Goal: Information Seeking & Learning: Compare options

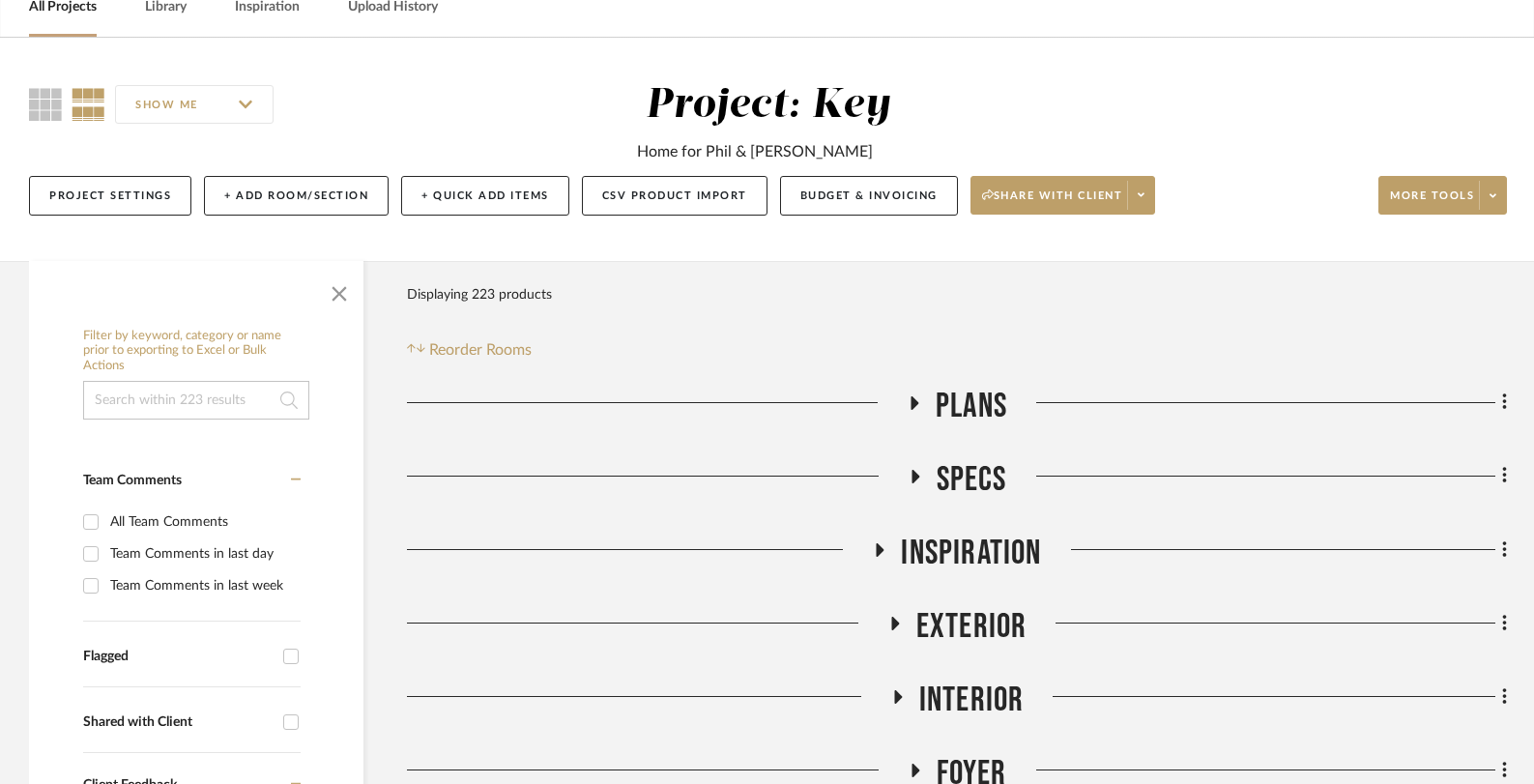
scroll to position [287, 0]
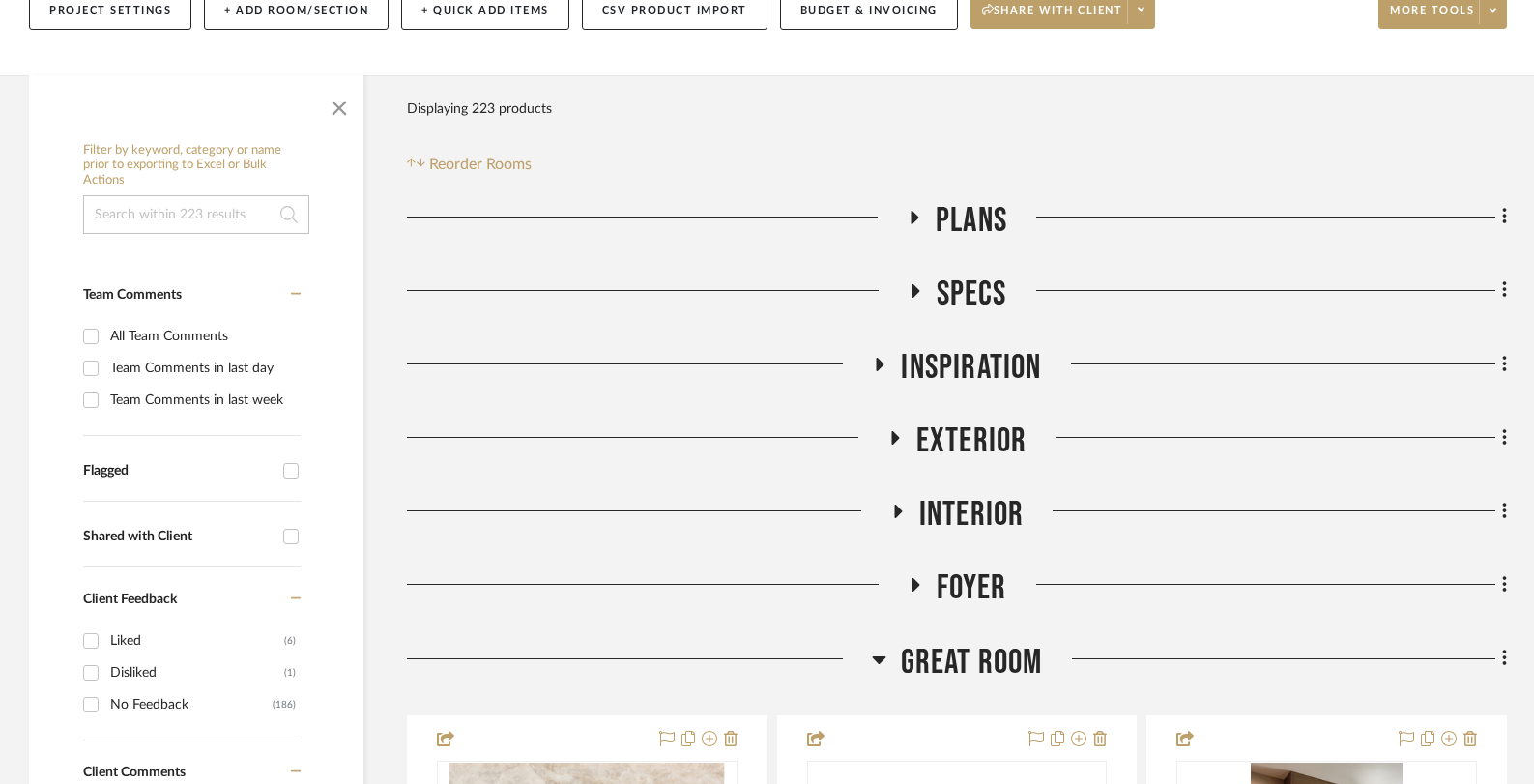
click at [892, 436] on icon at bounding box center [895, 438] width 8 height 14
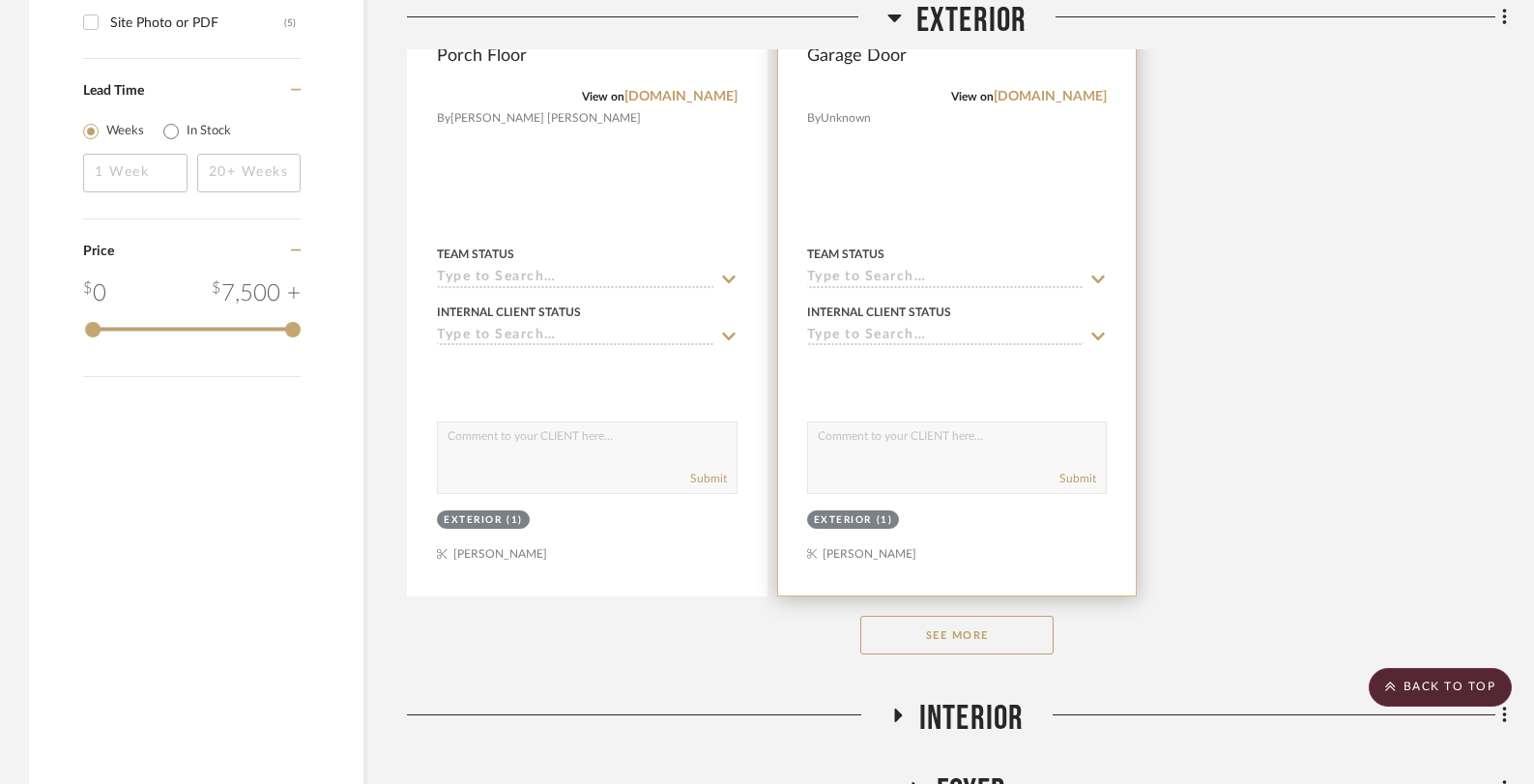
scroll to position [2813, 0]
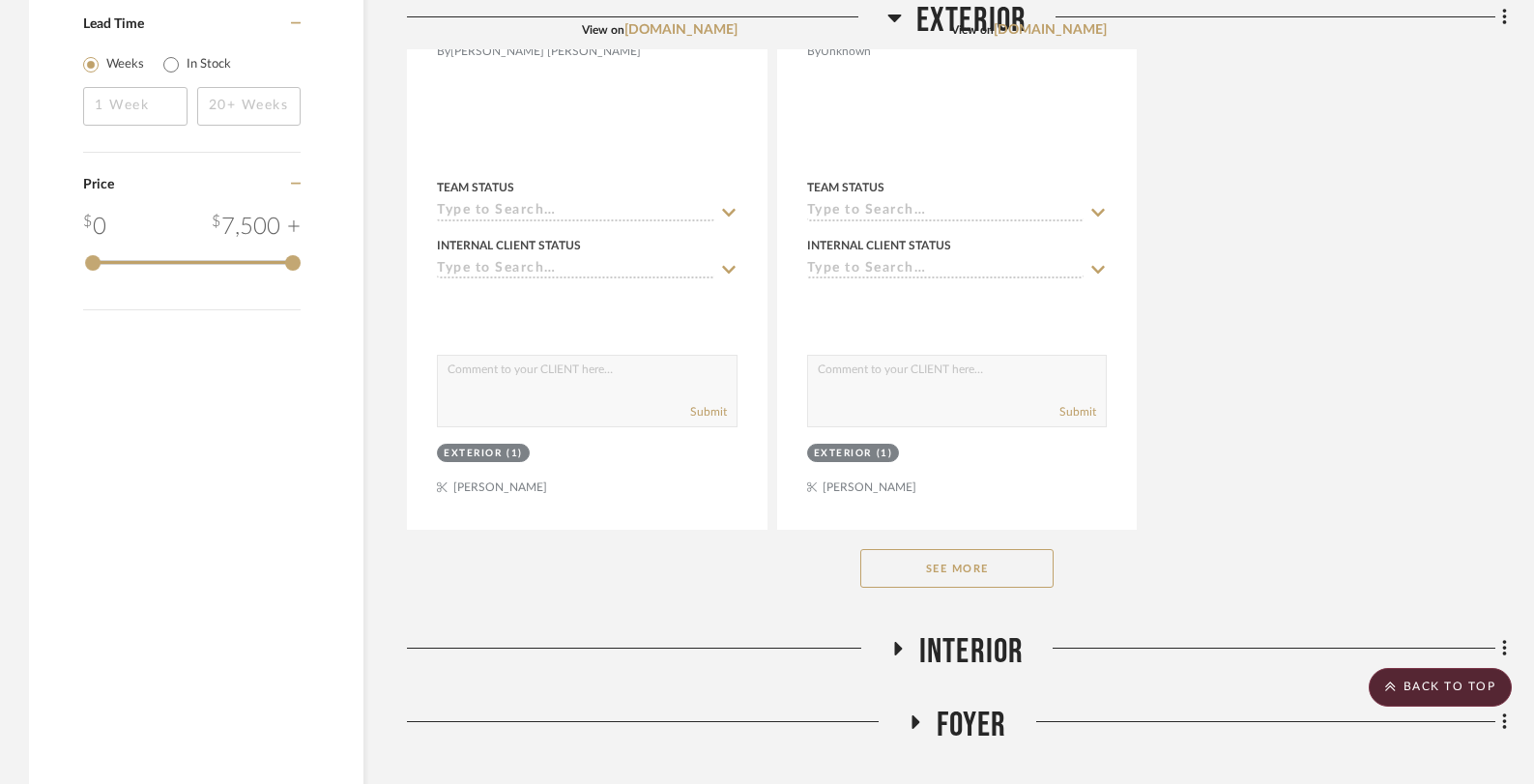
click at [949, 557] on button "See More" at bounding box center [956, 568] width 193 height 39
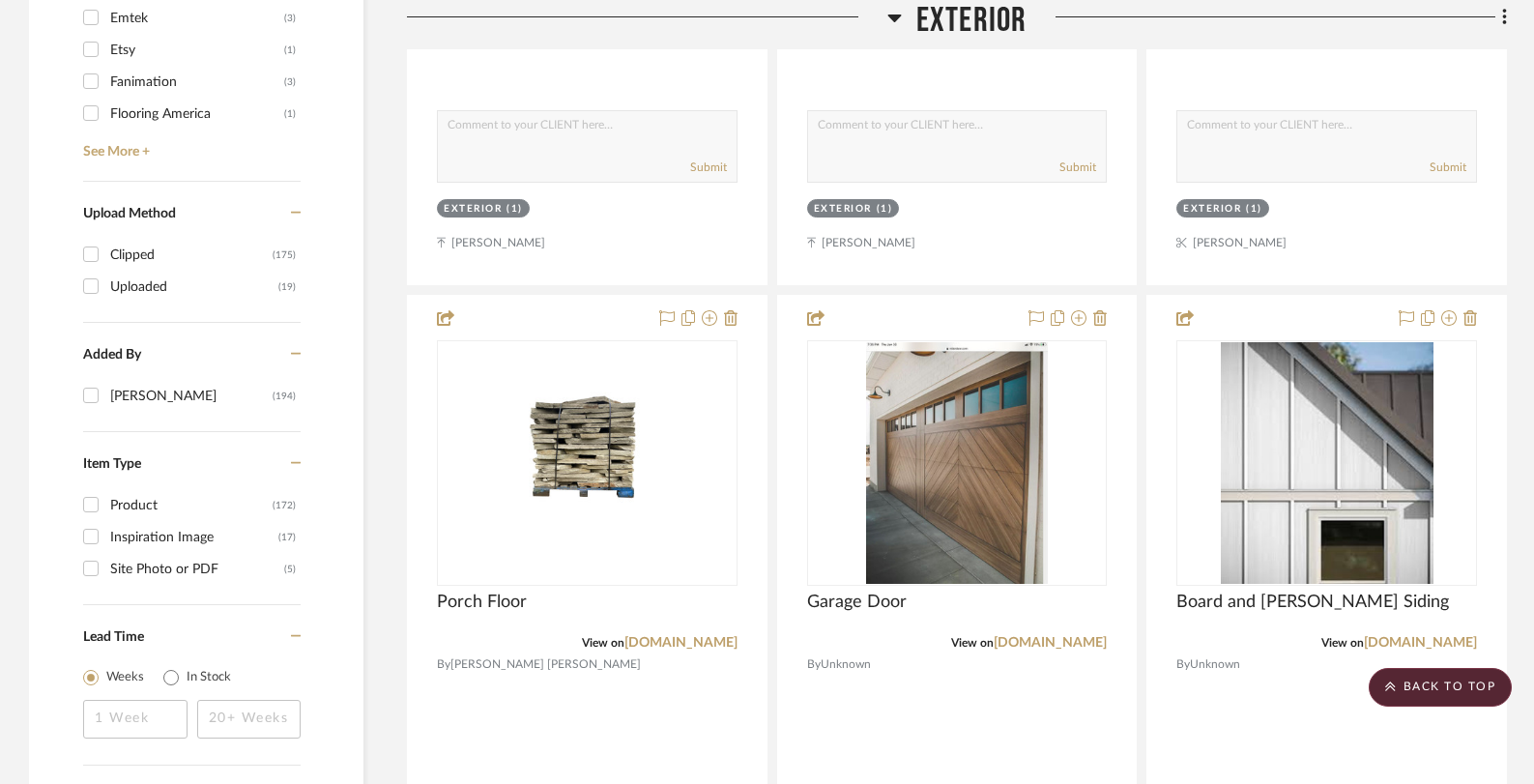
scroll to position [890, 0]
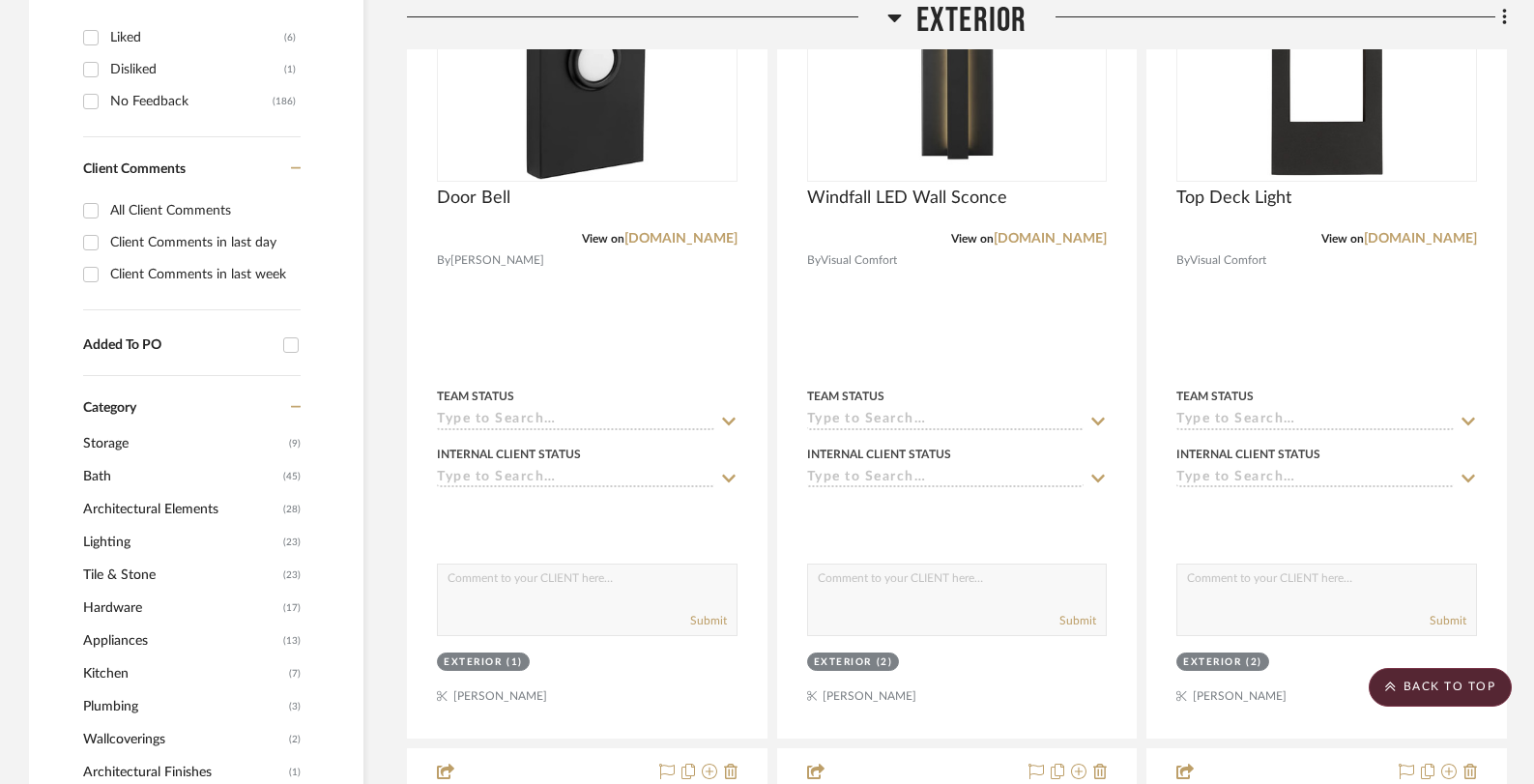
click at [900, 17] on icon at bounding box center [894, 17] width 15 height 23
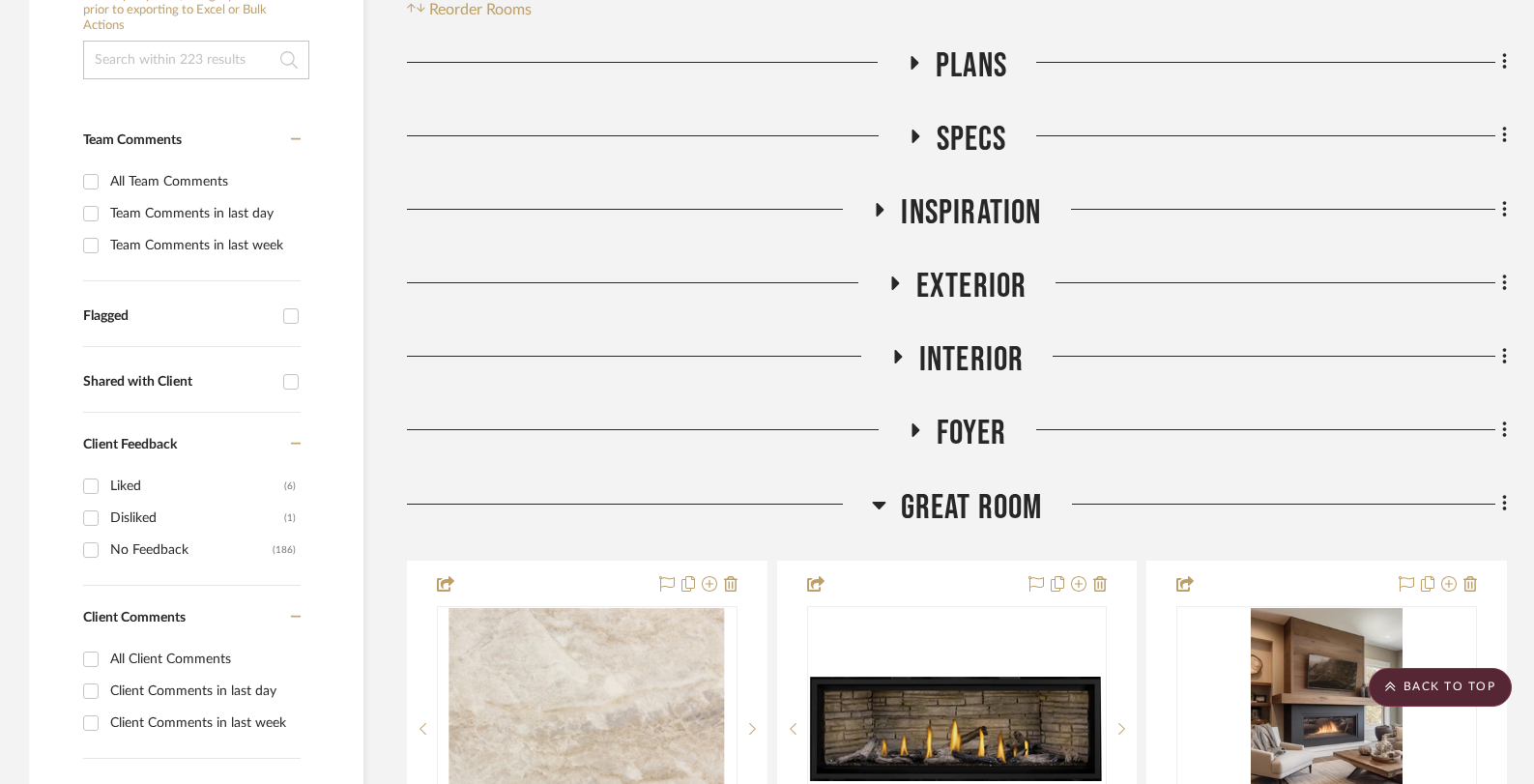
scroll to position [443, 0]
click at [877, 502] on icon at bounding box center [878, 504] width 14 height 8
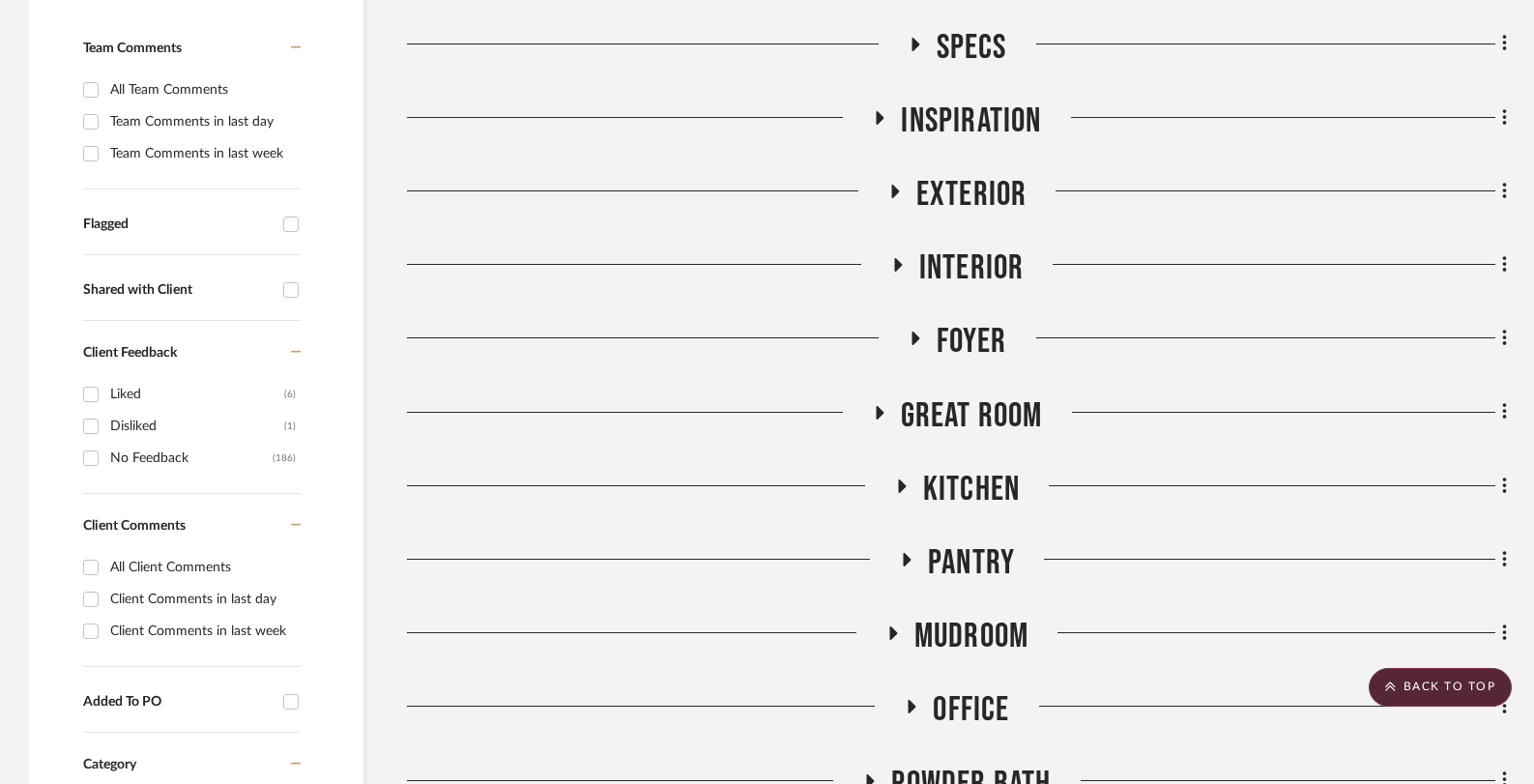
scroll to position [550, 0]
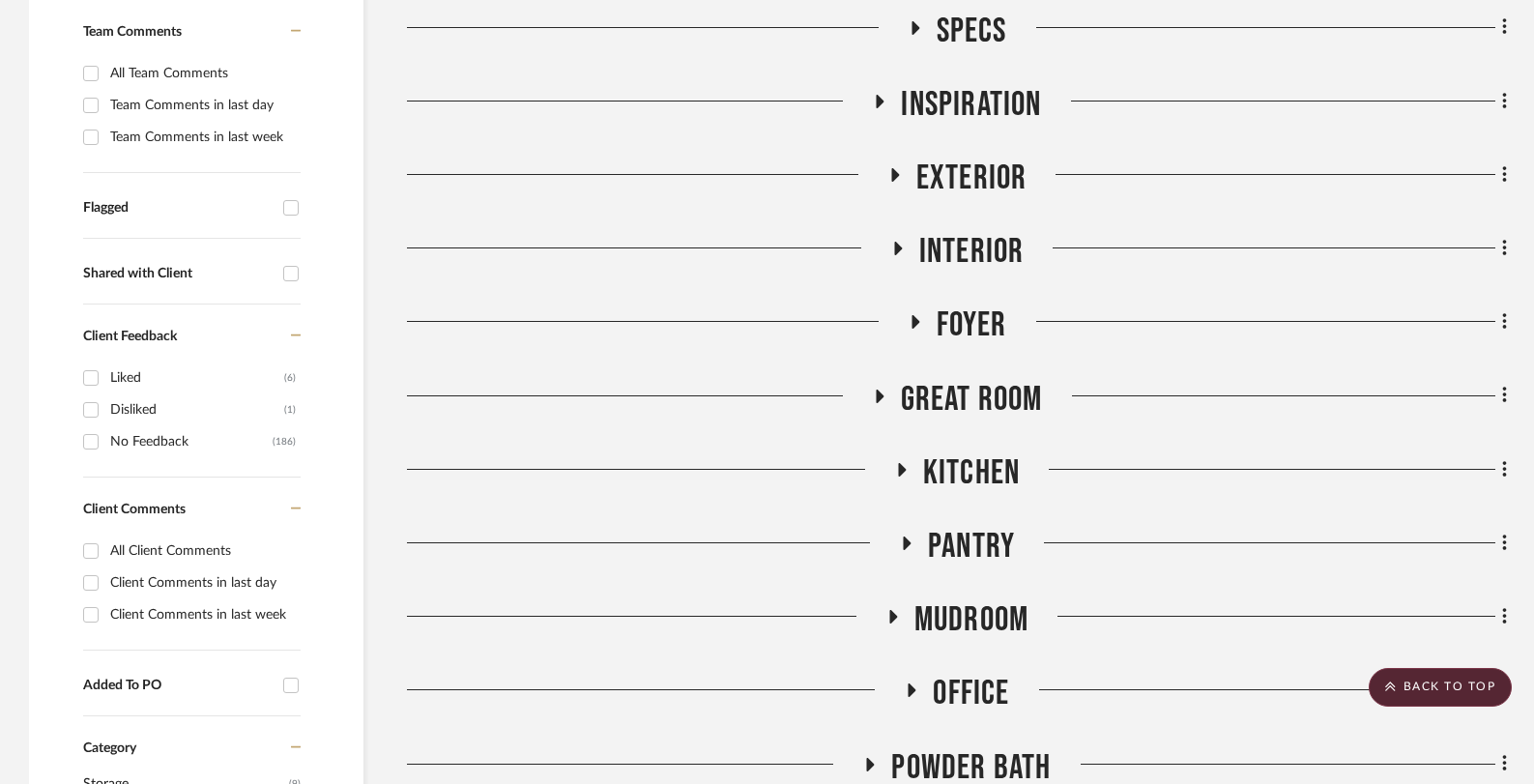
click at [906, 469] on icon at bounding box center [901, 468] width 23 height 15
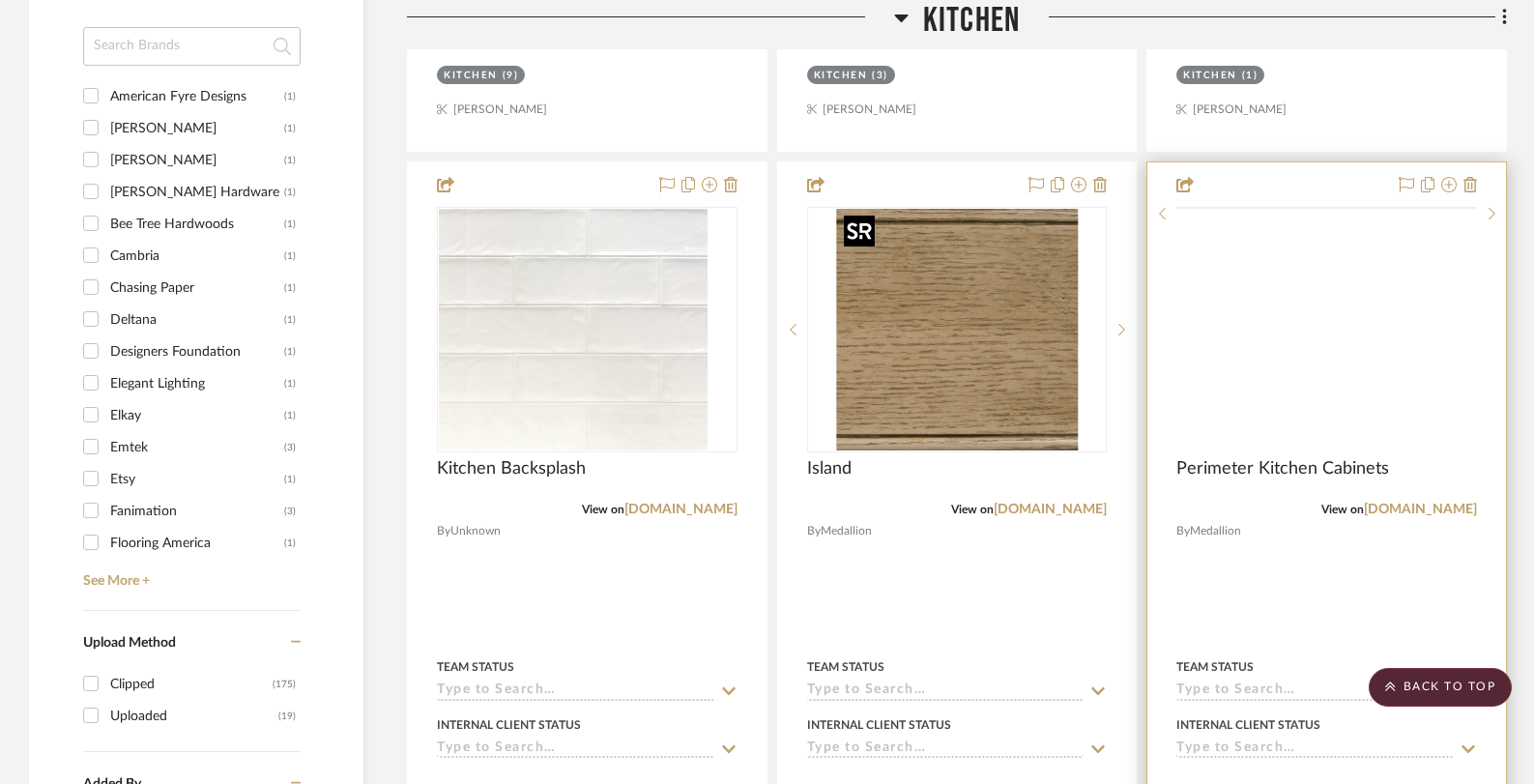
scroll to position [1772, 0]
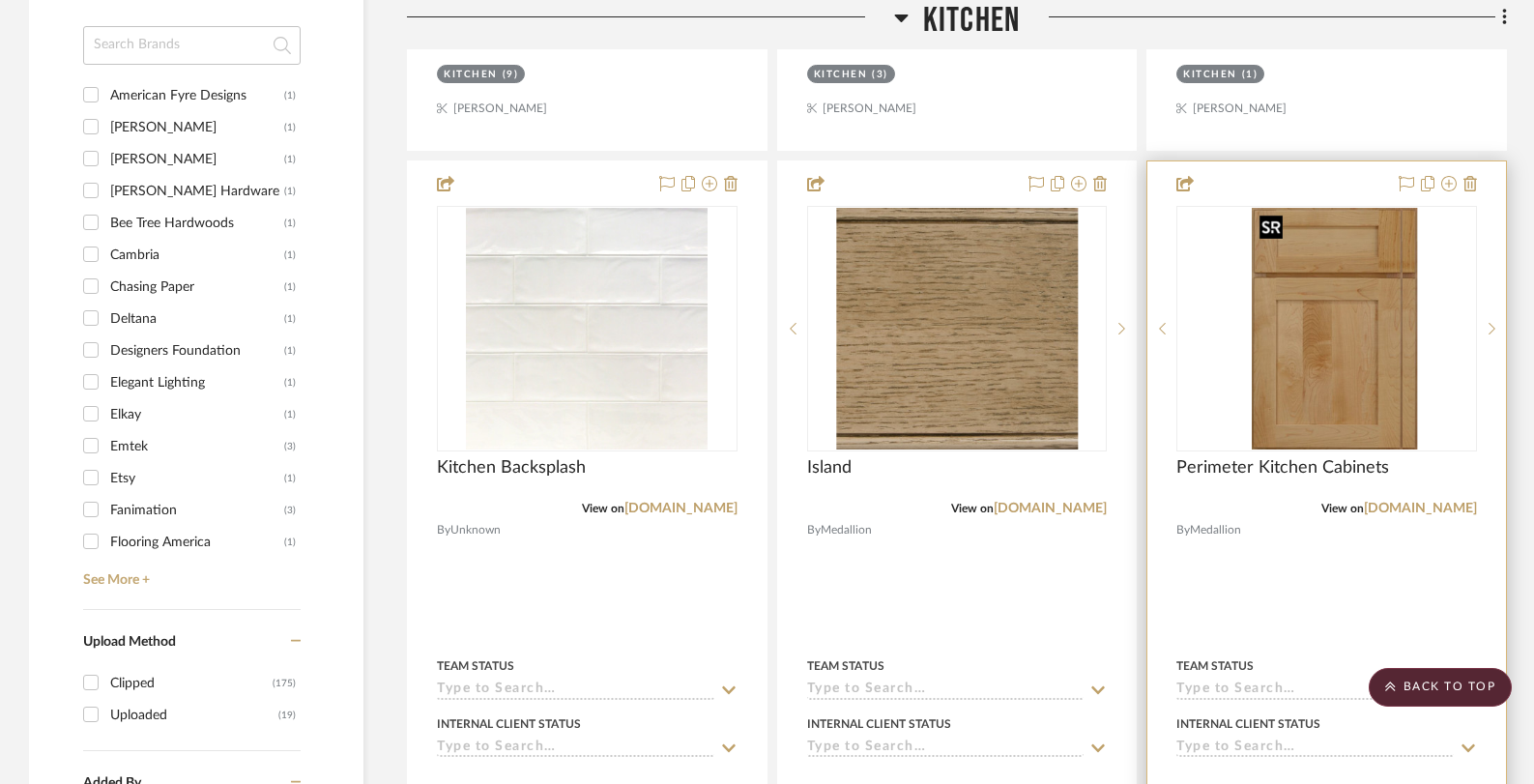
click at [1369, 285] on div at bounding box center [1326, 328] width 300 height 246
click at [1300, 401] on img "0" at bounding box center [1326, 328] width 151 height 242
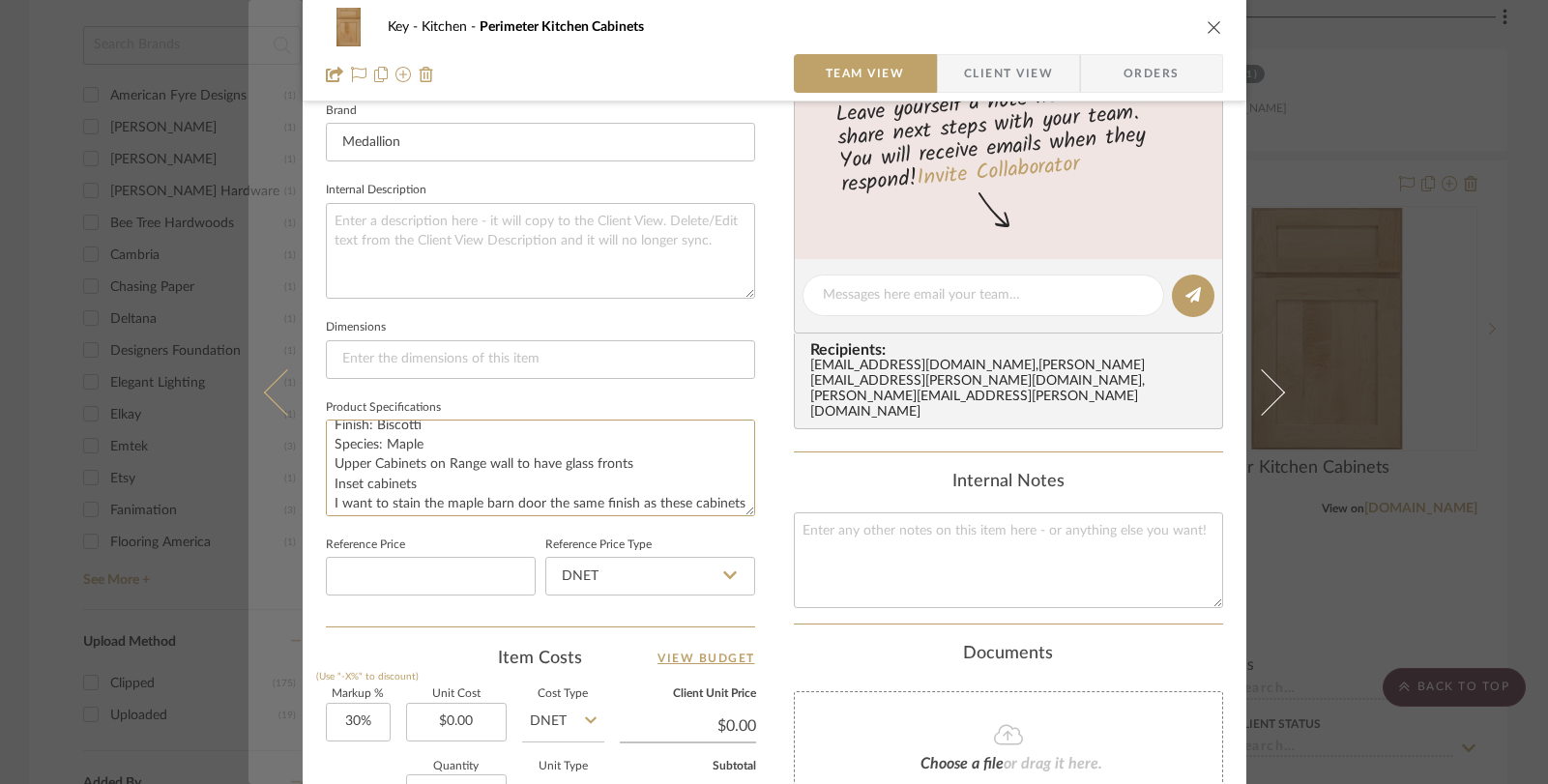
scroll to position [0, 0]
drag, startPoint x: 605, startPoint y: 494, endPoint x: 286, endPoint y: 415, distance: 328.6
click at [286, 415] on mat-dialog-content "Key Kitchen Perimeter Kitchen Cabinets Team View Client View Orders 1 / 2 Team-…" at bounding box center [774, 281] width 1051 height 1785
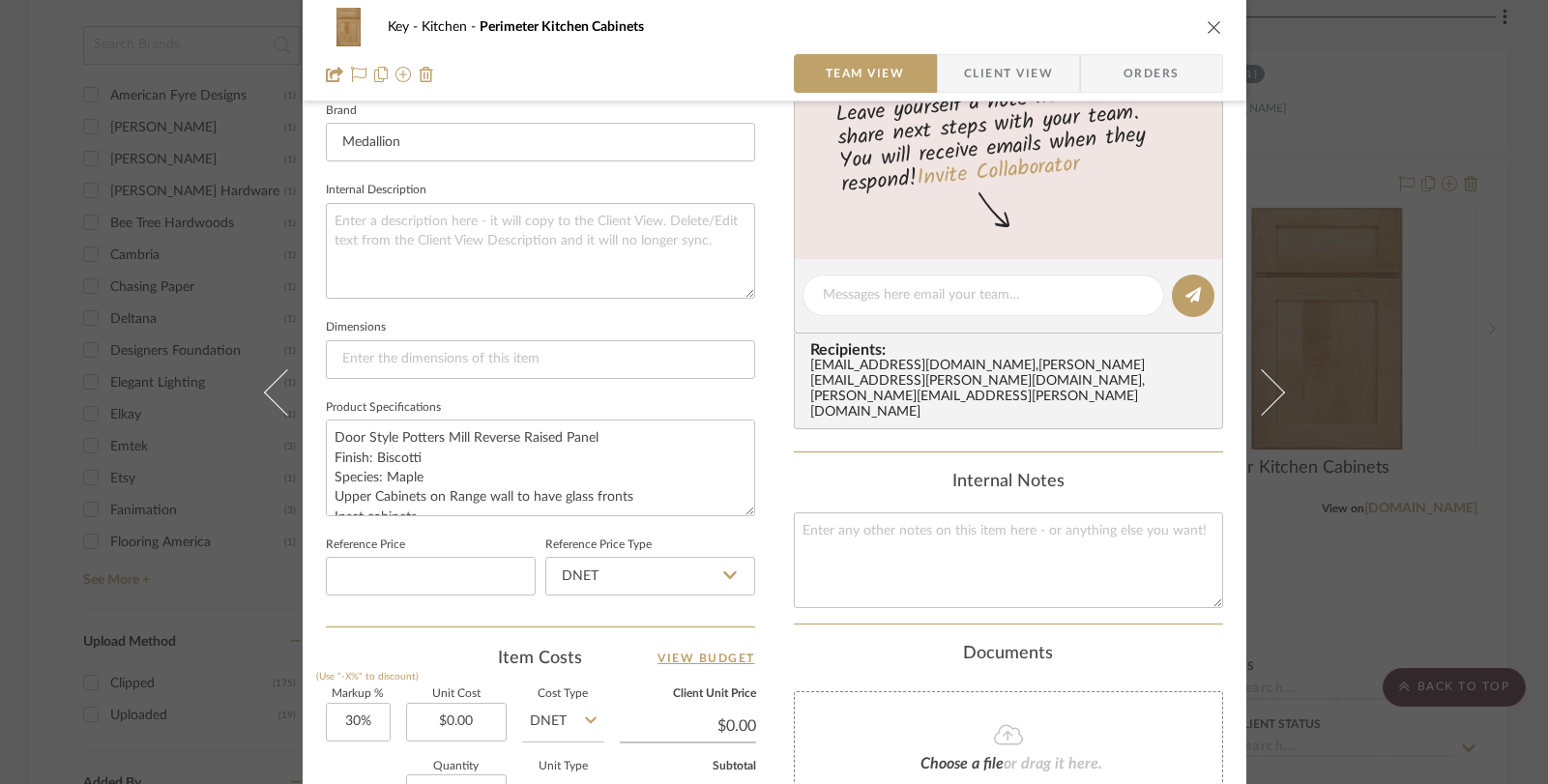
click at [1211, 30] on icon "close" at bounding box center [1214, 27] width 16 height 16
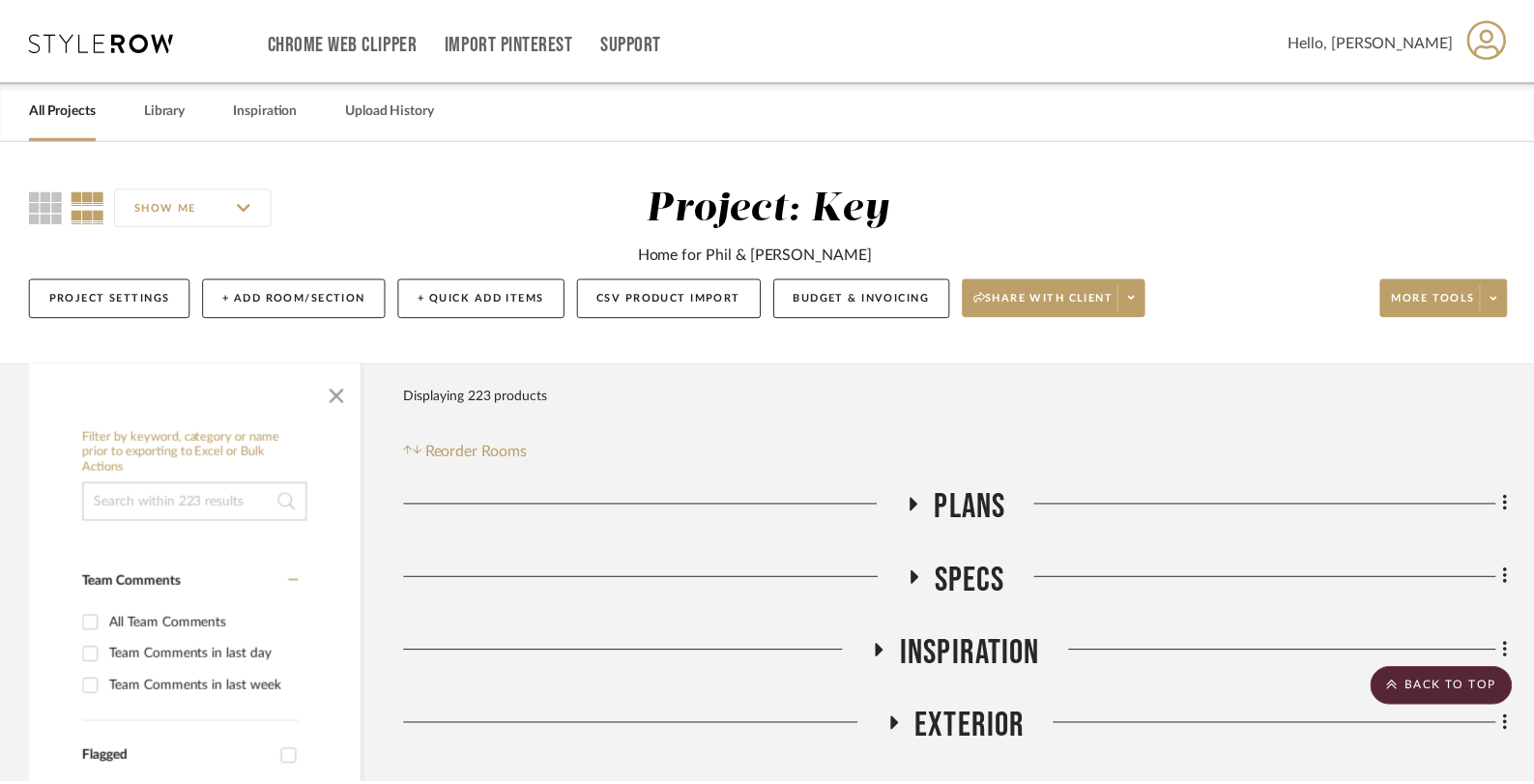
scroll to position [1772, 0]
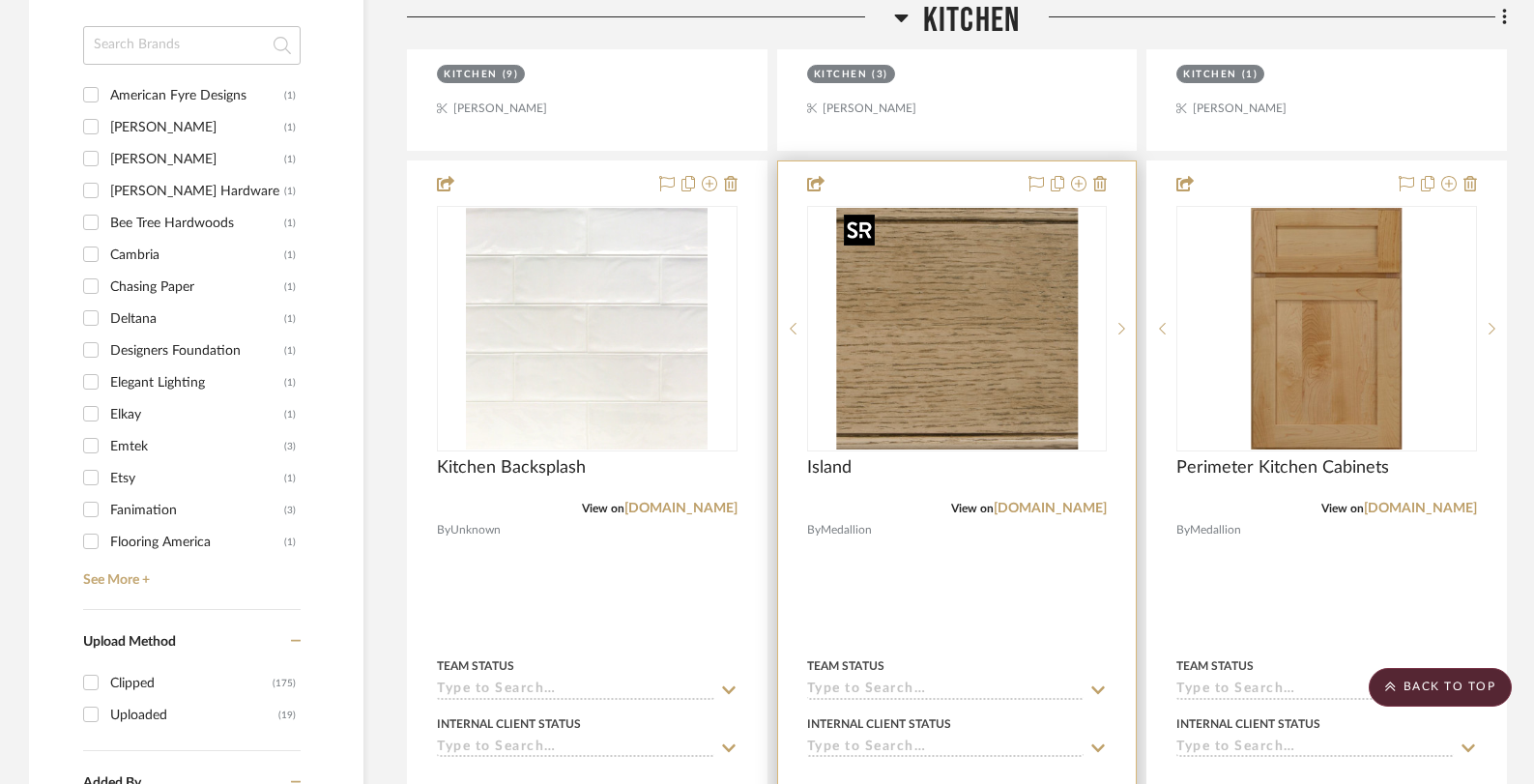
click at [954, 367] on img "0" at bounding box center [956, 328] width 242 height 242
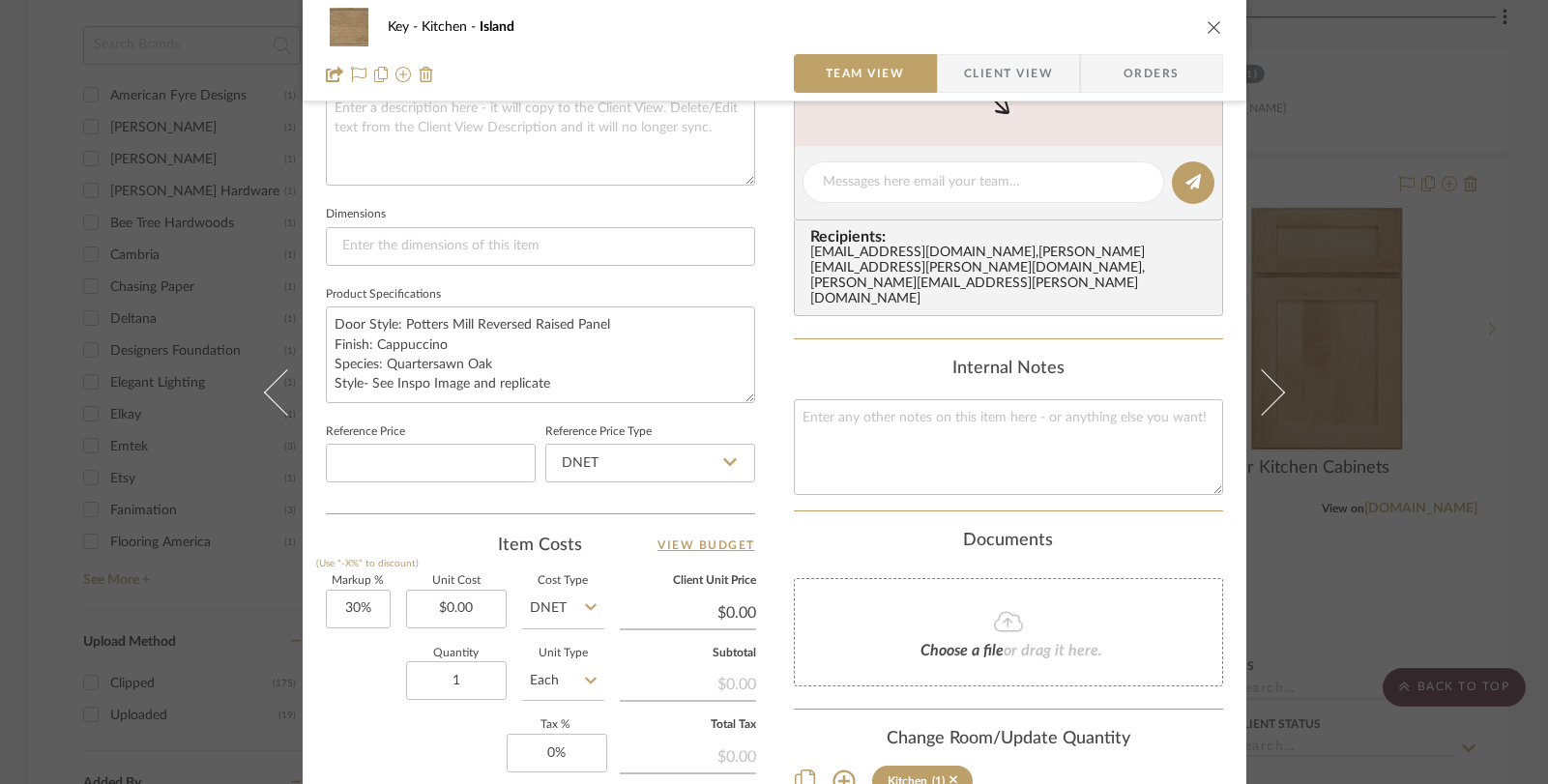
scroll to position [808, 0]
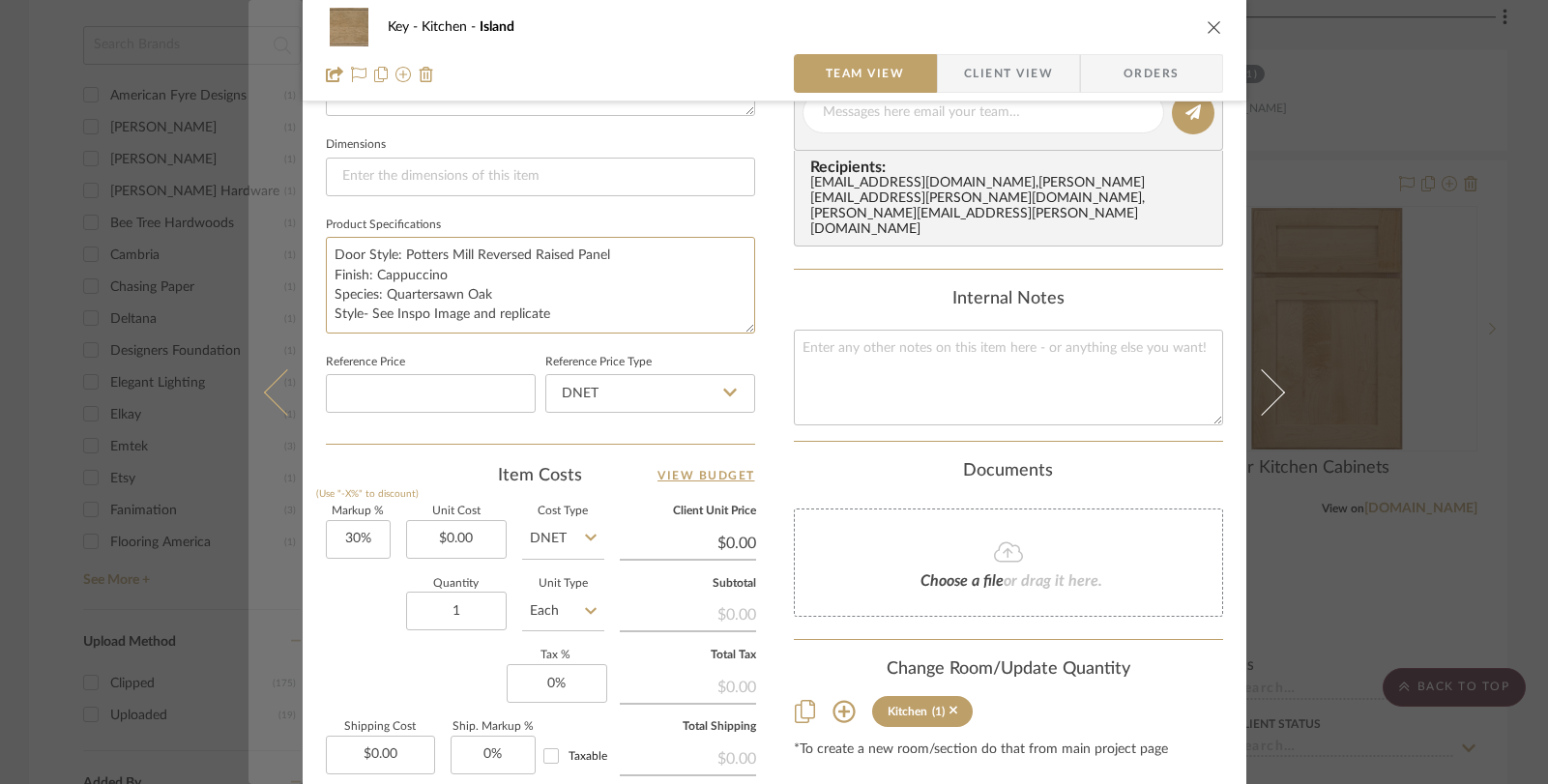
drag, startPoint x: 574, startPoint y: 310, endPoint x: 274, endPoint y: 243, distance: 307.4
click at [275, 243] on mat-dialog-content "Key Kitchen Island Team View Client View Orders 1 / 2 Team-Facing Details Item …" at bounding box center [774, 98] width 1051 height 1785
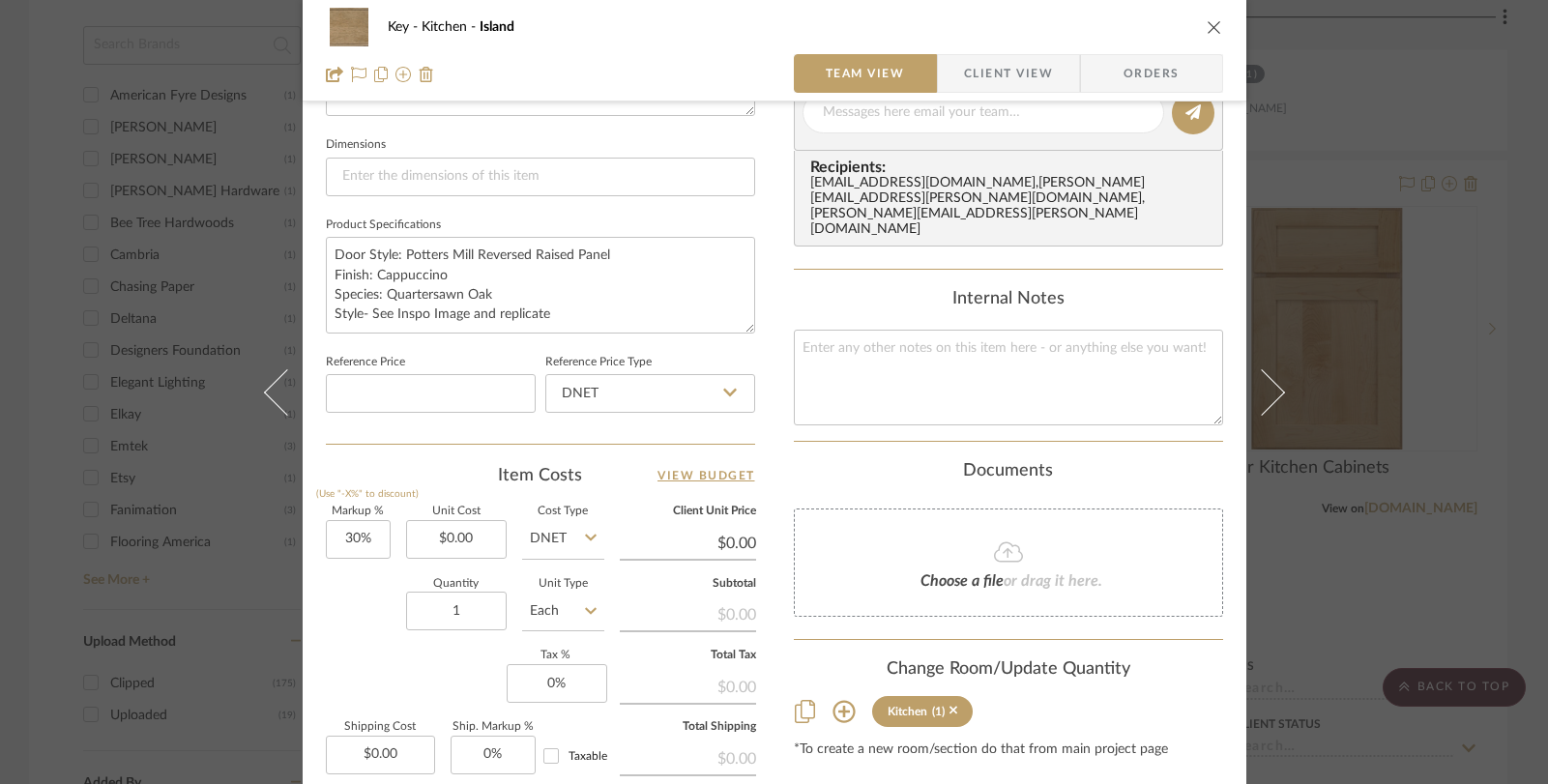
click at [1438, 128] on div "Key Kitchen Island Team View Client View Orders 1 / 2 Team-Facing Details Item …" at bounding box center [774, 392] width 1548 height 784
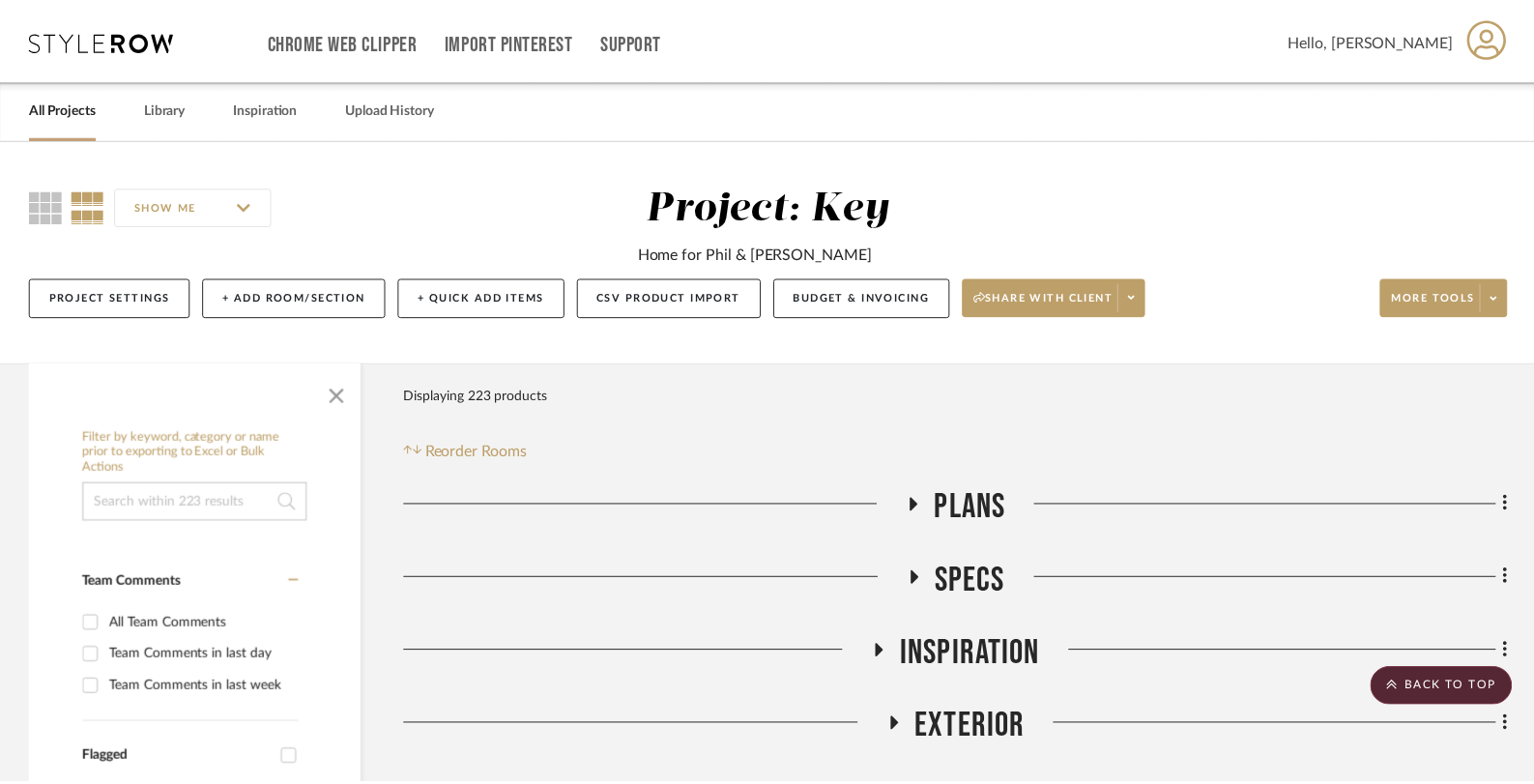
scroll to position [1772, 0]
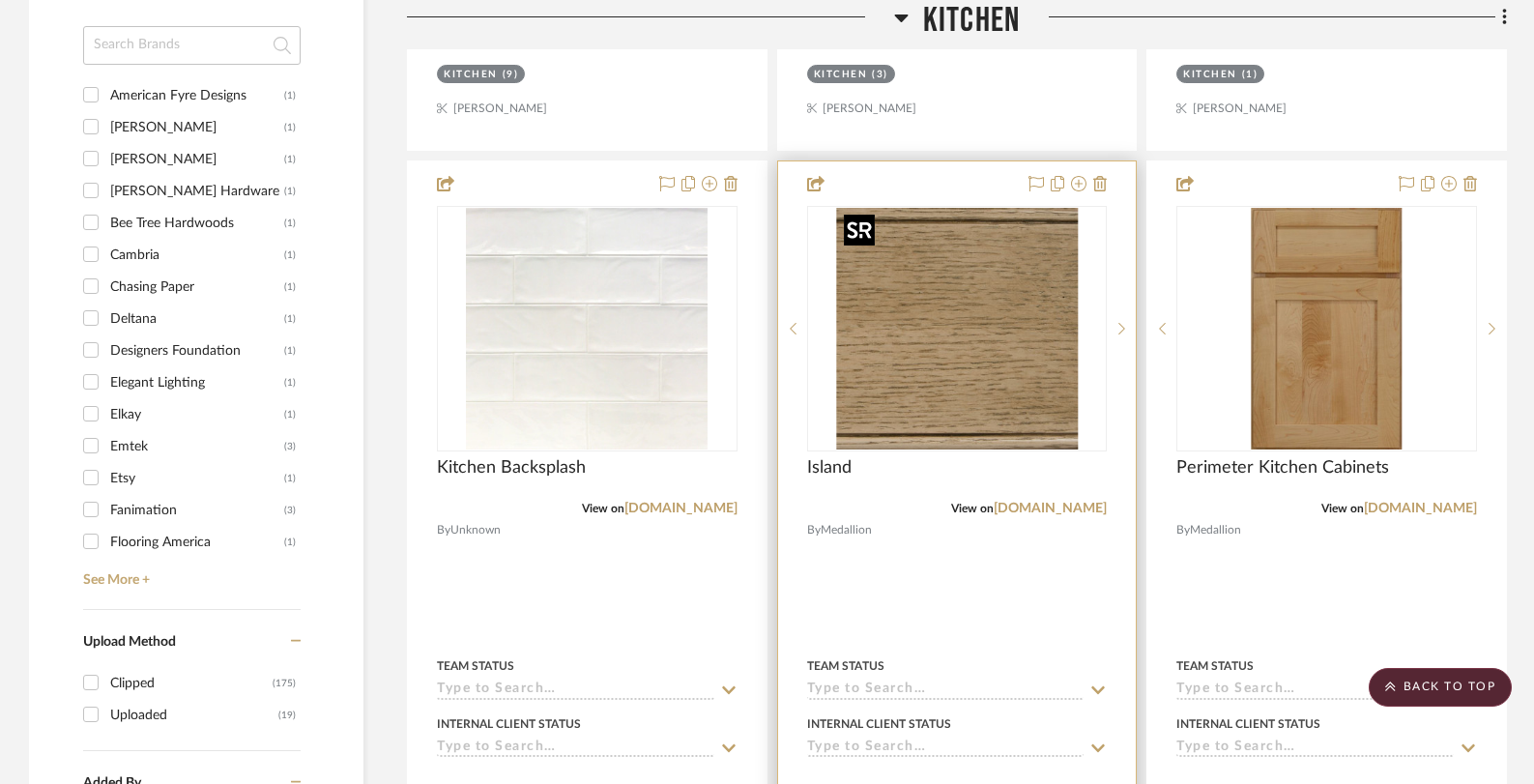
click at [994, 303] on img "0" at bounding box center [956, 328] width 242 height 242
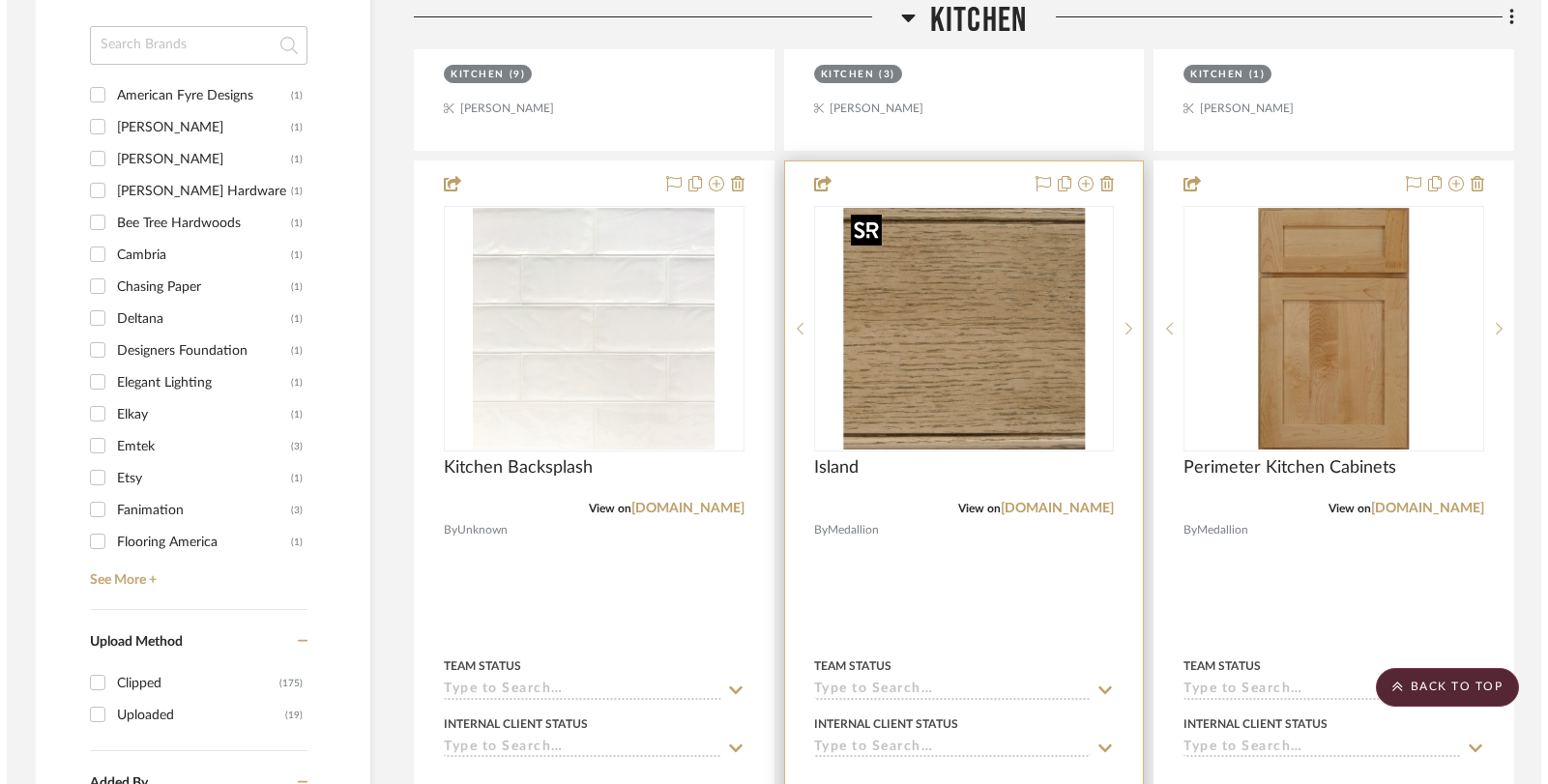
scroll to position [0, 0]
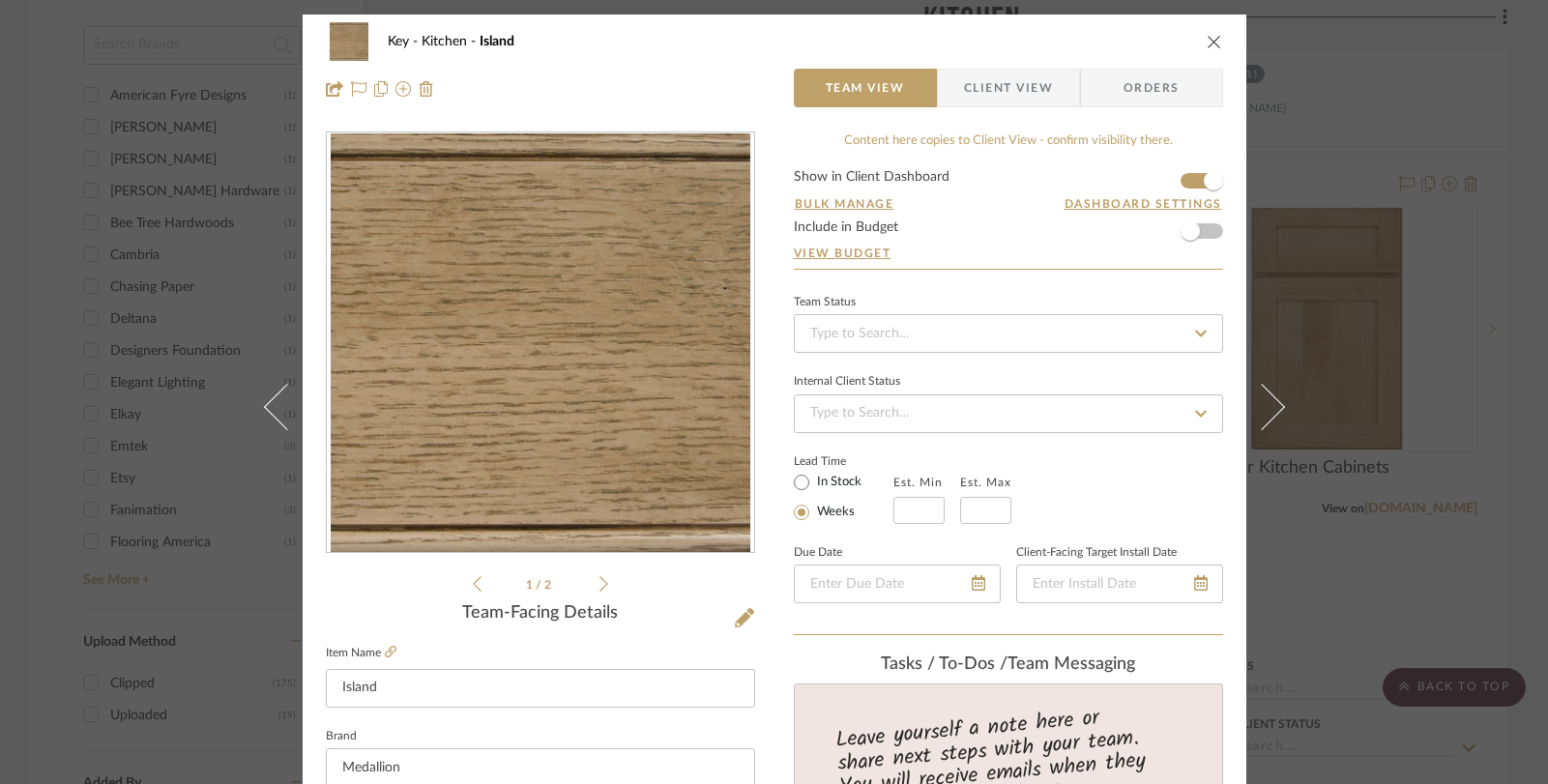
click at [600, 579] on icon at bounding box center [603, 584] width 9 height 17
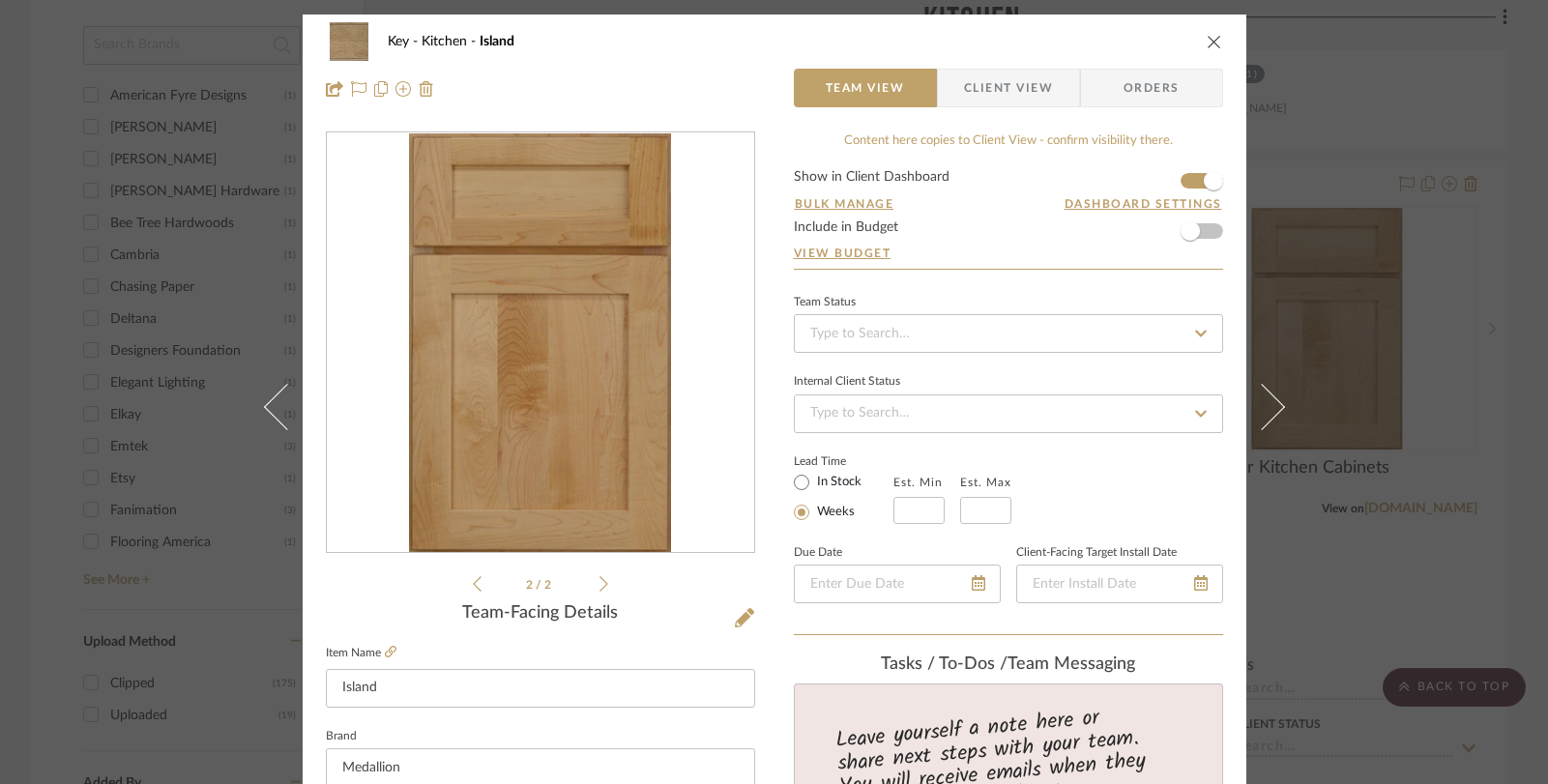
click at [600, 578] on icon at bounding box center [603, 584] width 9 height 16
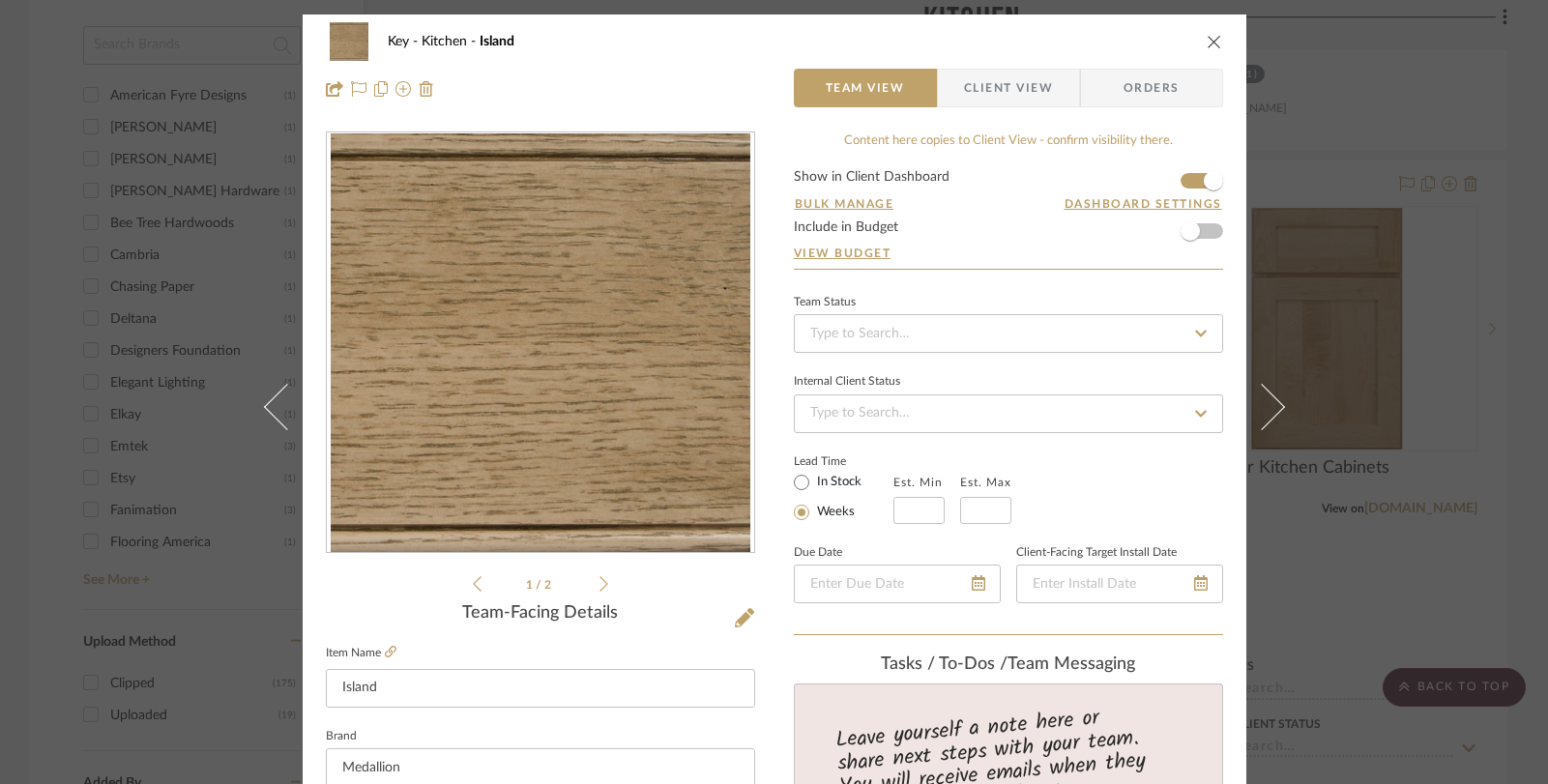
click at [1206, 48] on icon "close" at bounding box center [1214, 42] width 16 height 16
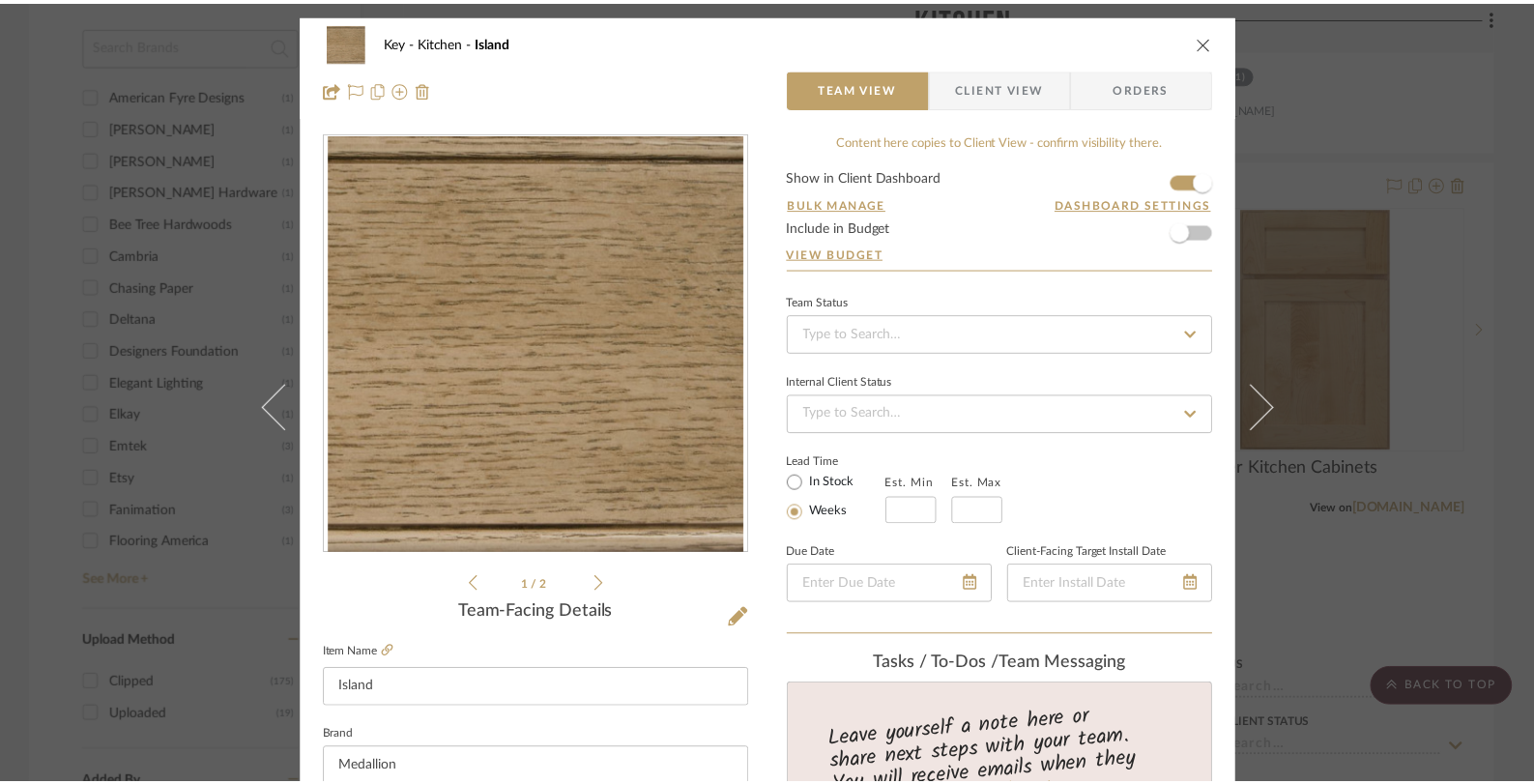
scroll to position [1772, 0]
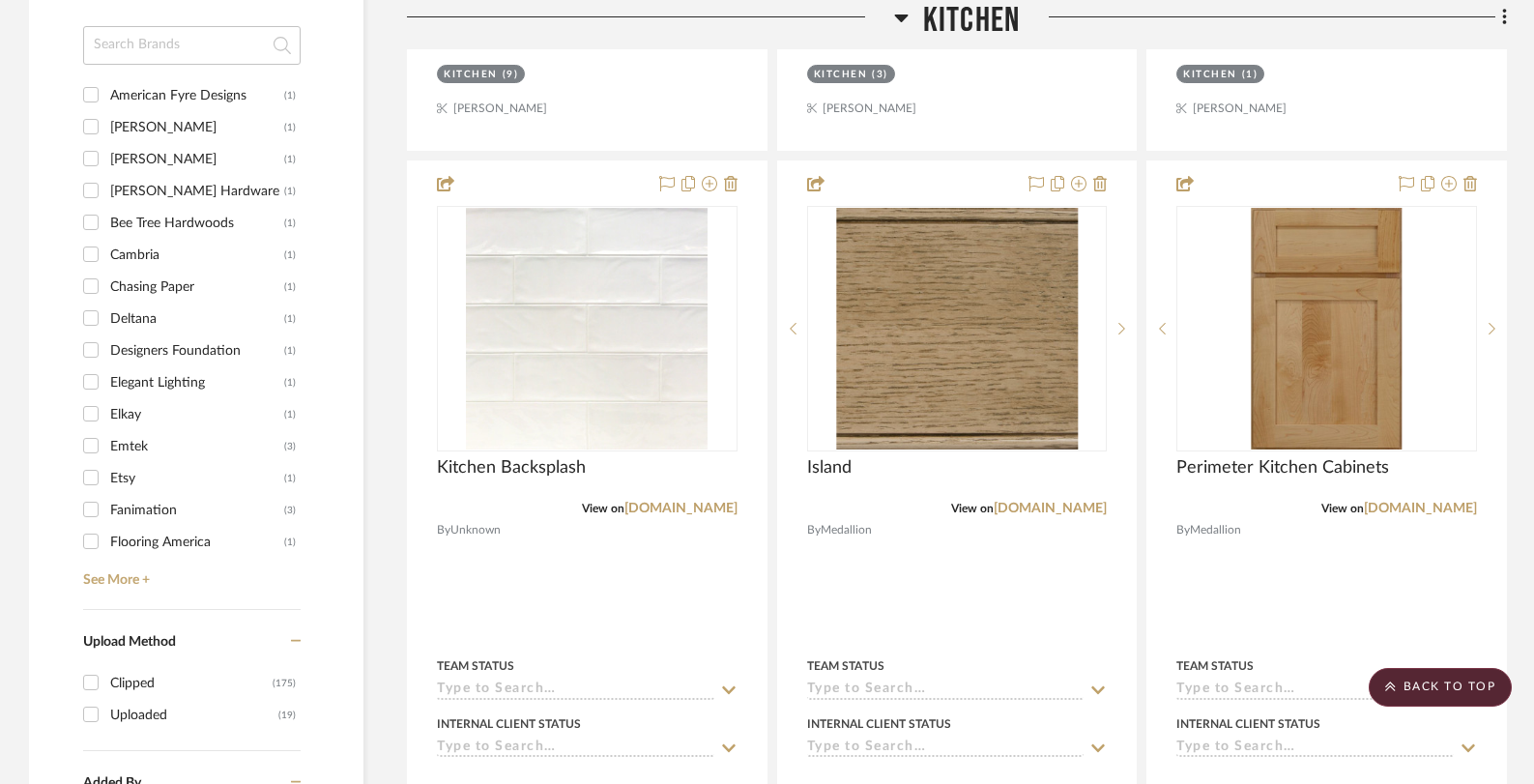
click at [1210, 39] on div at bounding box center [1262, 24] width 487 height 50
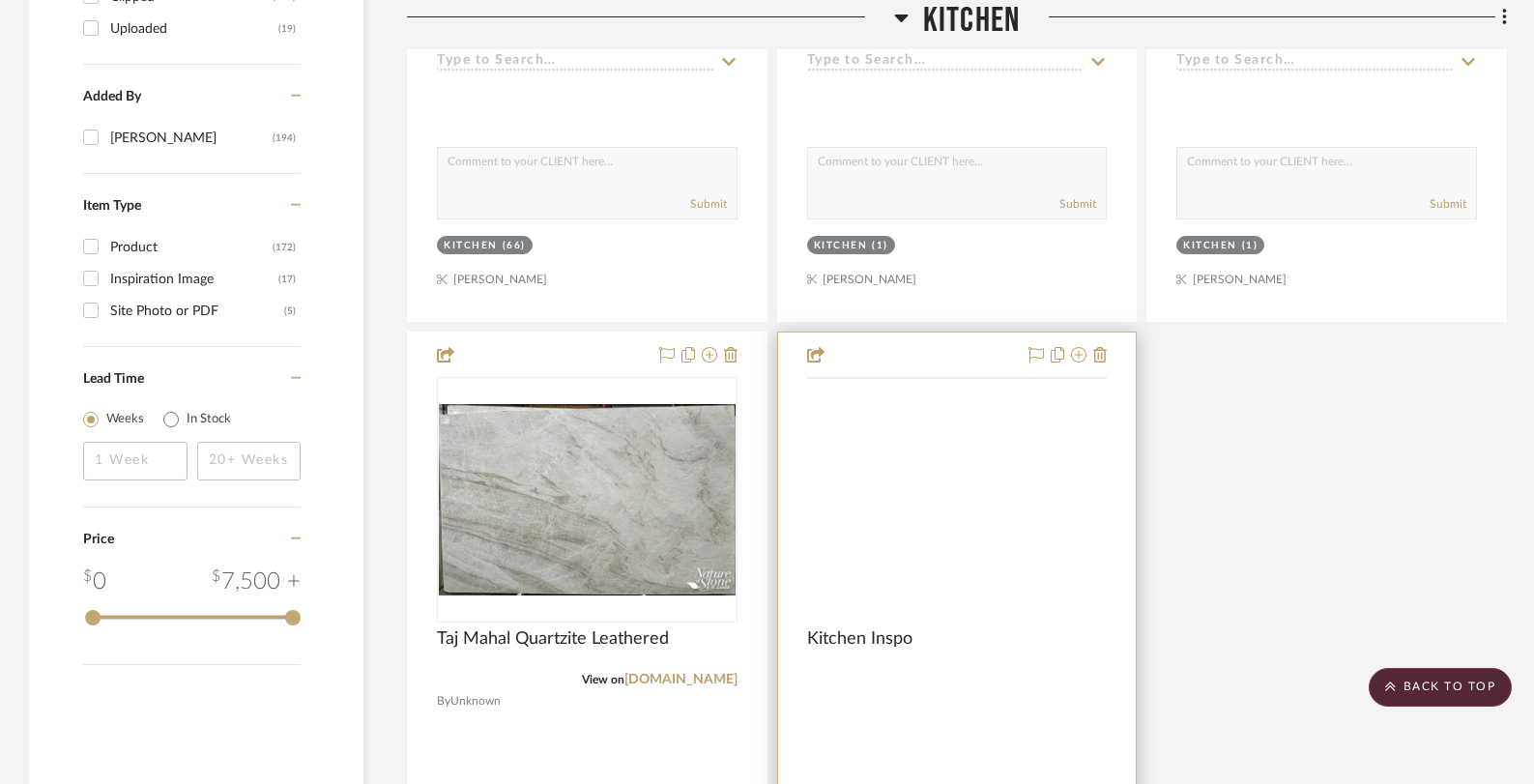
scroll to position [2466, 0]
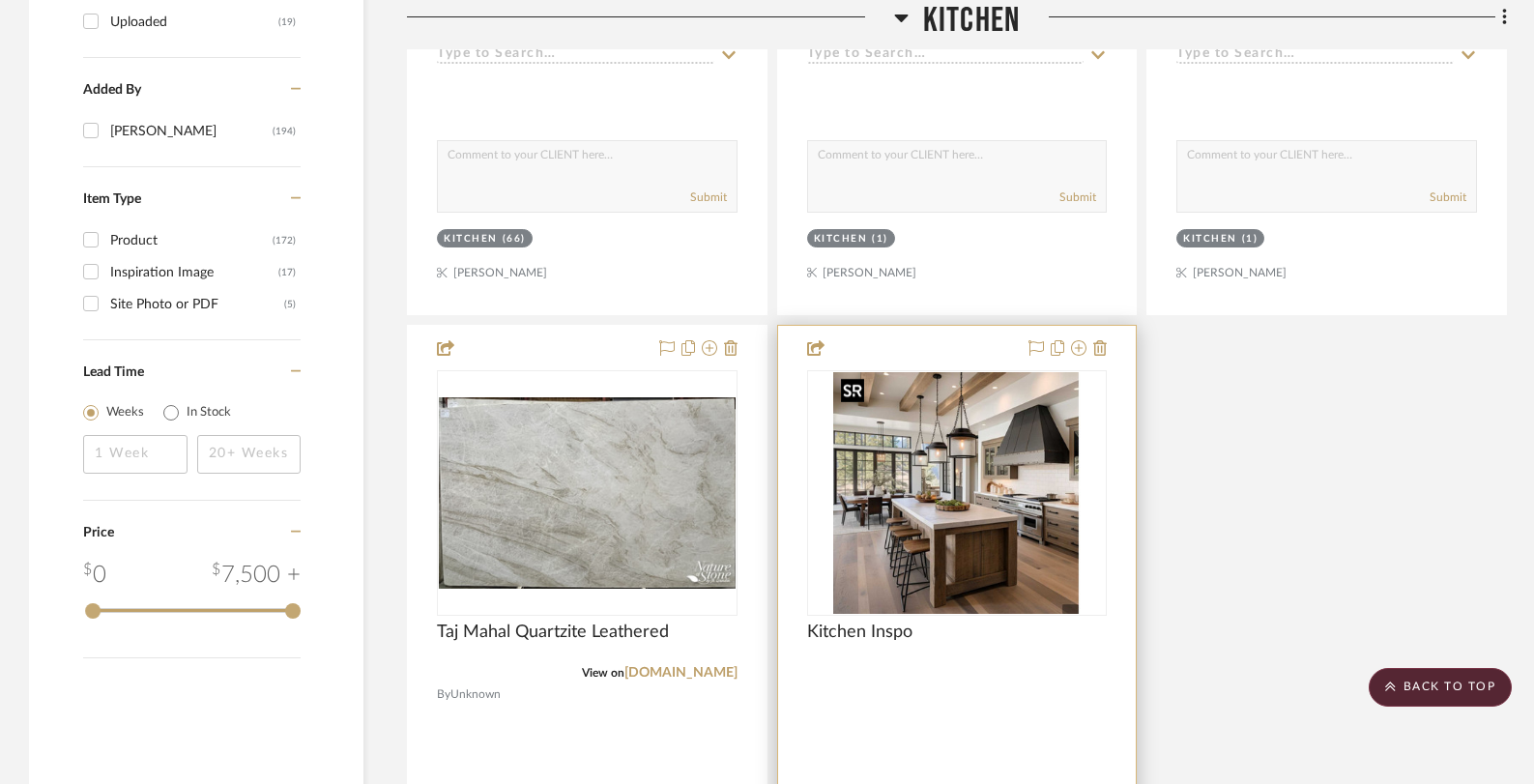
click at [976, 500] on img "0" at bounding box center [956, 493] width 247 height 242
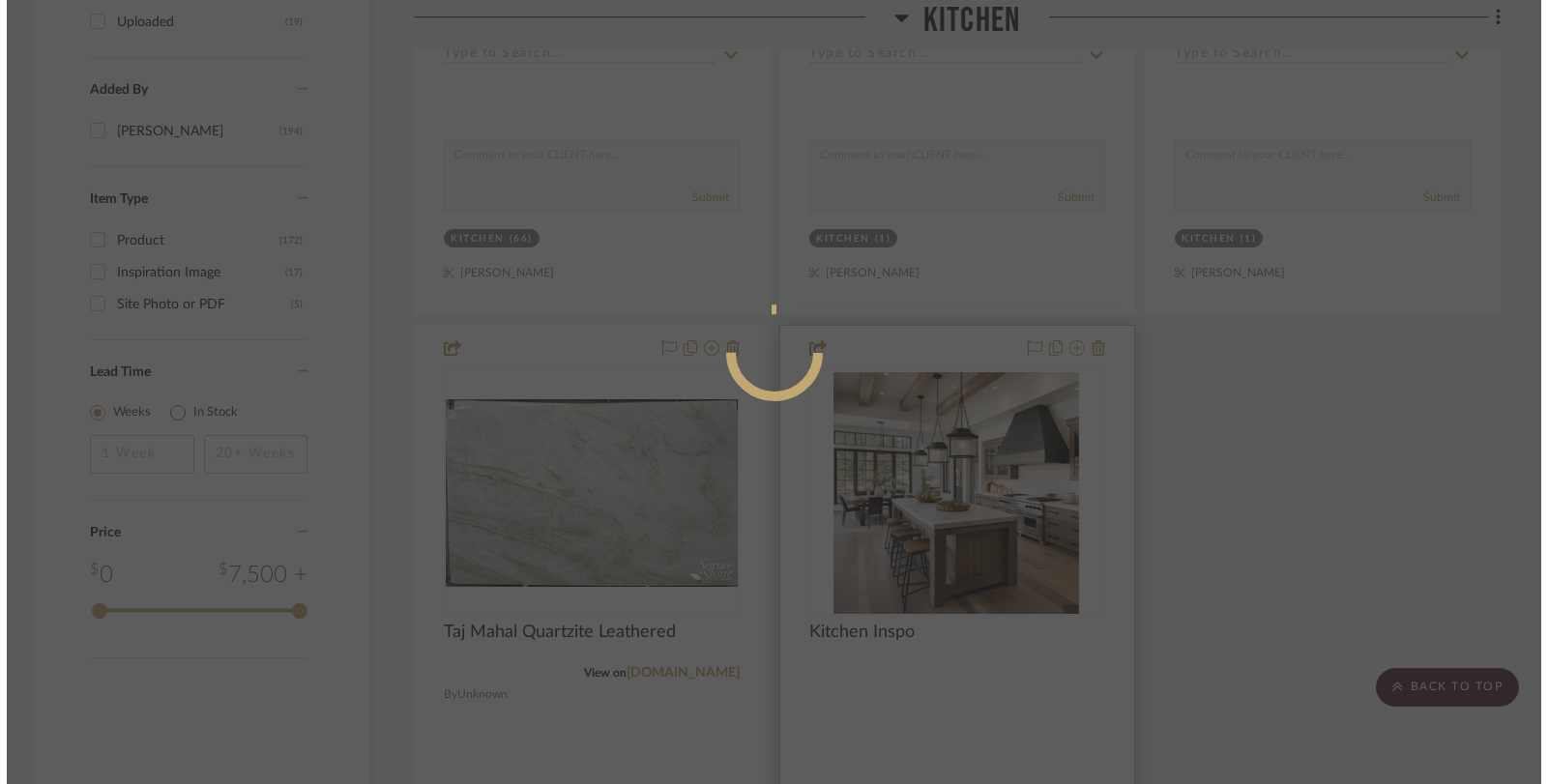
scroll to position [0, 0]
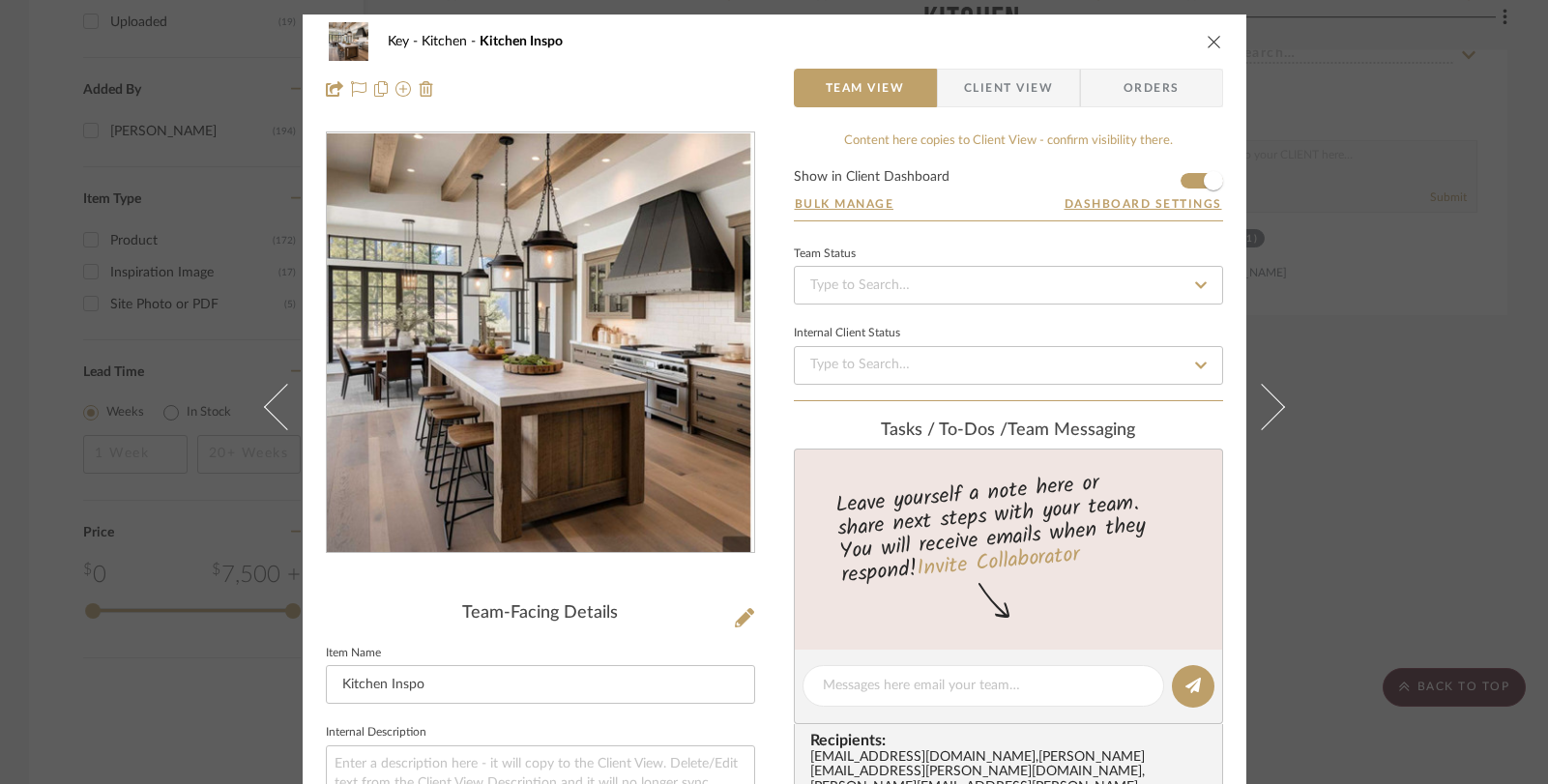
click at [73, 227] on div "Key Kitchen Kitchen Inspo Team View Client View Orders Team-Facing Details Item…" at bounding box center [774, 392] width 1548 height 784
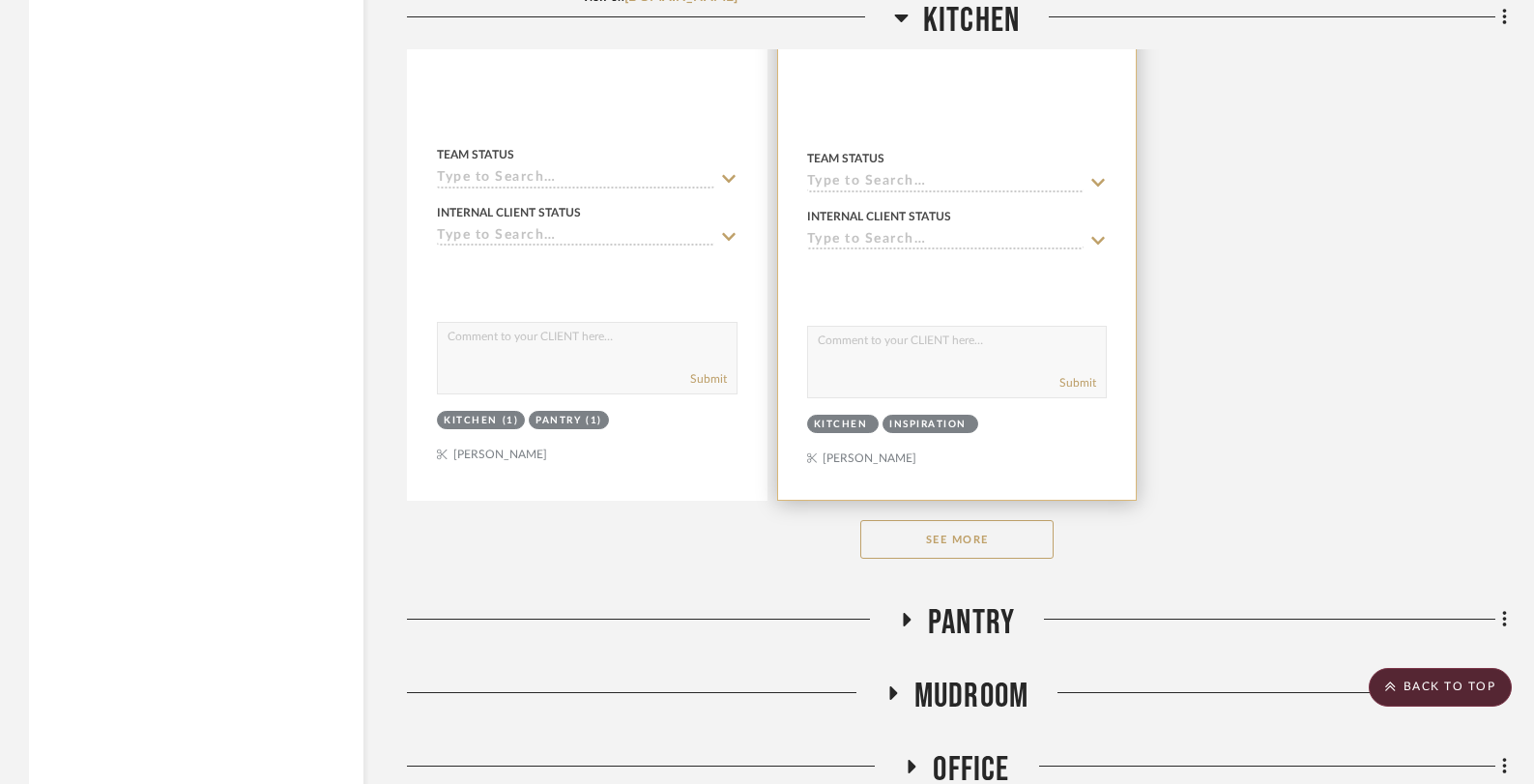
scroll to position [3303, 0]
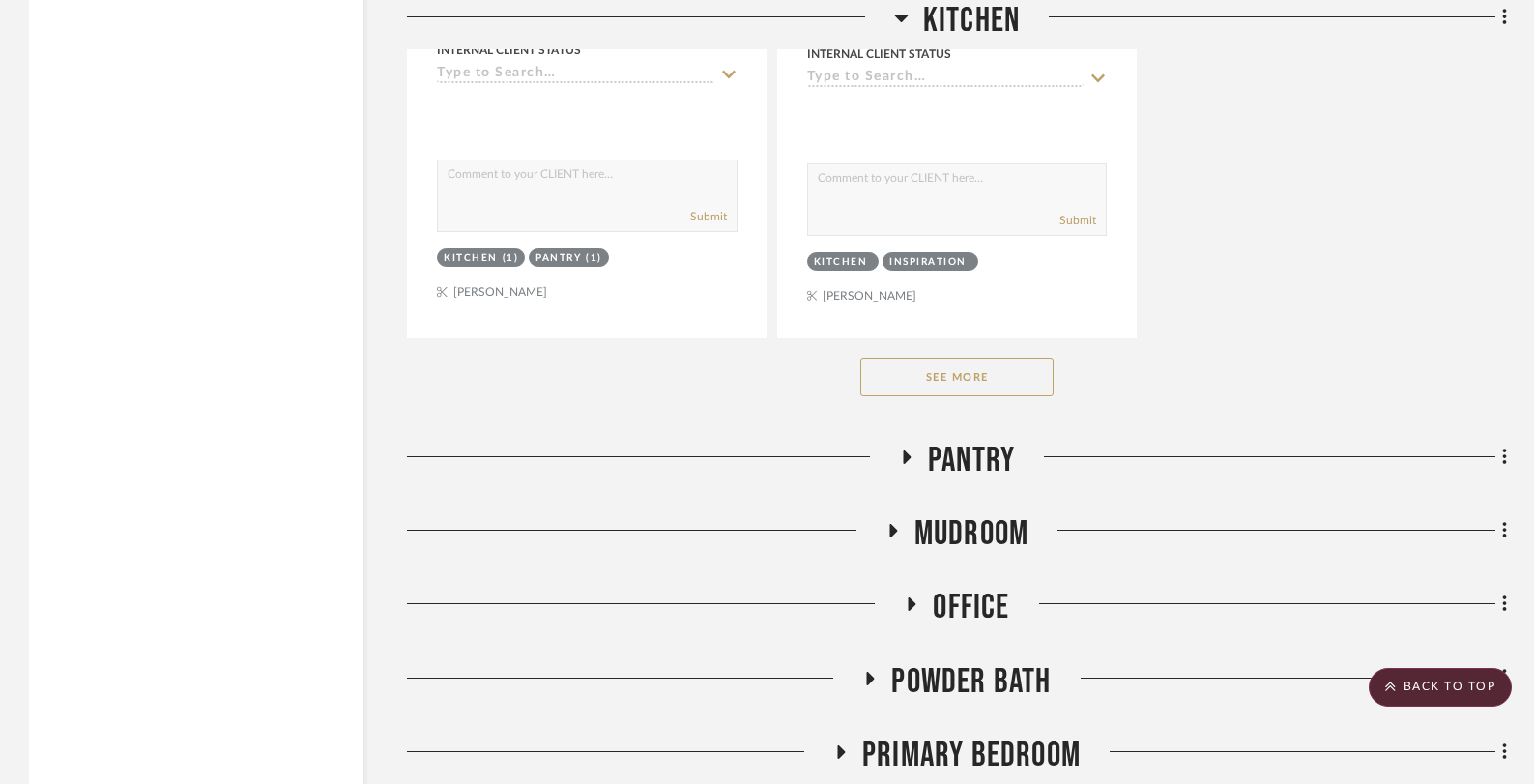
click at [905, 28] on icon at bounding box center [901, 17] width 15 height 23
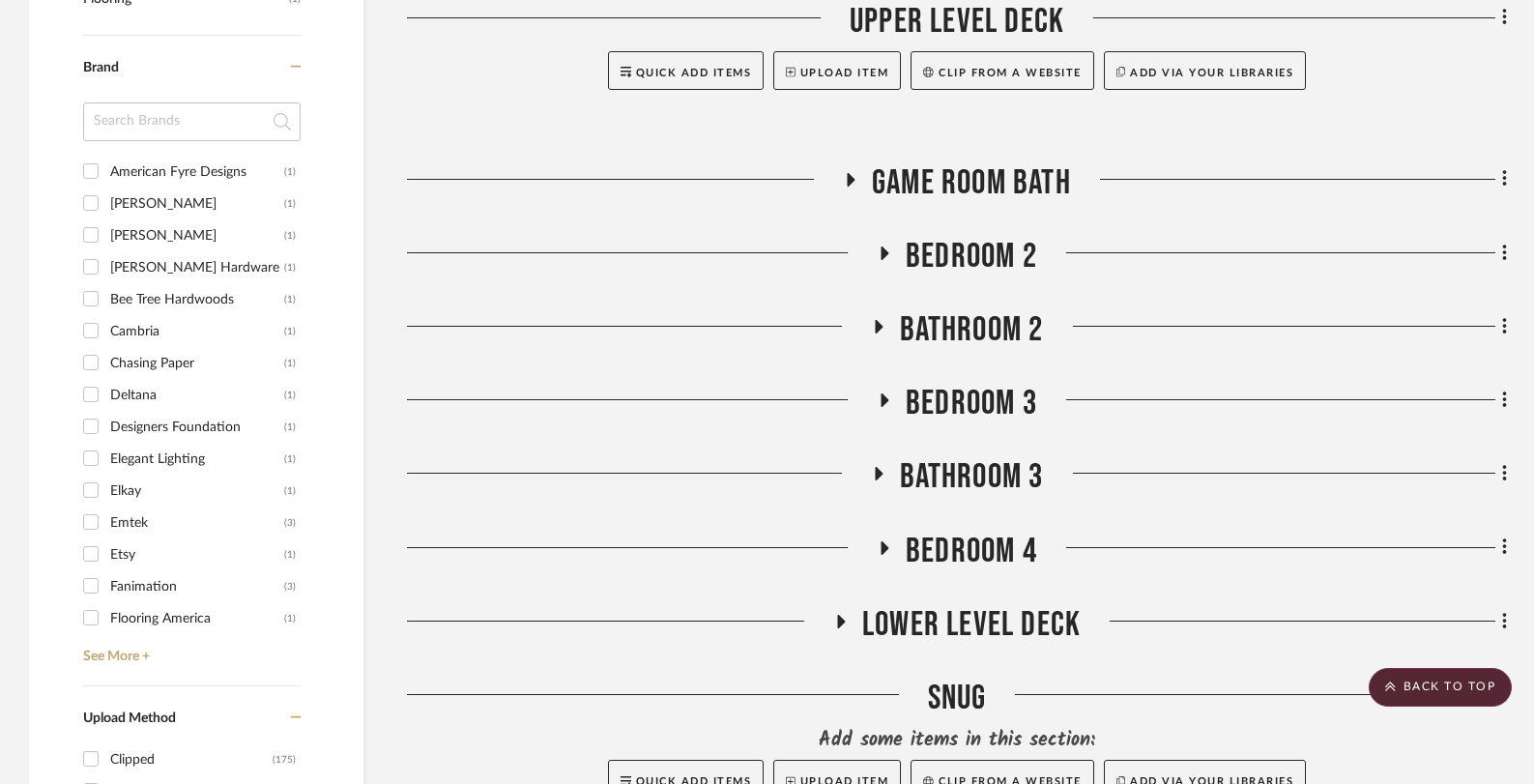
scroll to position [879, 0]
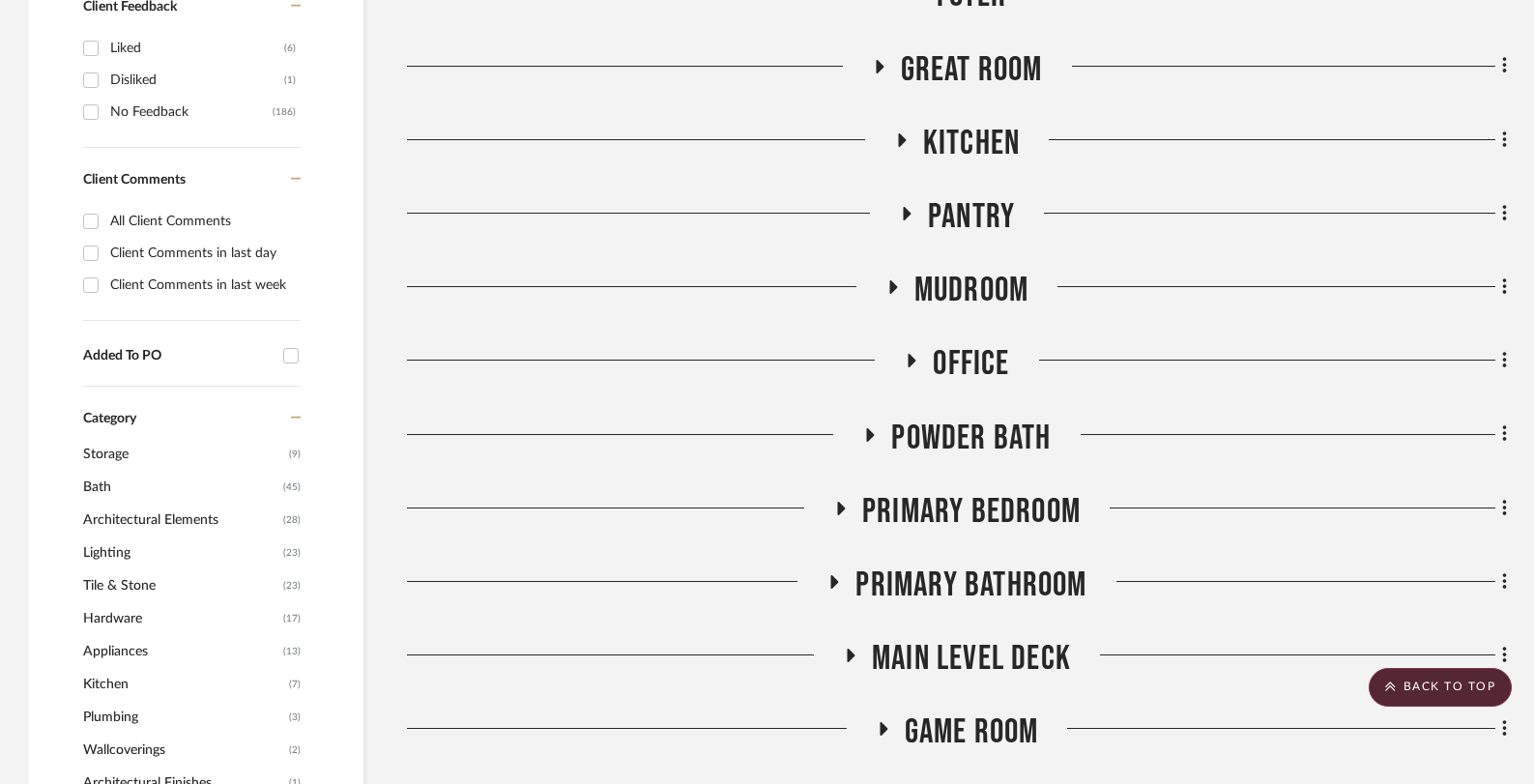
click at [913, 211] on icon at bounding box center [905, 214] width 23 height 15
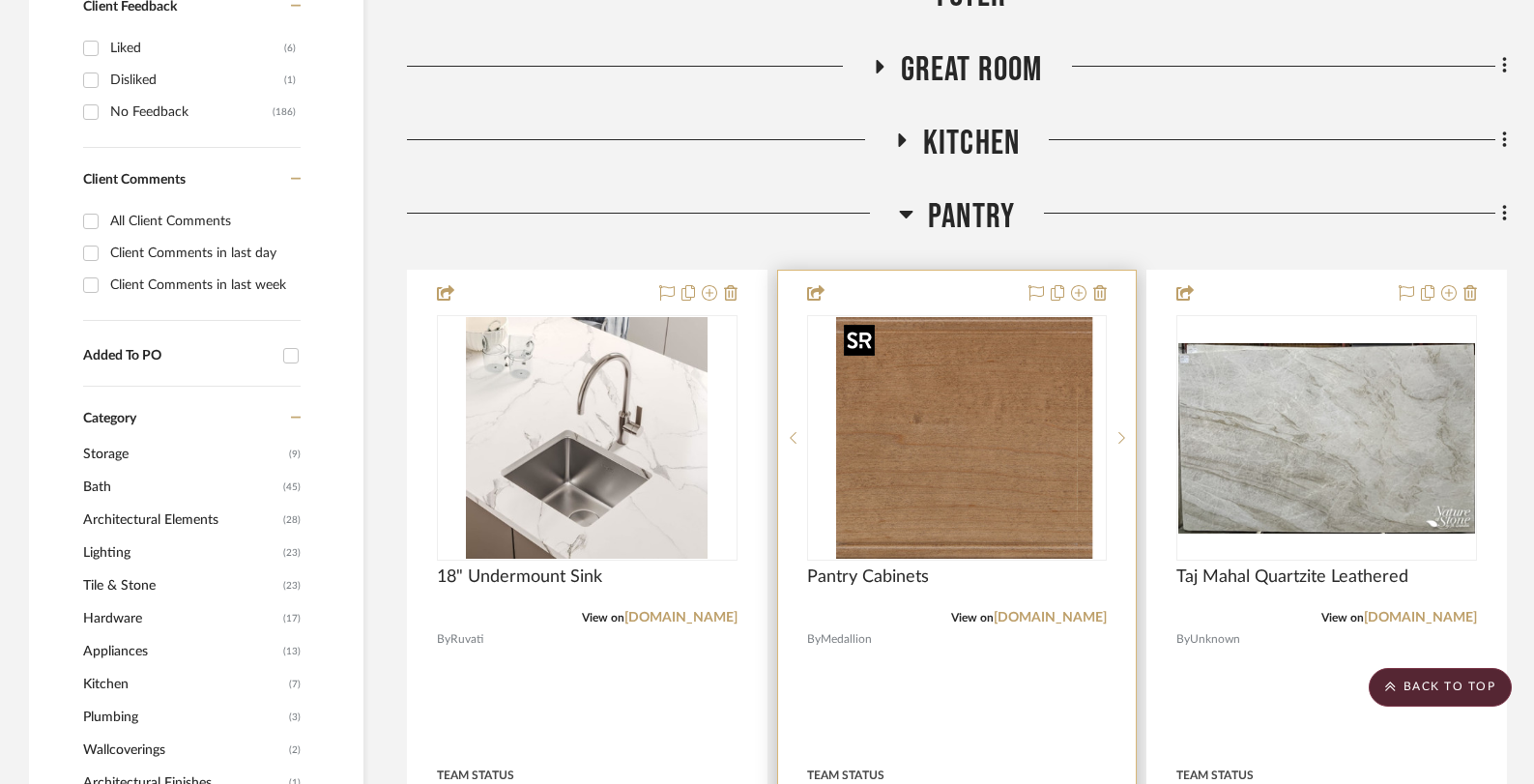
click at [963, 429] on img "0" at bounding box center [971, 437] width 242 height 242
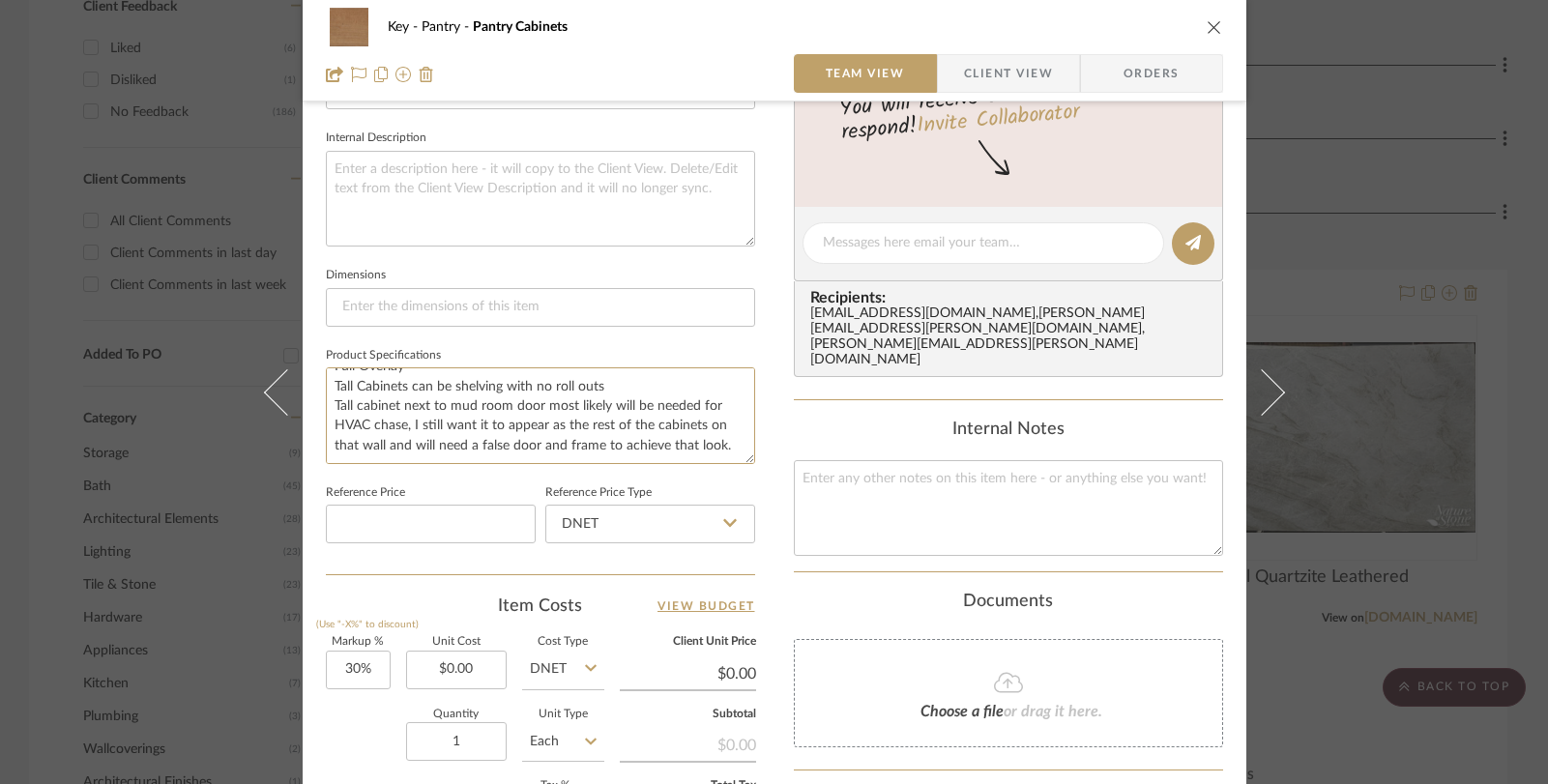
scroll to position [0, 0]
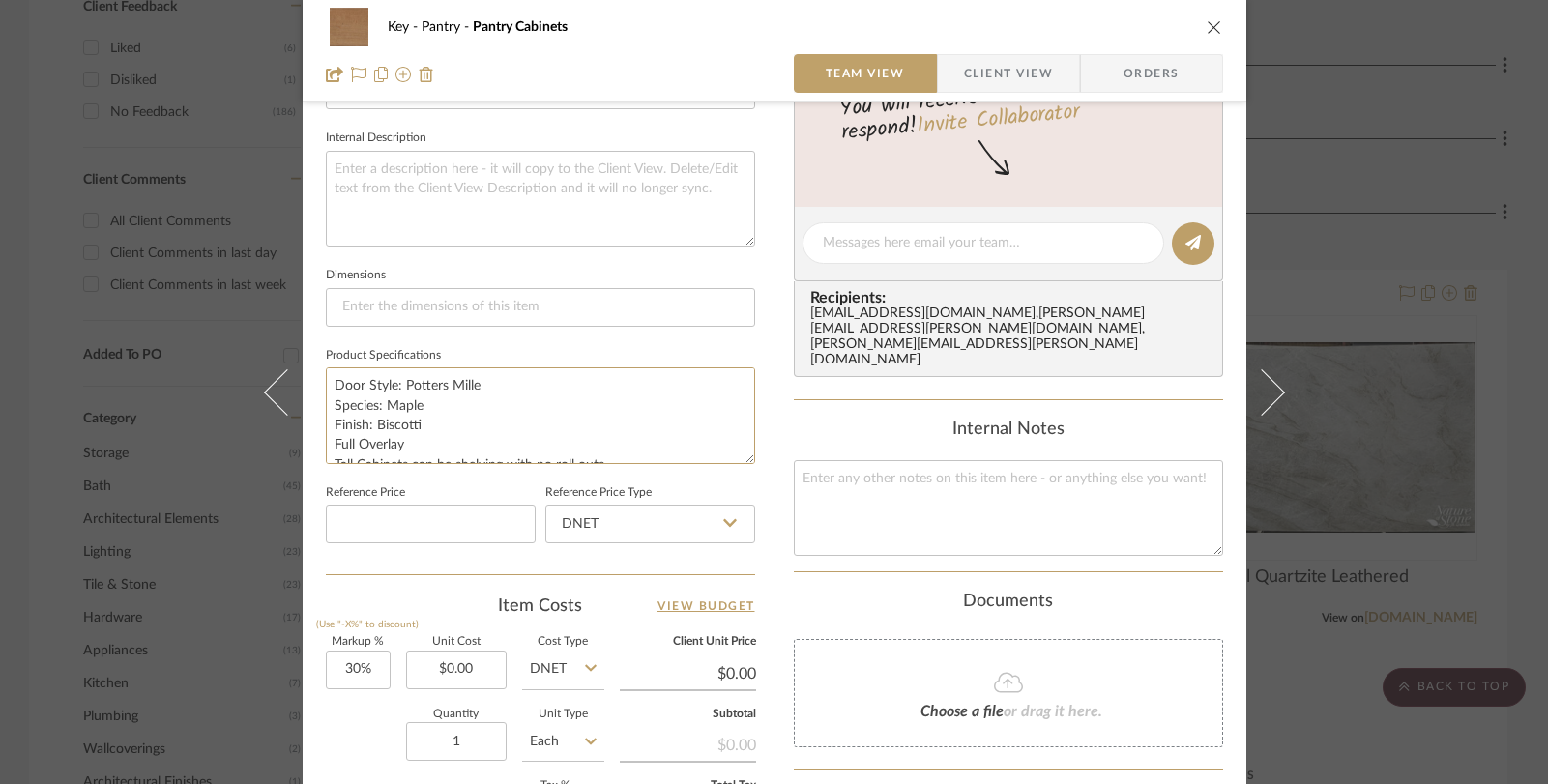
drag, startPoint x: 726, startPoint y: 445, endPoint x: 313, endPoint y: 324, distance: 430.4
click at [313, 324] on div "Key Pantry Pantry Cabinets Team View Client View Orders 1 / 2 Team-Facing Detai…" at bounding box center [774, 229] width 944 height 1785
drag, startPoint x: 486, startPoint y: 373, endPoint x: 488, endPoint y: 383, distance: 10.2
click at [487, 373] on textarea "Door Style: Potters Mille Species: Maple Finish: Biscotti Full Overlay Tall Cab…" at bounding box center [540, 415] width 430 height 95
click at [481, 384] on textarea "Door Style: Potters Mille Species: Maple Finish: Biscotti Full Overlay Tall Cab…" at bounding box center [540, 415] width 430 height 95
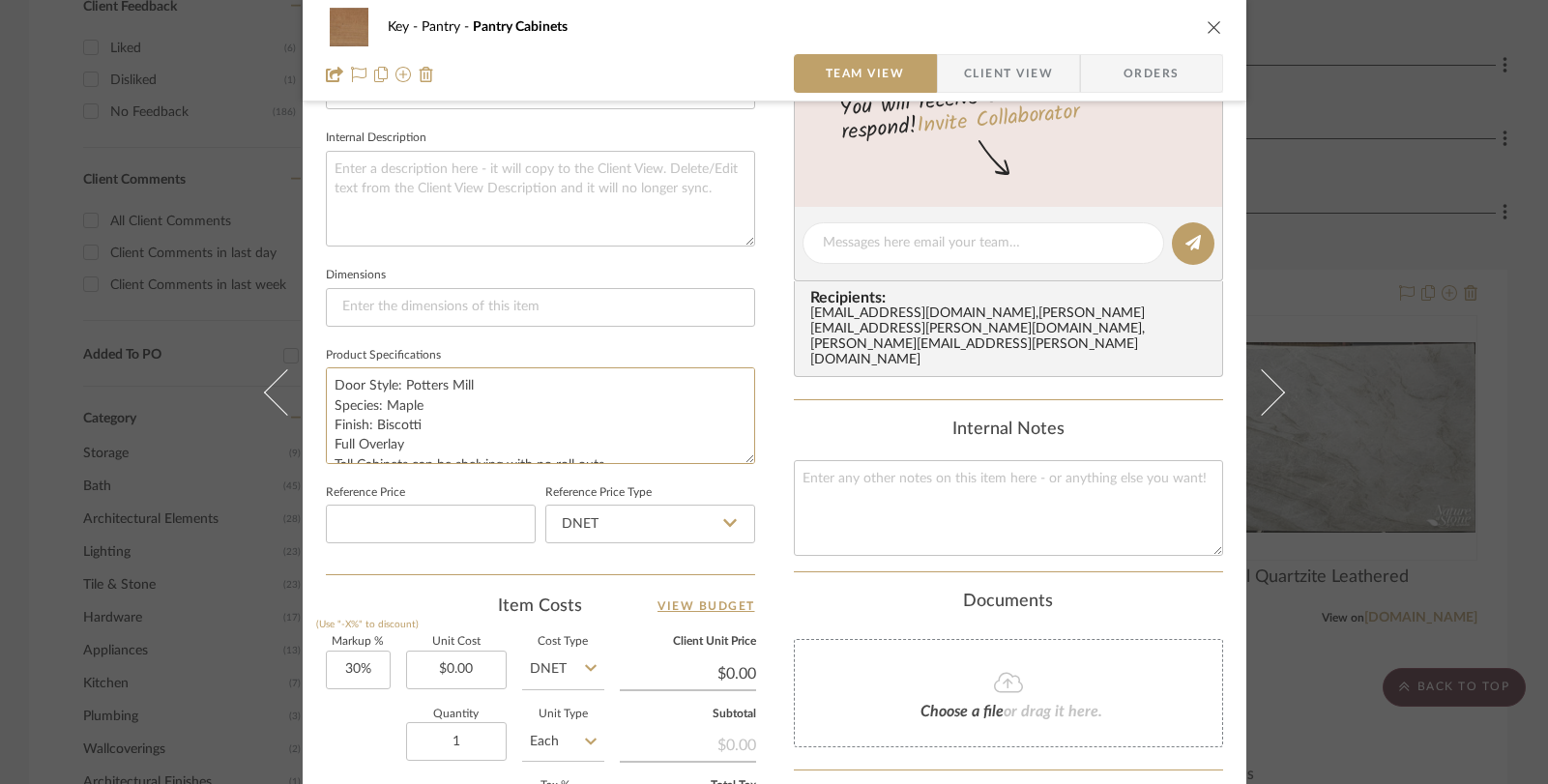
type textarea "Door Style: Potters Mill Species: Maple Finish: Biscotti Full Overlay Tall Cabi…"
click at [1363, 464] on div "Key Pantry Pantry Cabinets Team View Client View Orders 1 / 2 Team-Facing Detai…" at bounding box center [774, 392] width 1548 height 784
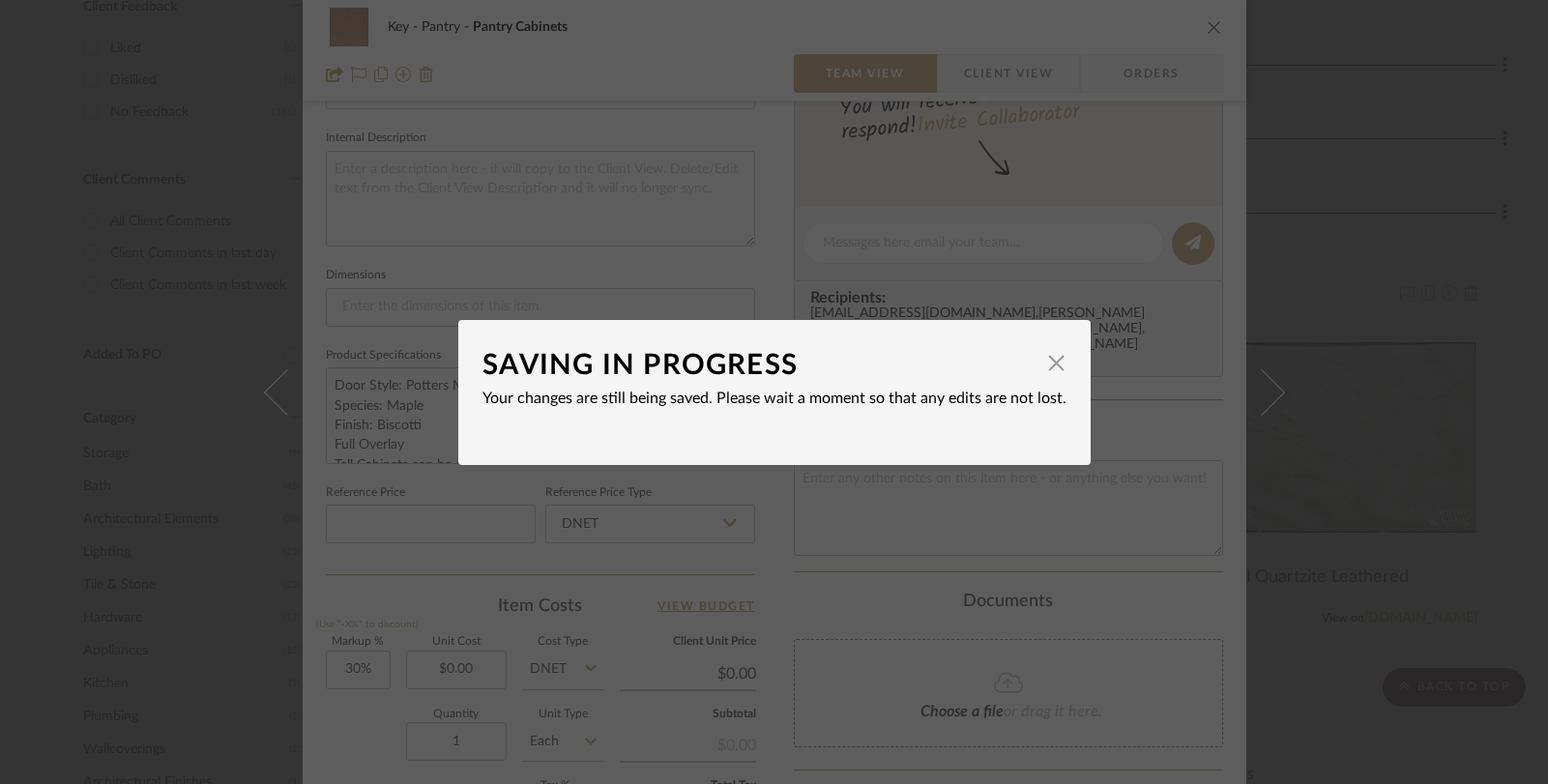
click at [1370, 284] on div "SAVING IN PROGRESS × Your changes are still being saved. Please wait a moment s…" at bounding box center [774, 392] width 1548 height 784
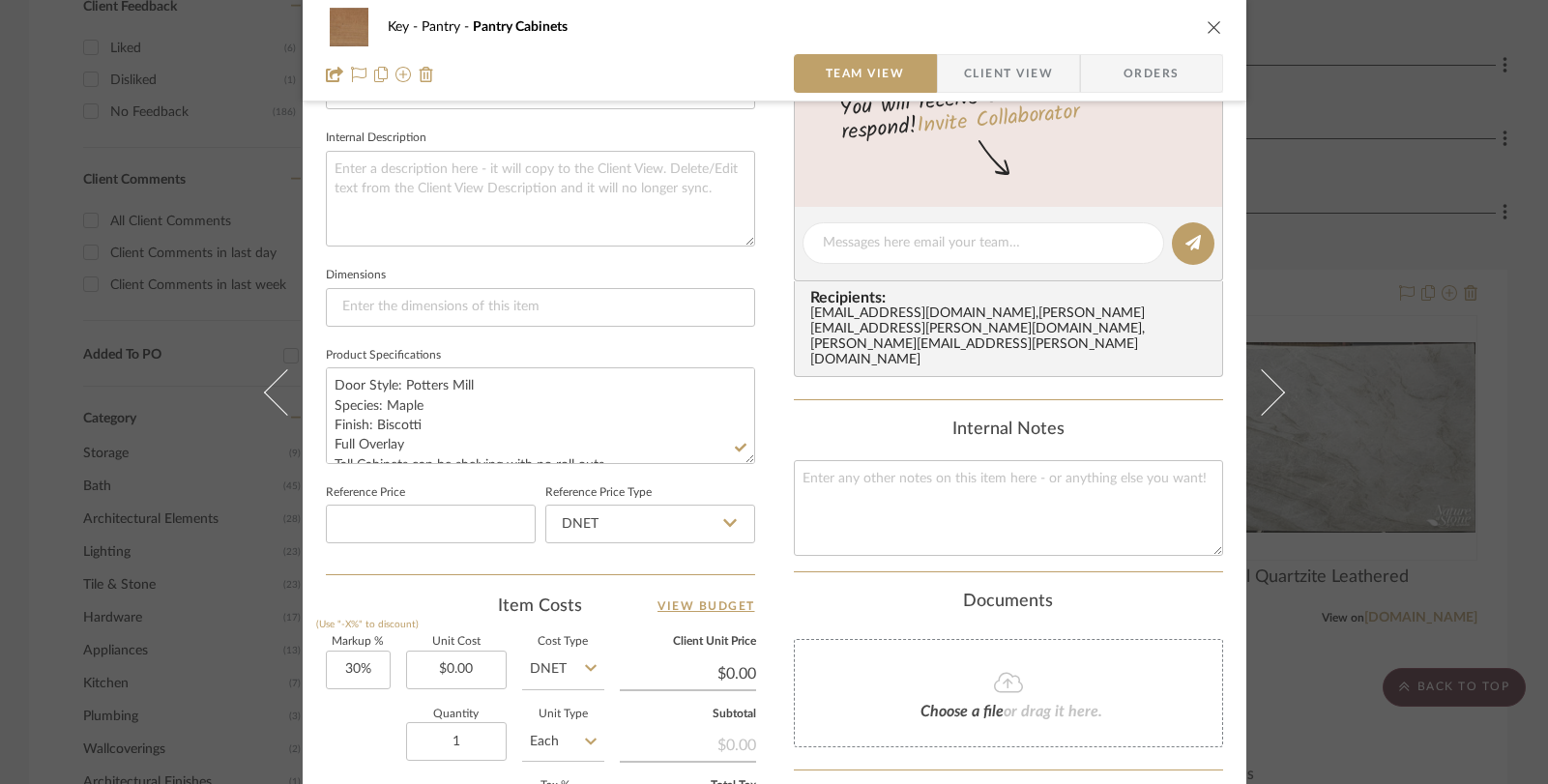
click at [1370, 284] on div "Key Pantry Pantry Cabinets Team View Client View Orders 1 / 2 Team-Facing Detai…" at bounding box center [774, 392] width 1548 height 784
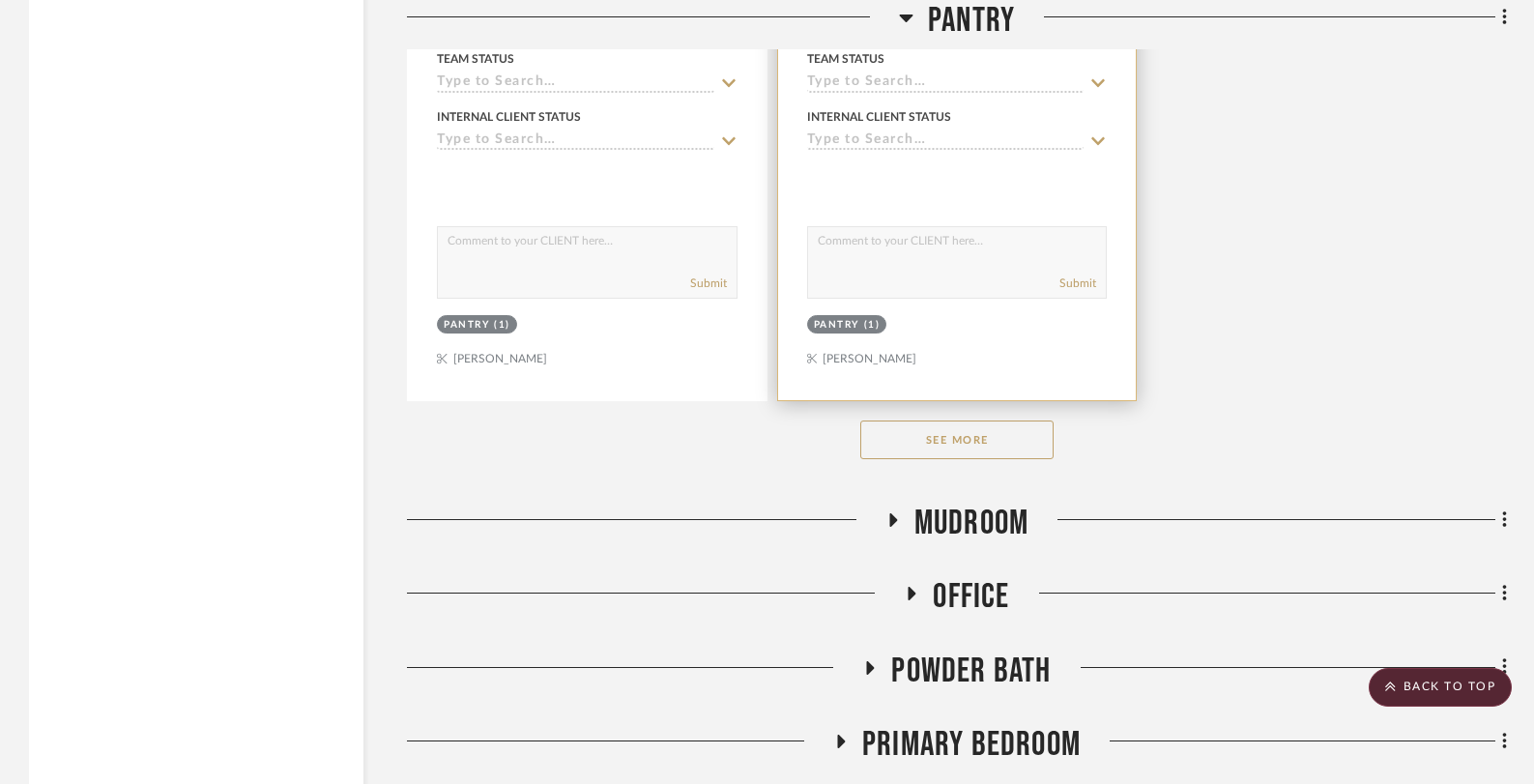
scroll to position [3561, 0]
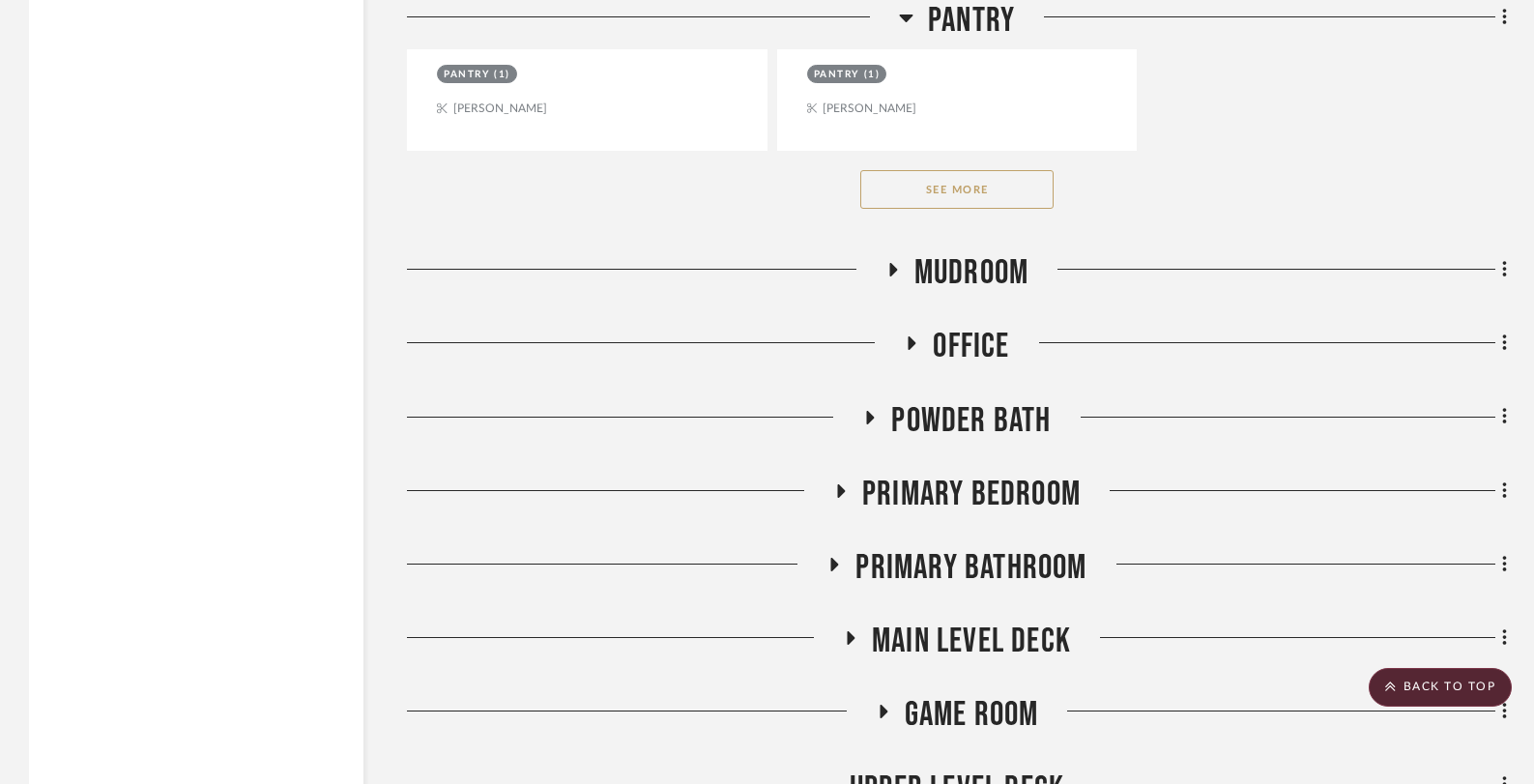
click at [894, 270] on icon at bounding box center [892, 270] width 23 height 15
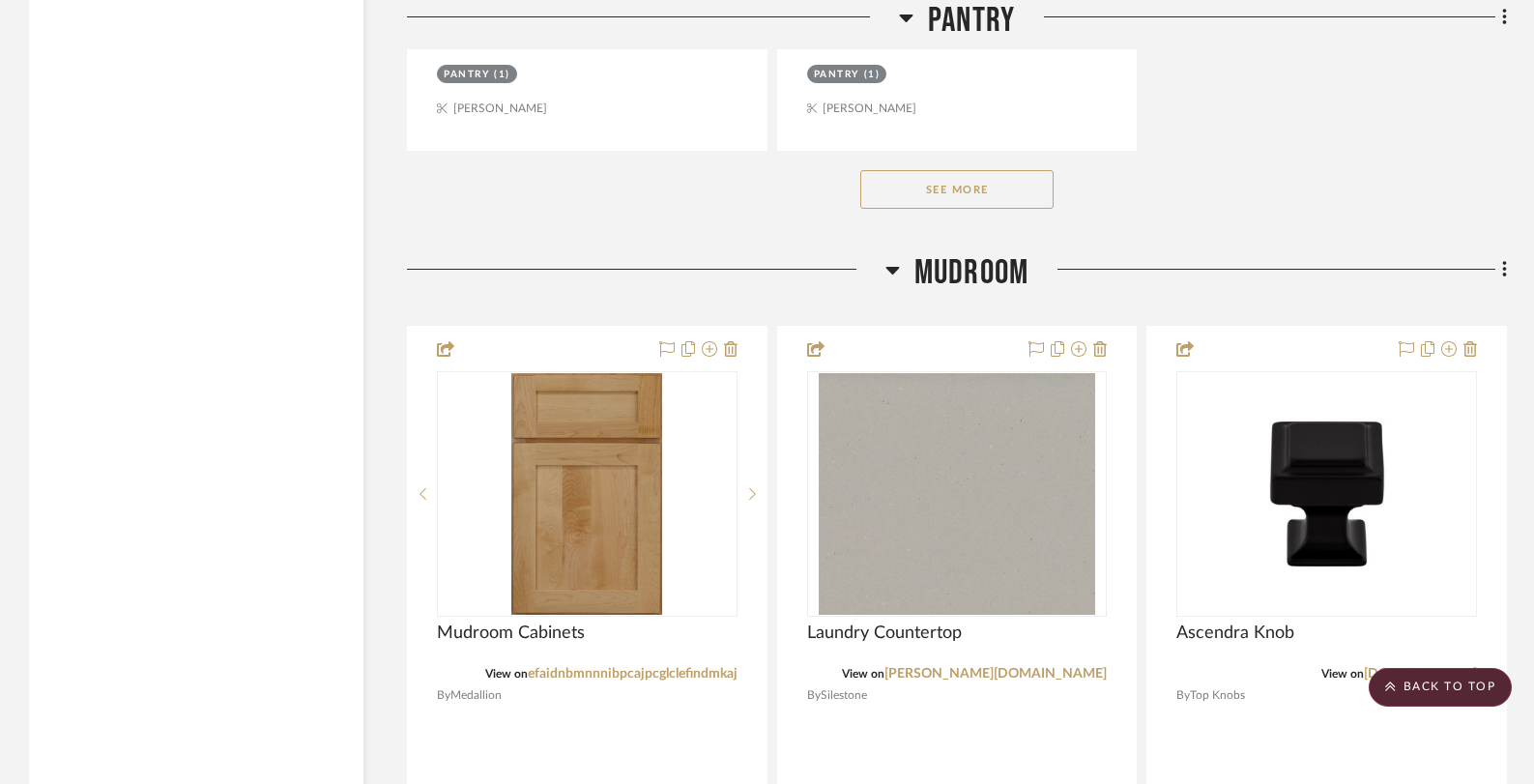
click at [901, 17] on icon at bounding box center [905, 17] width 15 height 23
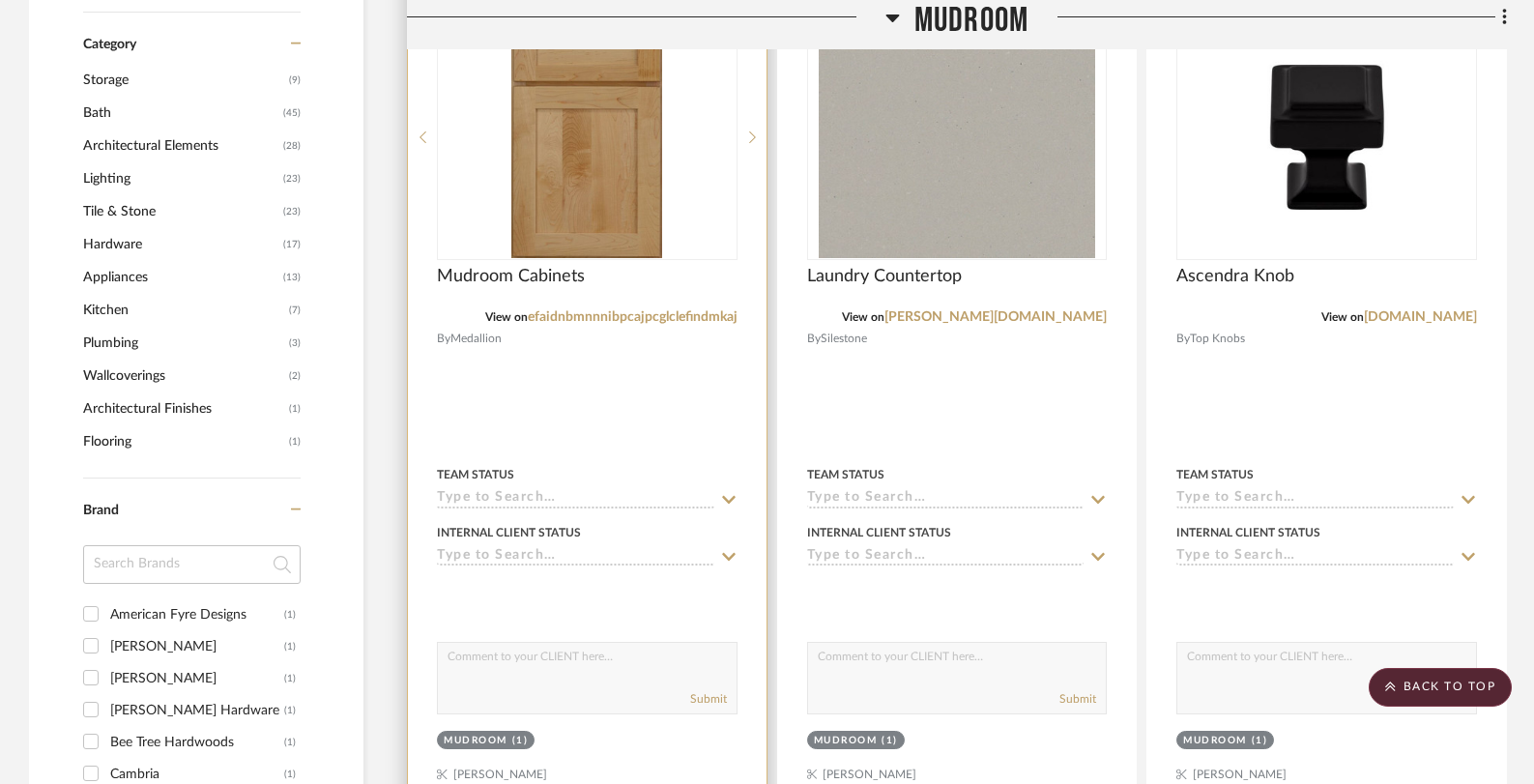
scroll to position [1166, 0]
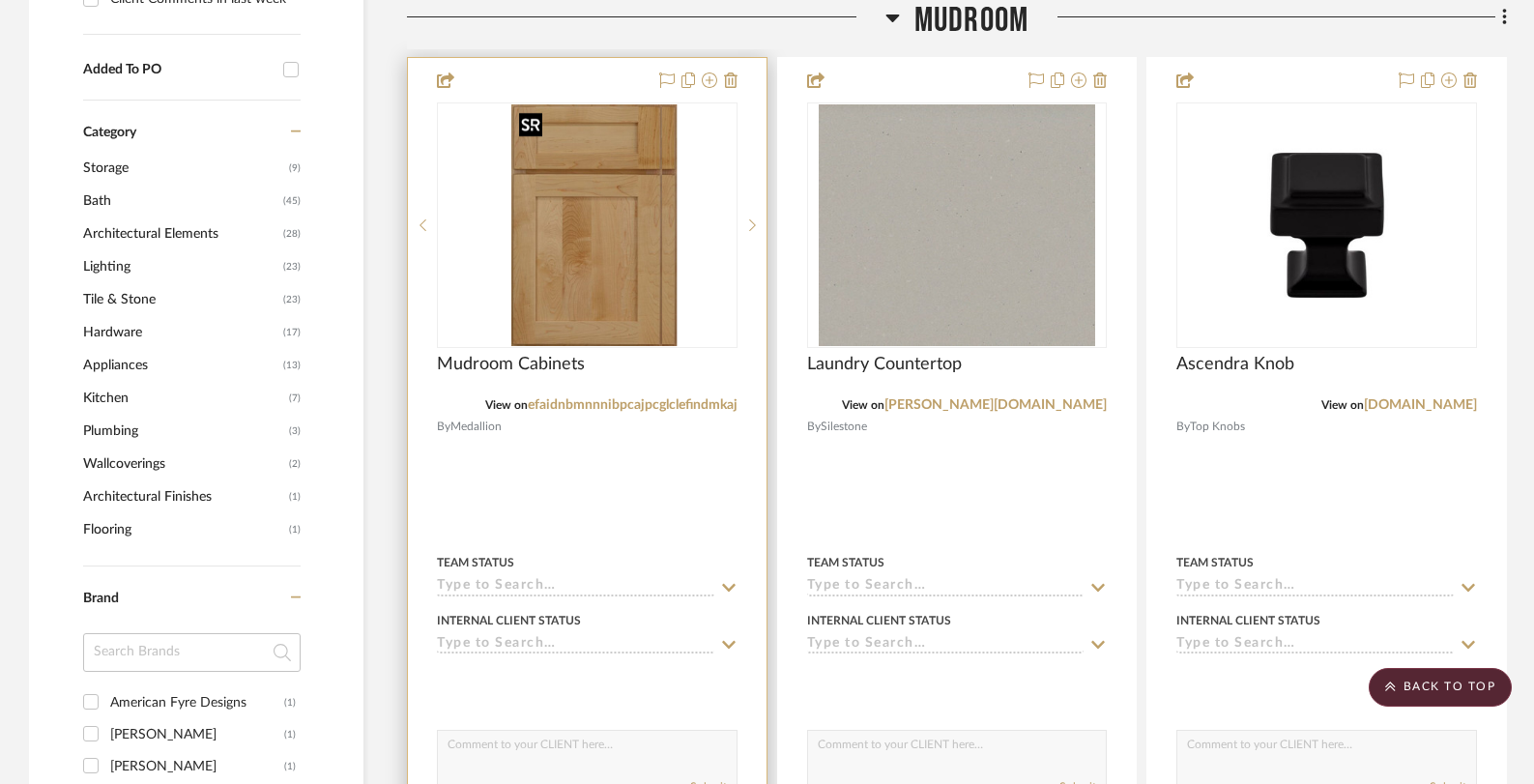
click at [641, 306] on div at bounding box center [587, 224] width 300 height 246
click at [648, 277] on img "0" at bounding box center [586, 224] width 151 height 242
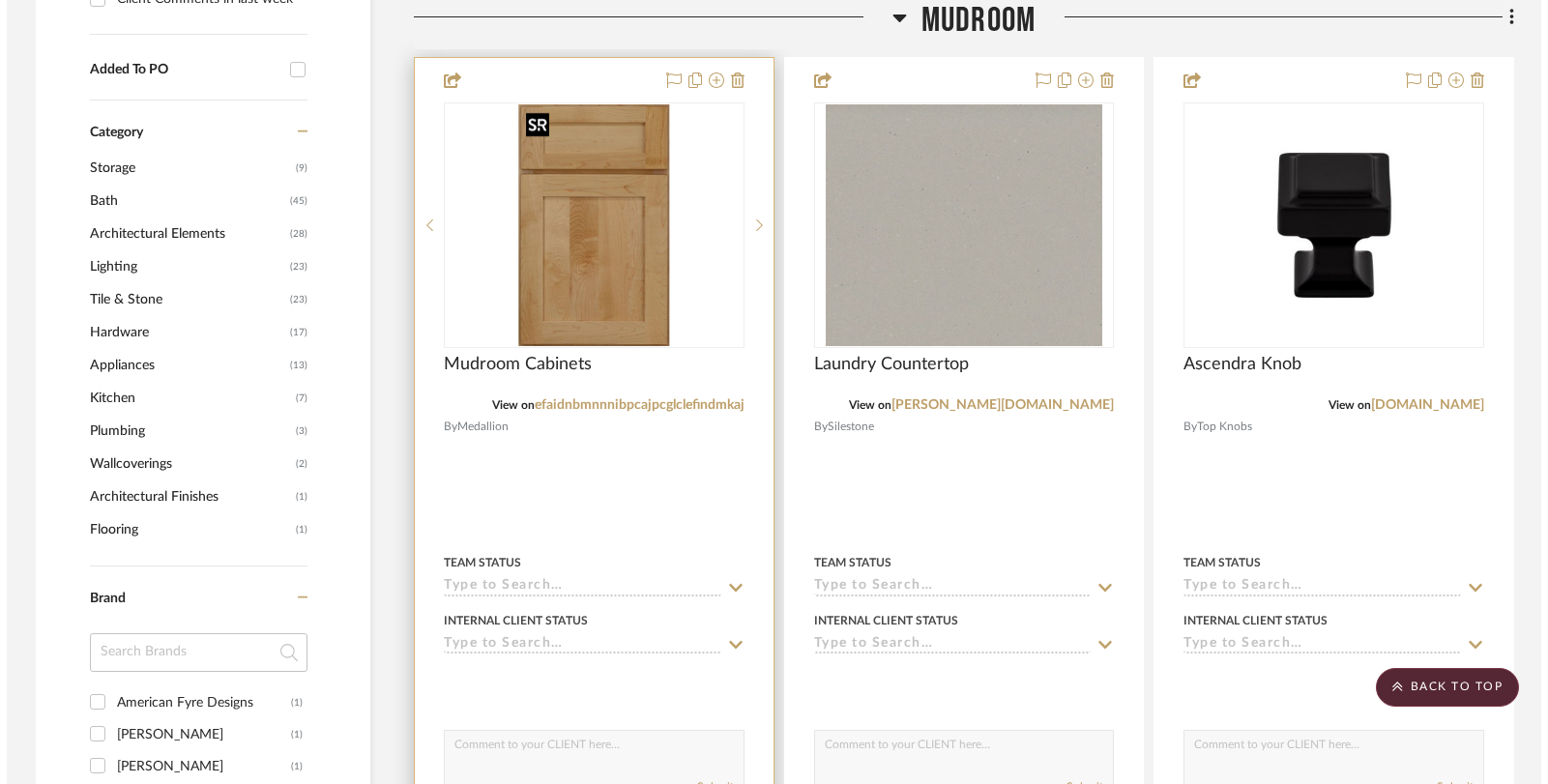
scroll to position [0, 0]
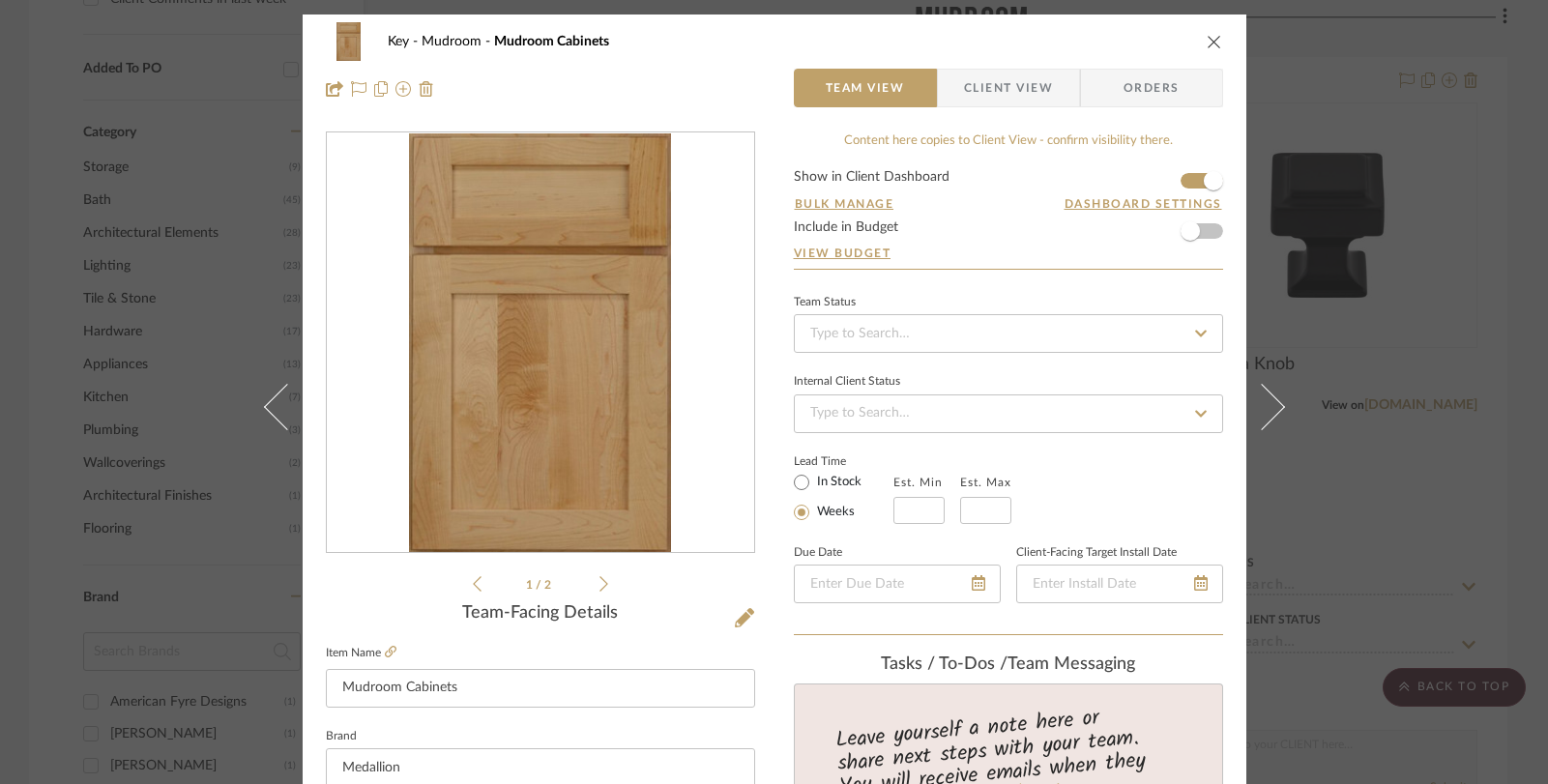
click at [602, 585] on div "1 / 2" at bounding box center [540, 362] width 430 height 463
click at [586, 578] on li "1 / 2" at bounding box center [539, 584] width 118 height 23
click at [600, 577] on icon at bounding box center [603, 584] width 9 height 17
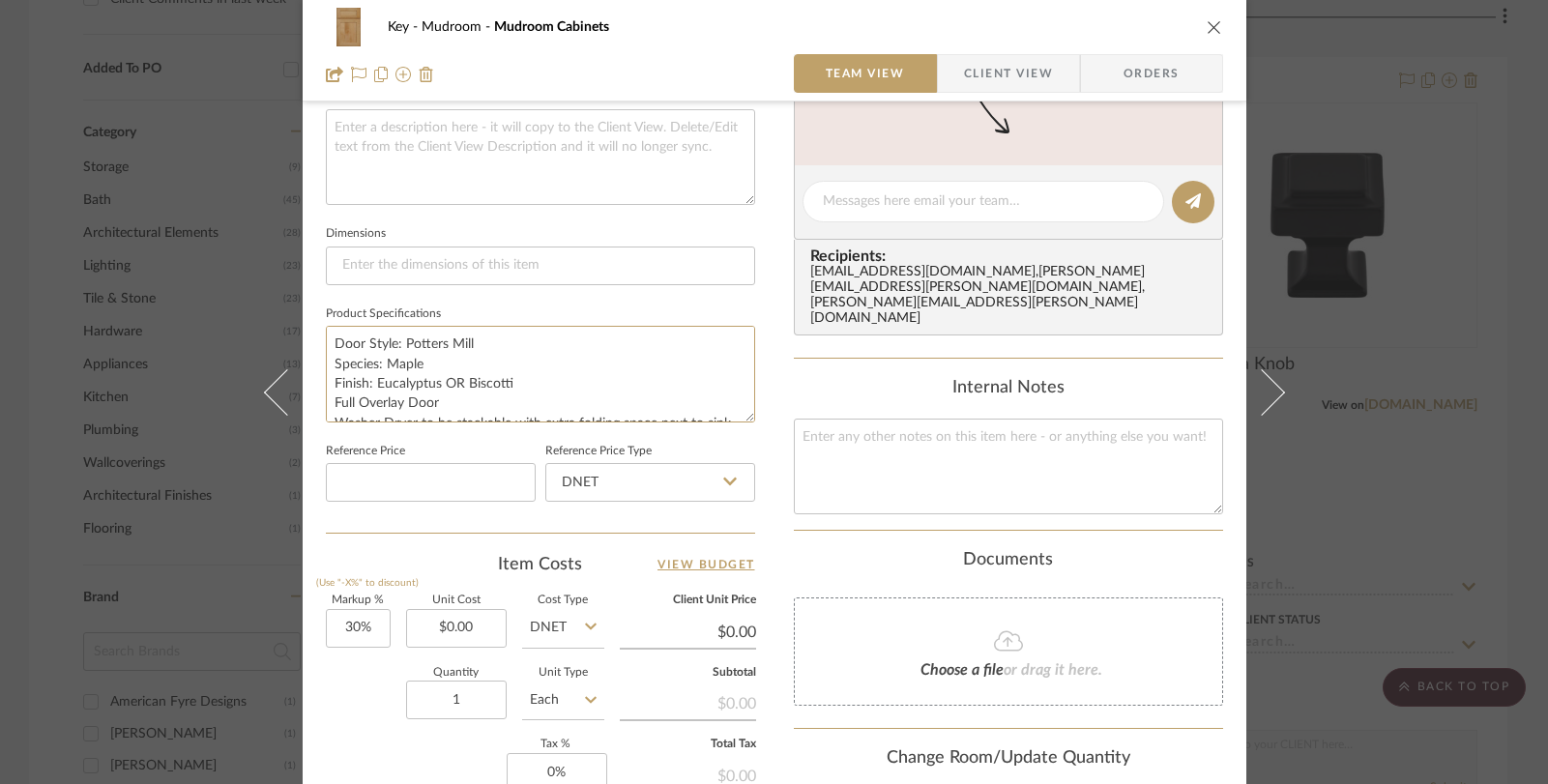
drag, startPoint x: 457, startPoint y: 407, endPoint x: 329, endPoint y: 302, distance: 165.6
click at [331, 302] on fieldset "Product Specifications Door Style: Potters Mill Species: Maple Finish: Eucalypt…" at bounding box center [540, 360] width 430 height 121
click at [167, 126] on div "Key Mudroom Mudroom Cabinets Team View Client View Orders 2 / 2 Team-Facing Det…" at bounding box center [774, 392] width 1548 height 784
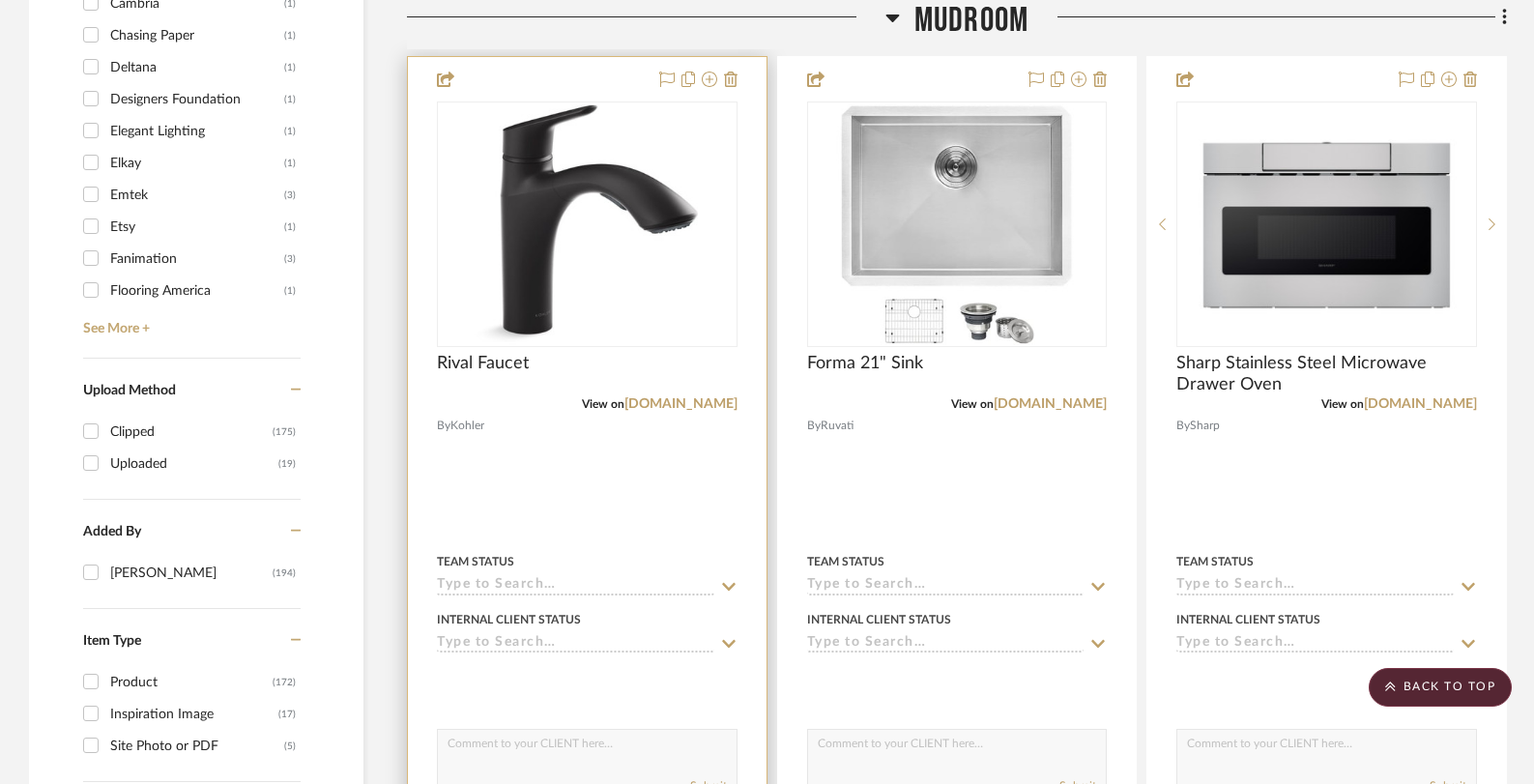
scroll to position [2312, 0]
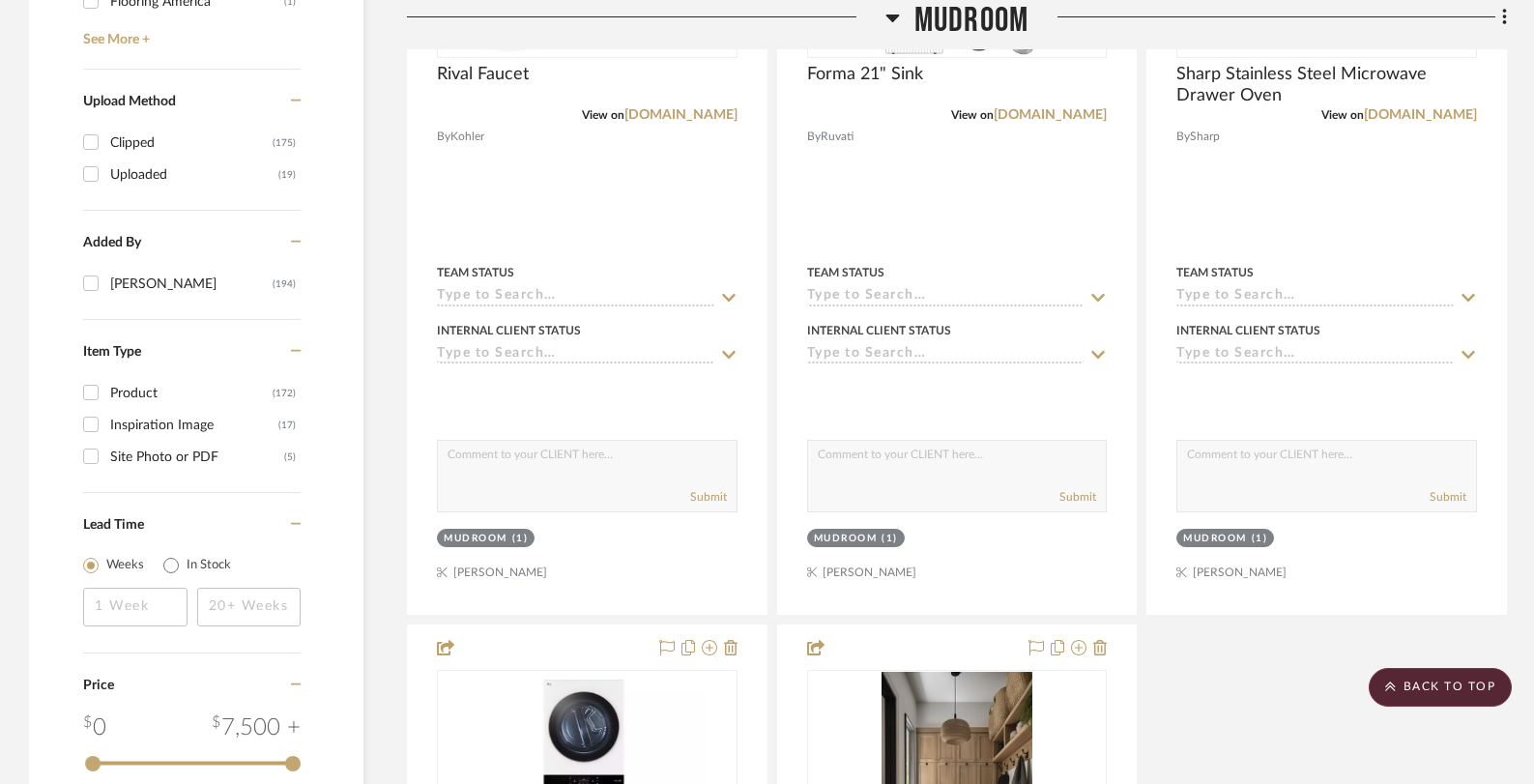
click at [879, 14] on div at bounding box center [646, 24] width 478 height 50
click at [899, 16] on h3 "Mudroom" at bounding box center [956, 20] width 143 height 42
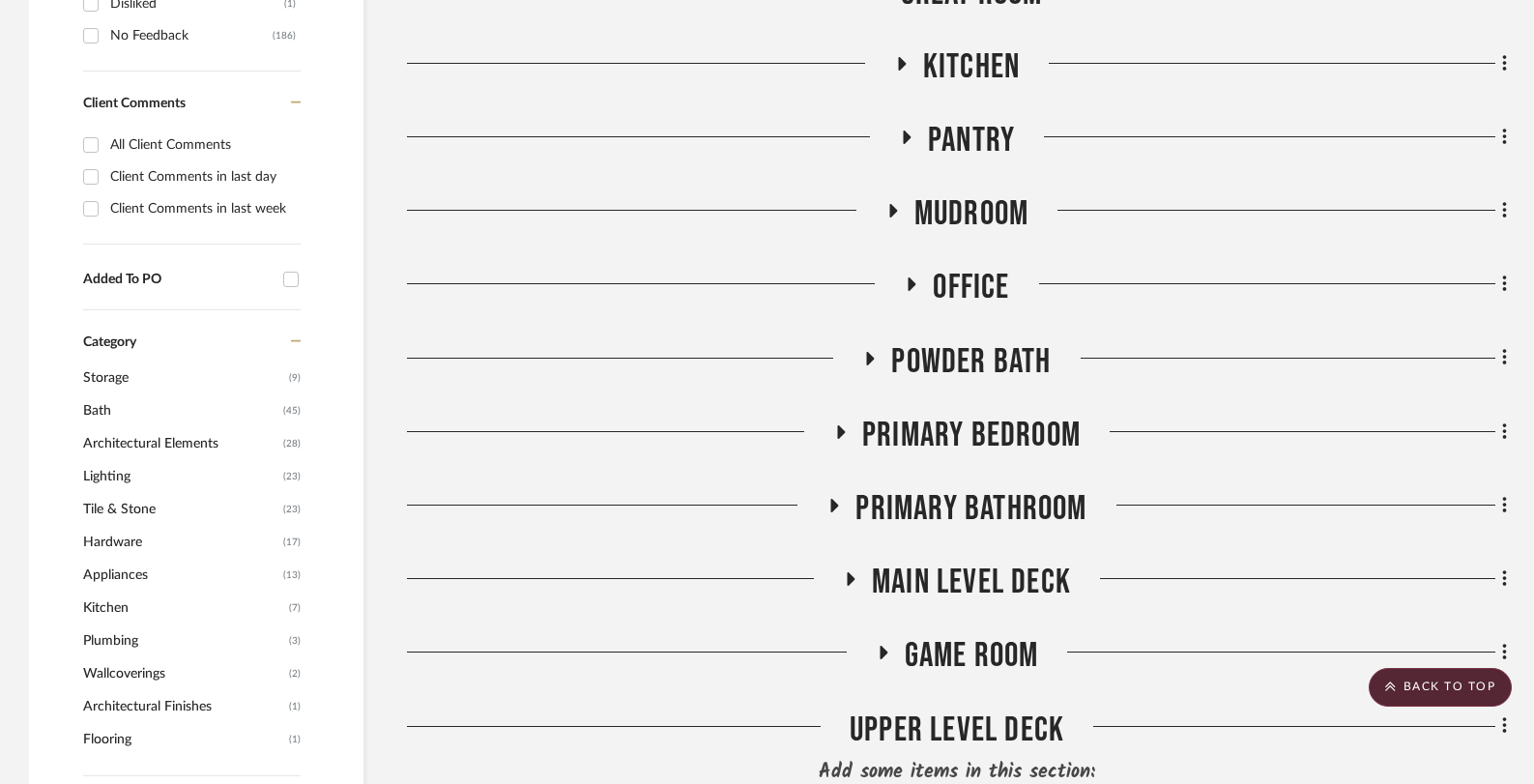
scroll to position [958, 0]
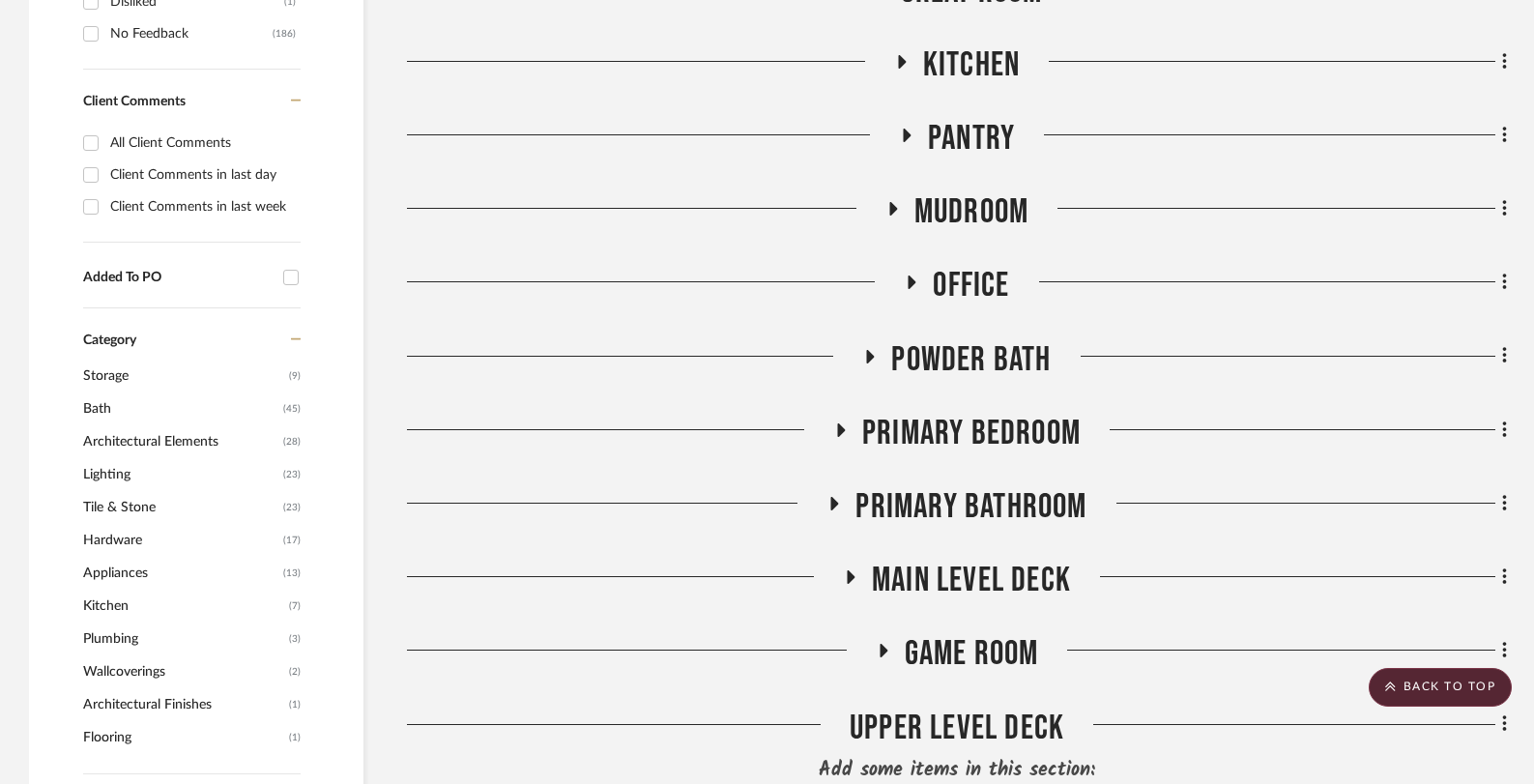
click at [909, 284] on icon at bounding box center [912, 282] width 8 height 14
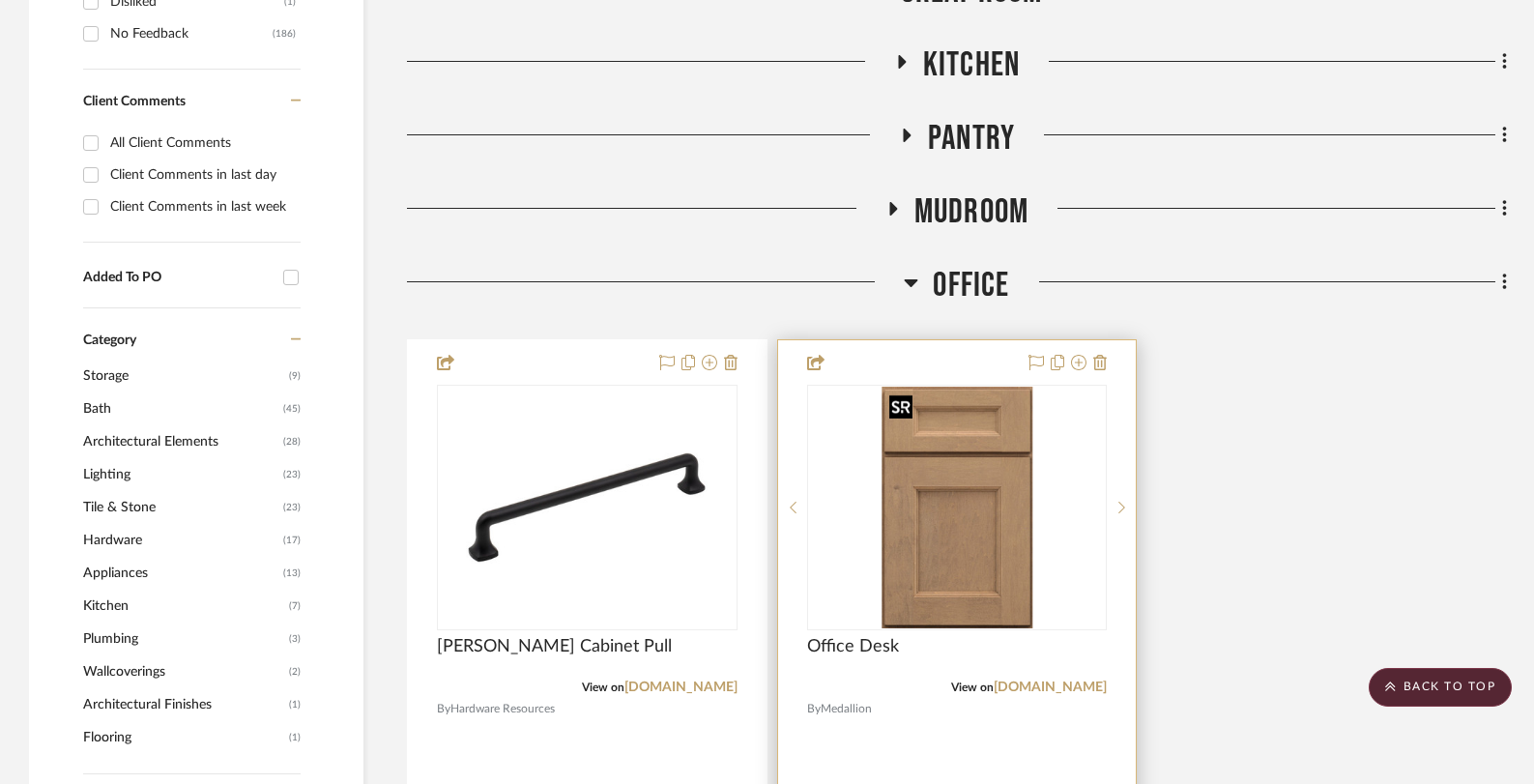
click at [0, 0] on img at bounding box center [0, 0] width 0 height 0
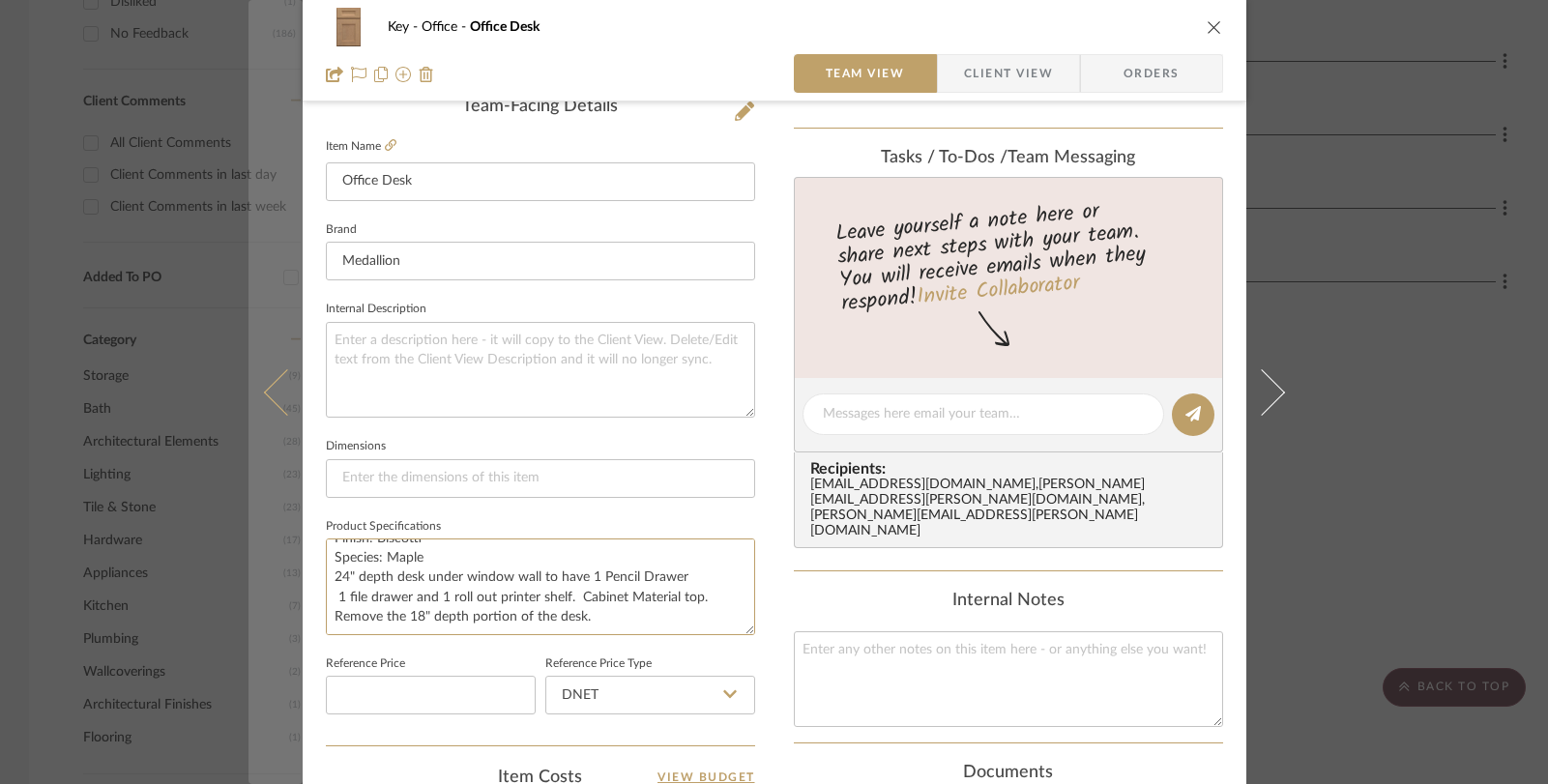
scroll to position [0, 0]
drag, startPoint x: 616, startPoint y: 615, endPoint x: 251, endPoint y: 533, distance: 374.1
click at [251, 533] on mat-dialog-content "Key Office Office Desk Team View Client View Orders 1 / 2 Team-Facing Details I…" at bounding box center [774, 400] width 1051 height 1785
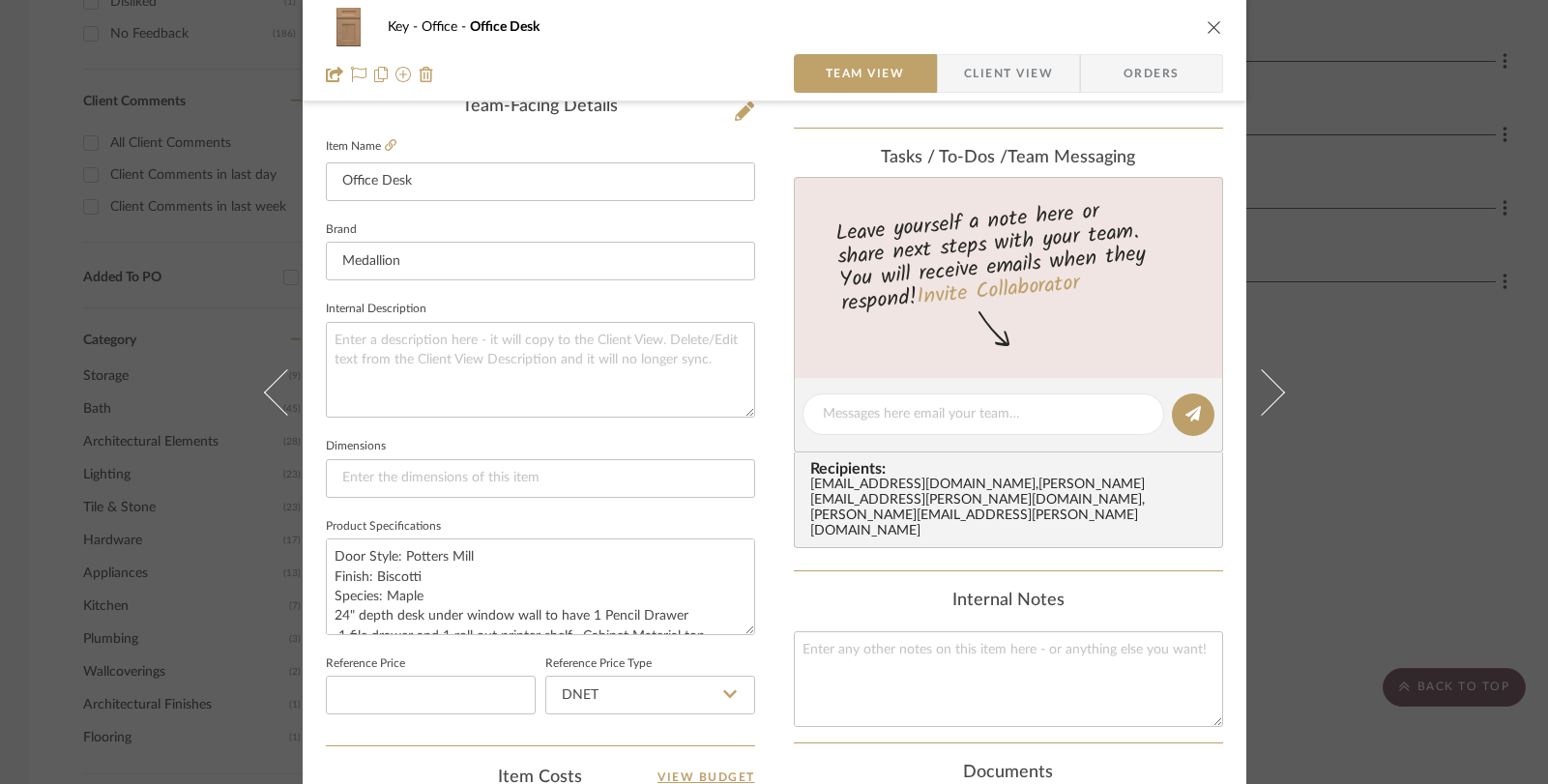
click at [222, 176] on div "Key Office Office Desk Team View Client View Orders 1 / 2 Team-Facing Details I…" at bounding box center [774, 392] width 1548 height 784
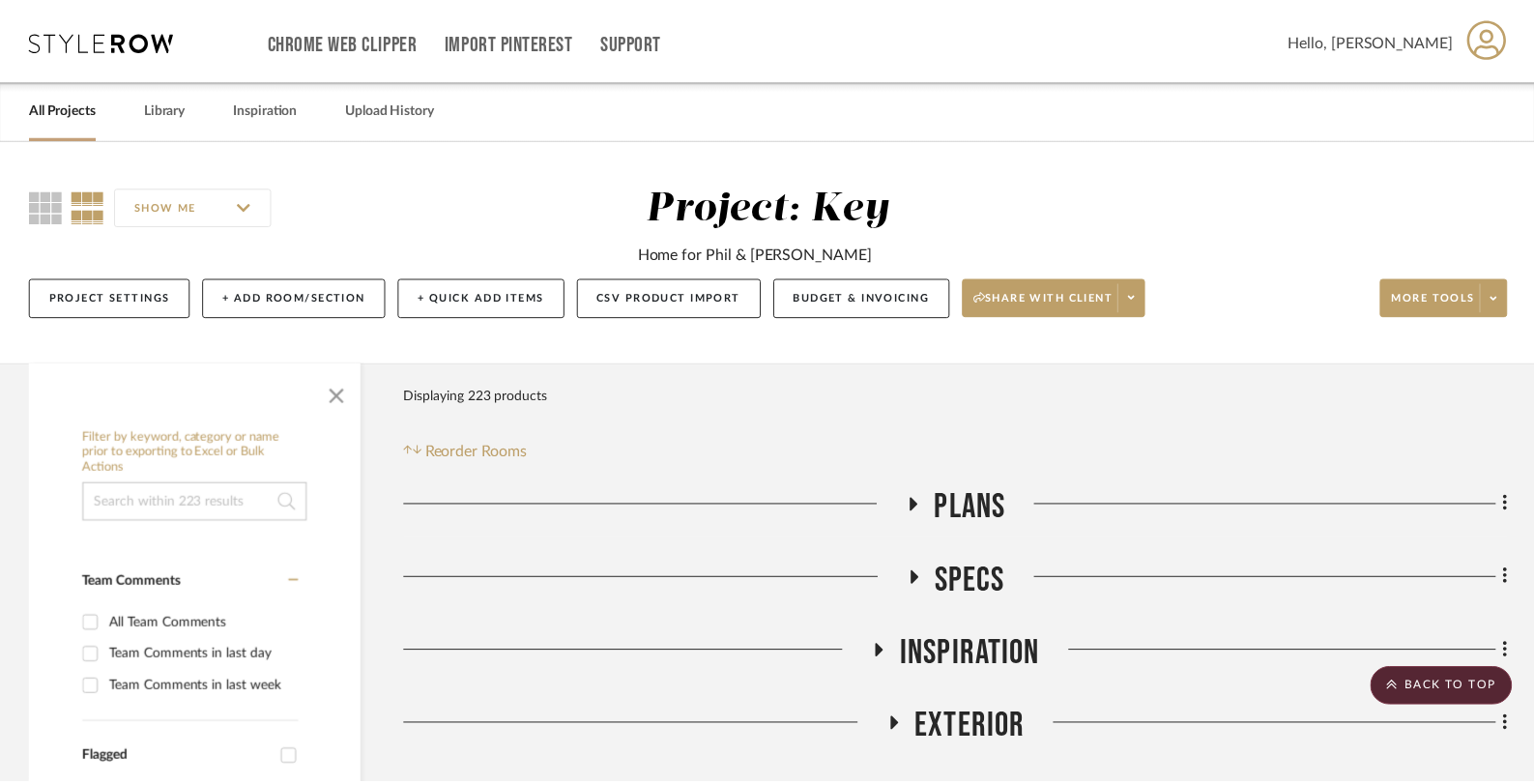
scroll to position [958, 0]
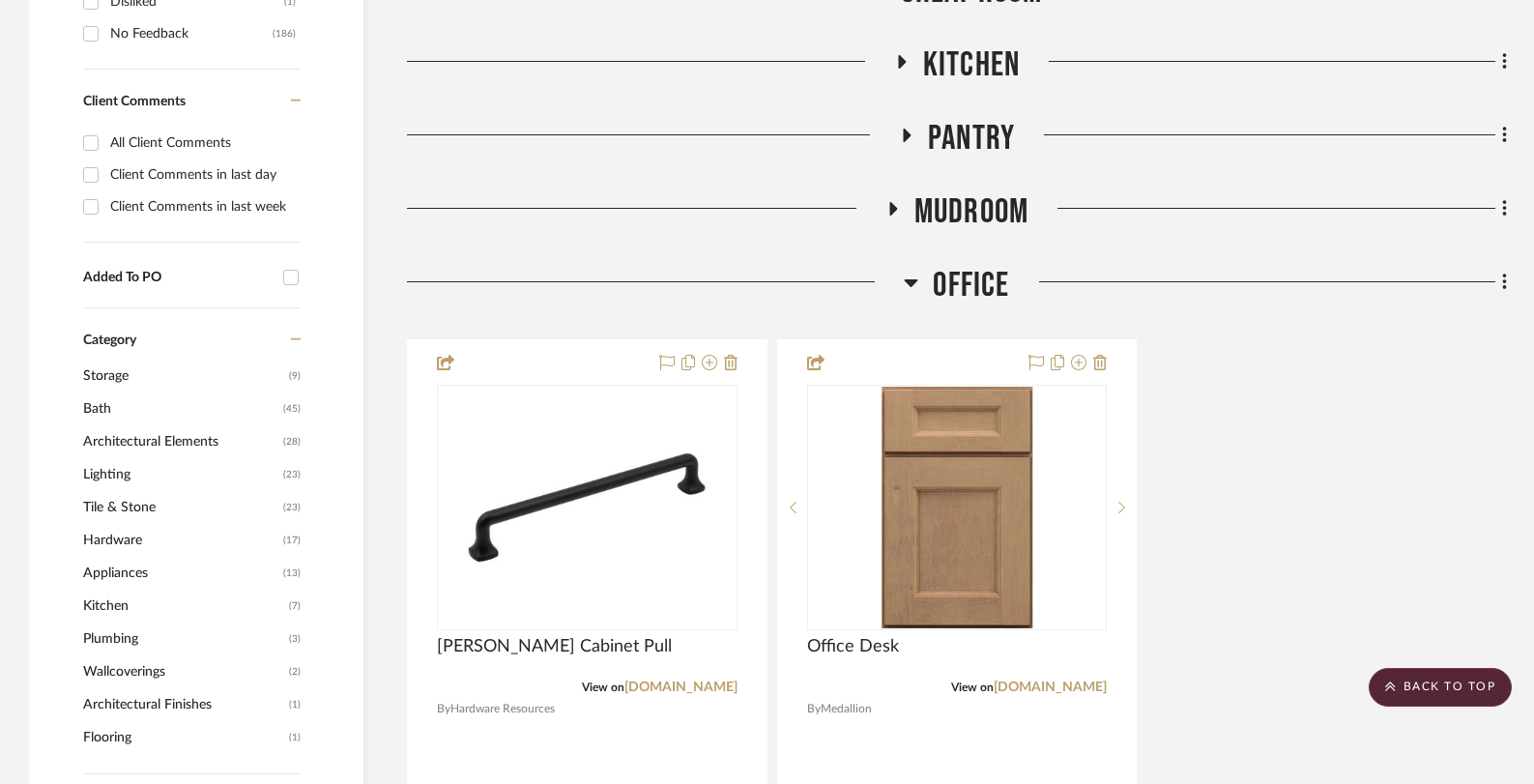
click at [918, 283] on h3 "Office" at bounding box center [956, 286] width 105 height 42
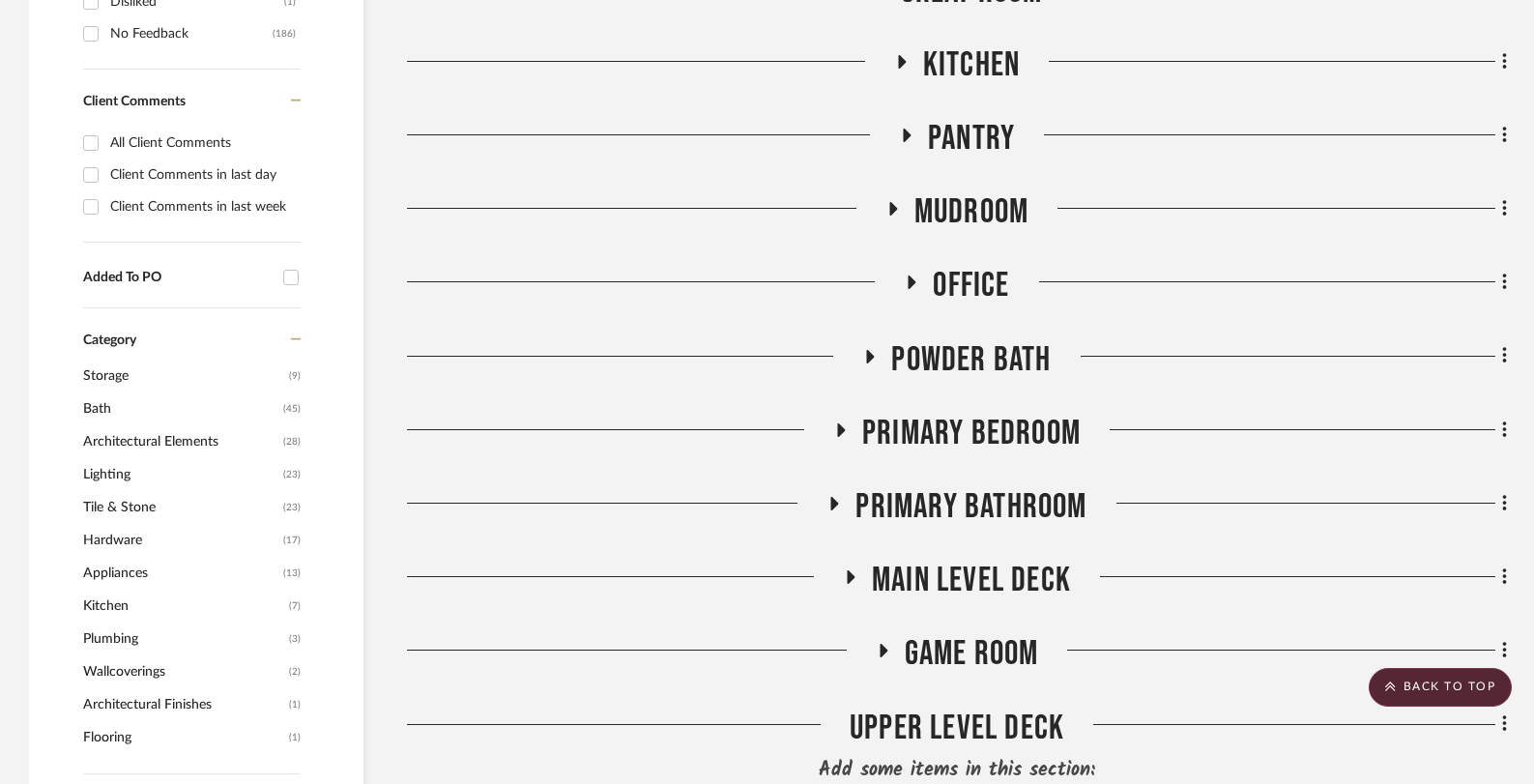
click at [871, 356] on icon at bounding box center [870, 357] width 8 height 14
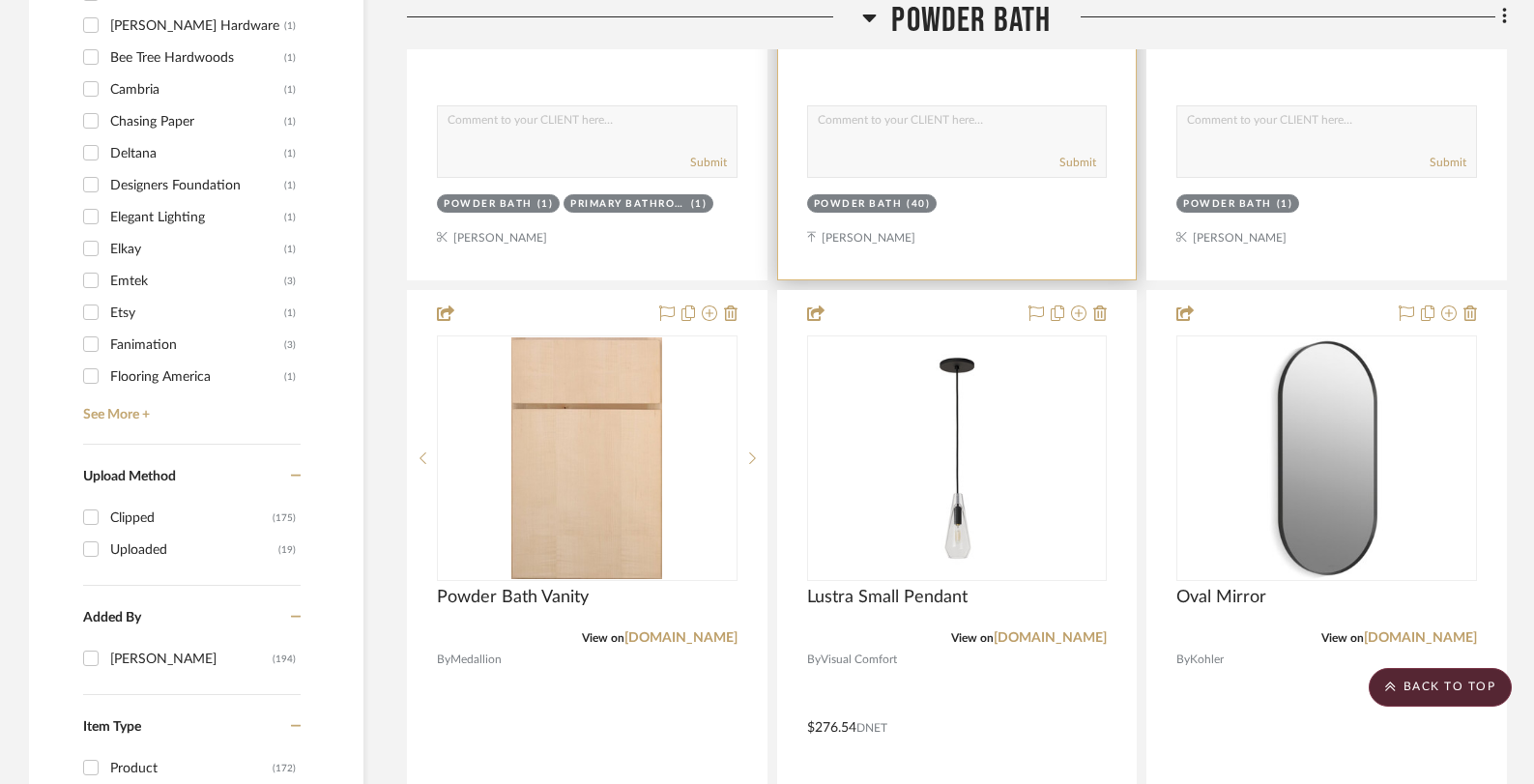
scroll to position [1938, 0]
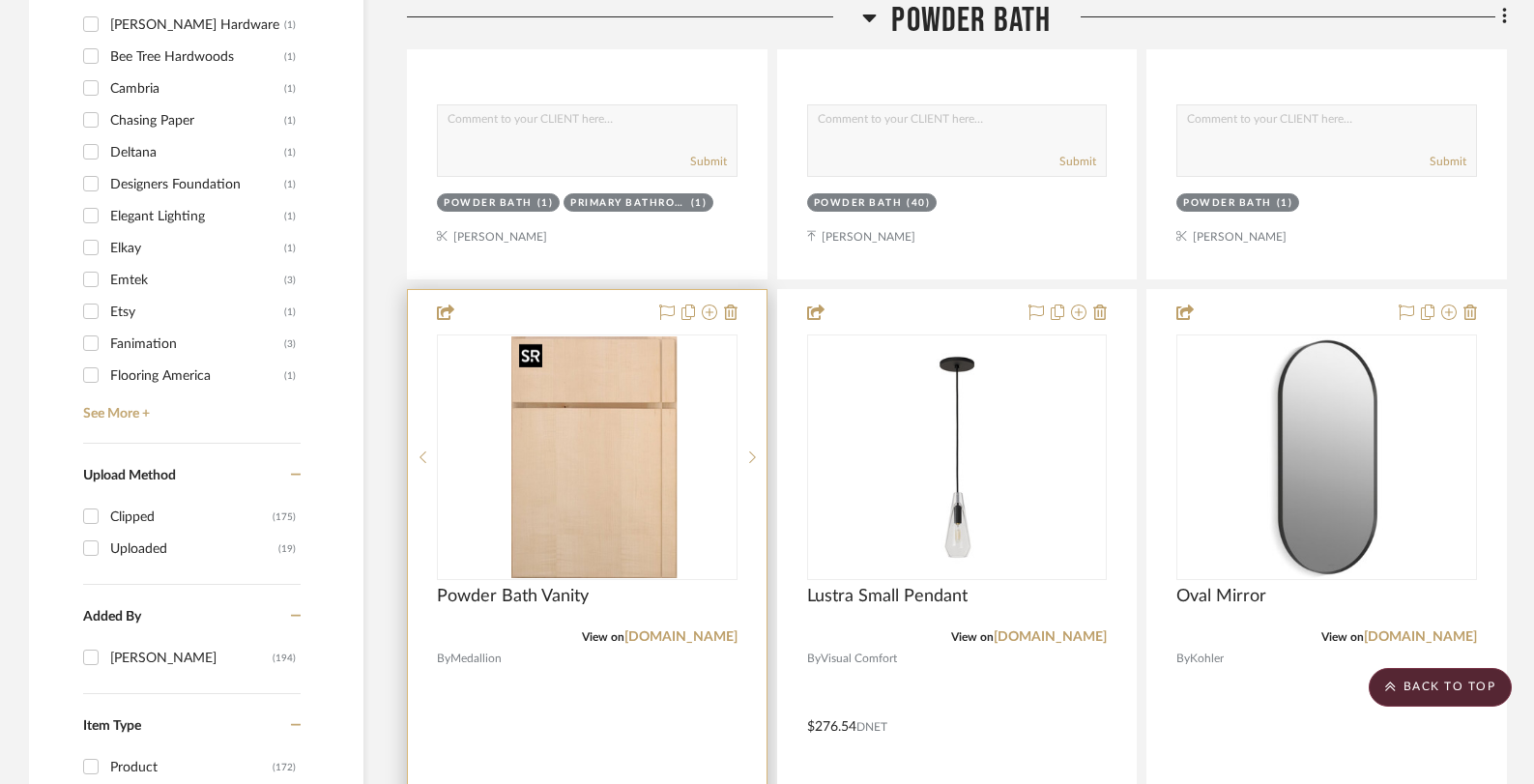
click at [610, 459] on div at bounding box center [587, 457] width 300 height 246
click at [597, 530] on img "0" at bounding box center [586, 457] width 151 height 242
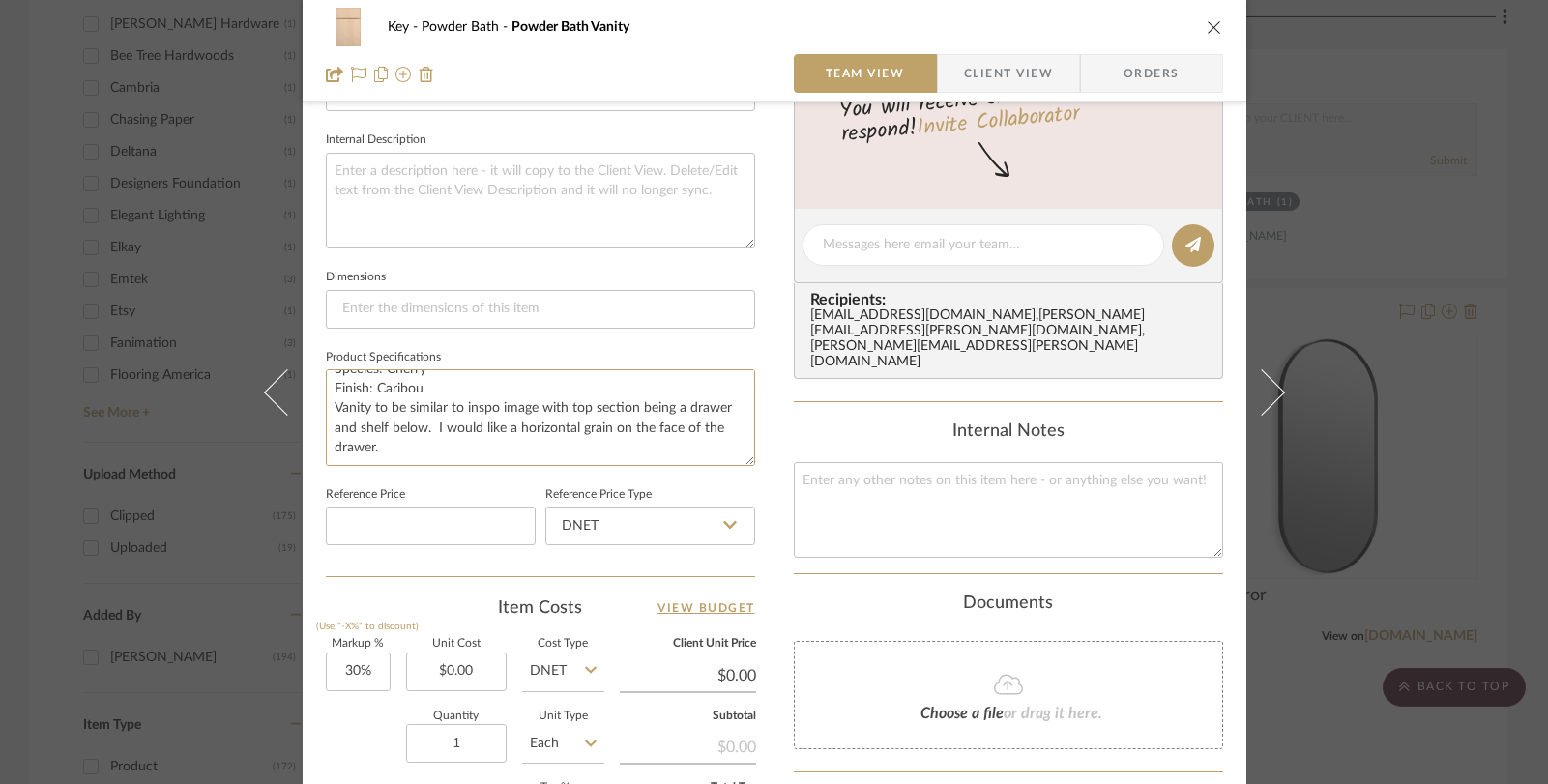
scroll to position [0, 0]
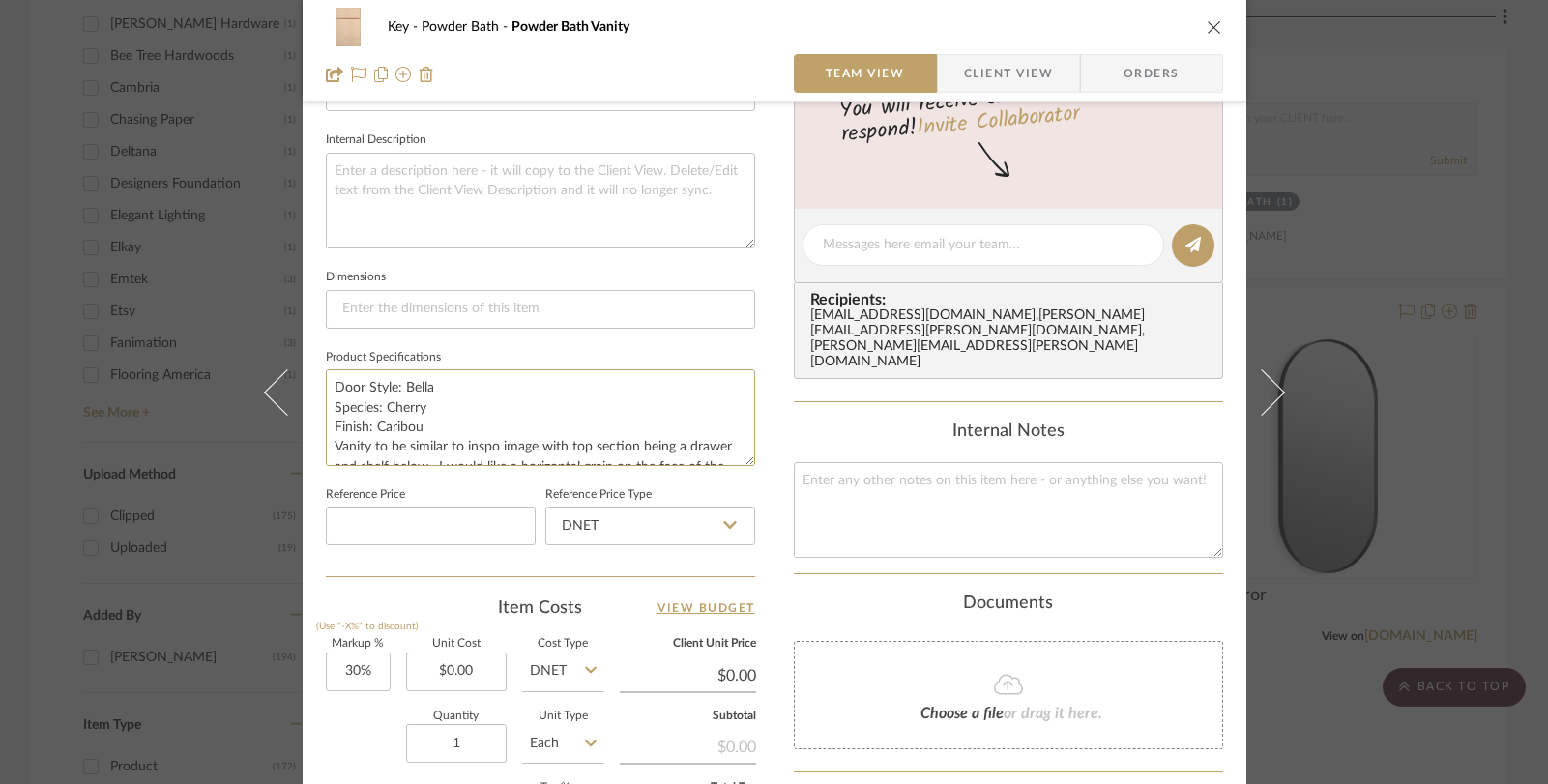
drag, startPoint x: 396, startPoint y: 445, endPoint x: 299, endPoint y: 365, distance: 125.7
click at [302, 365] on div "Key Powder Bath Powder Bath Vanity Team View Client View Orders 1 / 2 Team-Faci…" at bounding box center [774, 231] width 944 height 1785
click at [214, 219] on div "Key Powder Bath Powder Bath Vanity Team View Client View Orders 1 / 2 Team-Faci…" at bounding box center [774, 392] width 1548 height 784
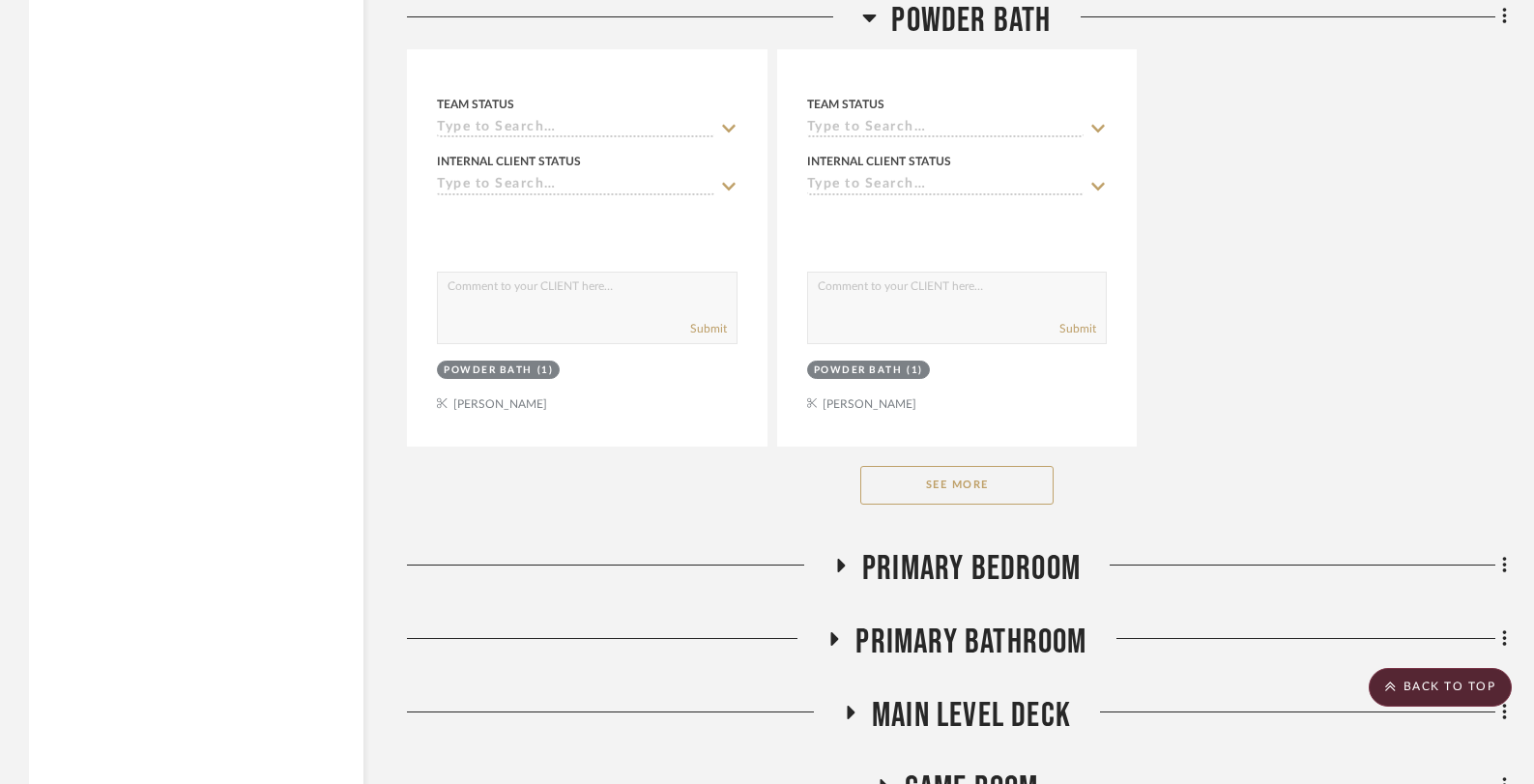
scroll to position [3485, 0]
click at [927, 482] on button "See More" at bounding box center [956, 486] width 193 height 39
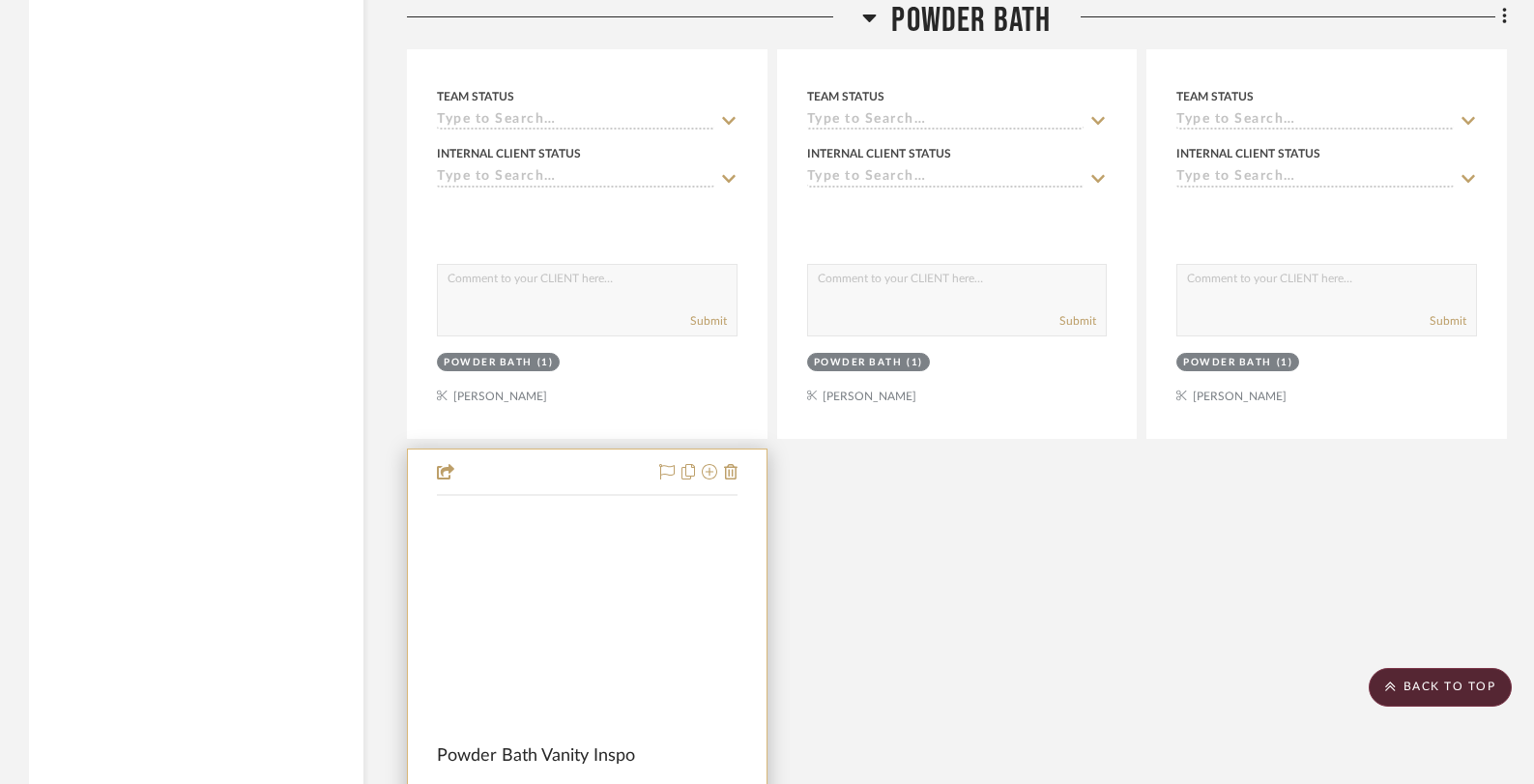
scroll to position [4379, 0]
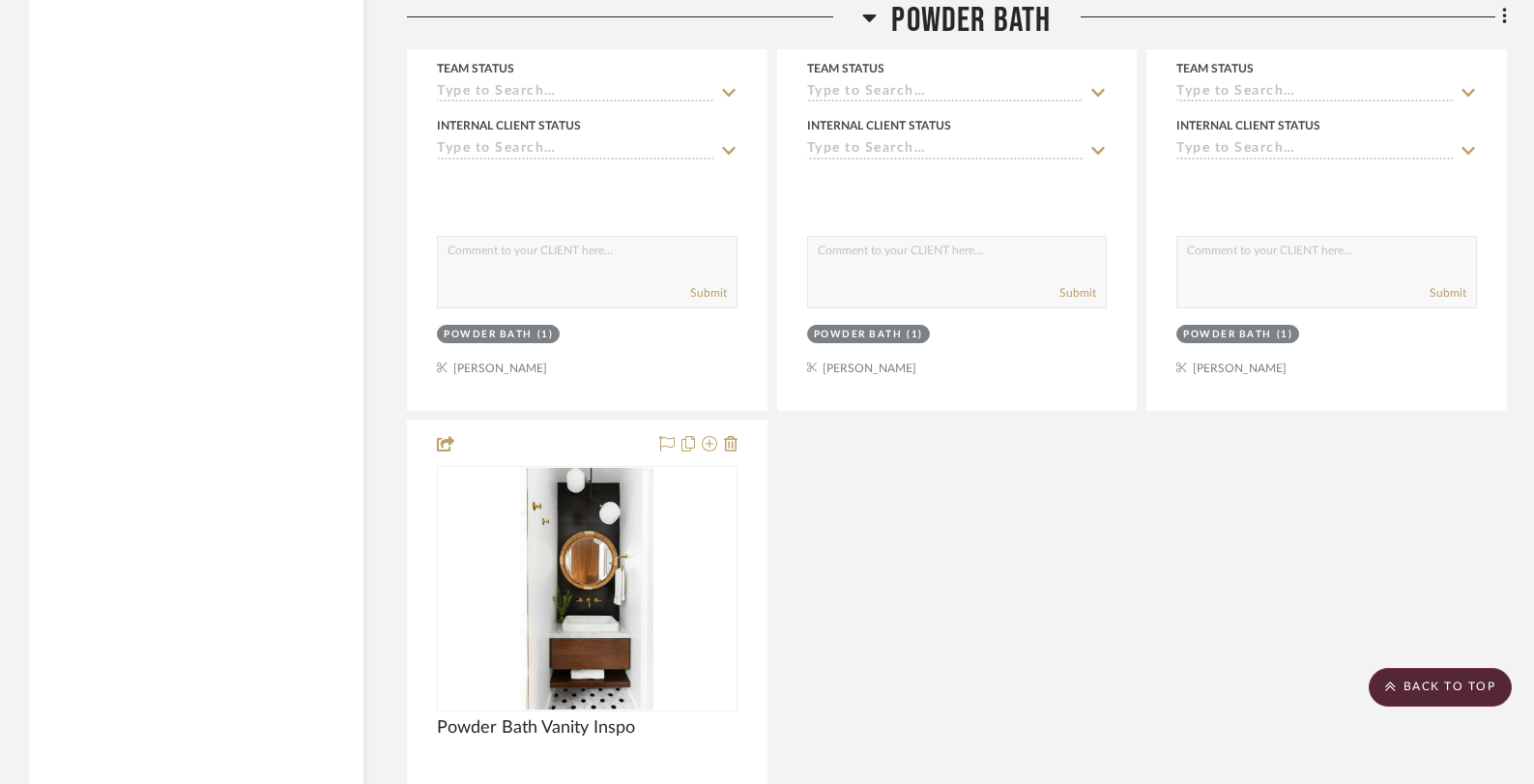
click at [873, 14] on icon at bounding box center [869, 17] width 15 height 23
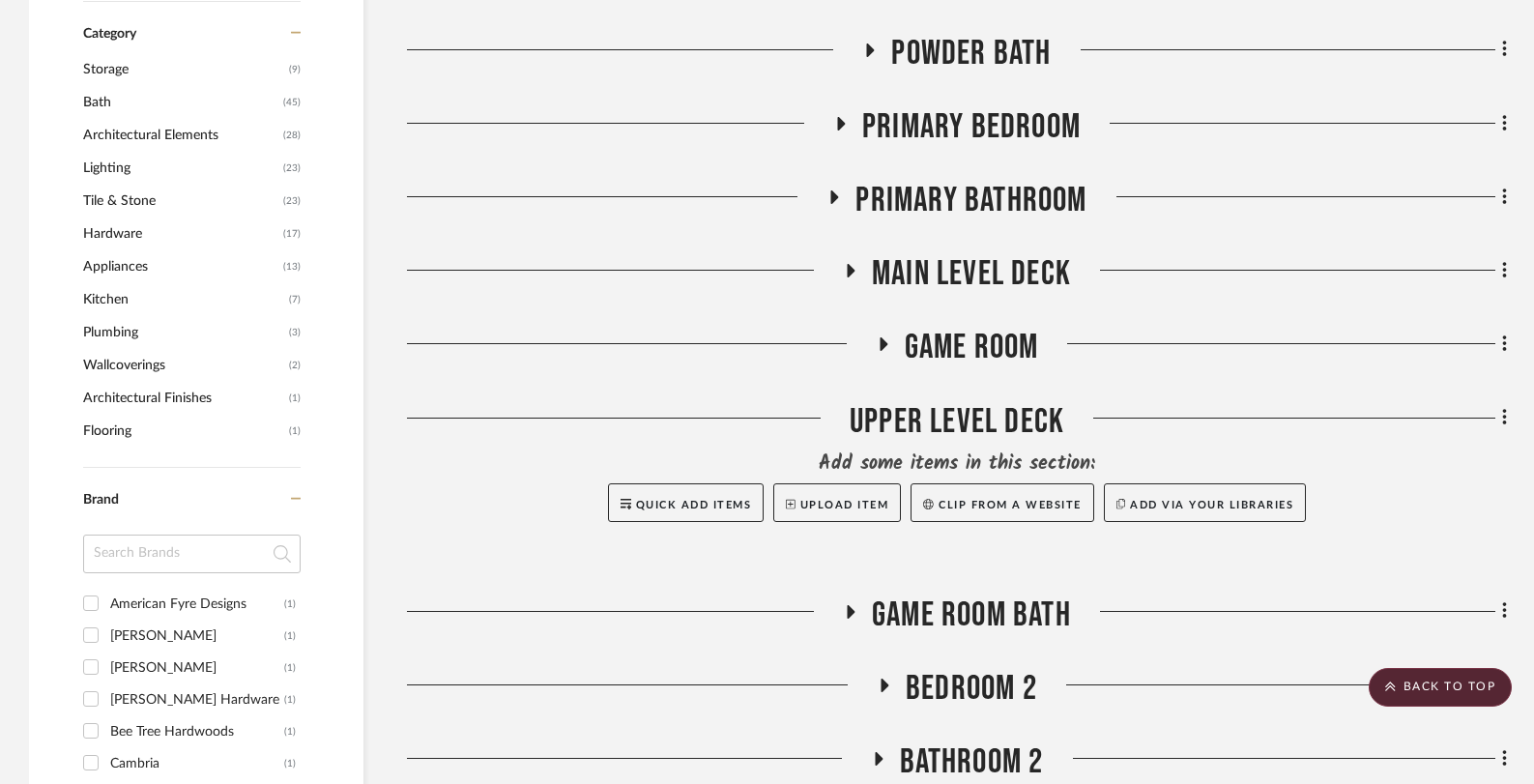
scroll to position [1255, 0]
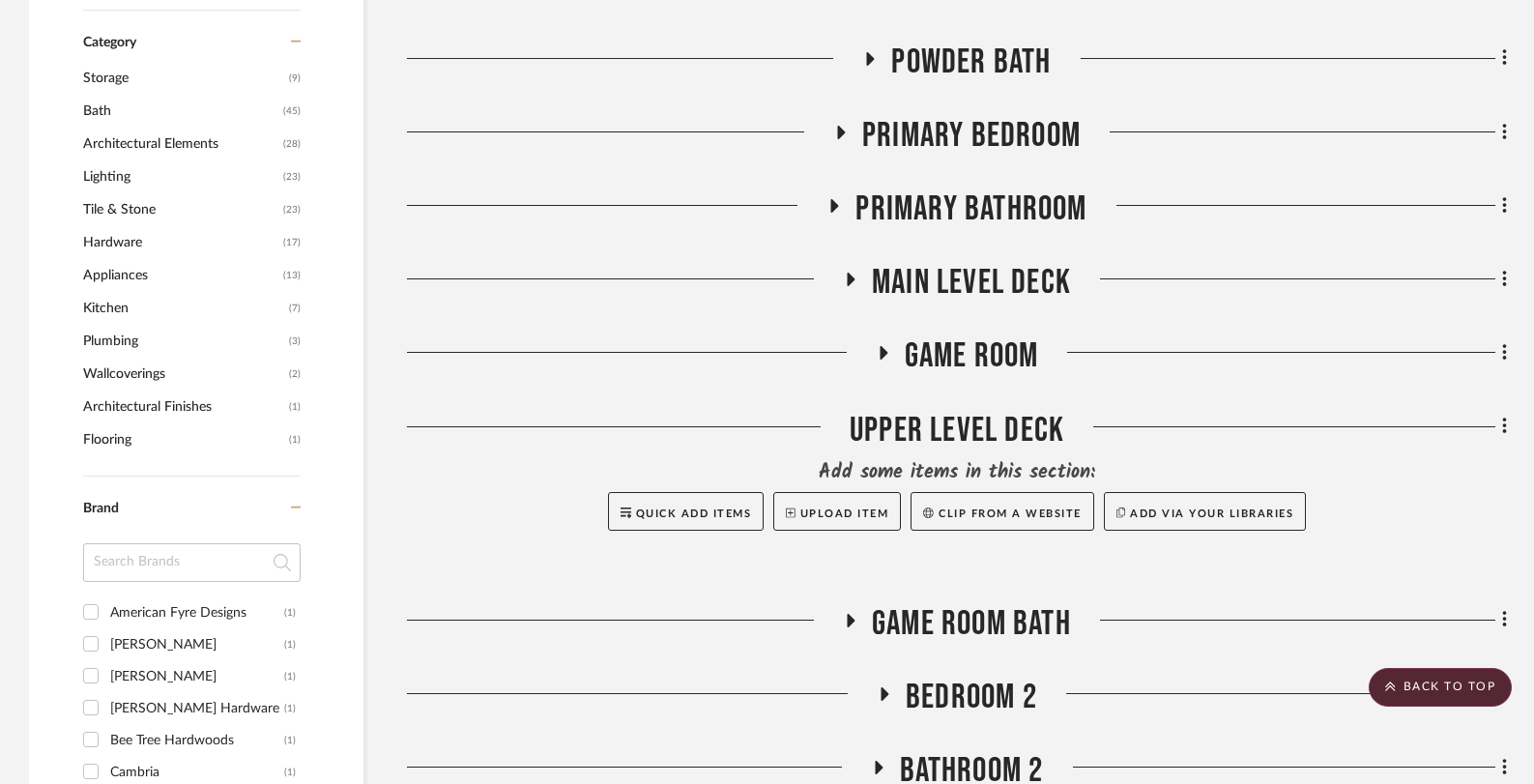
click at [828, 196] on h3 "Primary Bathroom" at bounding box center [956, 209] width 260 height 42
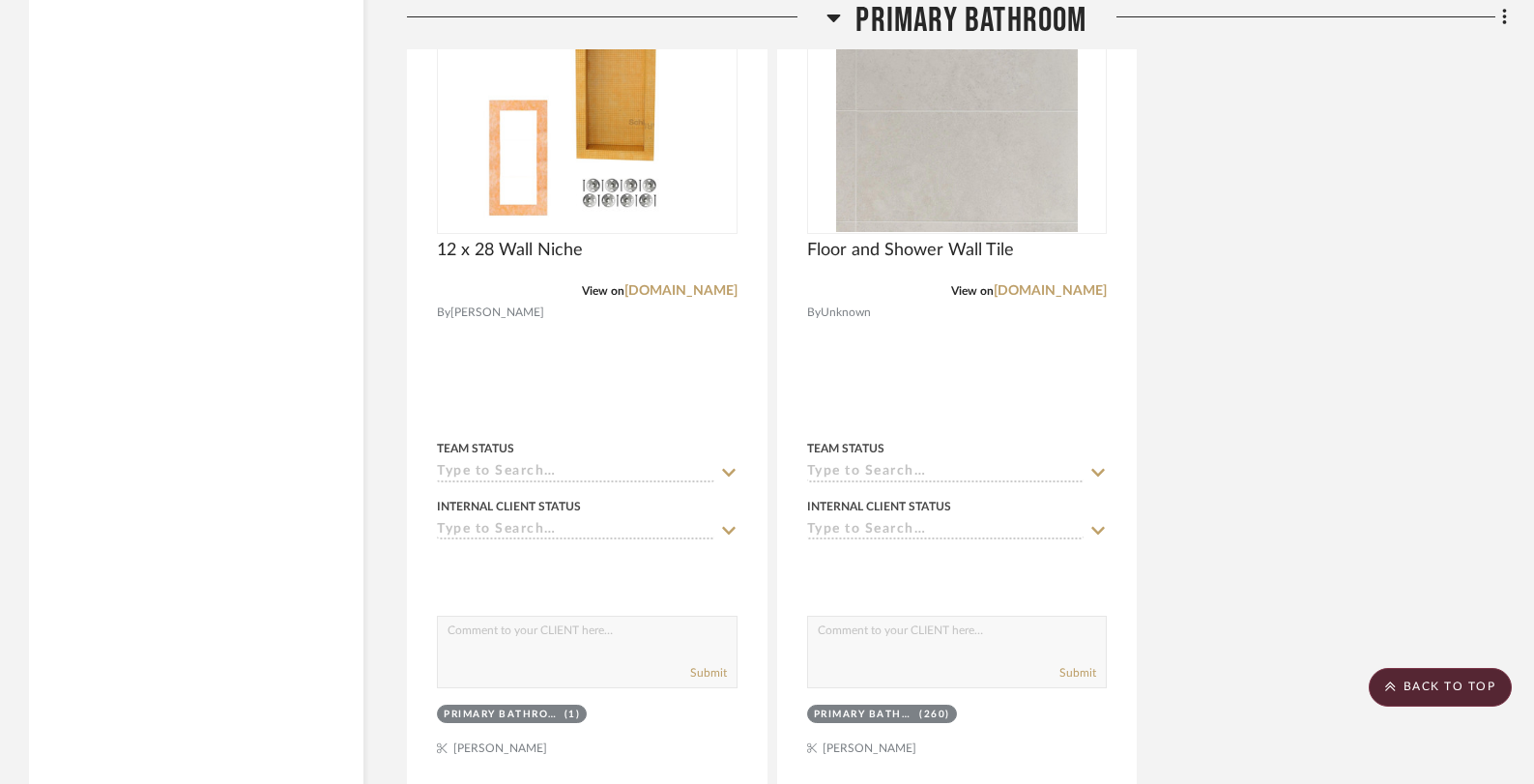
scroll to position [3694, 0]
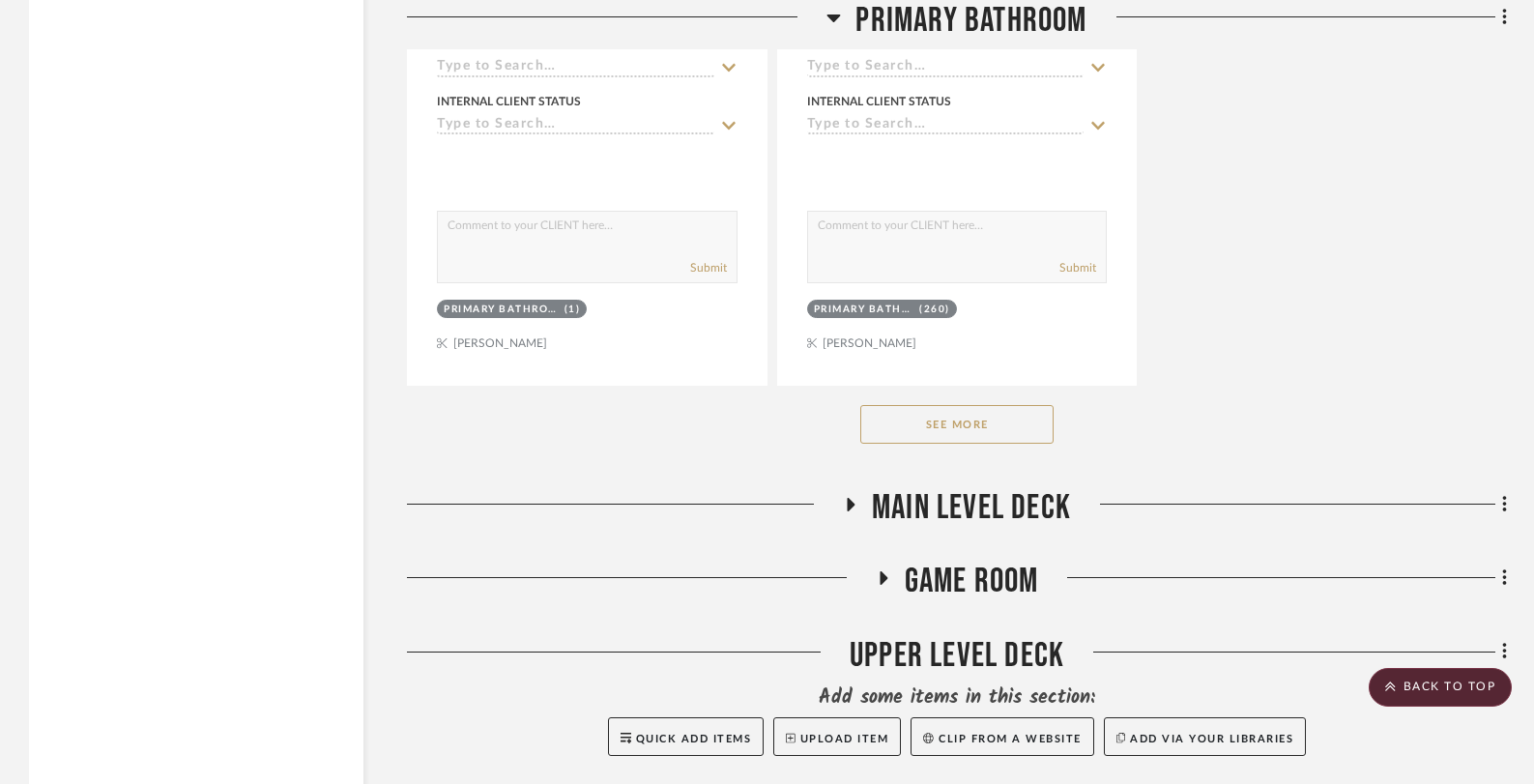
click at [945, 421] on button "See More" at bounding box center [956, 425] width 193 height 39
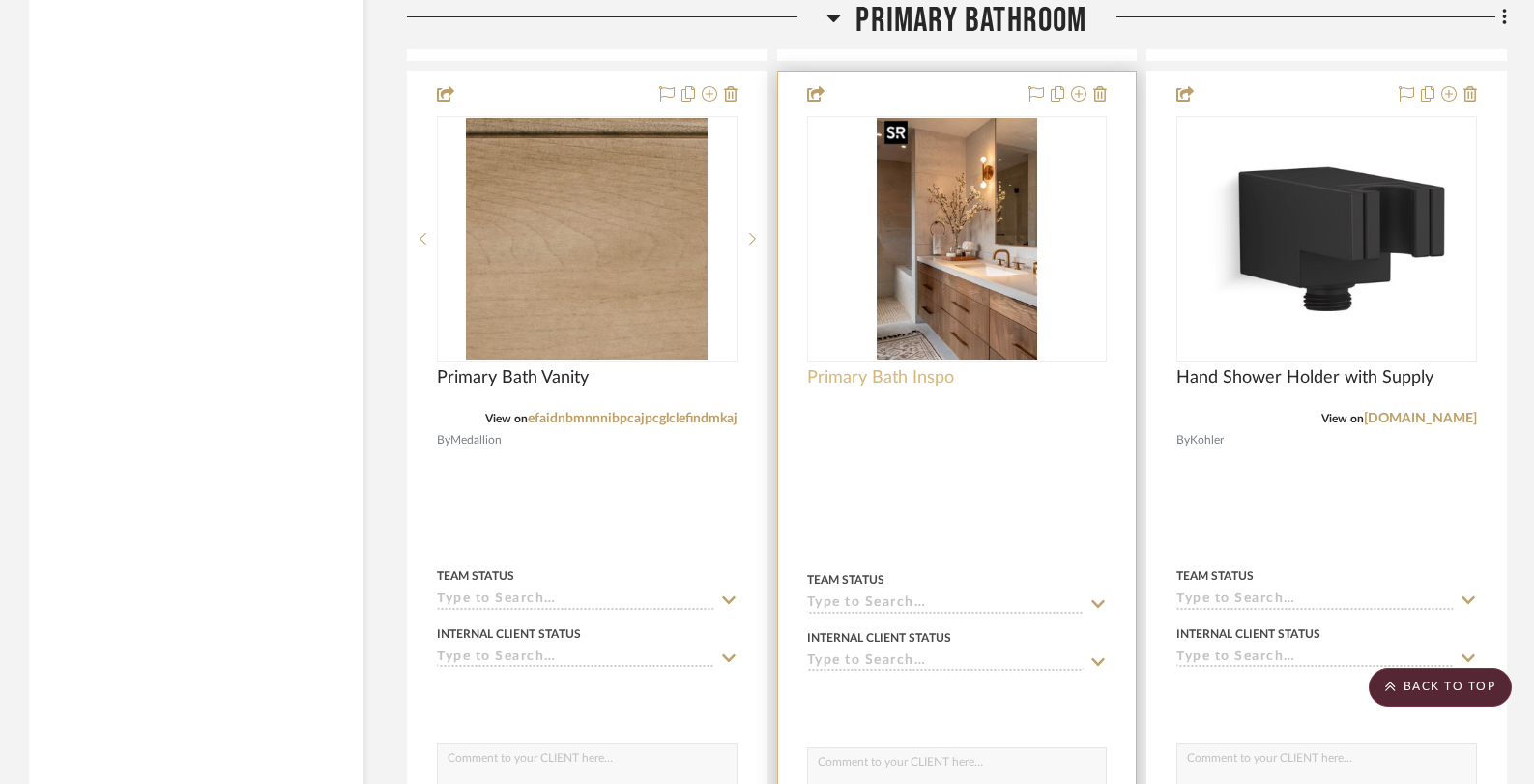
scroll to position [6597, 0]
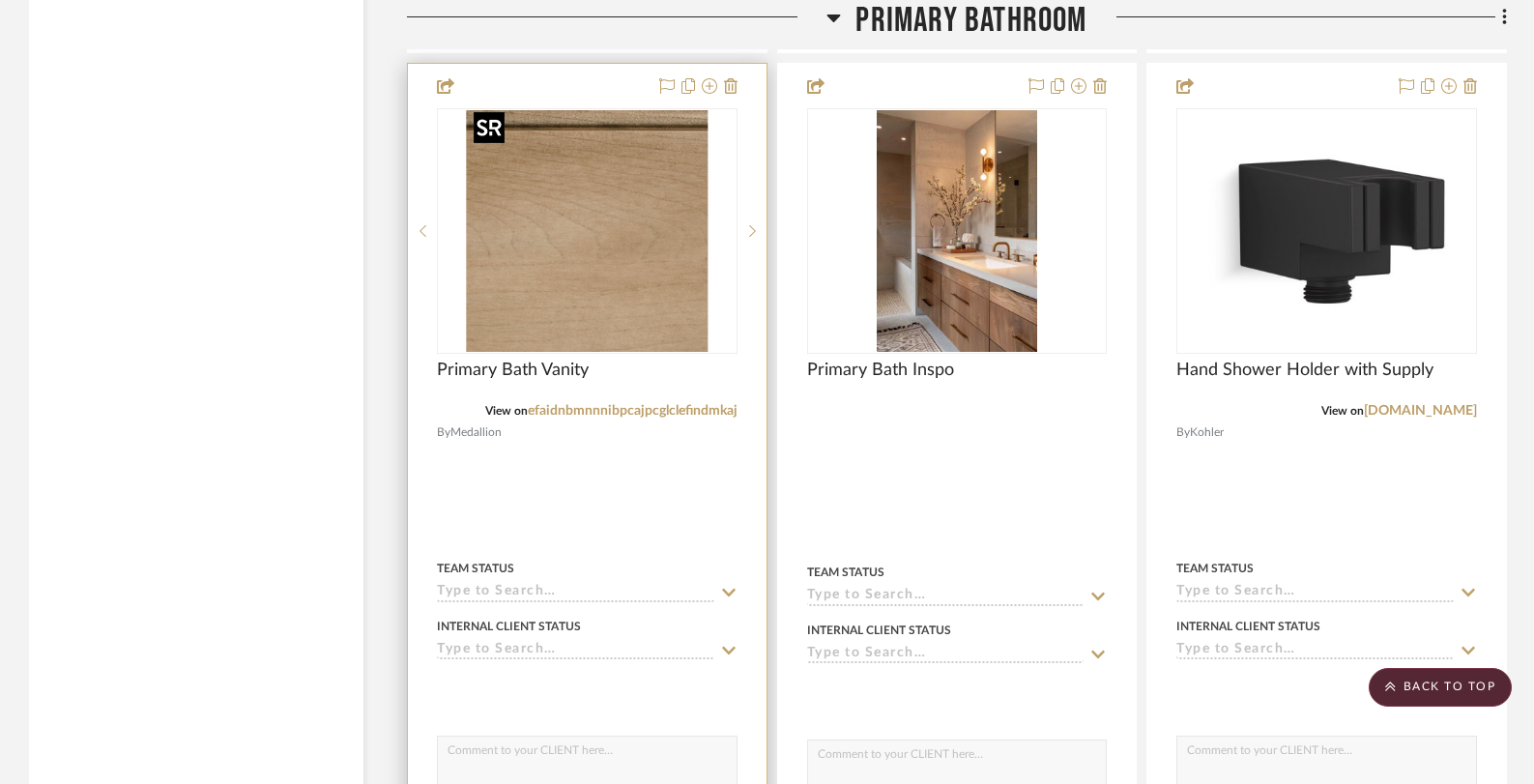
click at [547, 255] on img "0" at bounding box center [586, 230] width 242 height 242
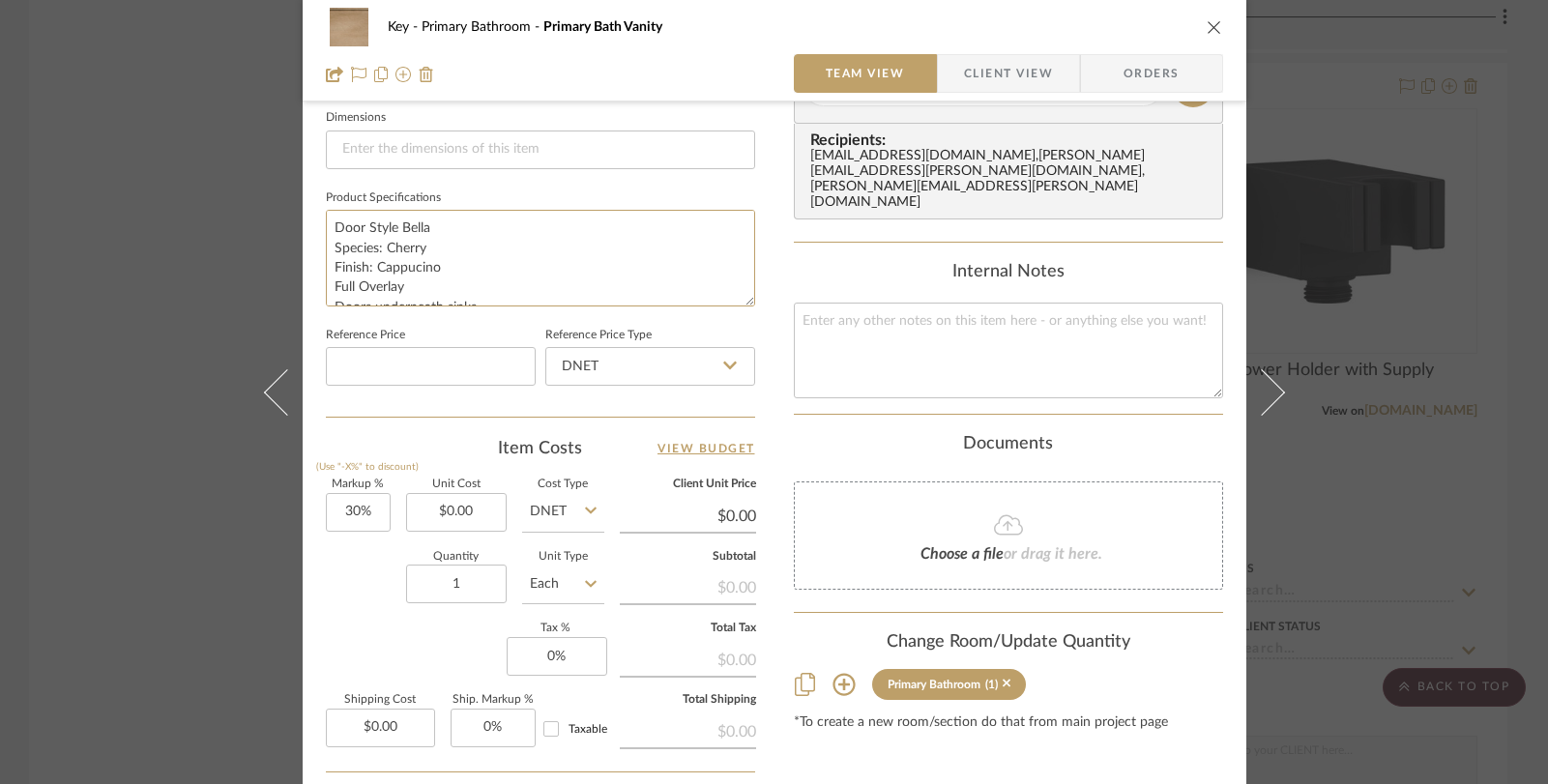
scroll to position [59, 0]
drag, startPoint x: 327, startPoint y: 225, endPoint x: 533, endPoint y: 314, distance: 224.4
click at [533, 314] on sr-form-field "Product Specifications Door Style Bella Species: Cherry Finish: Cappucino Full …" at bounding box center [540, 253] width 430 height 137
click at [1438, 262] on div "Key Primary Bathroom Primary Bath Vanity Team View Client View Orders 1 / 2 Tea…" at bounding box center [774, 392] width 1548 height 784
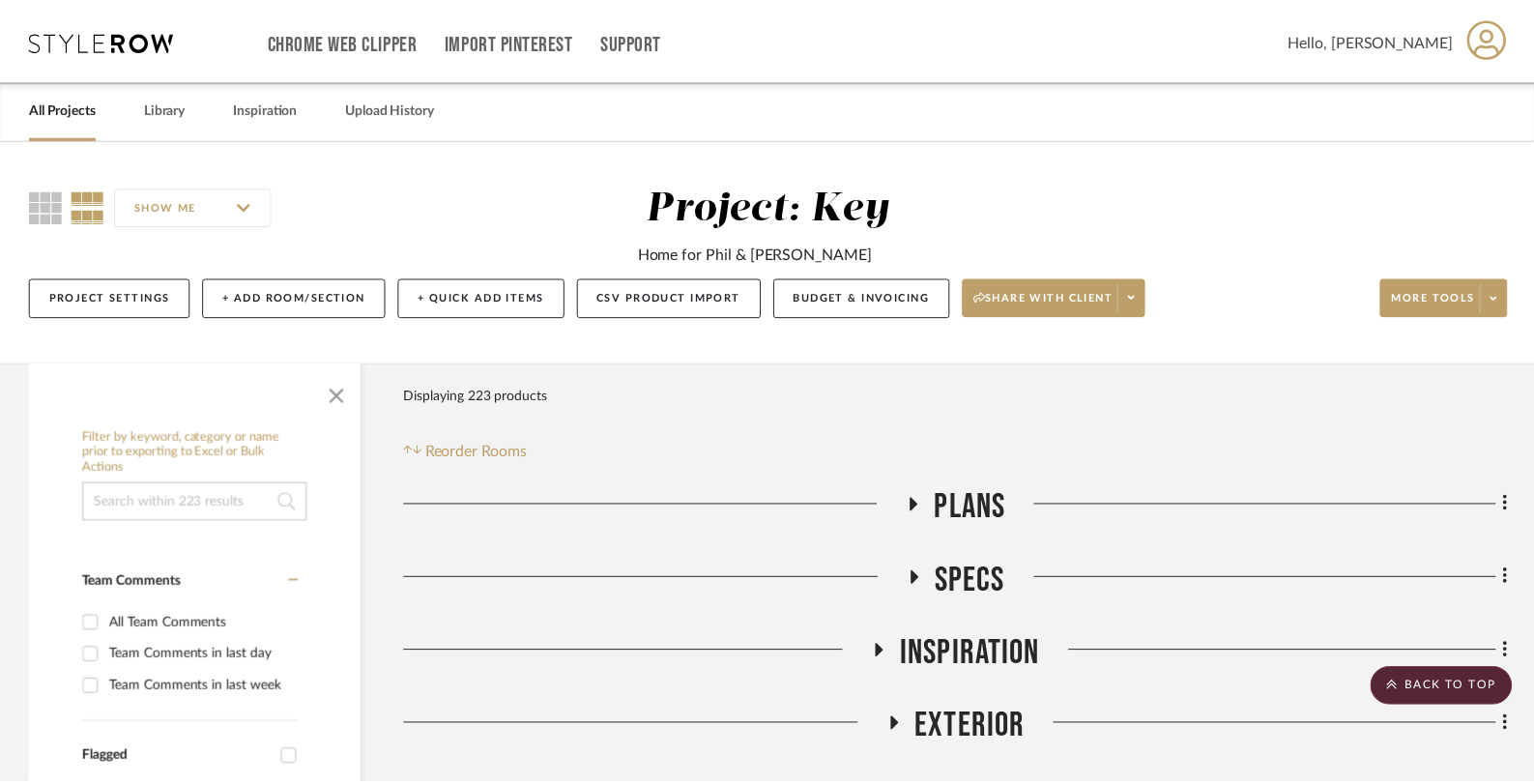
scroll to position [6597, 0]
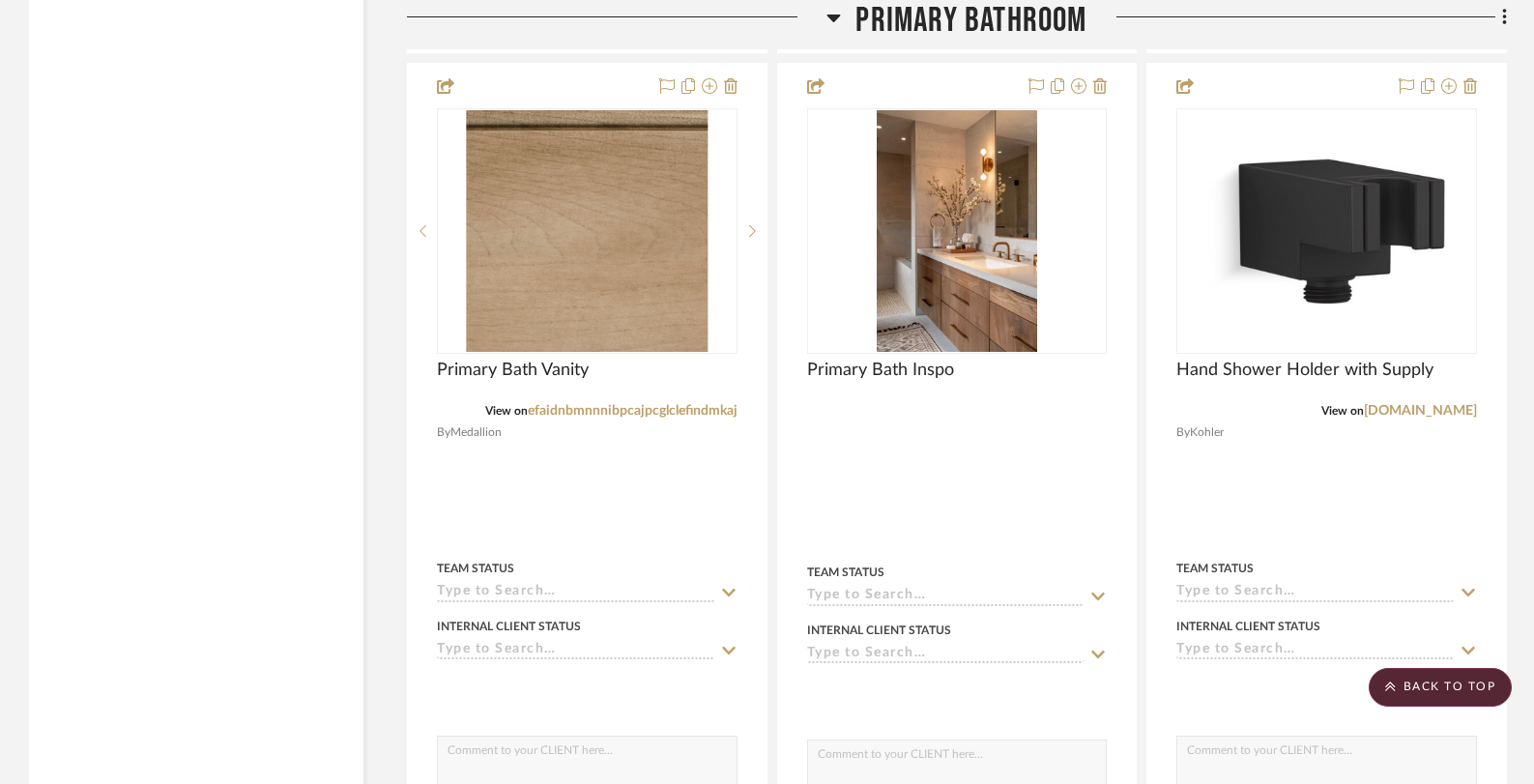
click at [836, 16] on icon at bounding box center [834, 18] width 14 height 8
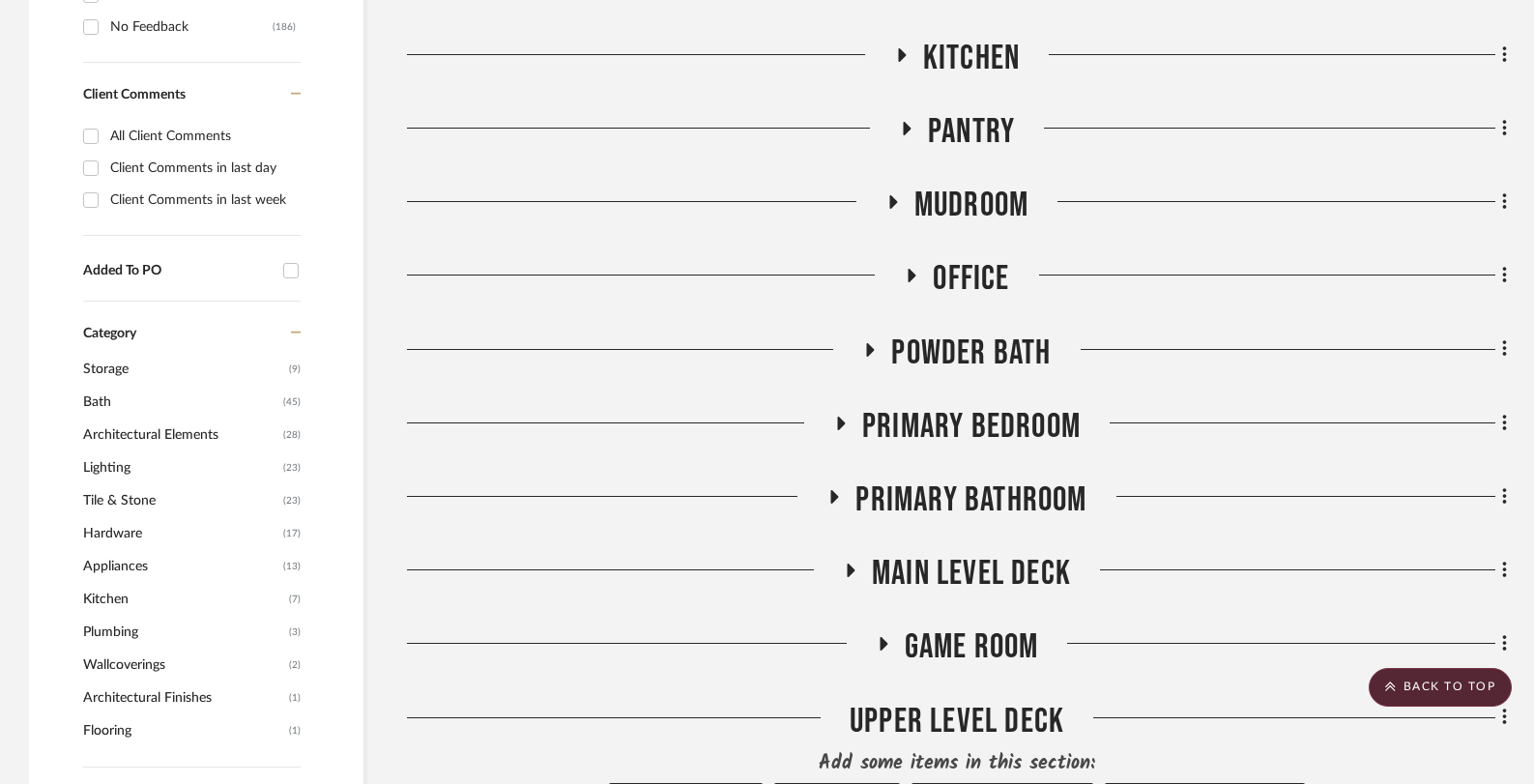
scroll to position [967, 0]
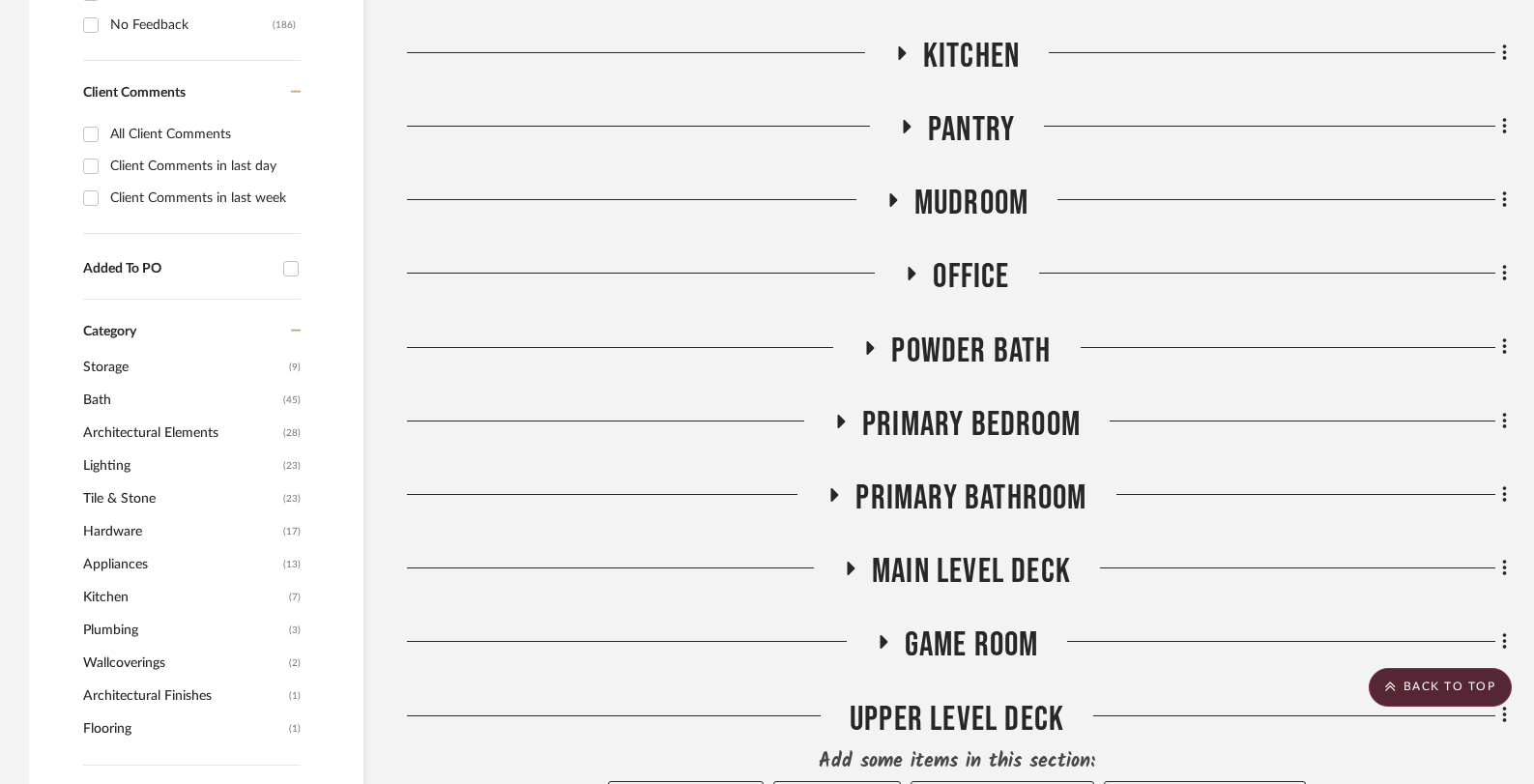
click at [890, 641] on icon at bounding box center [882, 642] width 23 height 15
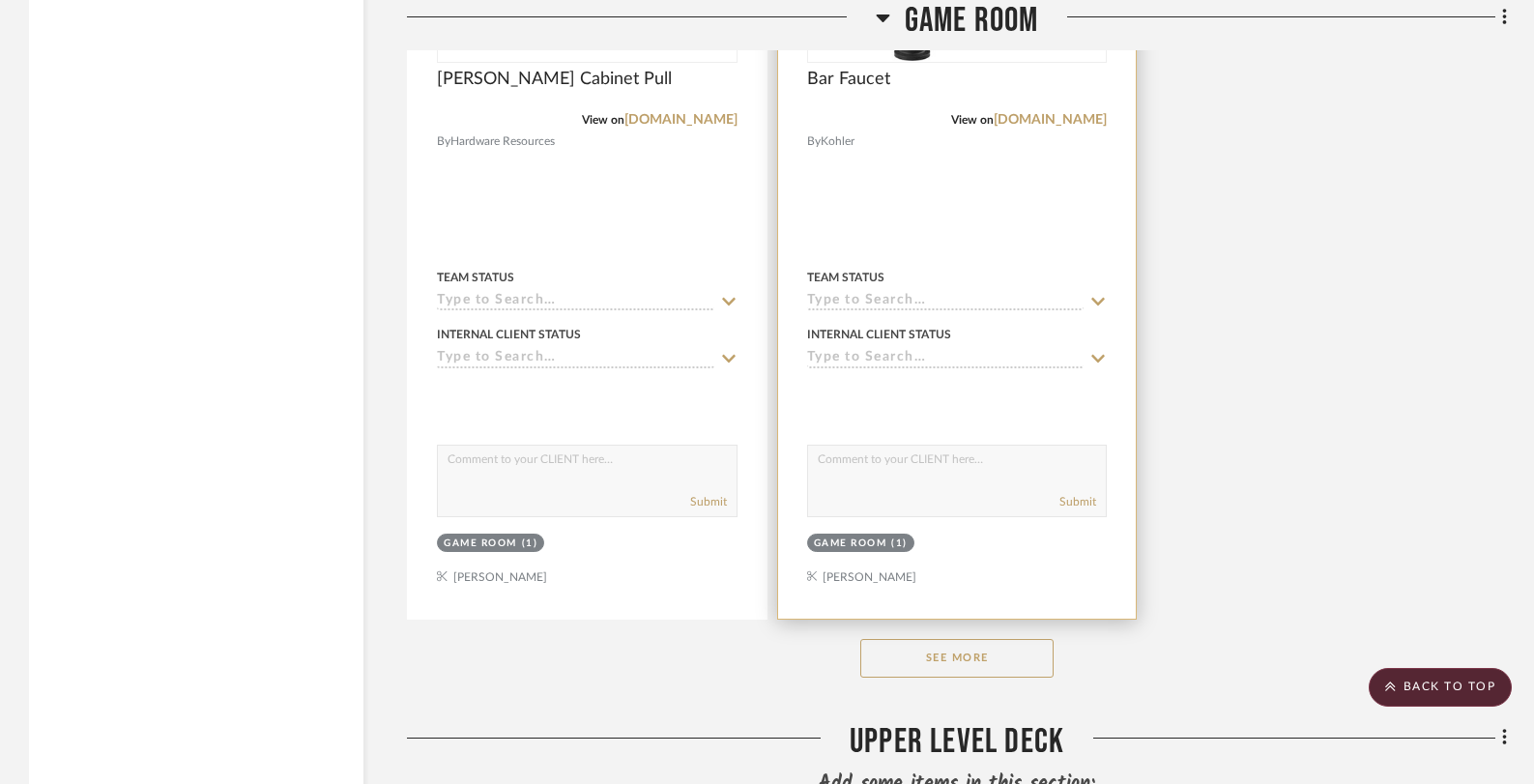
scroll to position [4059, 0]
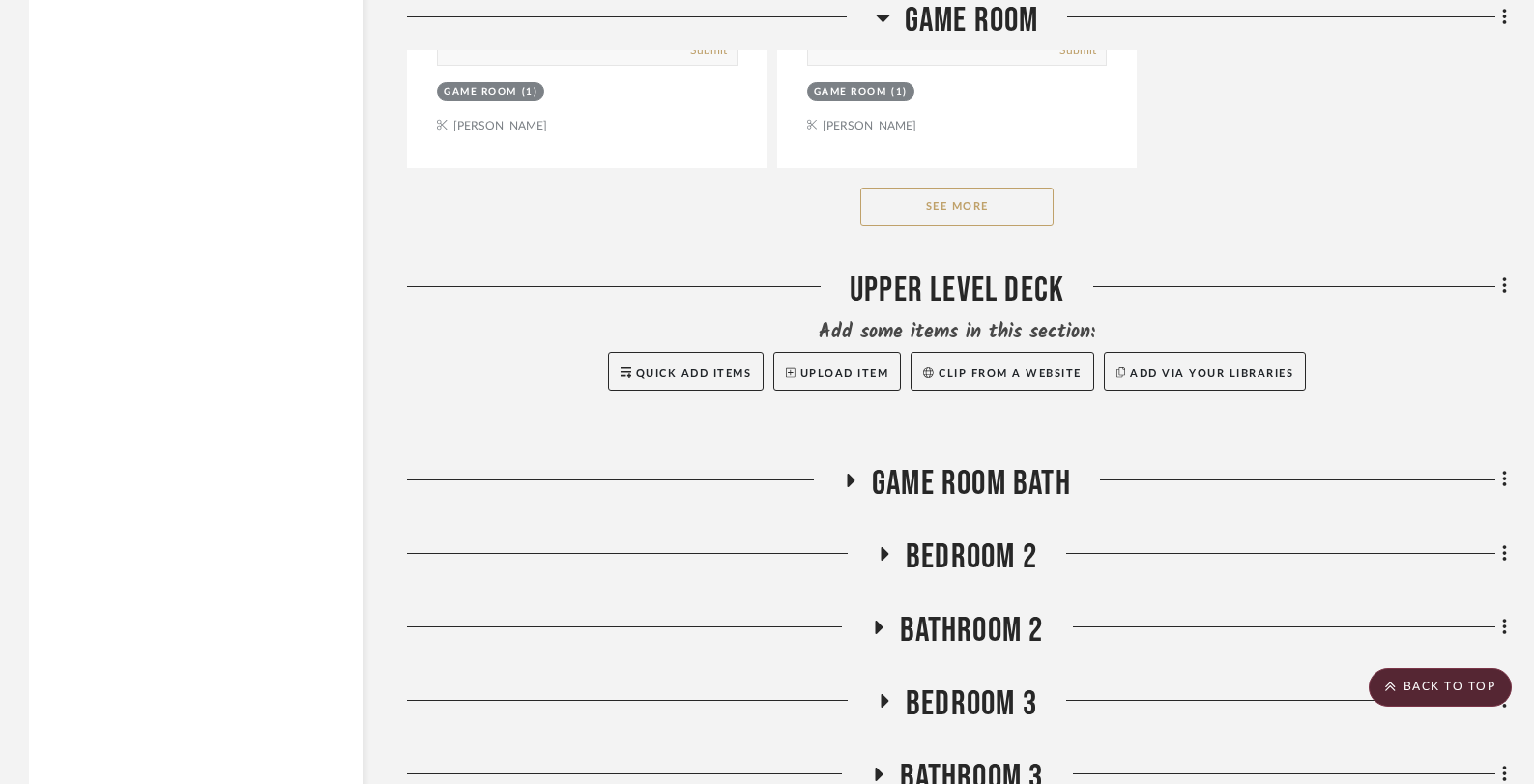
click at [968, 205] on button "See More" at bounding box center [956, 207] width 193 height 39
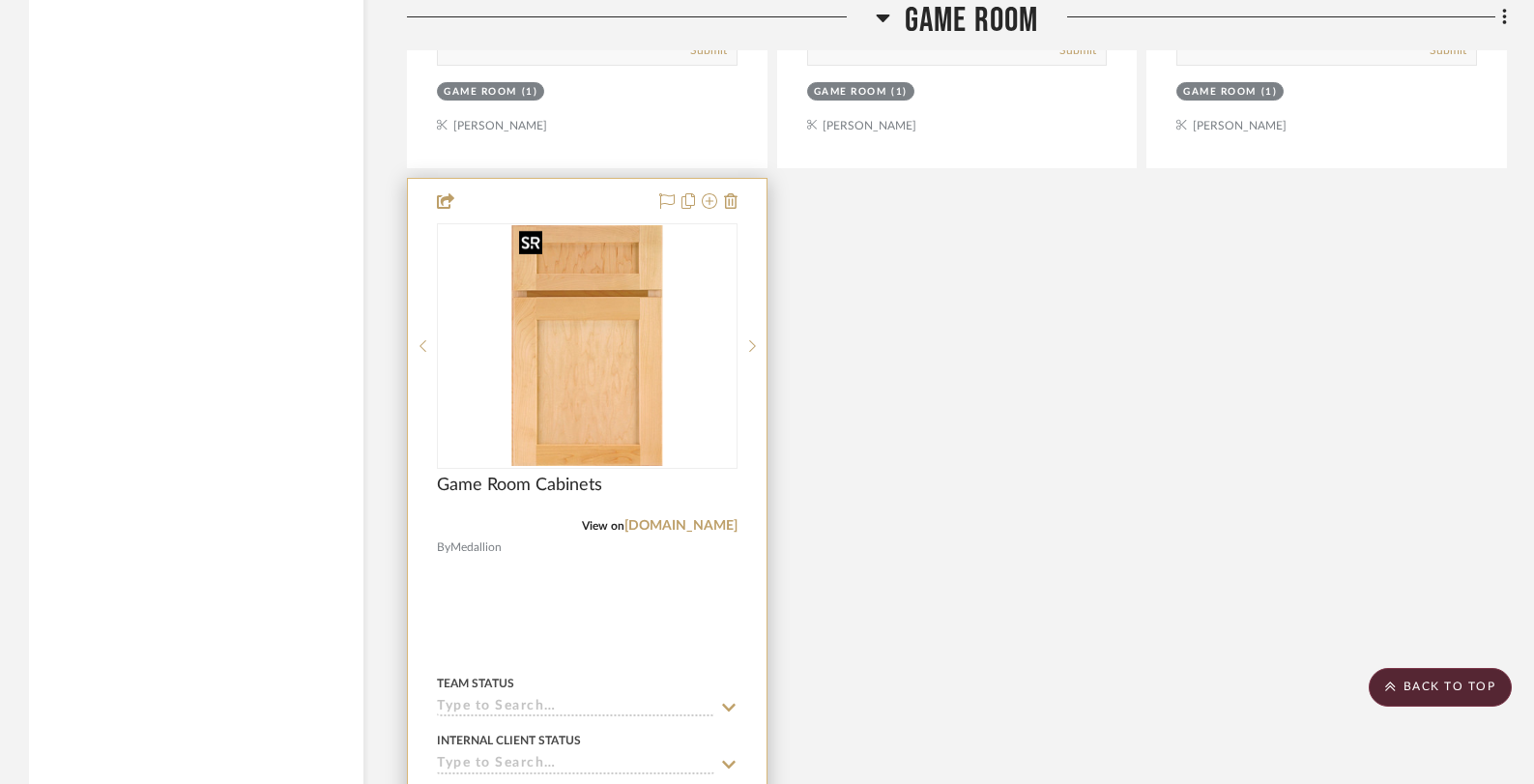
click at [564, 351] on img "0" at bounding box center [586, 346] width 151 height 242
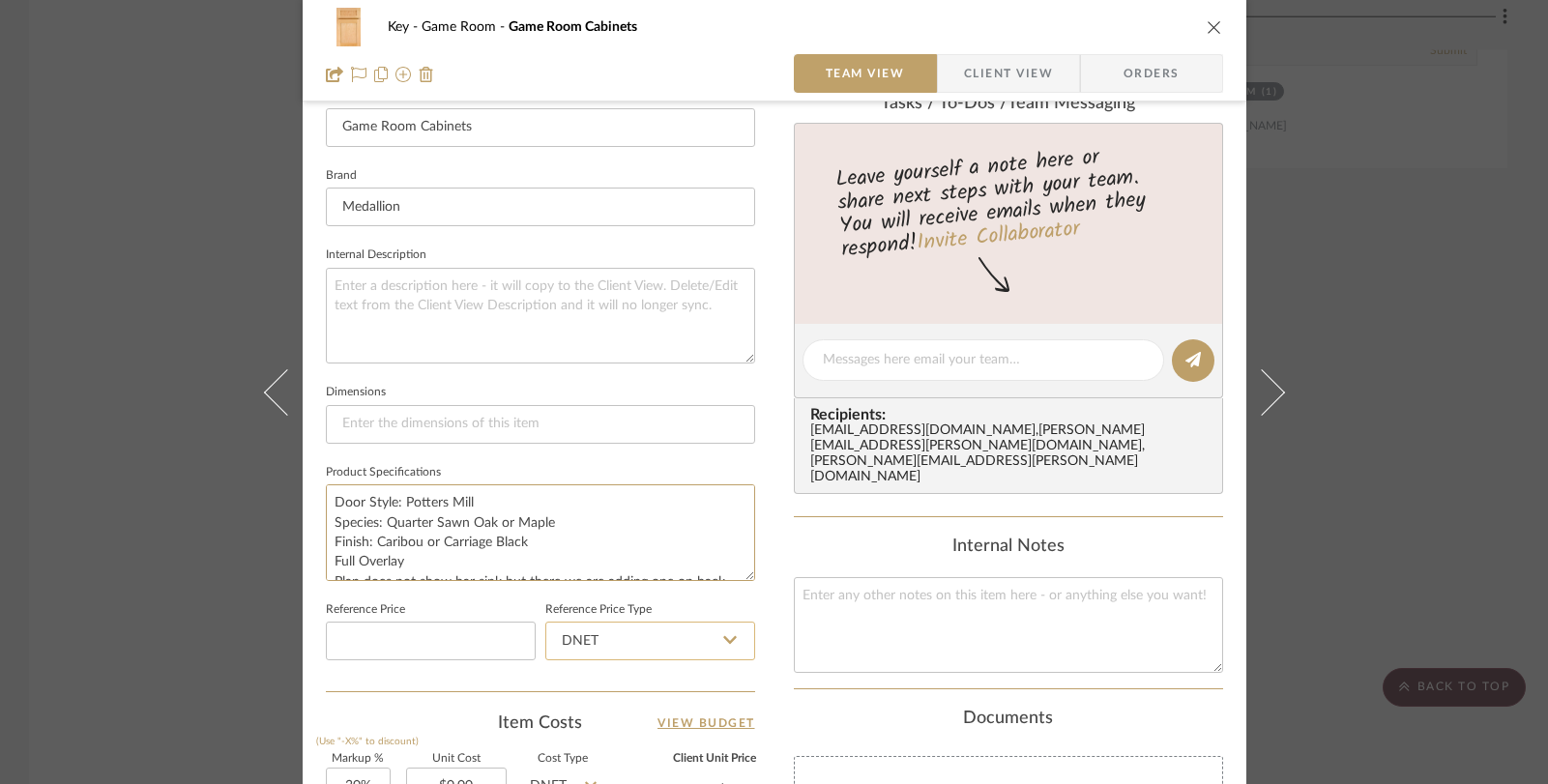
scroll to position [177, 0]
drag, startPoint x: 327, startPoint y: 500, endPoint x: 659, endPoint y: 628, distance: 355.8
click at [659, 628] on div "Team-Facing Details Item Name Game Room Cabinets Brand Medallion Internal Descr…" at bounding box center [540, 366] width 430 height 648
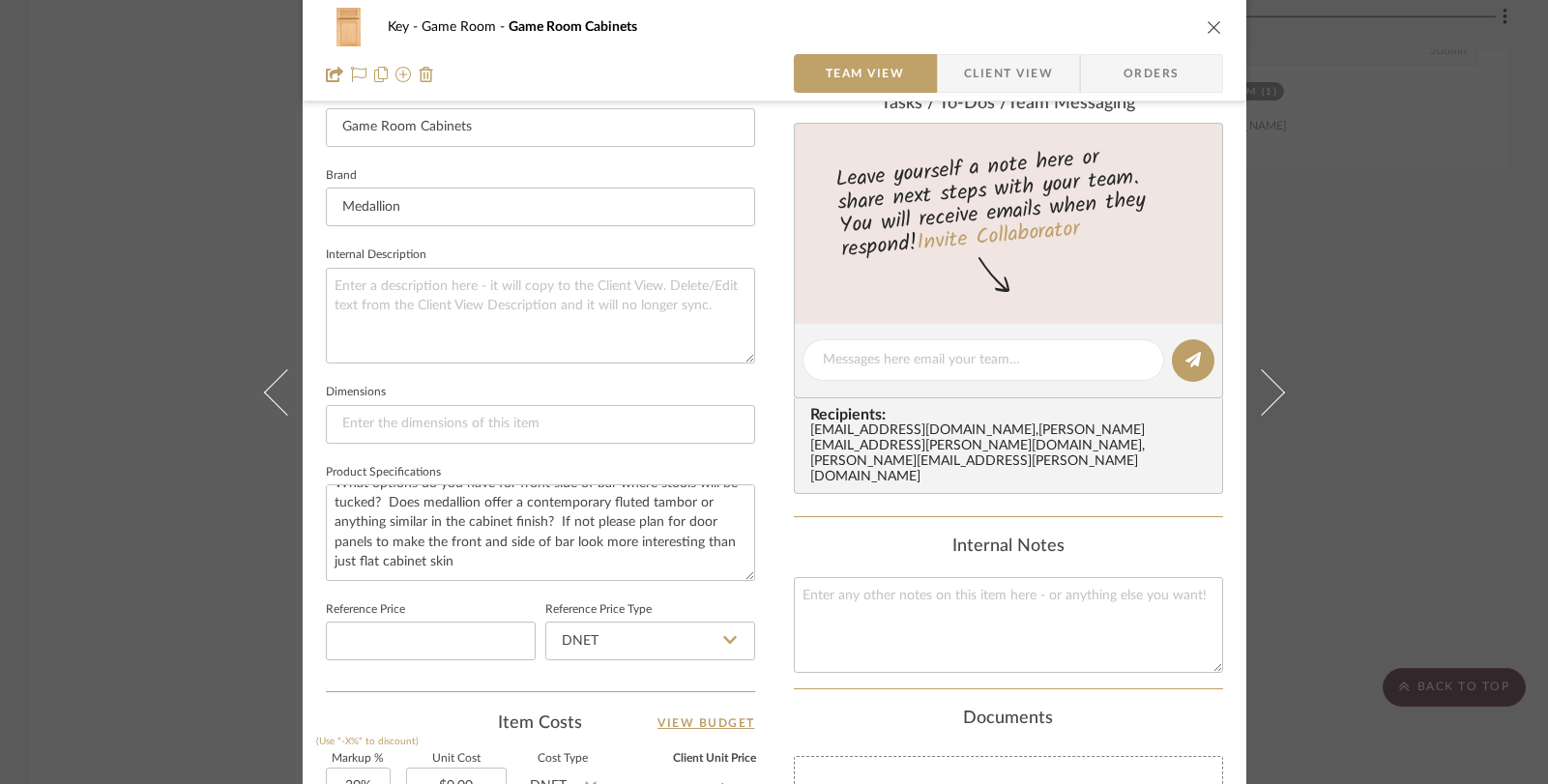
click at [1515, 250] on div "Key Game Room Game Room Cabinets Team View Client View Orders 1 / 2 Team-Facing…" at bounding box center [774, 392] width 1548 height 784
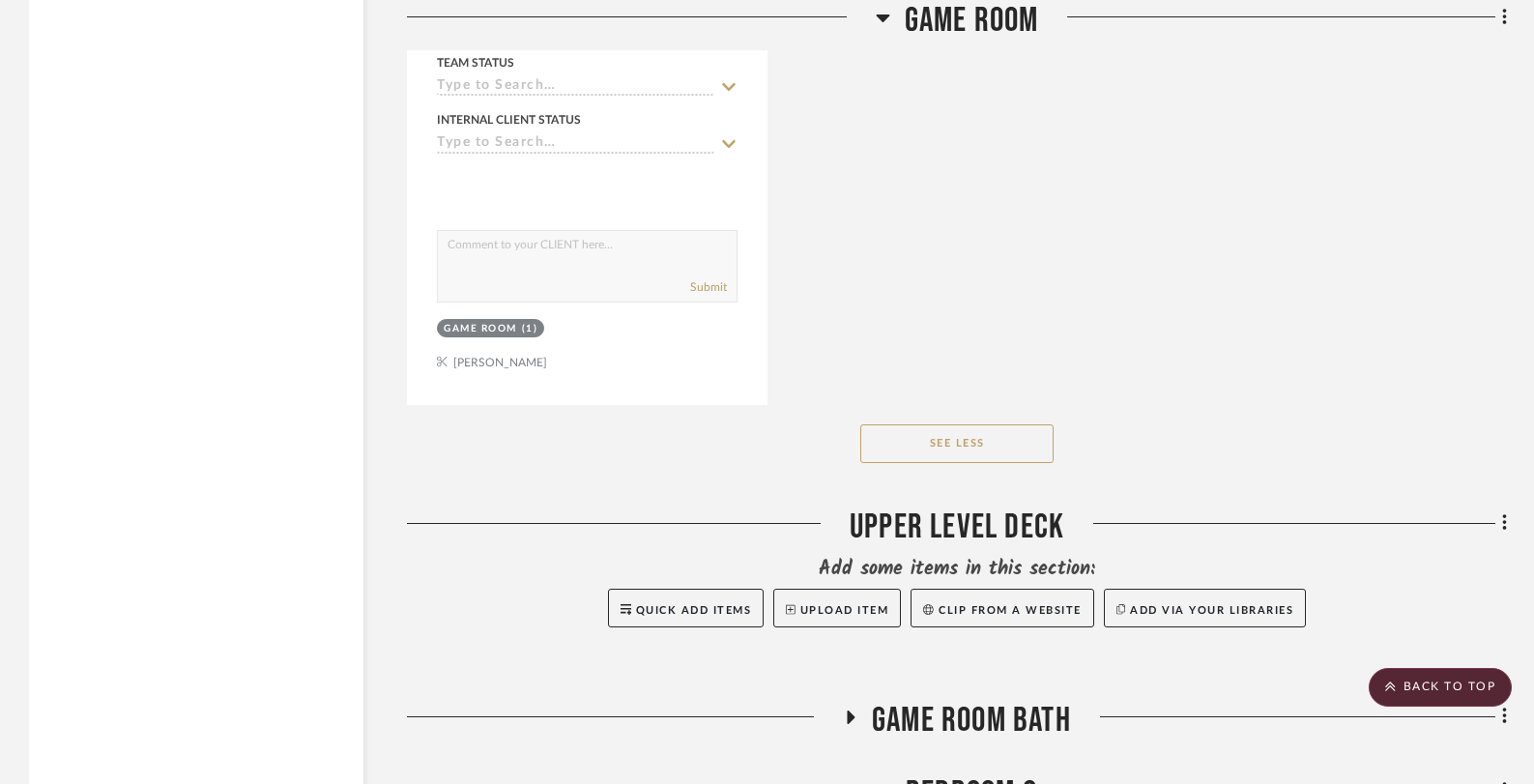
scroll to position [4886, 0]
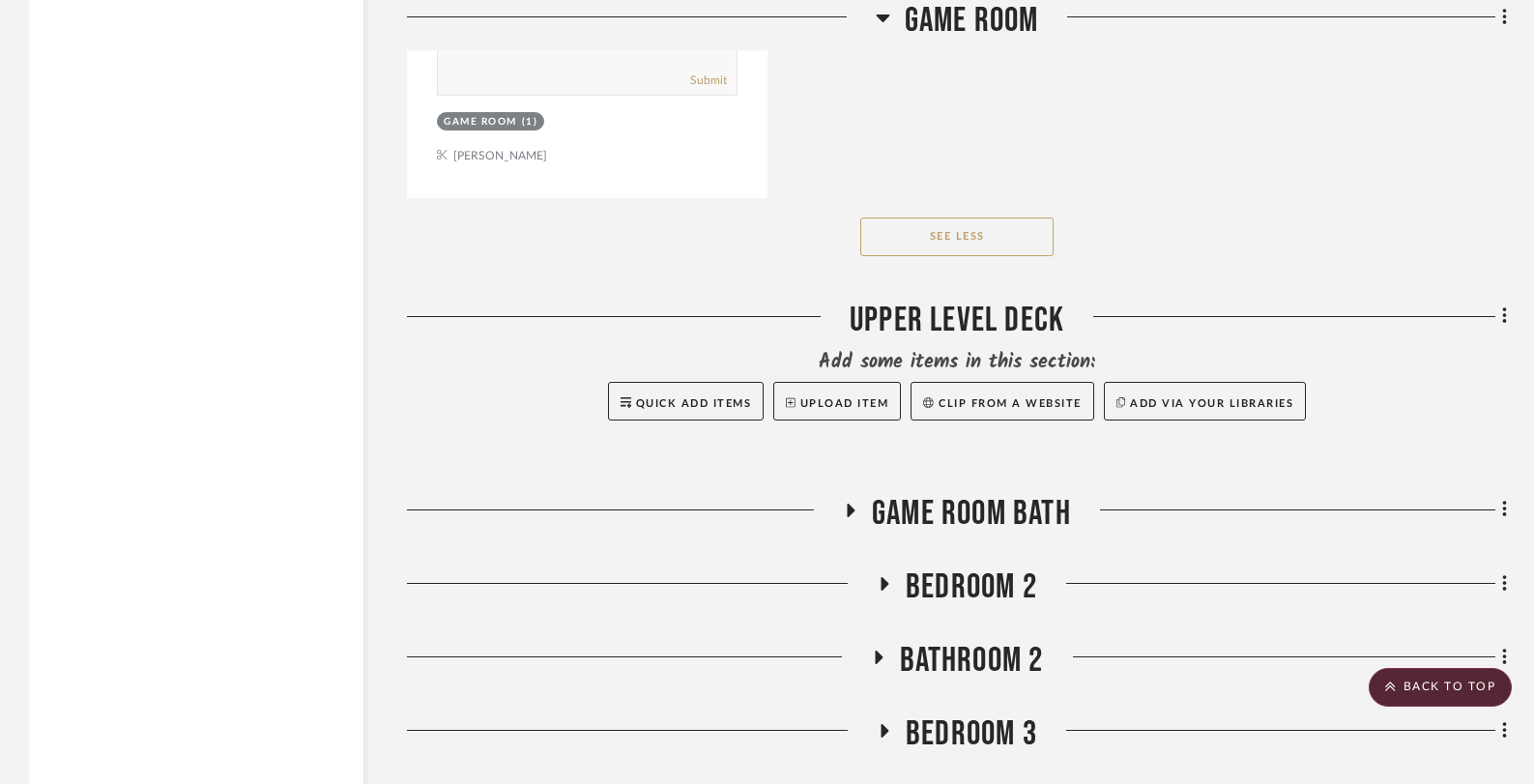
click at [853, 507] on icon at bounding box center [850, 509] width 23 height 15
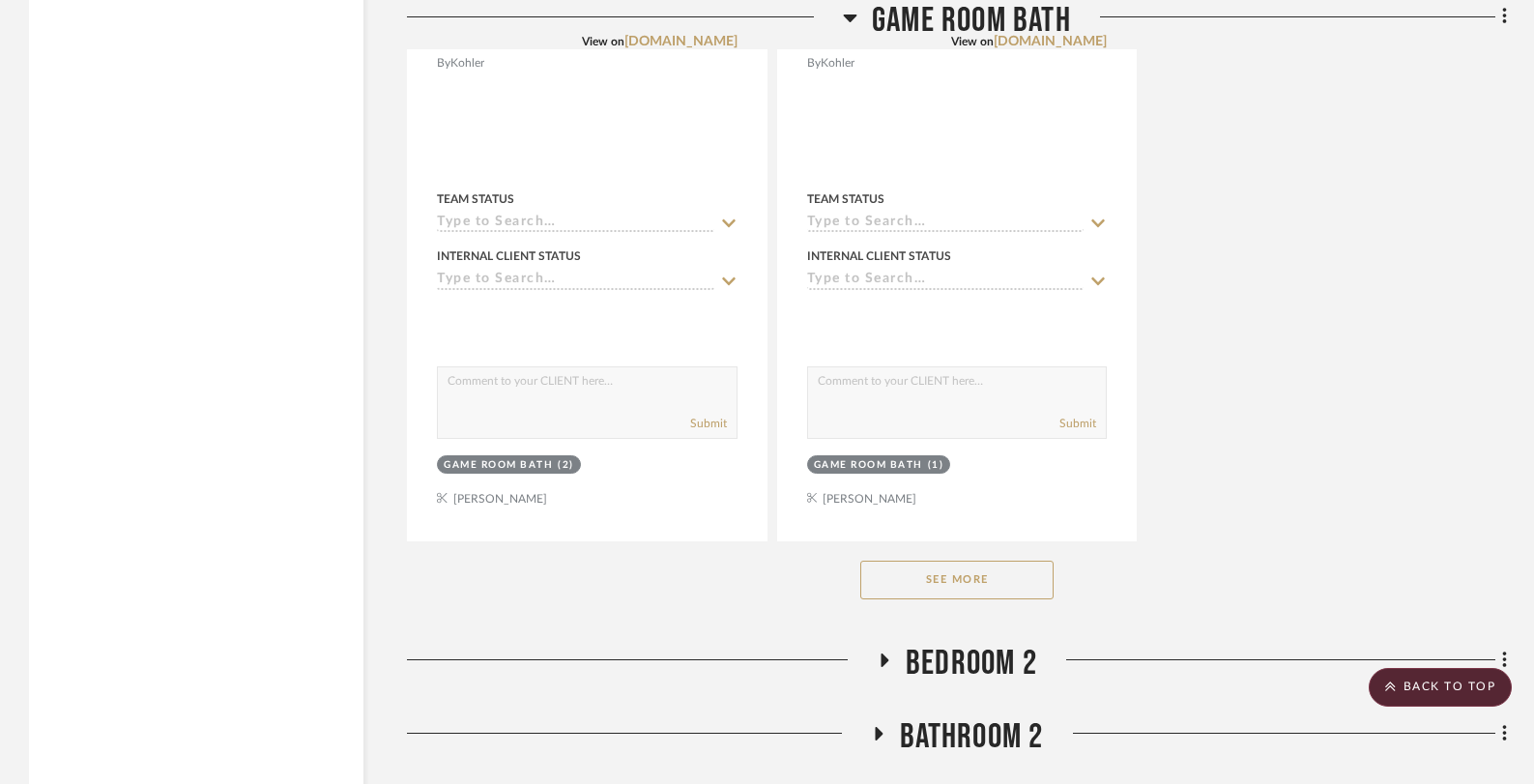
scroll to position [7492, 0]
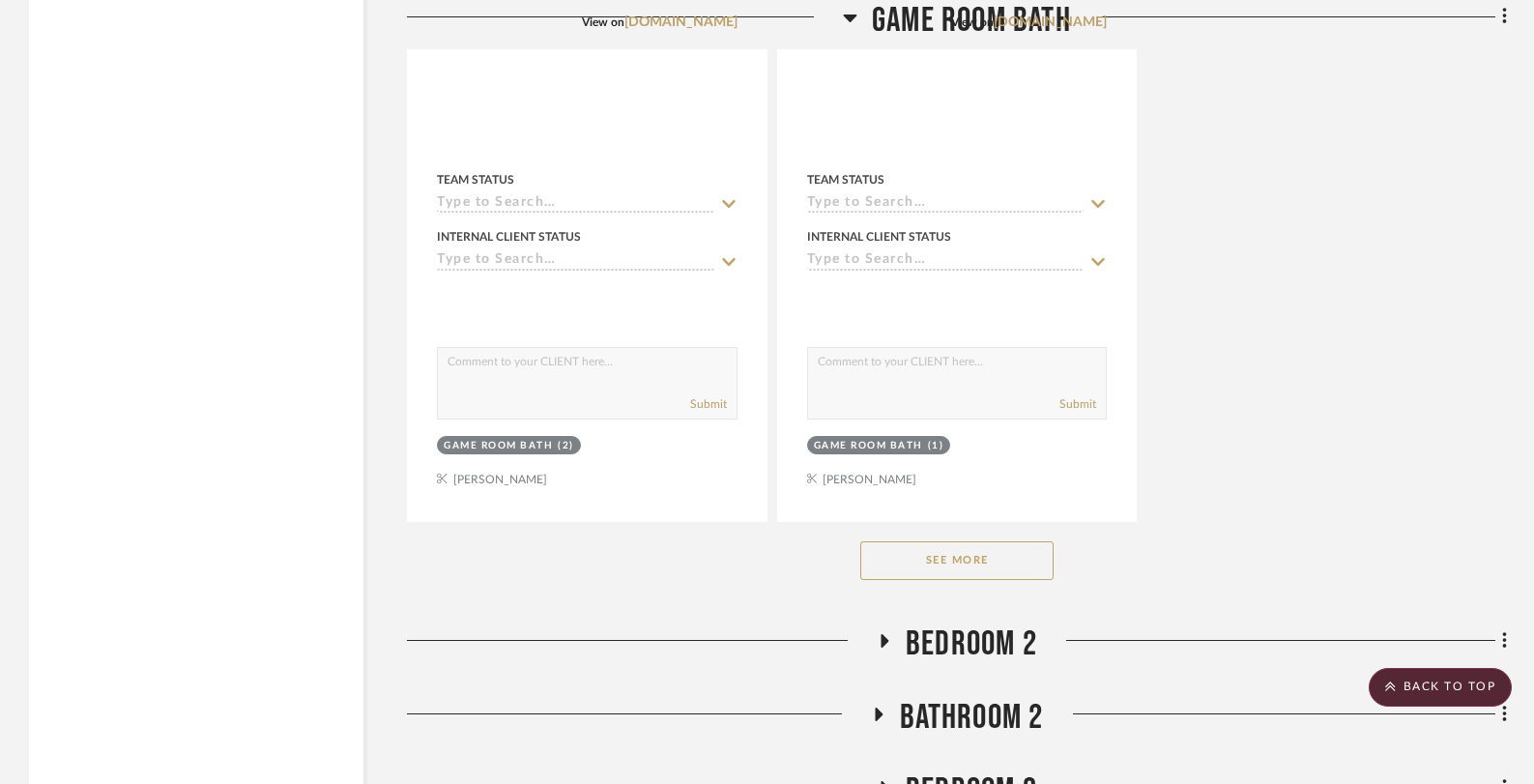
click at [962, 565] on button "See More" at bounding box center [956, 561] width 193 height 39
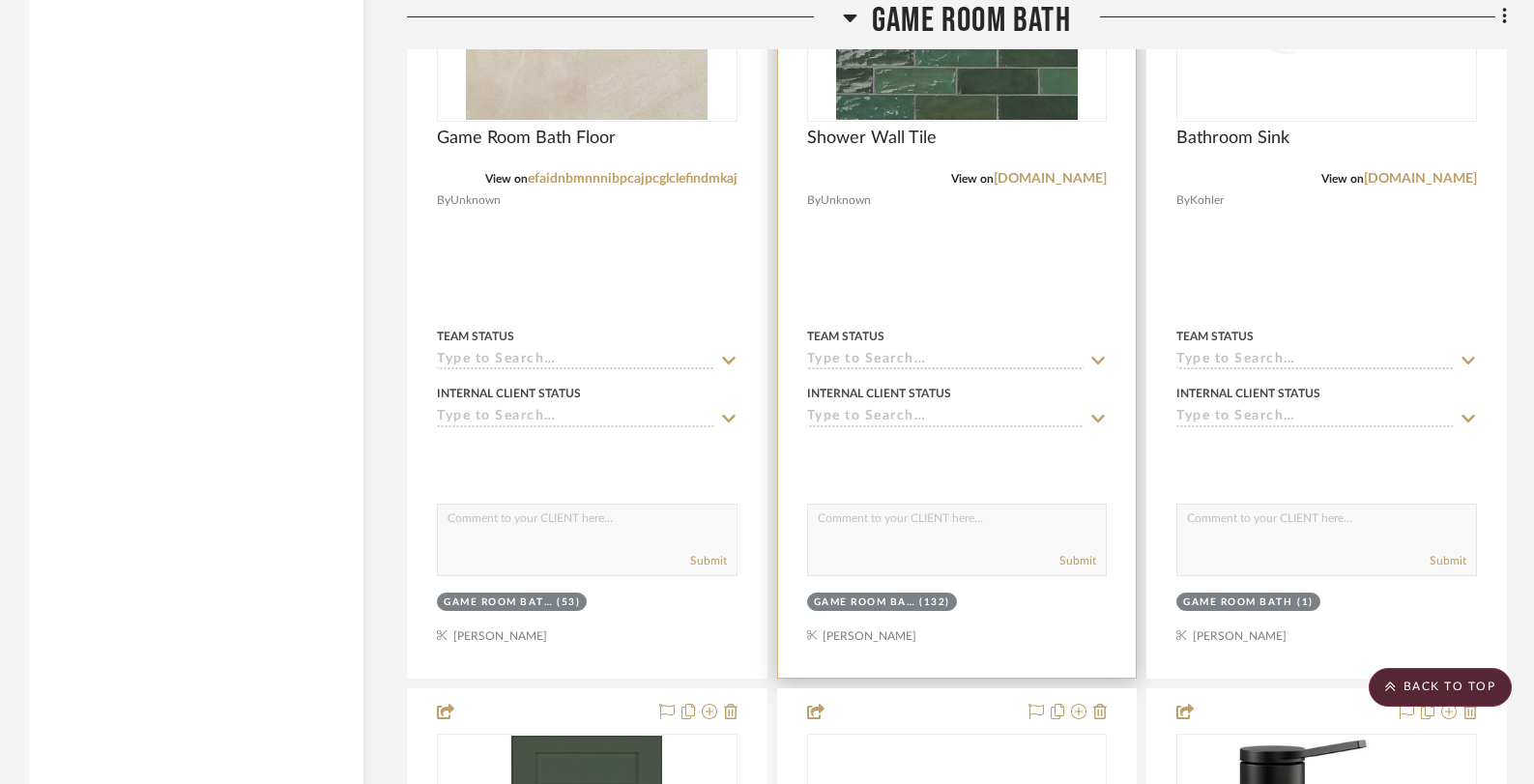
scroll to position [8582, 0]
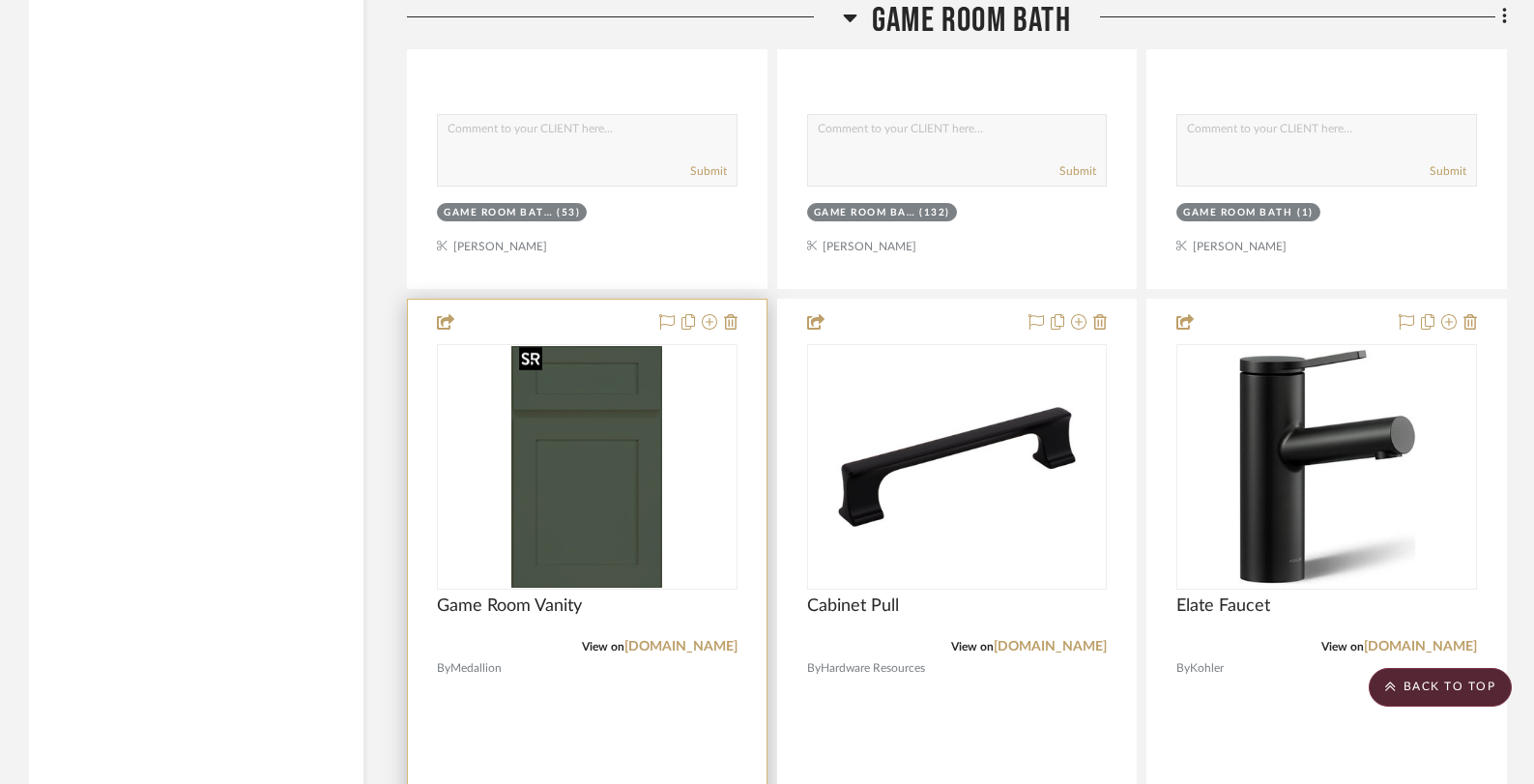
click at [0, 0] on img at bounding box center [0, 0] width 0 height 0
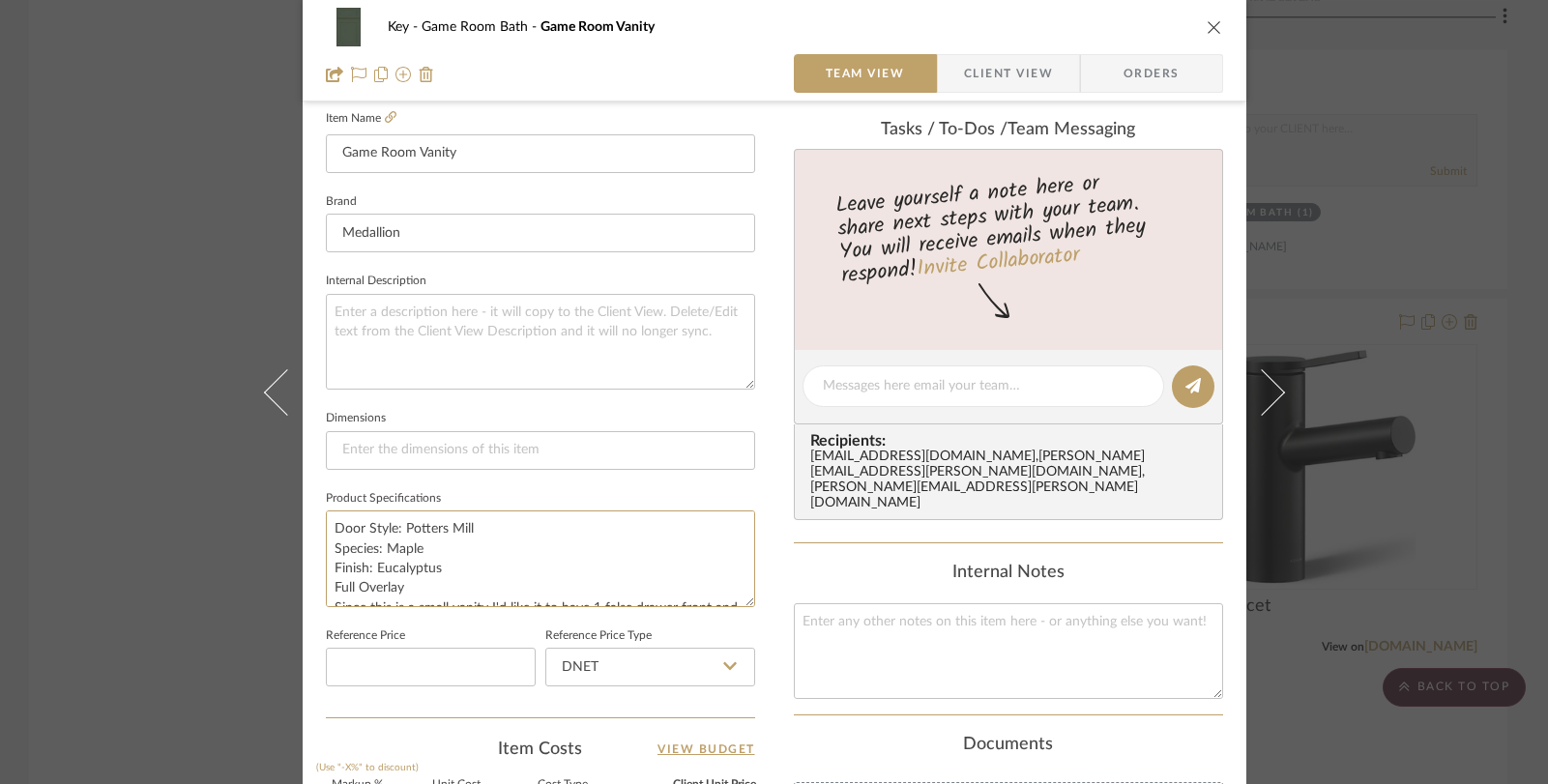
scroll to position [79, 0]
drag, startPoint x: 324, startPoint y: 526, endPoint x: 608, endPoint y: 628, distance: 301.8
click at [608, 628] on div "Team-Facing Details Item Name Game Room Vanity Brand Medallion Internal Descrip…" at bounding box center [540, 392] width 430 height 648
click at [219, 256] on div "Key Game Room Bath Game Room Vanity Team View Client View Orders Team-Facing De…" at bounding box center [774, 392] width 1548 height 784
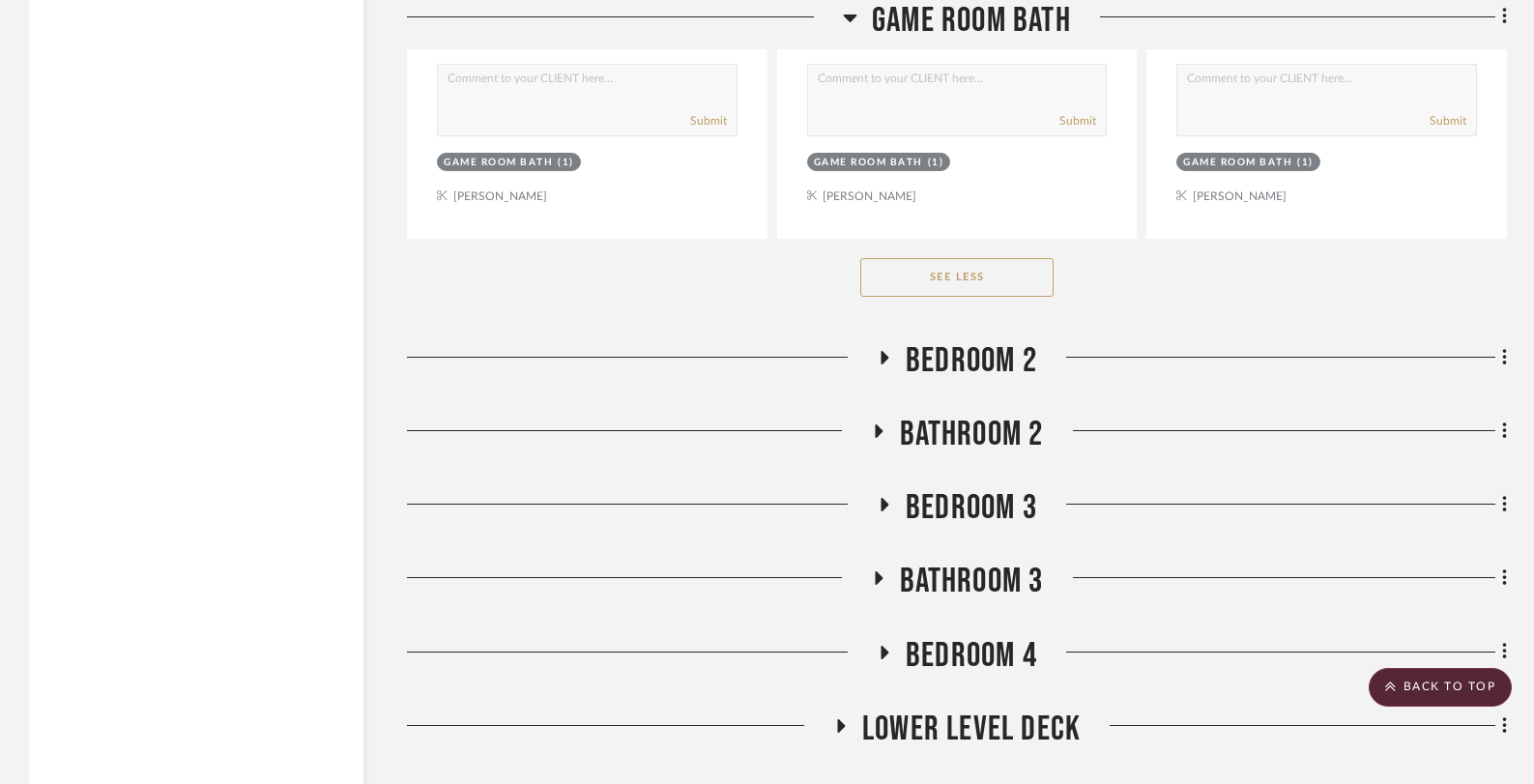
scroll to position [10349, 0]
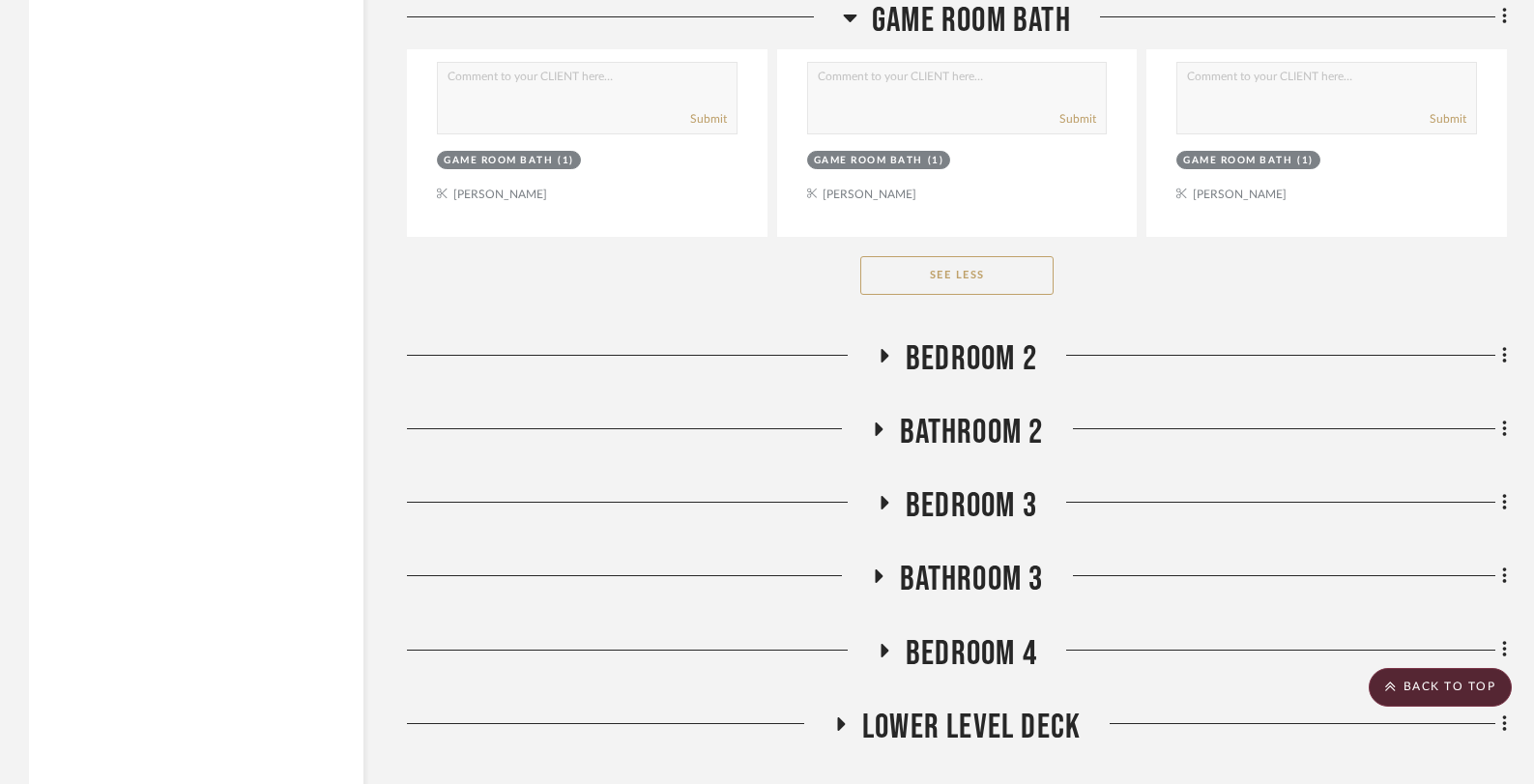
click at [886, 423] on icon at bounding box center [877, 429] width 23 height 15
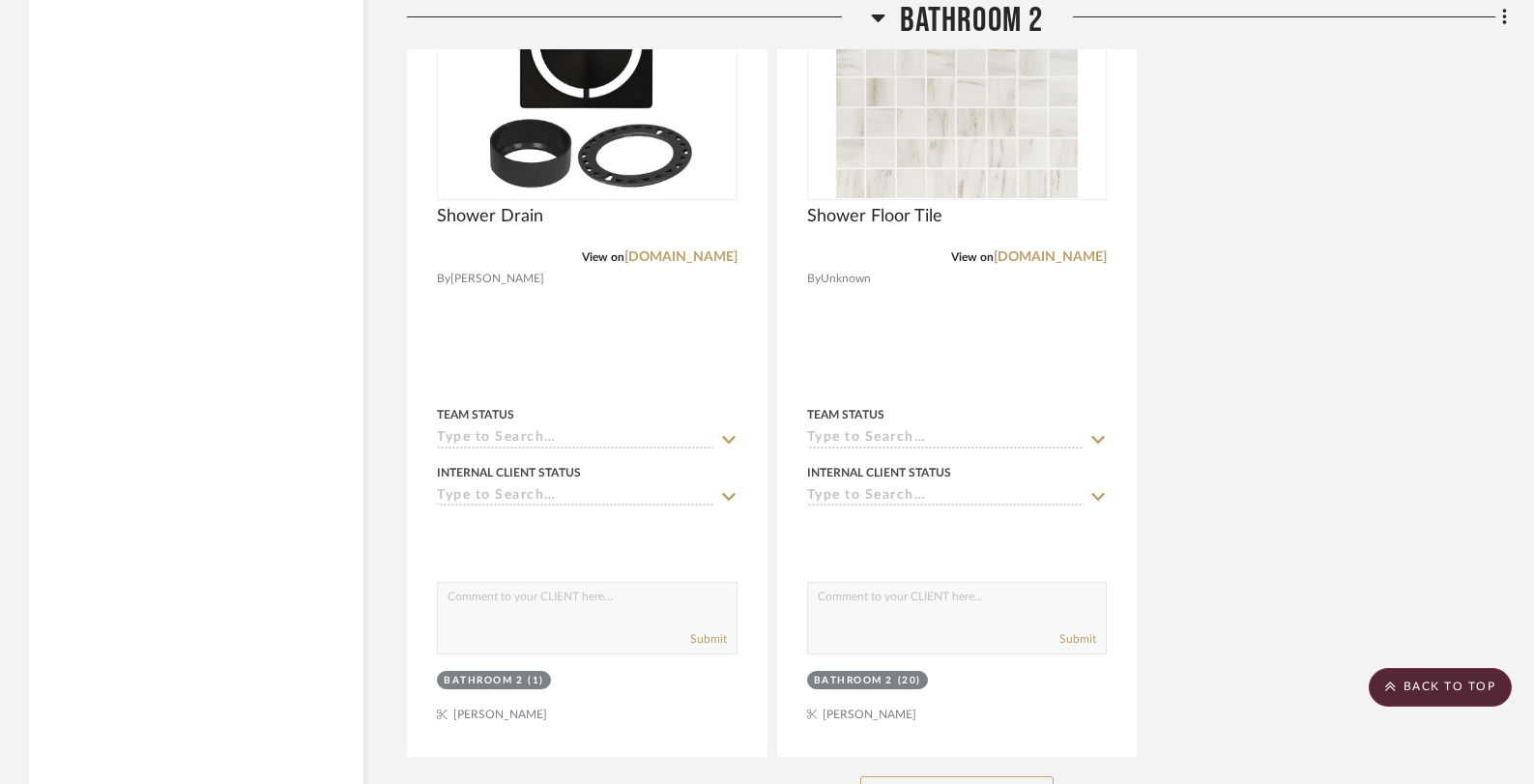
scroll to position [13039, 0]
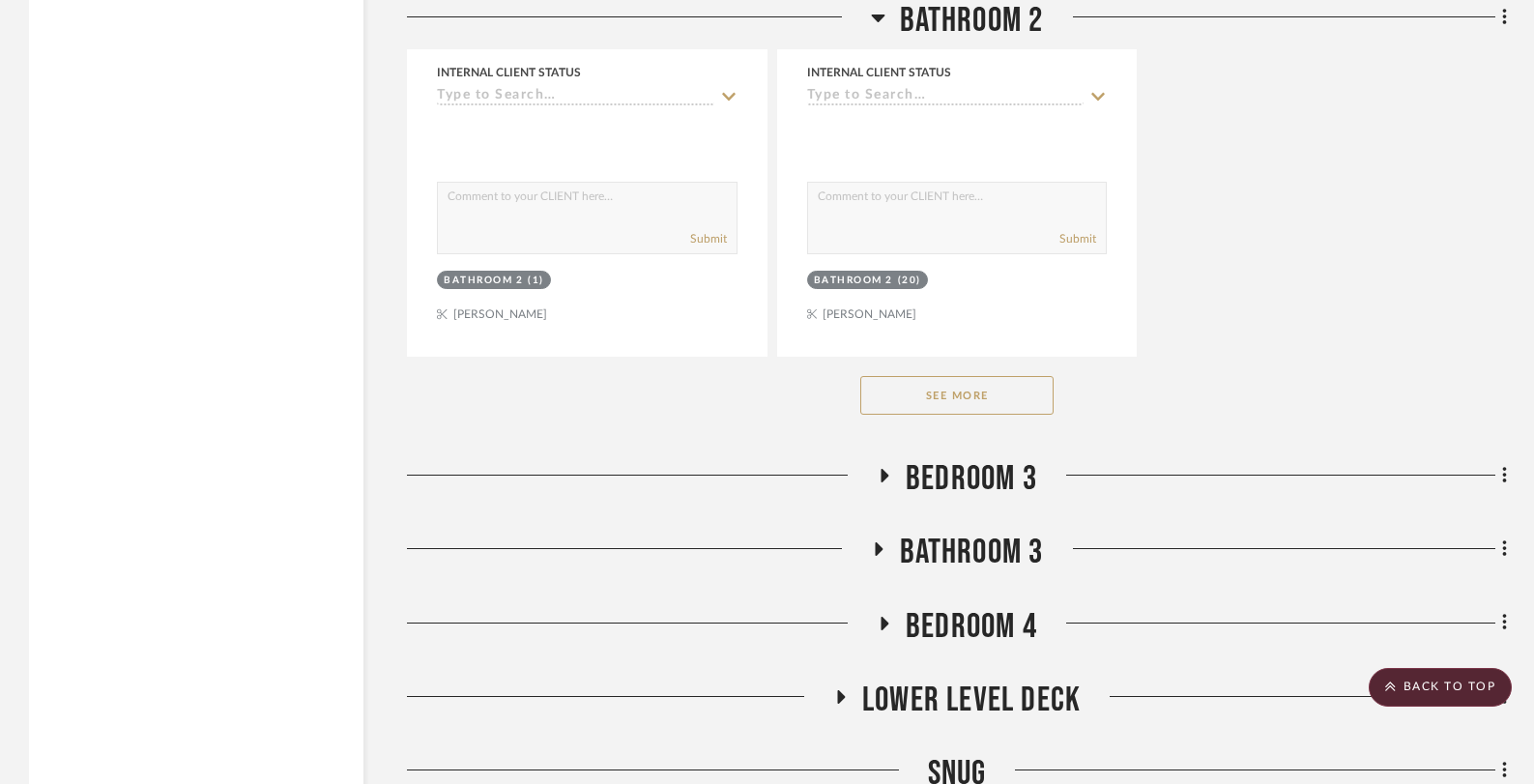
click at [928, 392] on button "See More" at bounding box center [956, 395] width 193 height 39
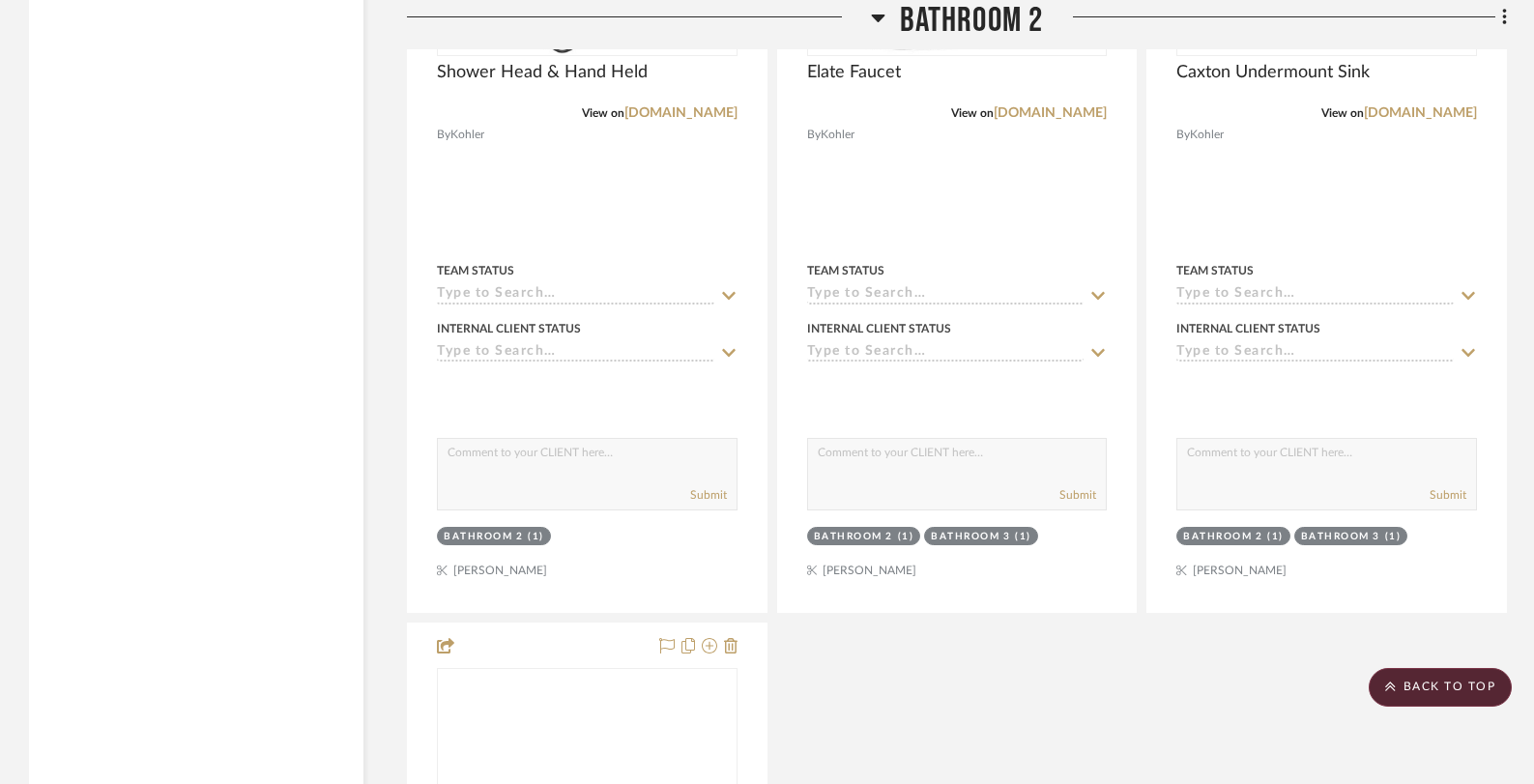
scroll to position [16517, 0]
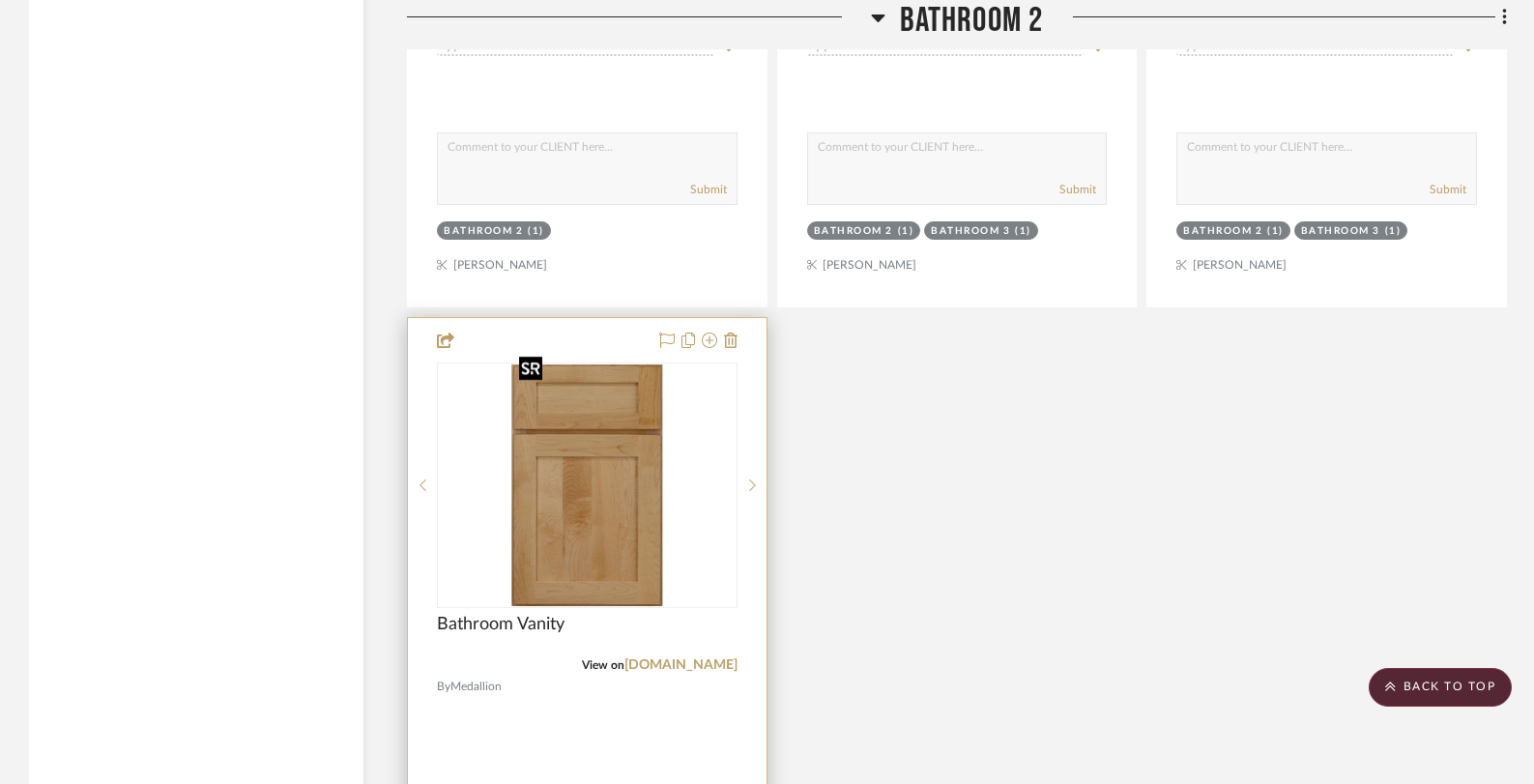
click at [637, 464] on img "0" at bounding box center [586, 485] width 151 height 242
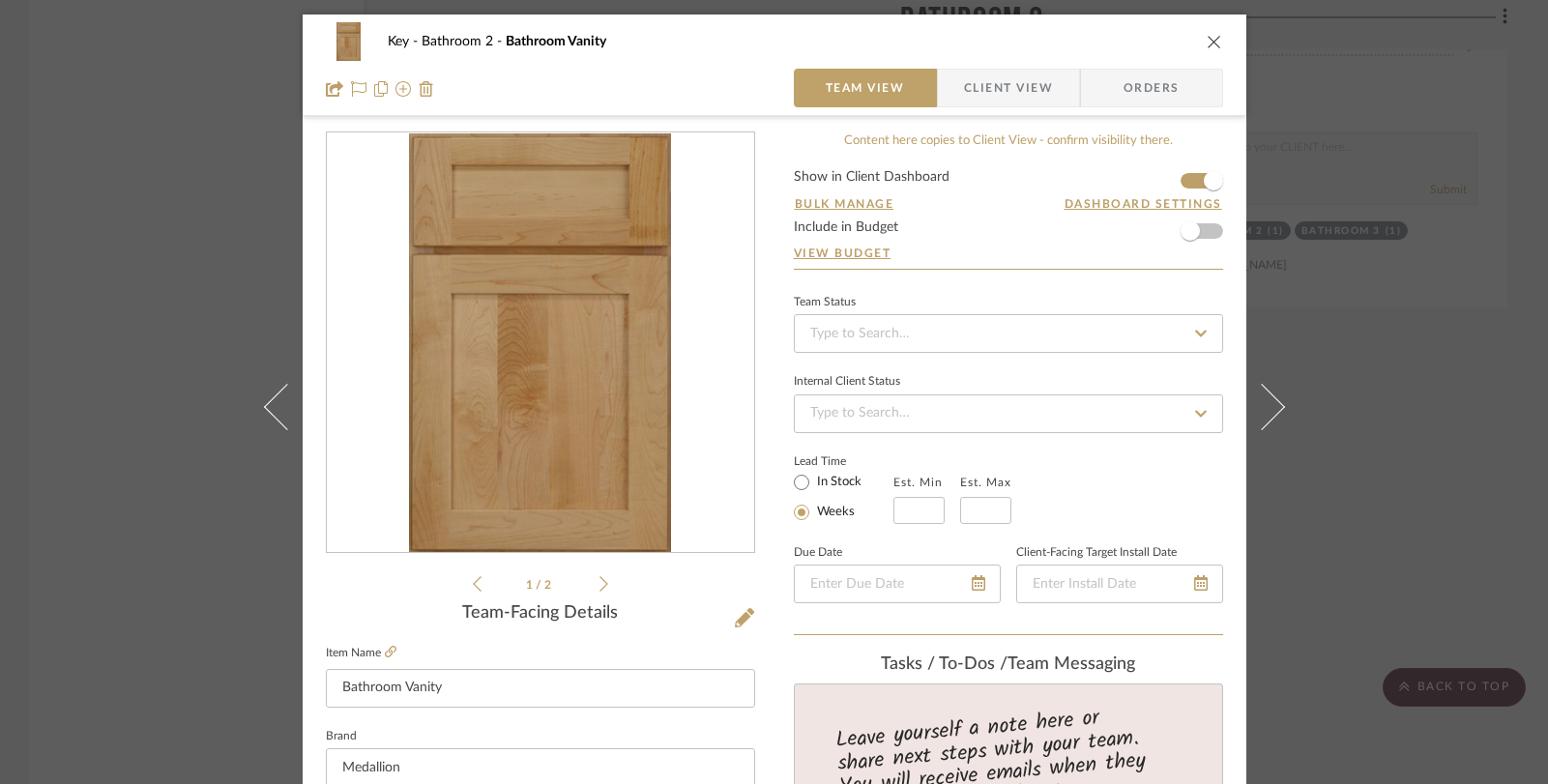
scroll to position [852, 0]
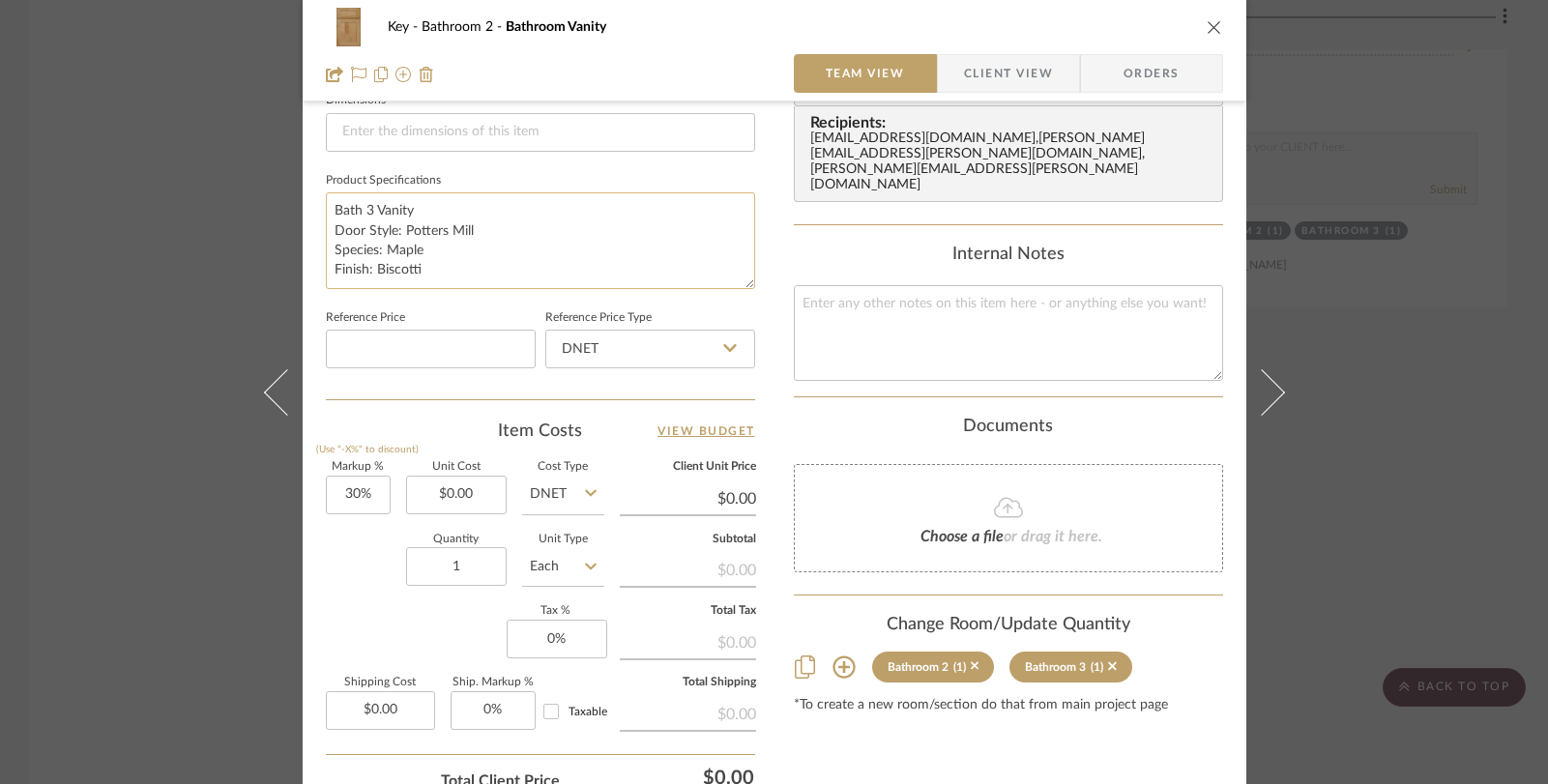
drag, startPoint x: 327, startPoint y: 208, endPoint x: 436, endPoint y: 284, distance: 132.9
click at [436, 284] on textarea "Bath 3 Vanity Door Style: Potters Mill Species: Maple Finish: Biscotti" at bounding box center [540, 240] width 430 height 95
click at [59, 221] on div "Key Bathroom 2 Bathroom Vanity Team View Client View Orders 1 / 2 Team-Facing D…" at bounding box center [774, 392] width 1548 height 784
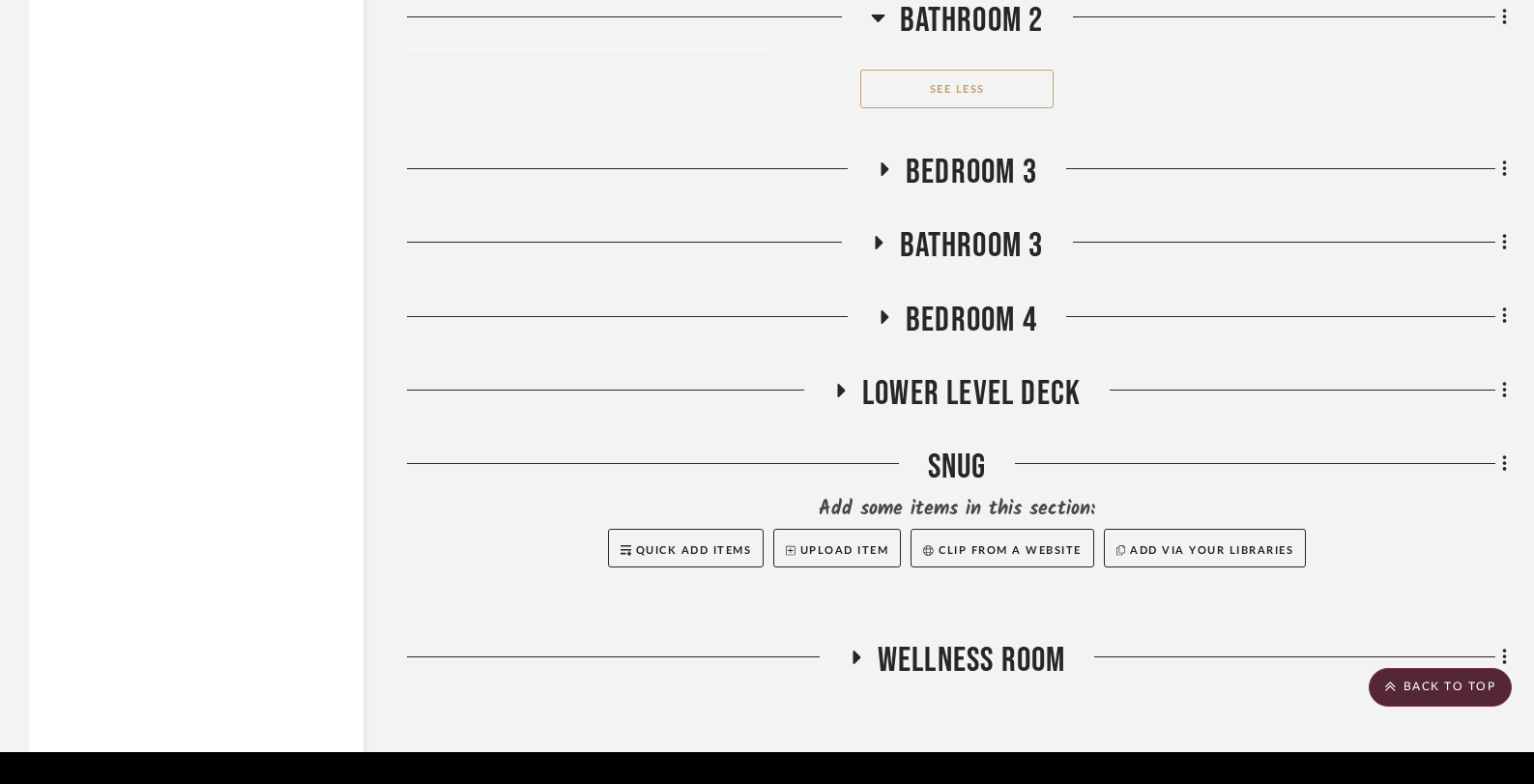
scroll to position [17632, 0]
click at [880, 236] on icon at bounding box center [877, 243] width 23 height 15
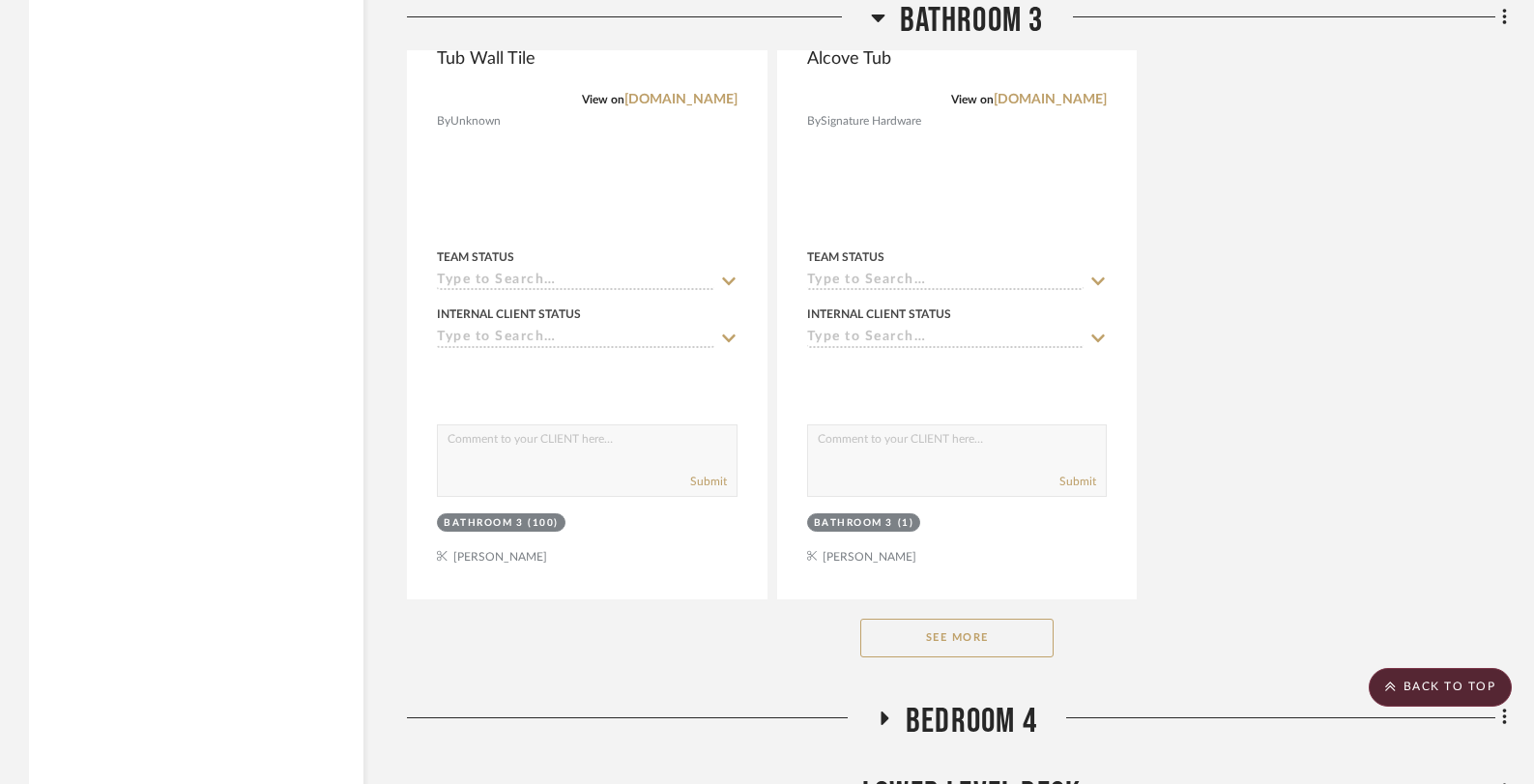
scroll to position [20084, 0]
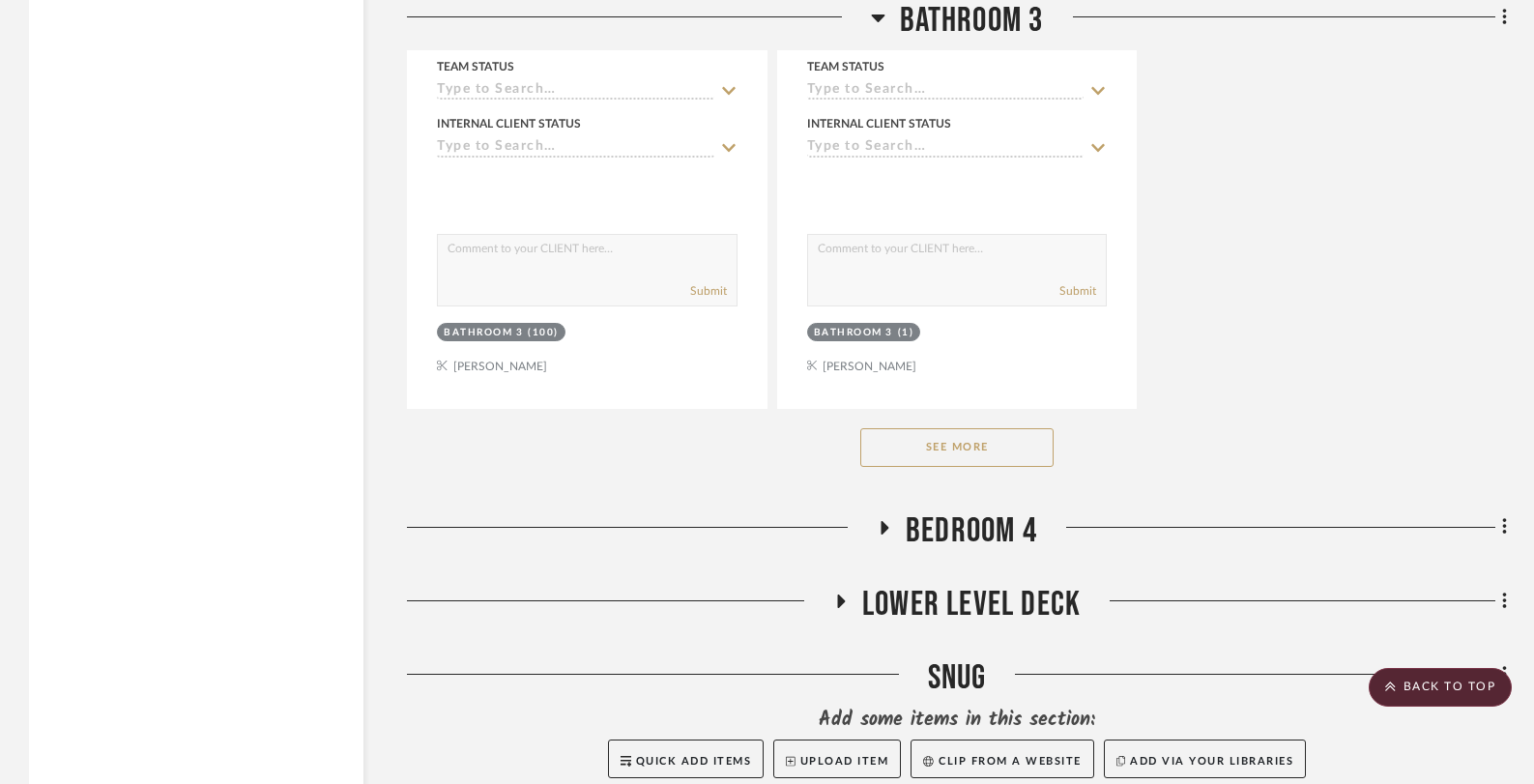
click at [968, 438] on button "See More" at bounding box center [956, 448] width 193 height 39
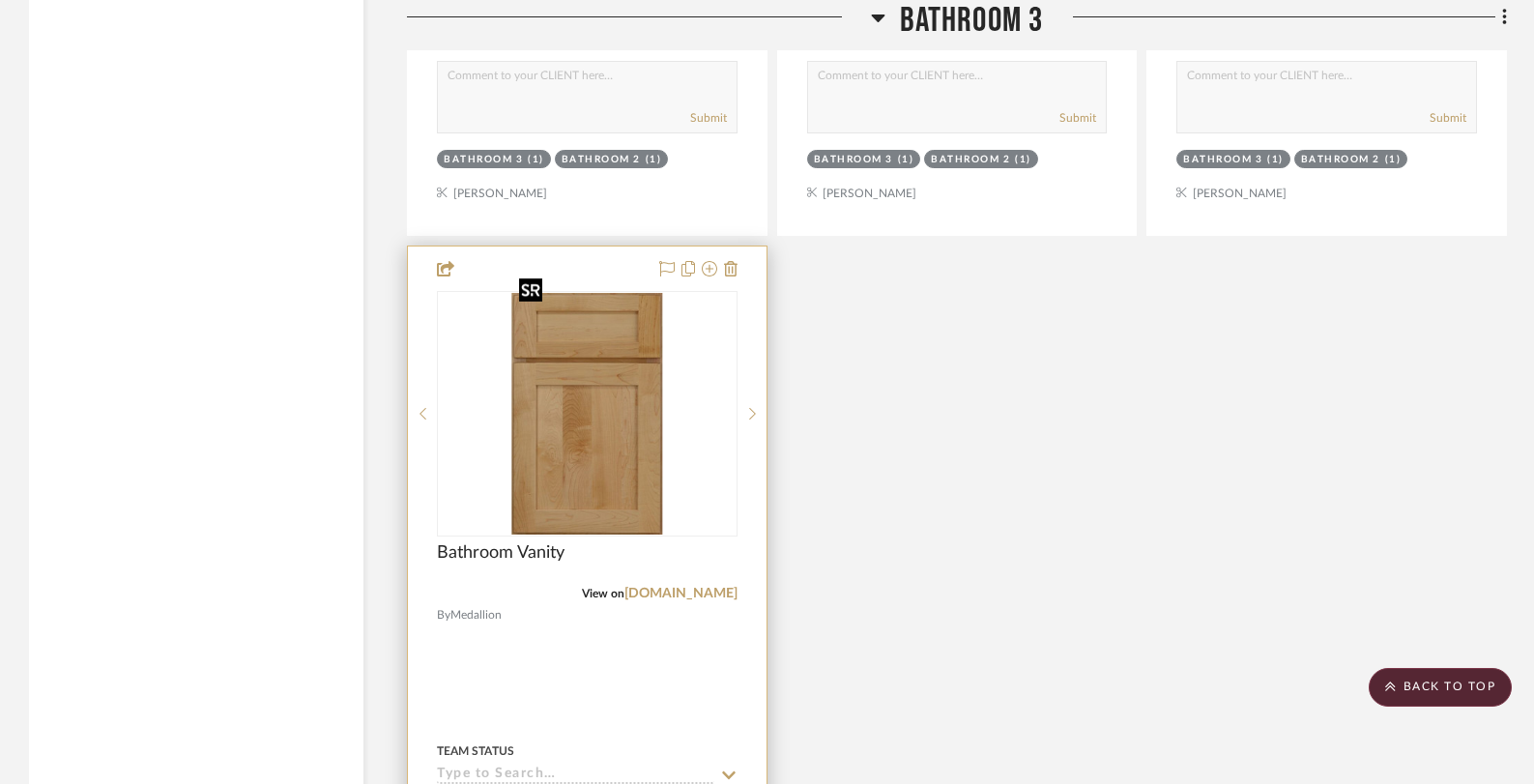
scroll to position [22905, 0]
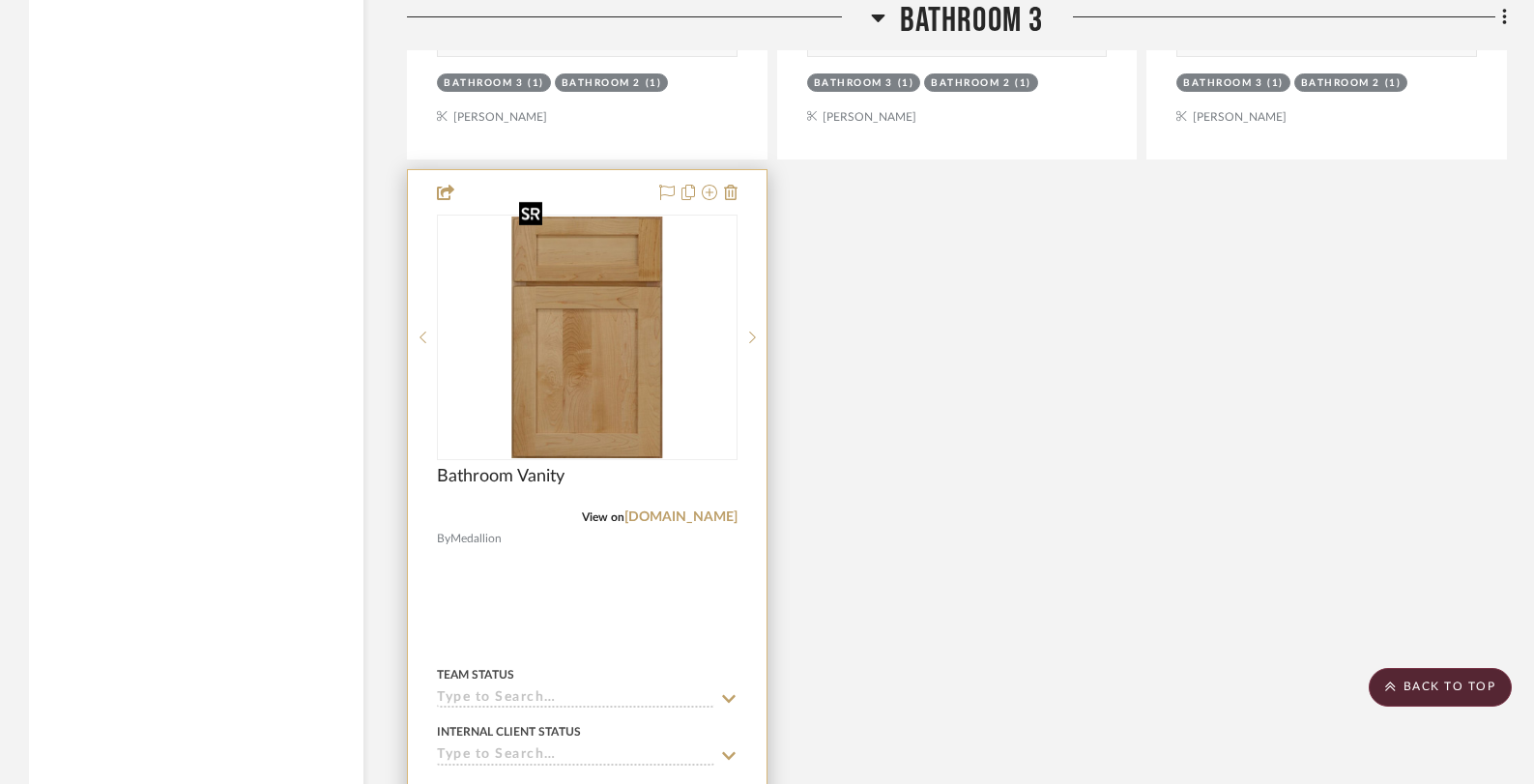
click at [648, 411] on img "0" at bounding box center [586, 337] width 151 height 242
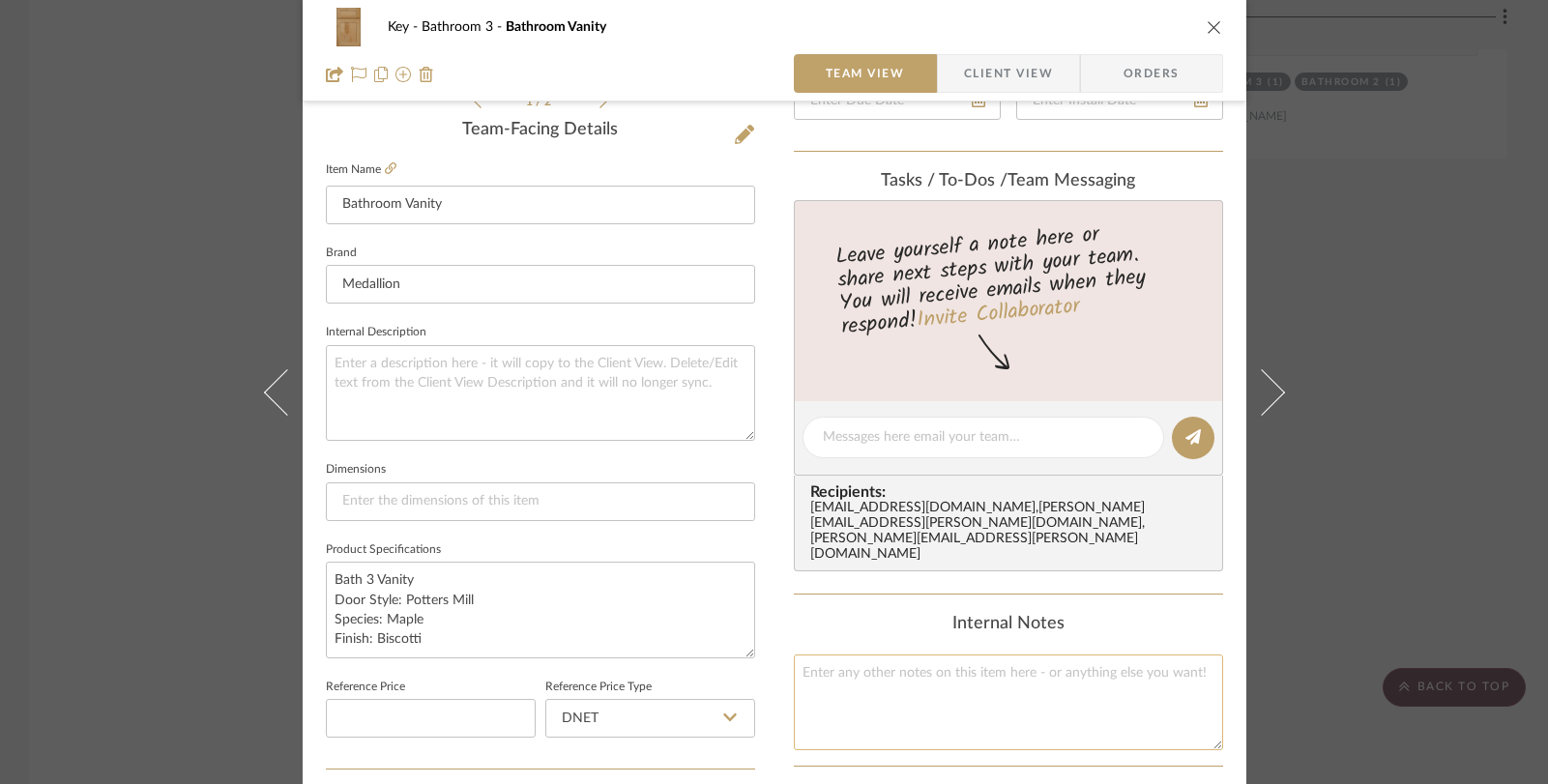
scroll to position [695, 0]
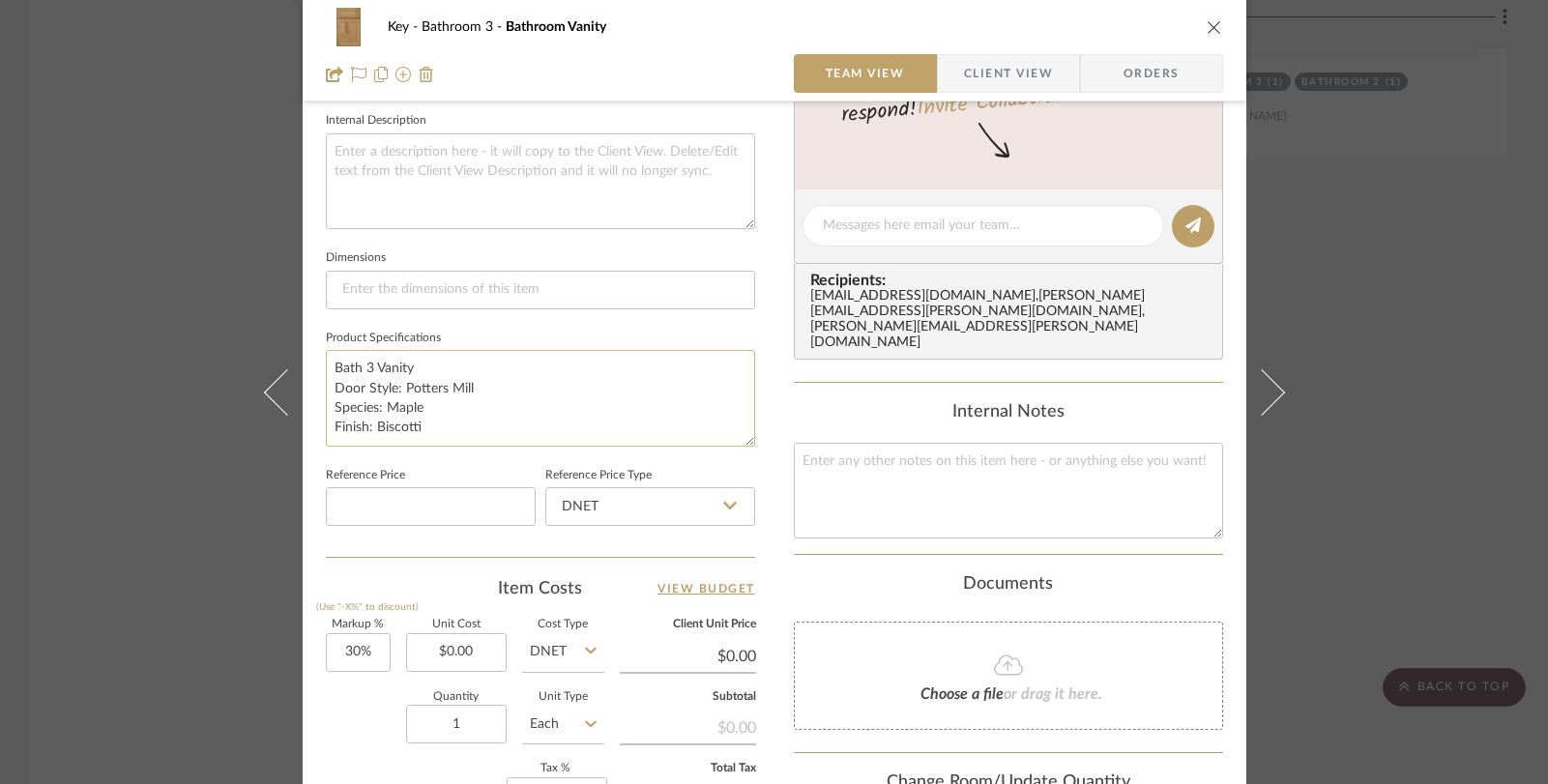
drag, startPoint x: 324, startPoint y: 365, endPoint x: 418, endPoint y: 426, distance: 112.1
click at [418, 426] on textarea "Bath 3 Vanity Door Style: Potters Mill Species: Maple Finish: Biscotti" at bounding box center [540, 397] width 430 height 95
click at [140, 336] on div "Key Bathroom 3 Bathroom Vanity Team View Client View Orders 1 / 2 Team-Facing D…" at bounding box center [774, 392] width 1548 height 784
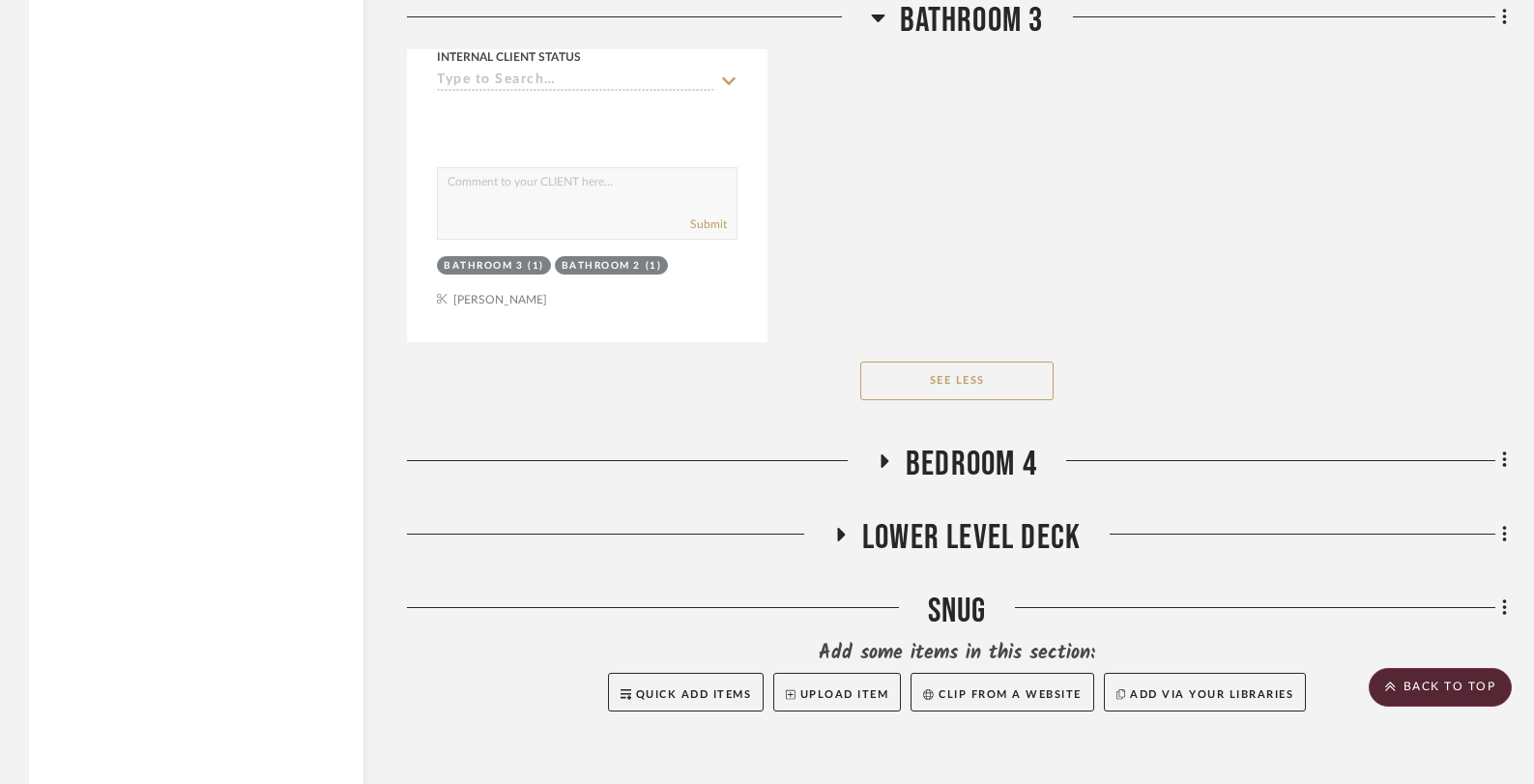
scroll to position [23756, 0]
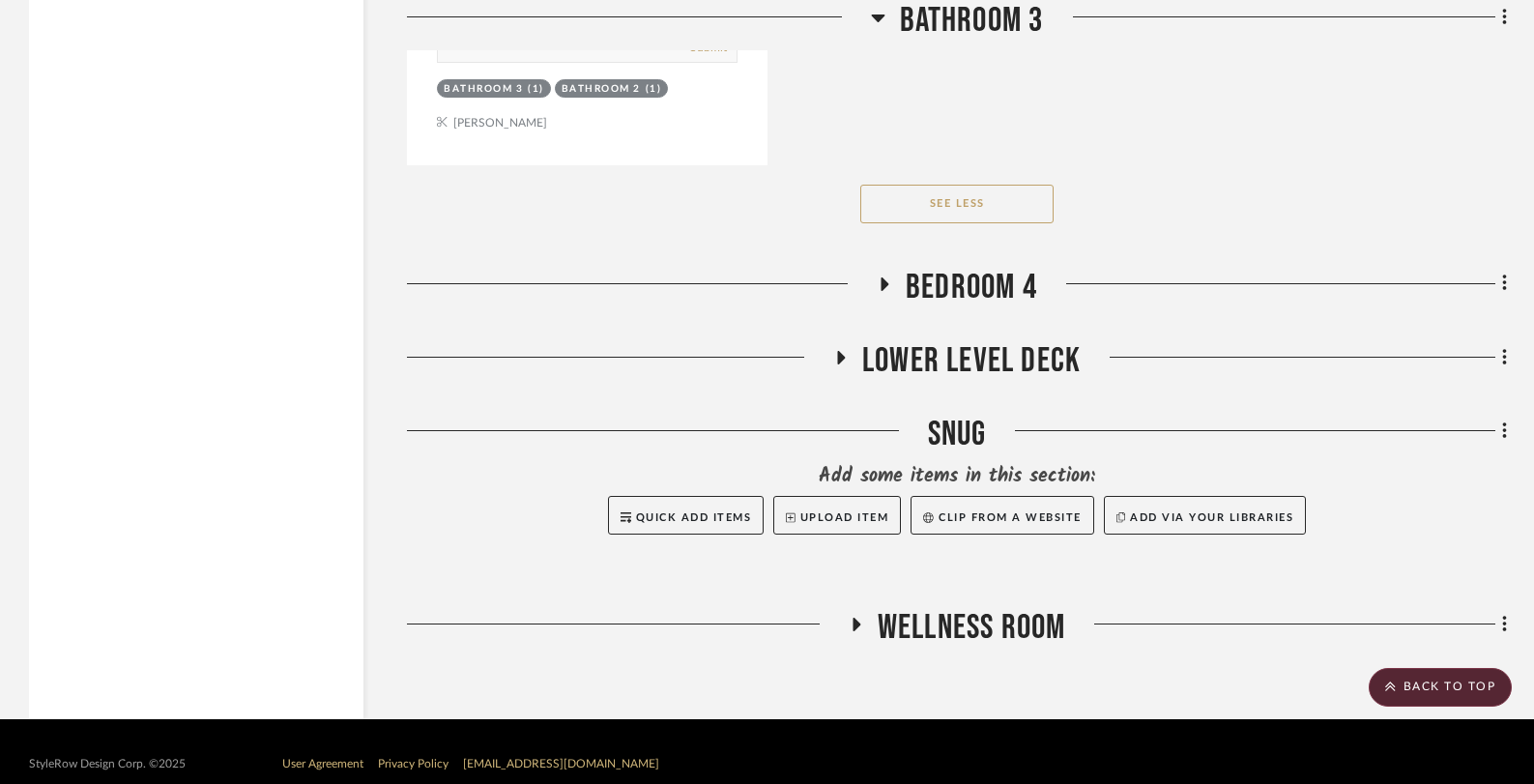
click at [852, 618] on icon at bounding box center [856, 625] width 8 height 14
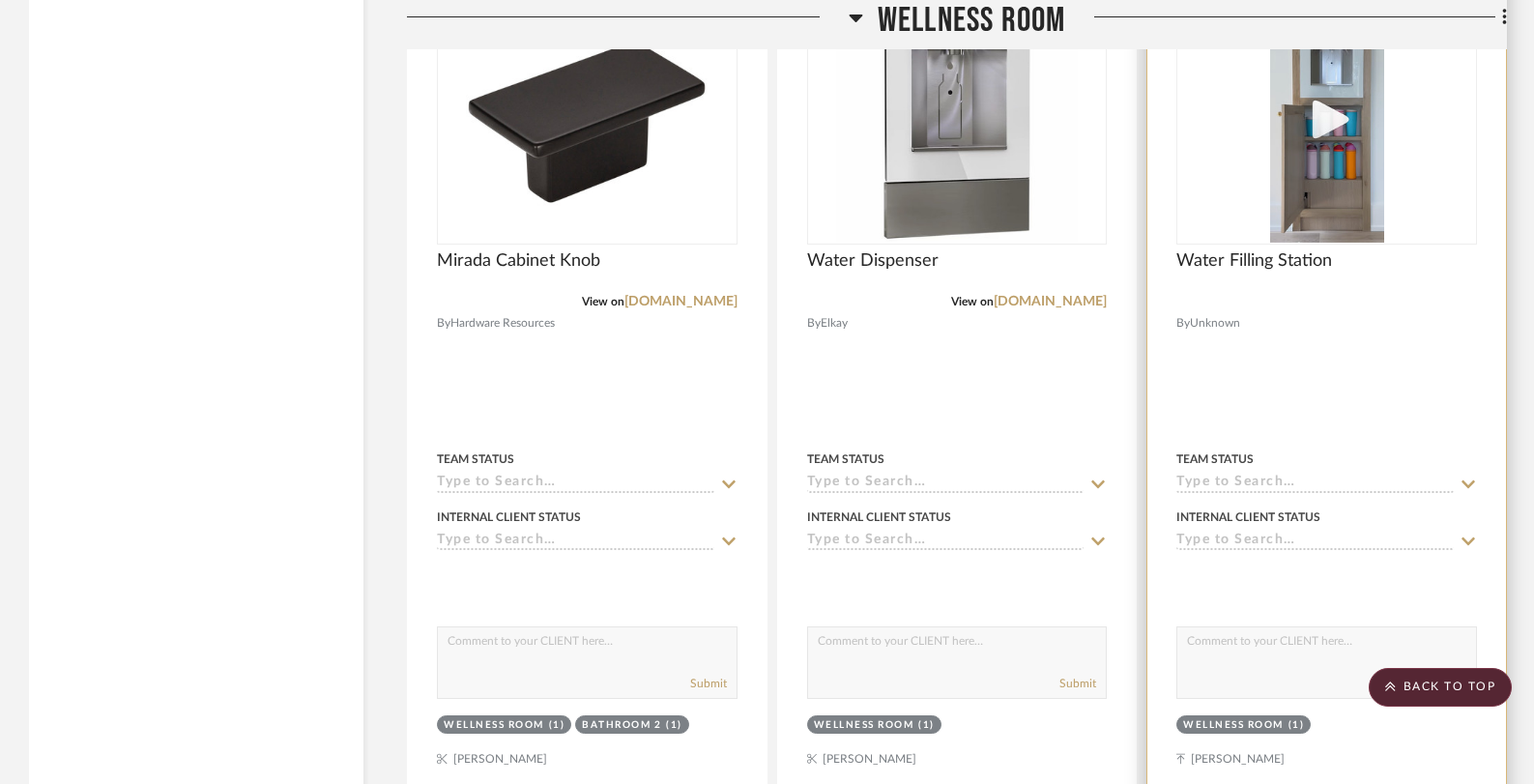
scroll to position [24254, 0]
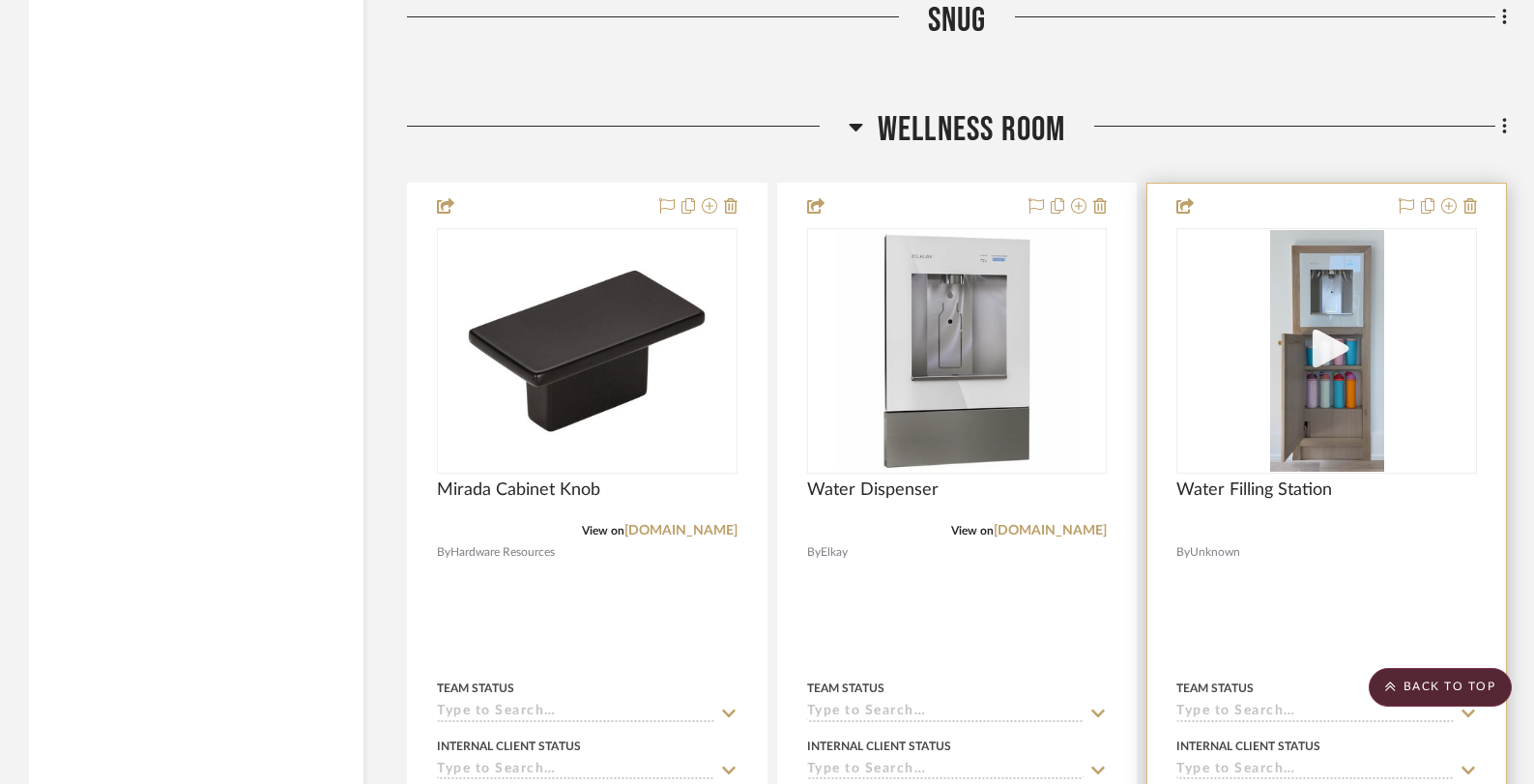
click at [1314, 419] on img "0" at bounding box center [1326, 351] width 114 height 242
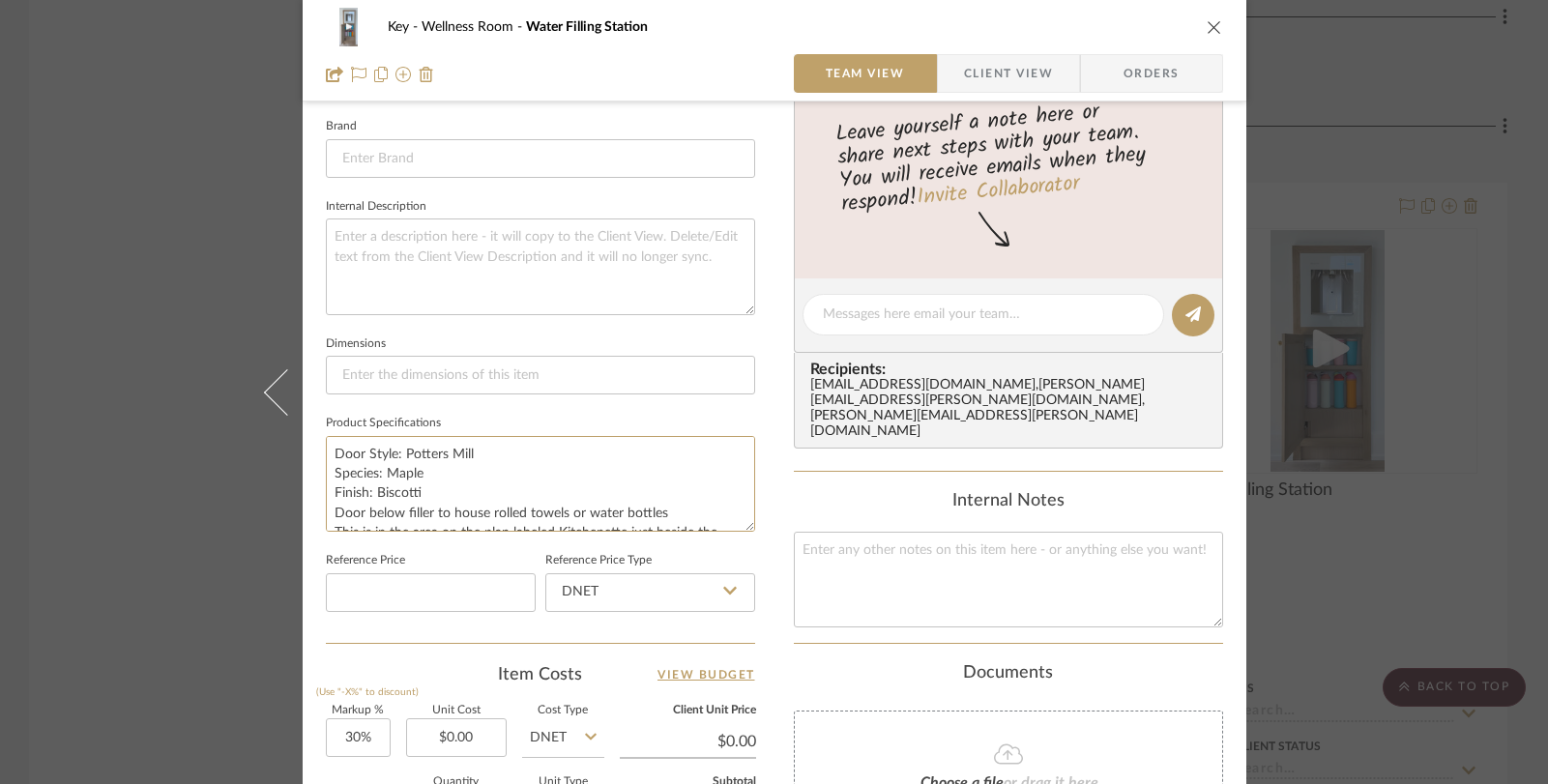
scroll to position [40, 0]
drag, startPoint x: 322, startPoint y: 449, endPoint x: 641, endPoint y: 557, distance: 336.8
click at [641, 557] on div "Team-Facing Details Item Name Water Filling Station Brand Internal Description …" at bounding box center [540, 320] width 430 height 645
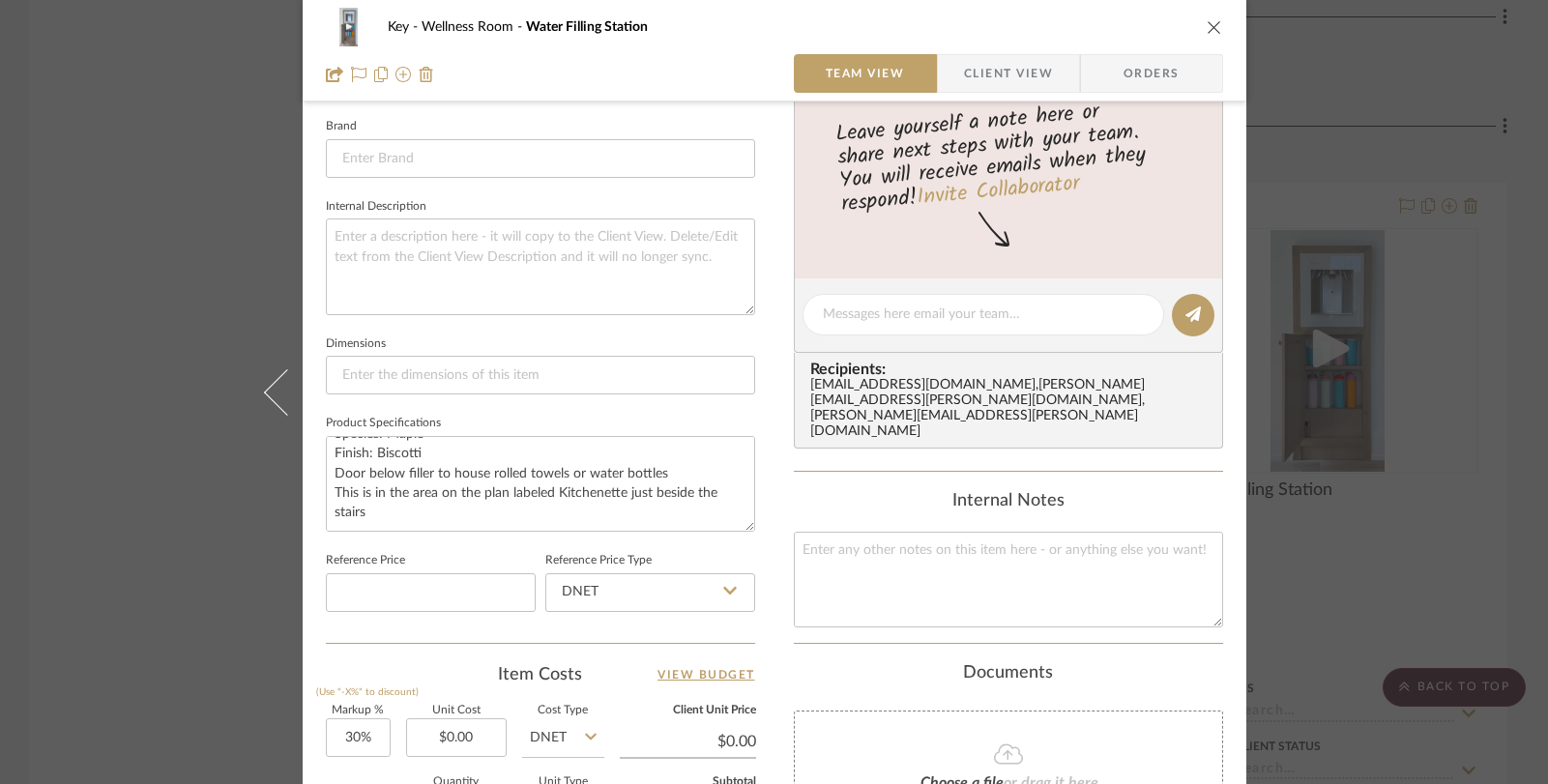
click at [31, 248] on div "Key Wellness Room Water Filling Station Team View Client View Orders Team-Facin…" at bounding box center [774, 392] width 1548 height 784
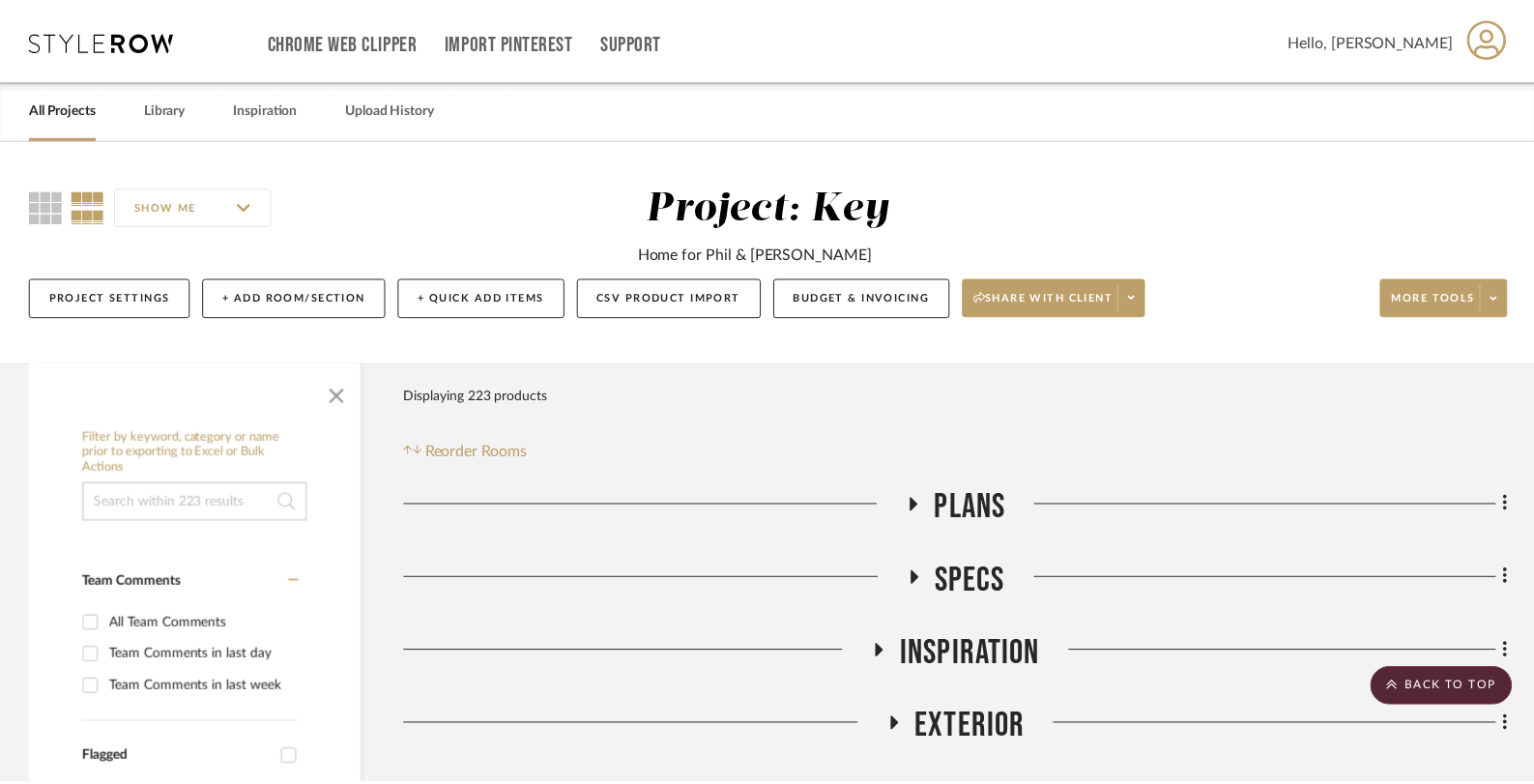
scroll to position [24254, 0]
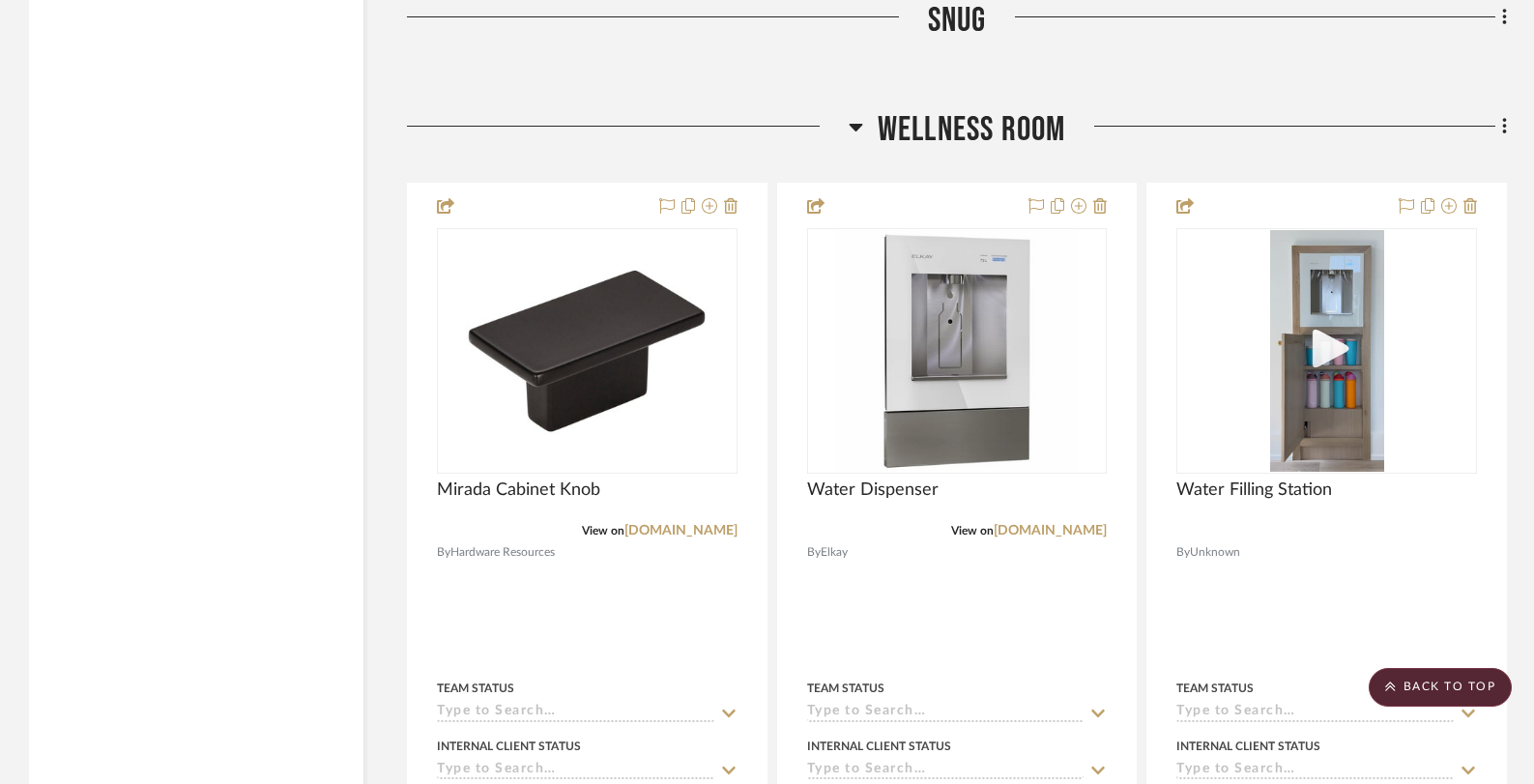
click at [852, 123] on icon at bounding box center [855, 127] width 14 height 8
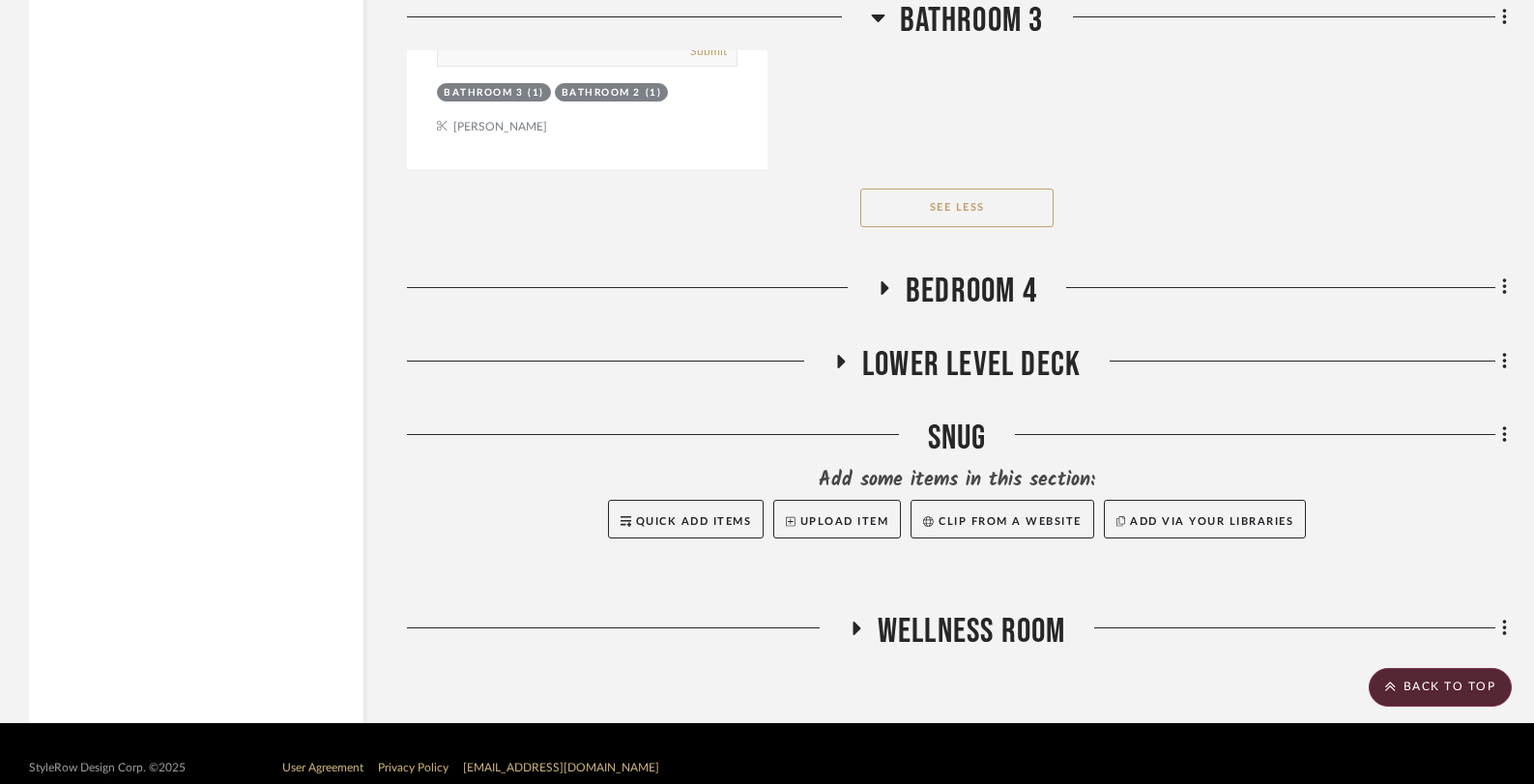
click at [879, 20] on icon at bounding box center [877, 17] width 15 height 23
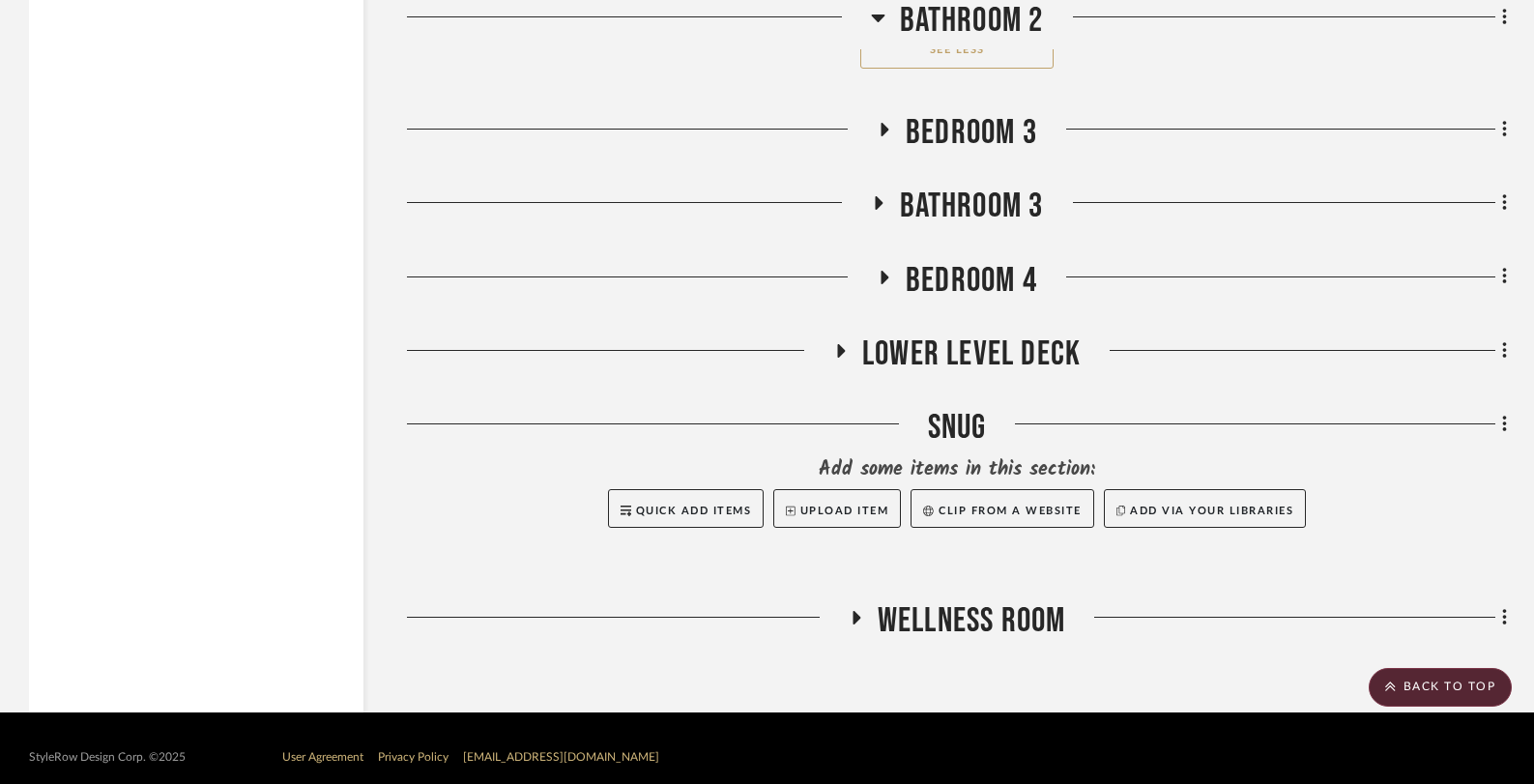
scroll to position [17346, 0]
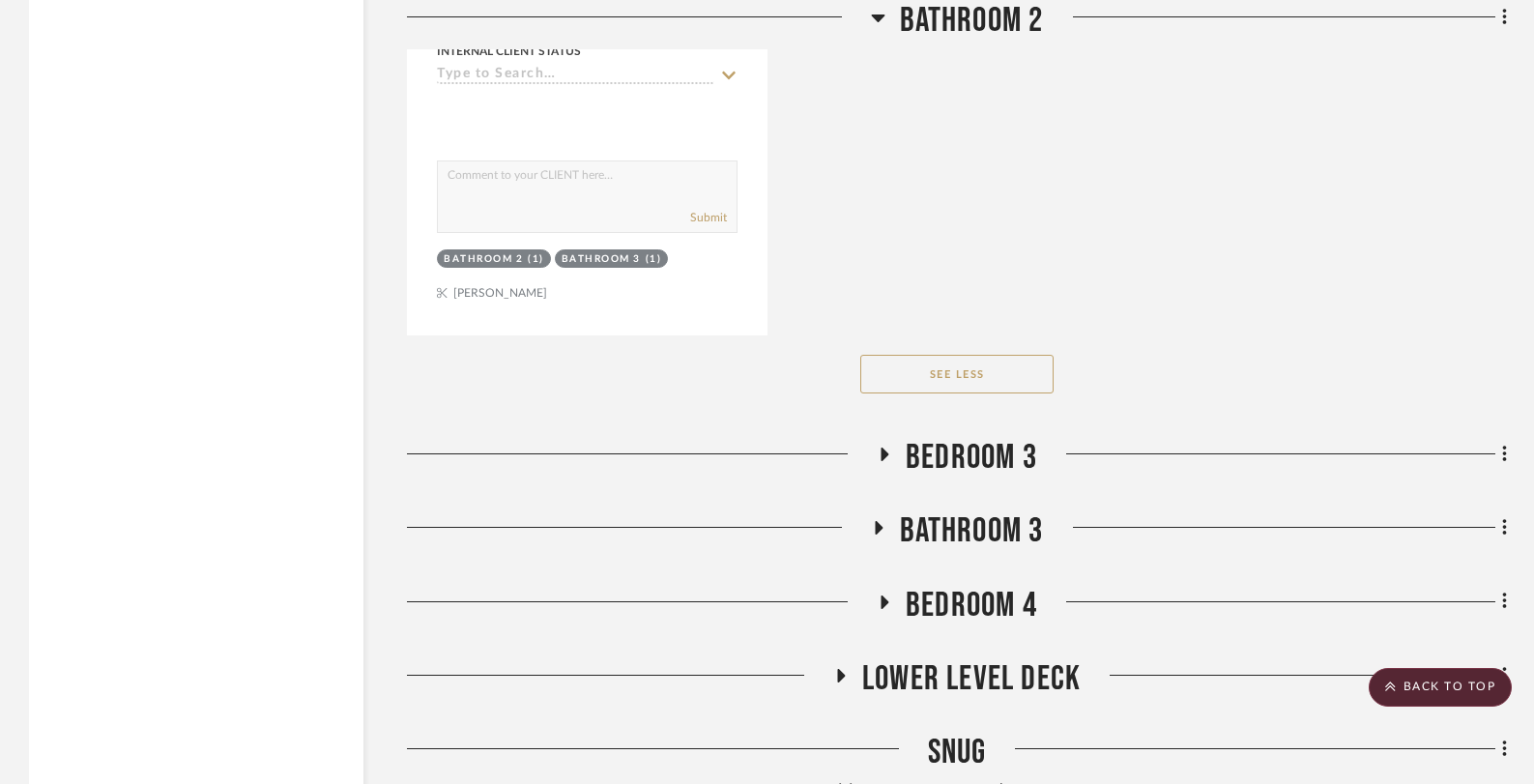
click at [875, 20] on icon at bounding box center [877, 18] width 14 height 8
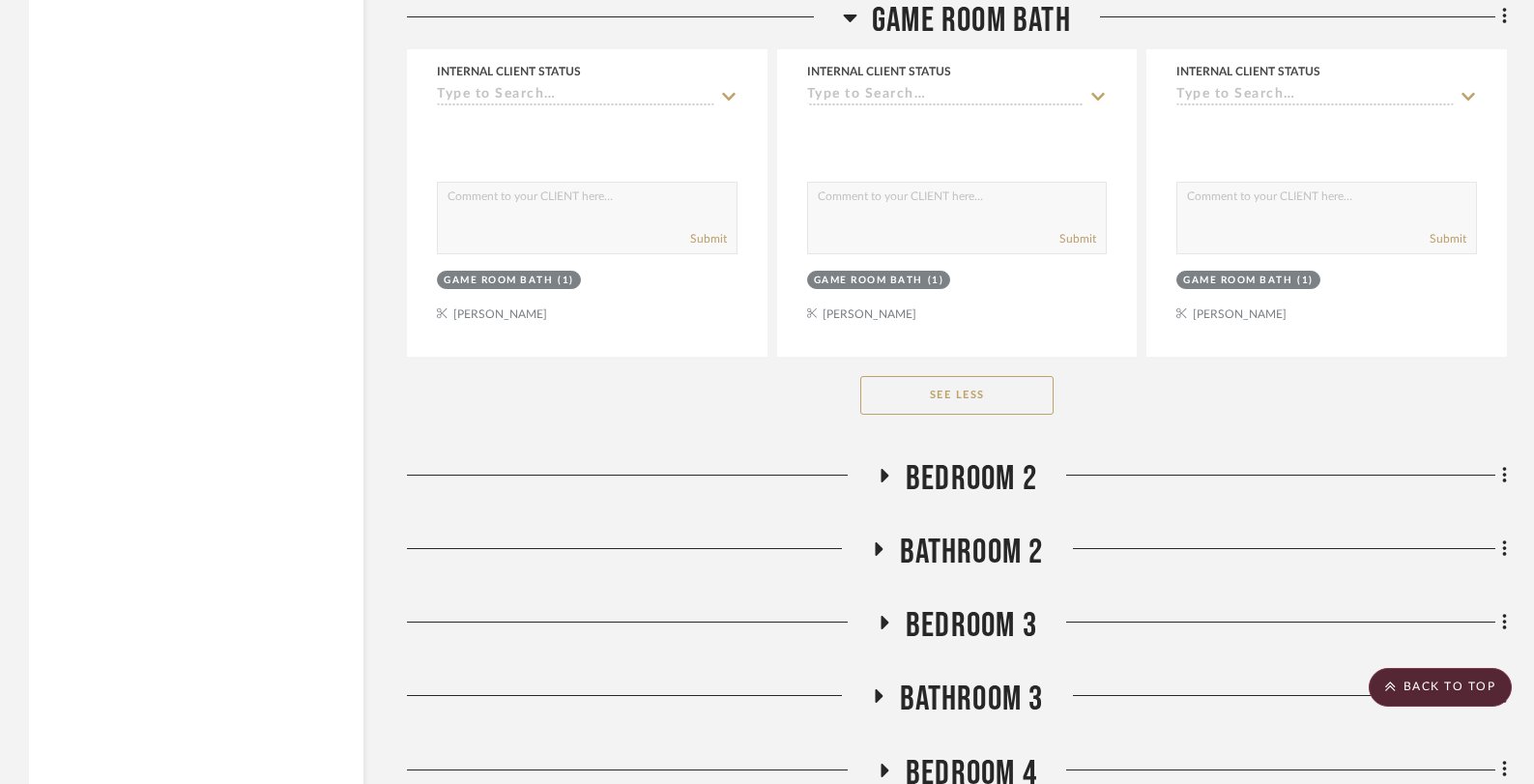
click at [849, 17] on icon at bounding box center [850, 18] width 14 height 8
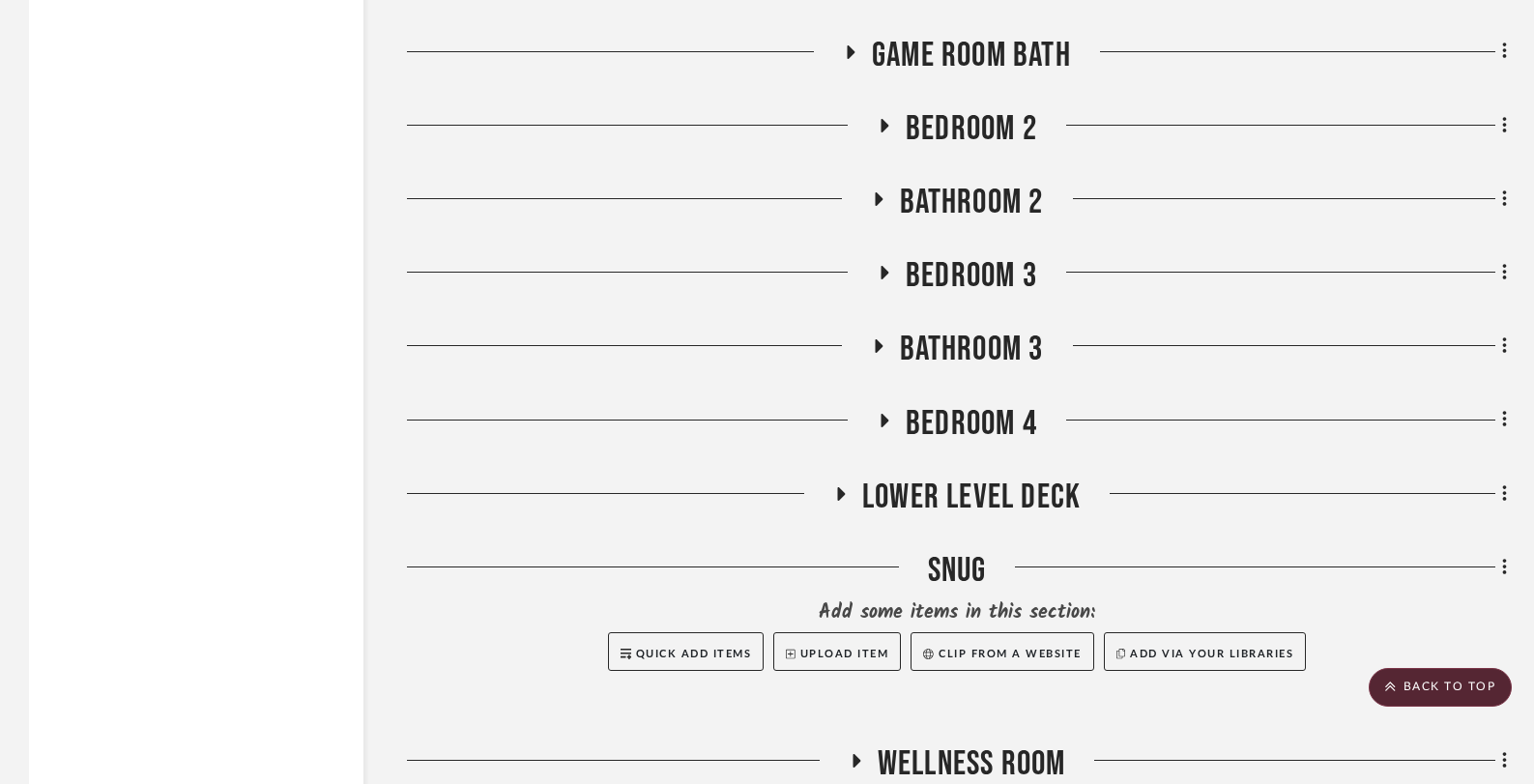
scroll to position [4926, 0]
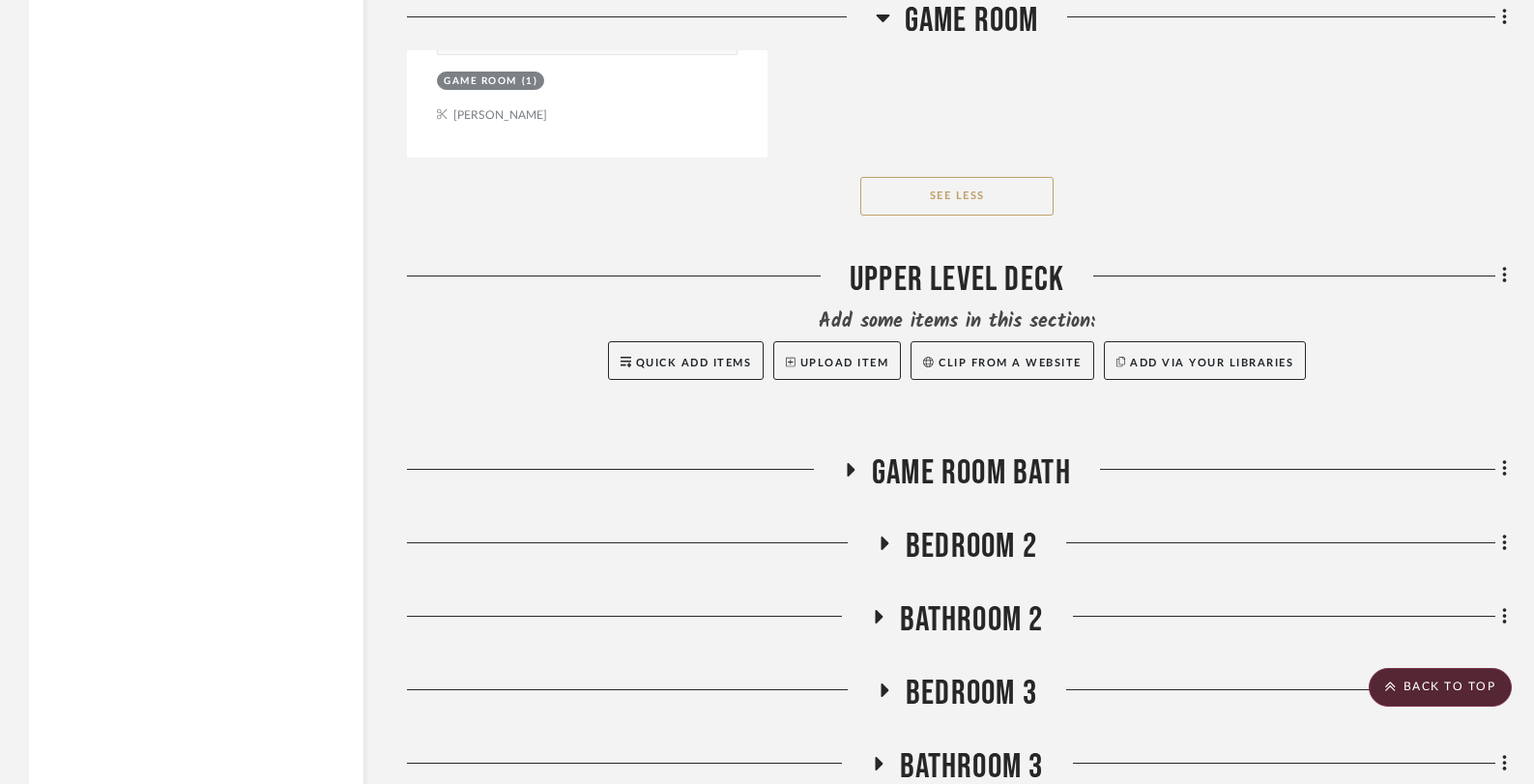
click at [885, 15] on icon at bounding box center [882, 18] width 14 height 8
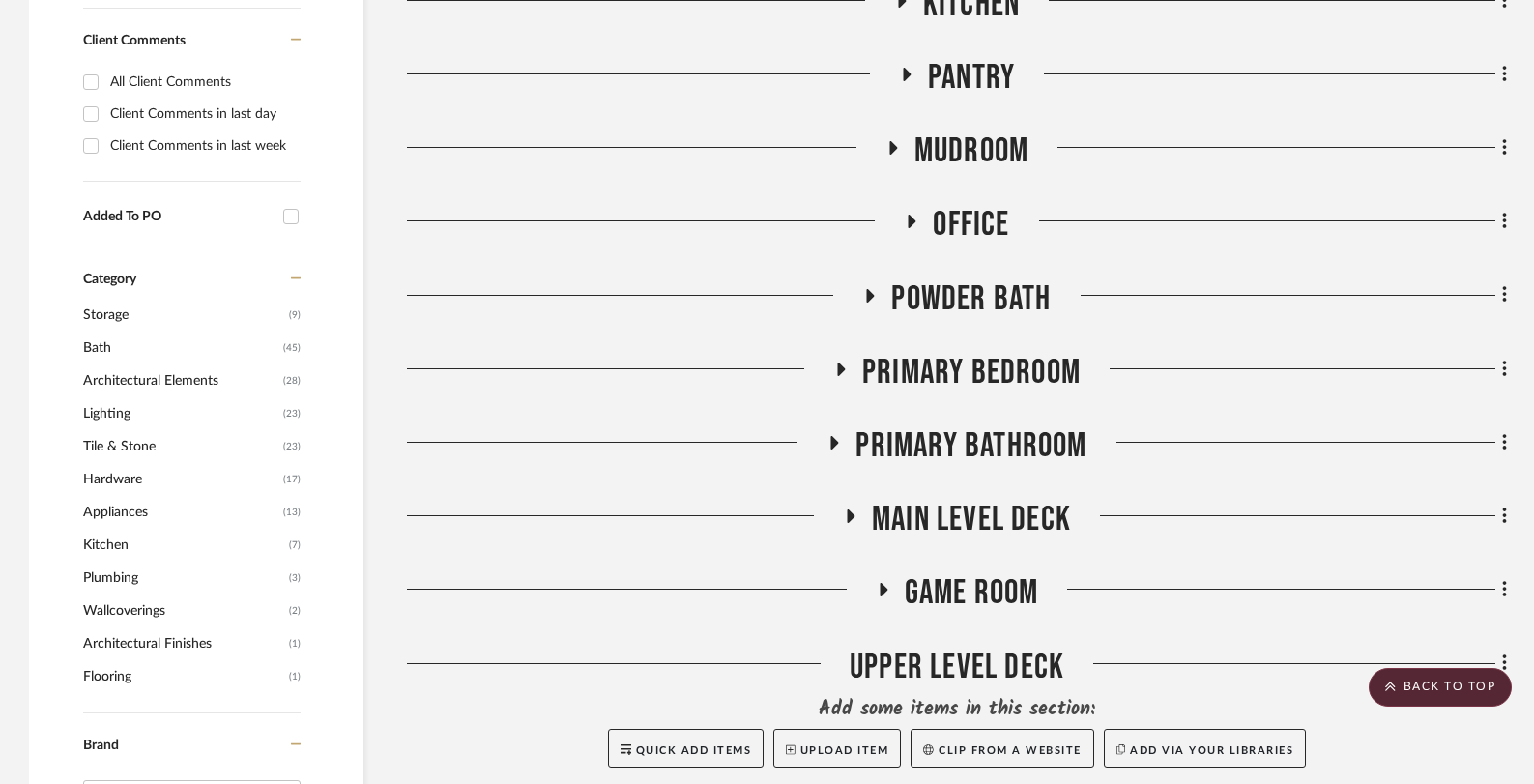
scroll to position [1027, 0]
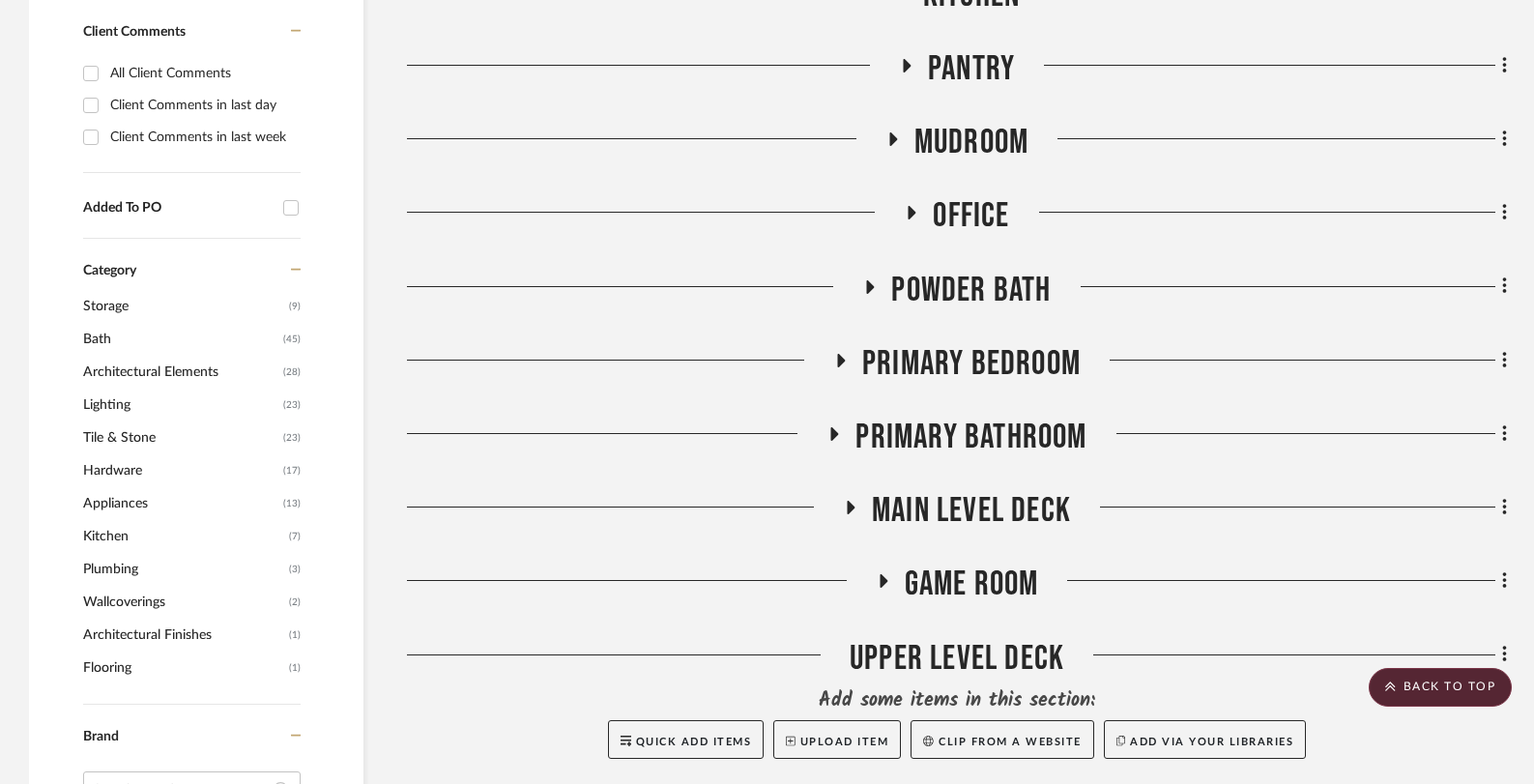
click at [850, 497] on h3 "Main Level Deck" at bounding box center [956, 510] width 228 height 42
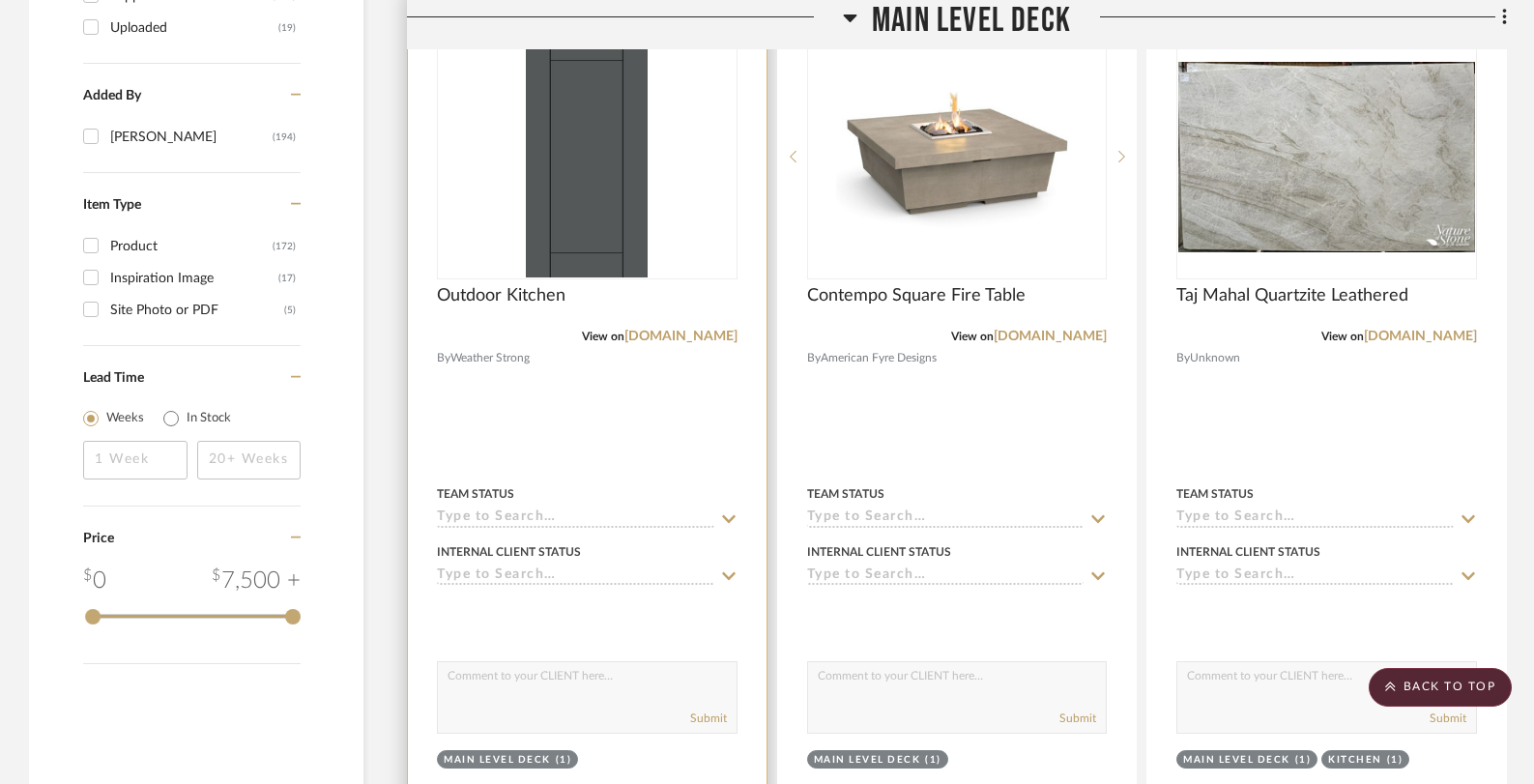
scroll to position [2469, 0]
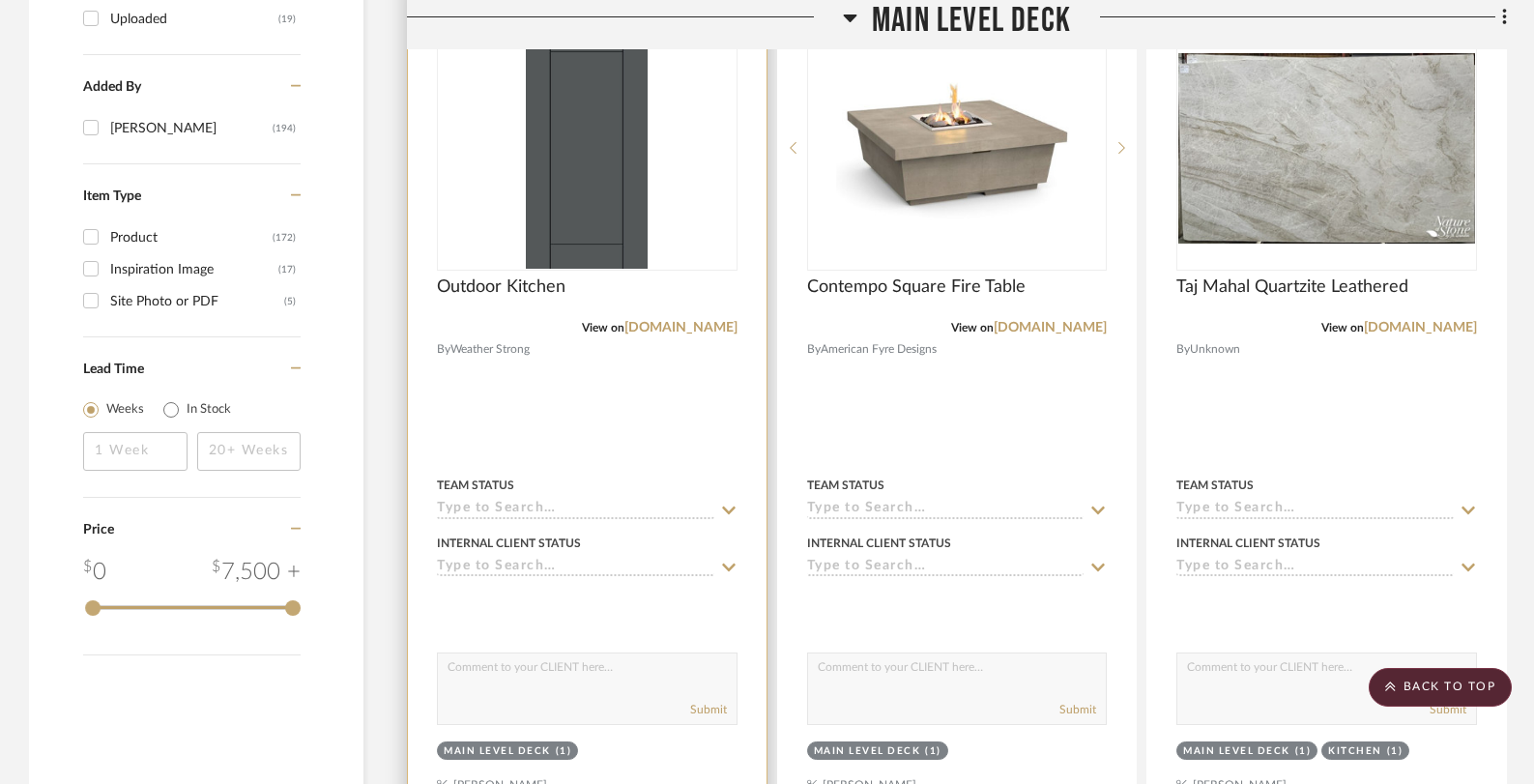
click at [597, 162] on img "0" at bounding box center [586, 148] width 121 height 242
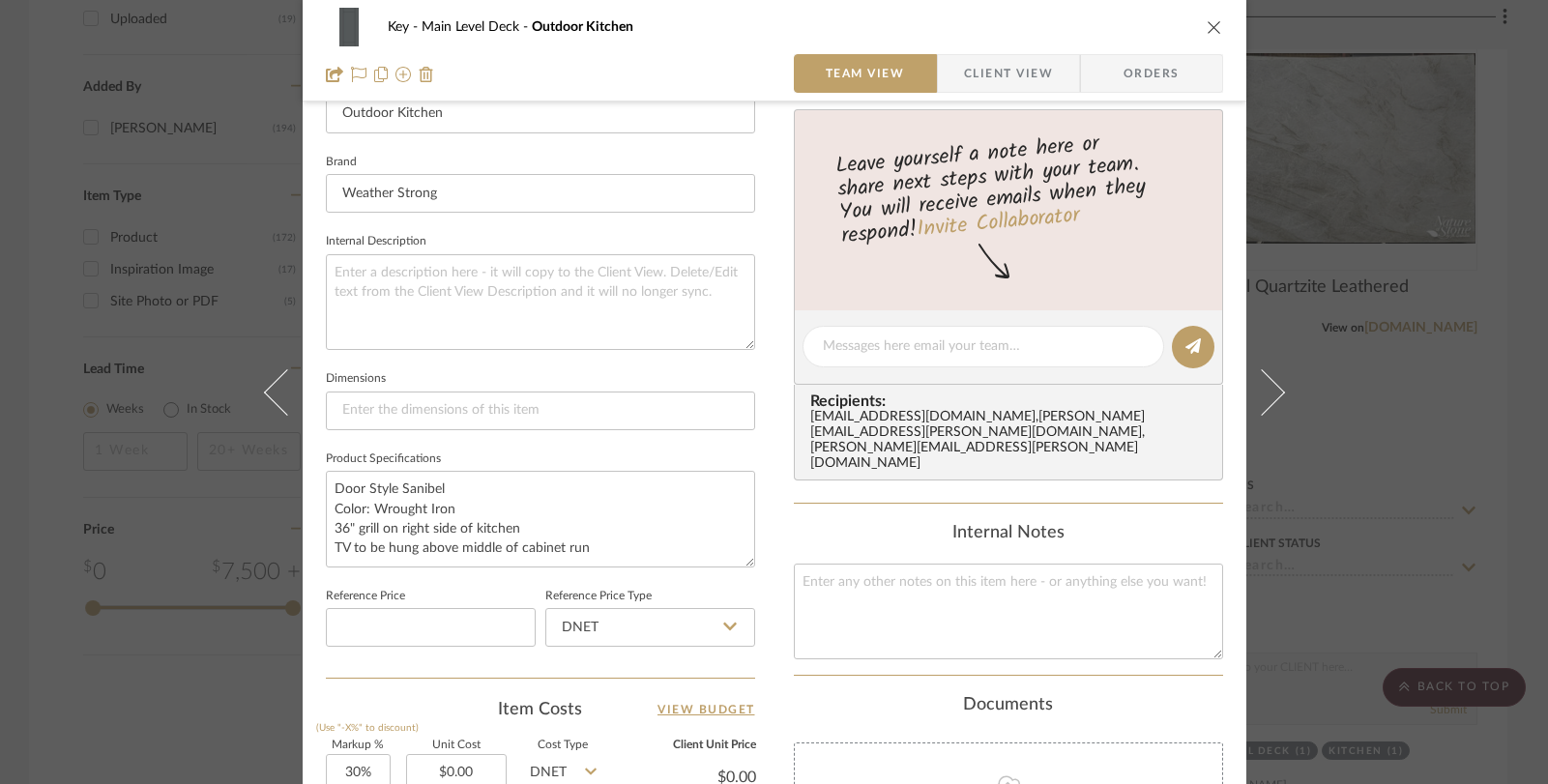
scroll to position [575, 0]
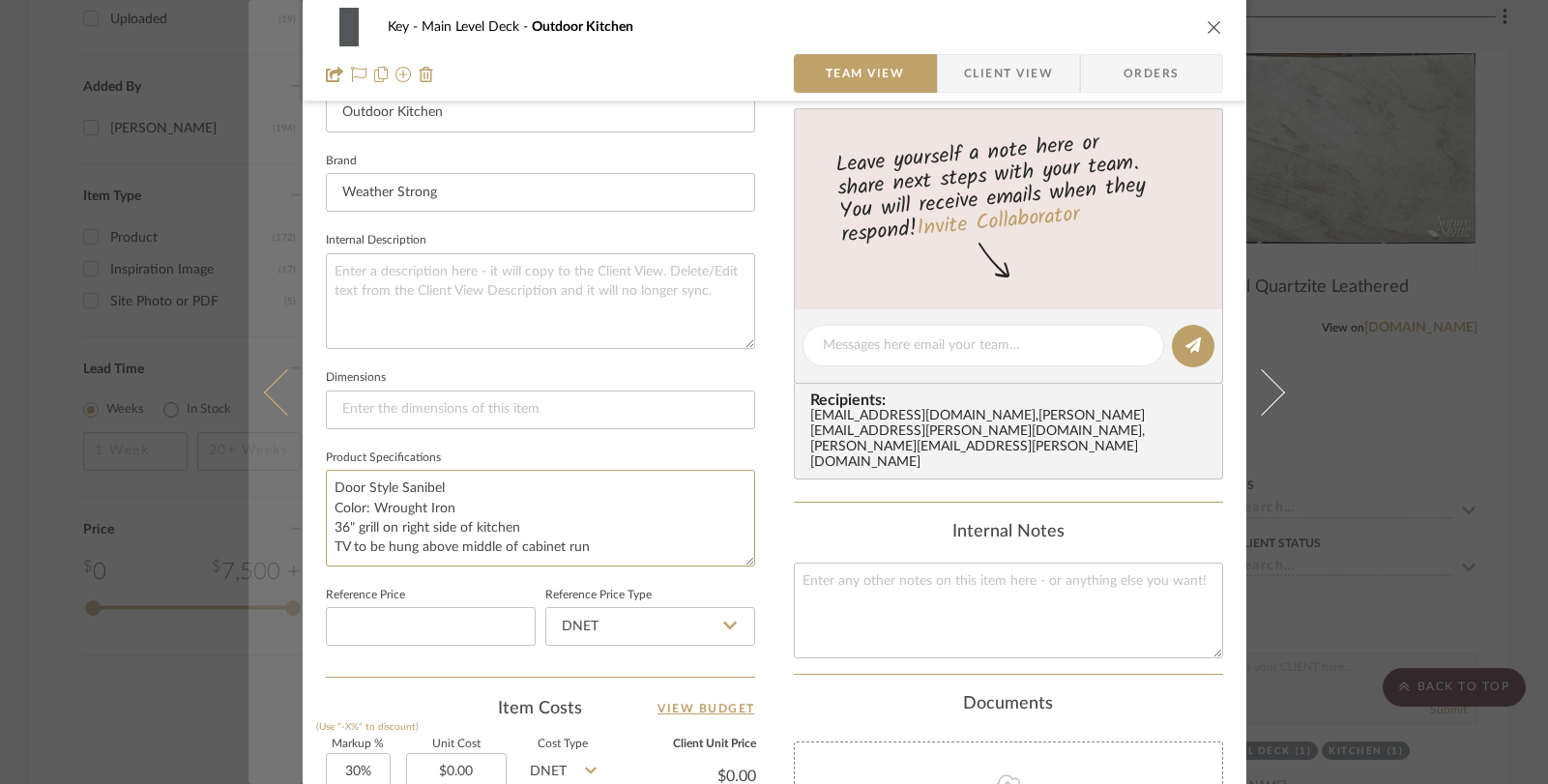
drag, startPoint x: 600, startPoint y: 549, endPoint x: 285, endPoint y: 455, distance: 328.7
click at [285, 455] on mat-dialog-content "Key Main Level Deck Outdoor Kitchen Team View Client View Orders Team-Facing De…" at bounding box center [774, 331] width 1051 height 1785
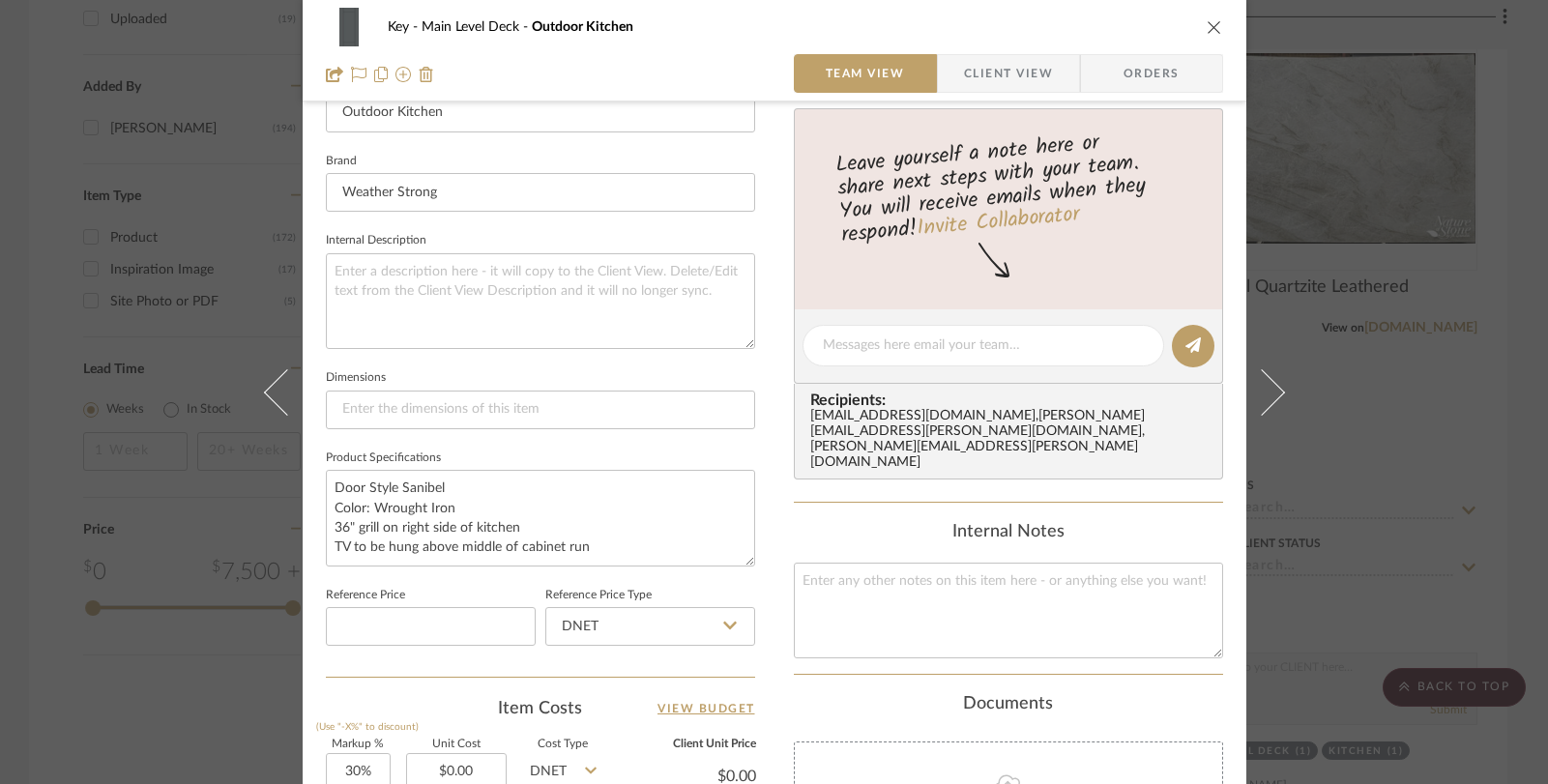
drag, startPoint x: 1201, startPoint y: 32, endPoint x: 1072, endPoint y: 1, distance: 132.7
click at [1206, 31] on icon "close" at bounding box center [1214, 27] width 16 height 16
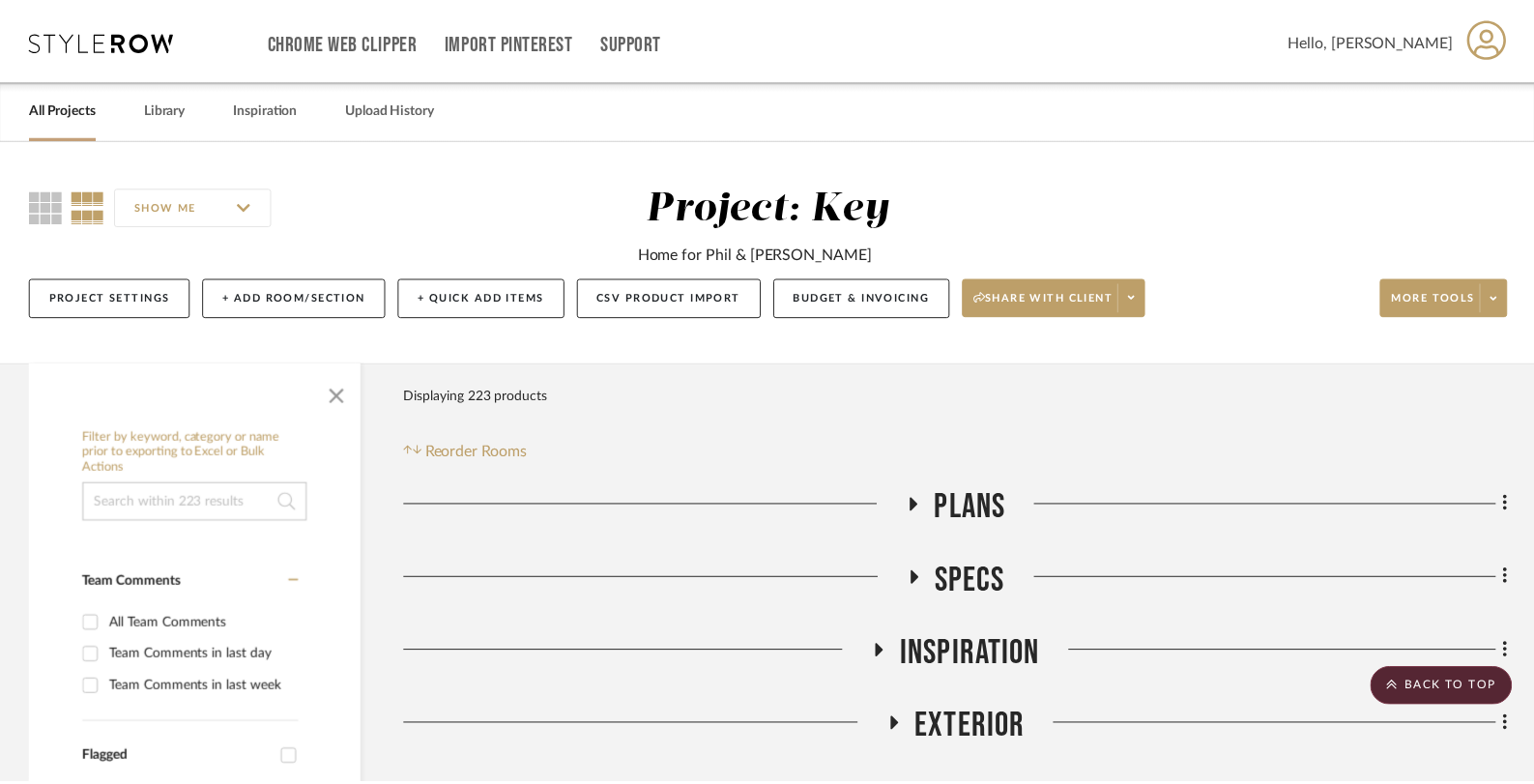
scroll to position [2469, 0]
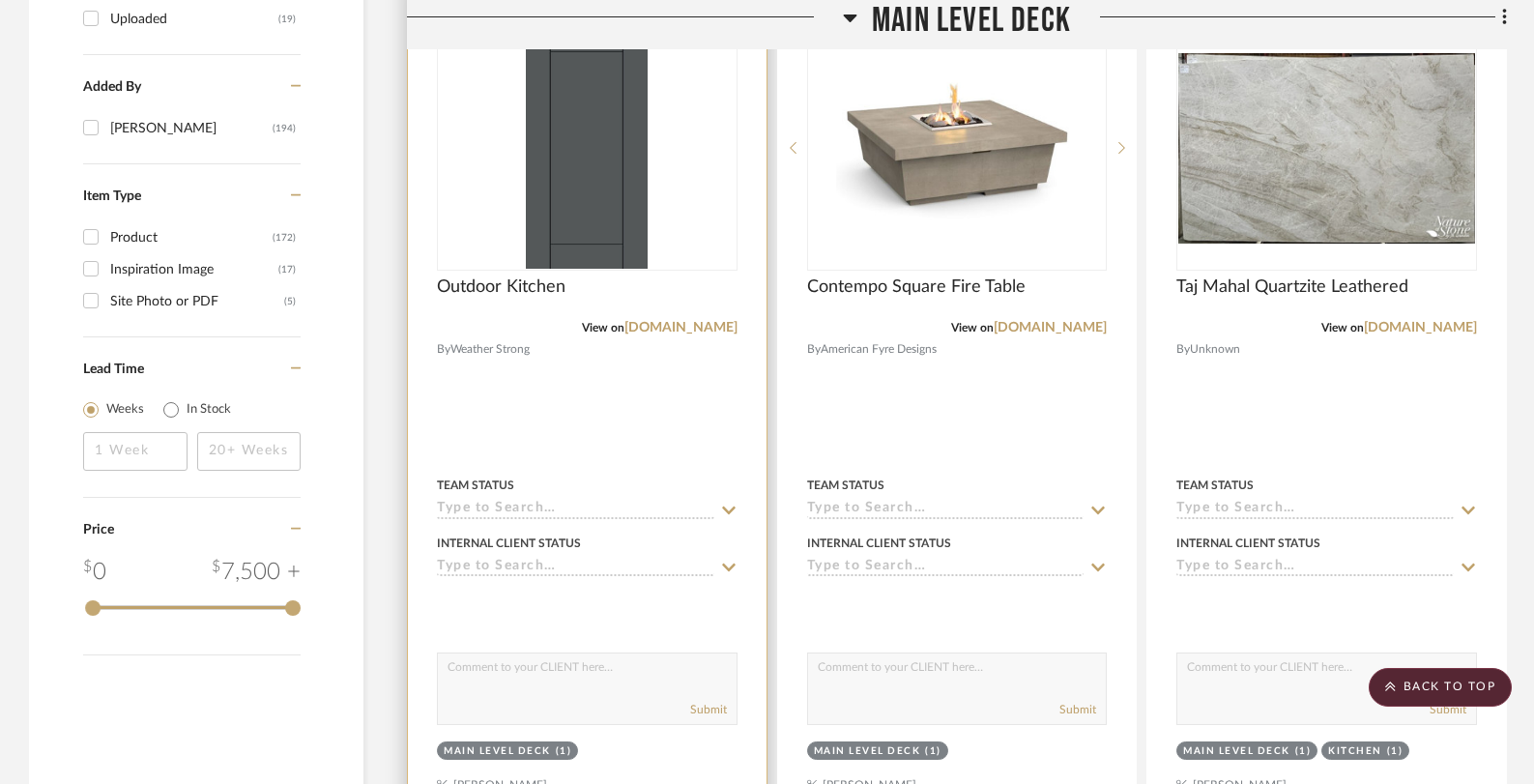
click at [605, 217] on img "0" at bounding box center [586, 148] width 121 height 242
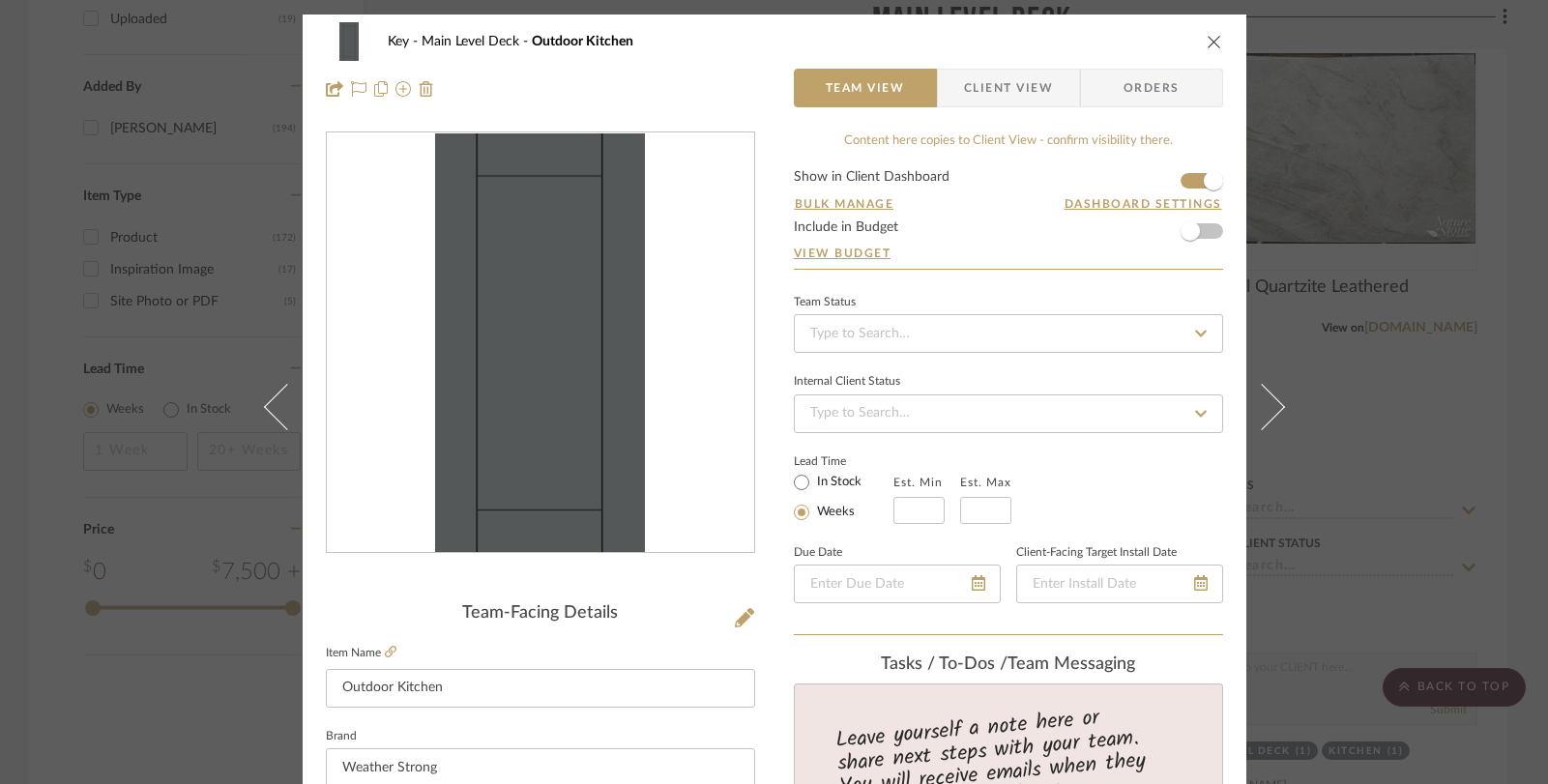
scroll to position [4, 0]
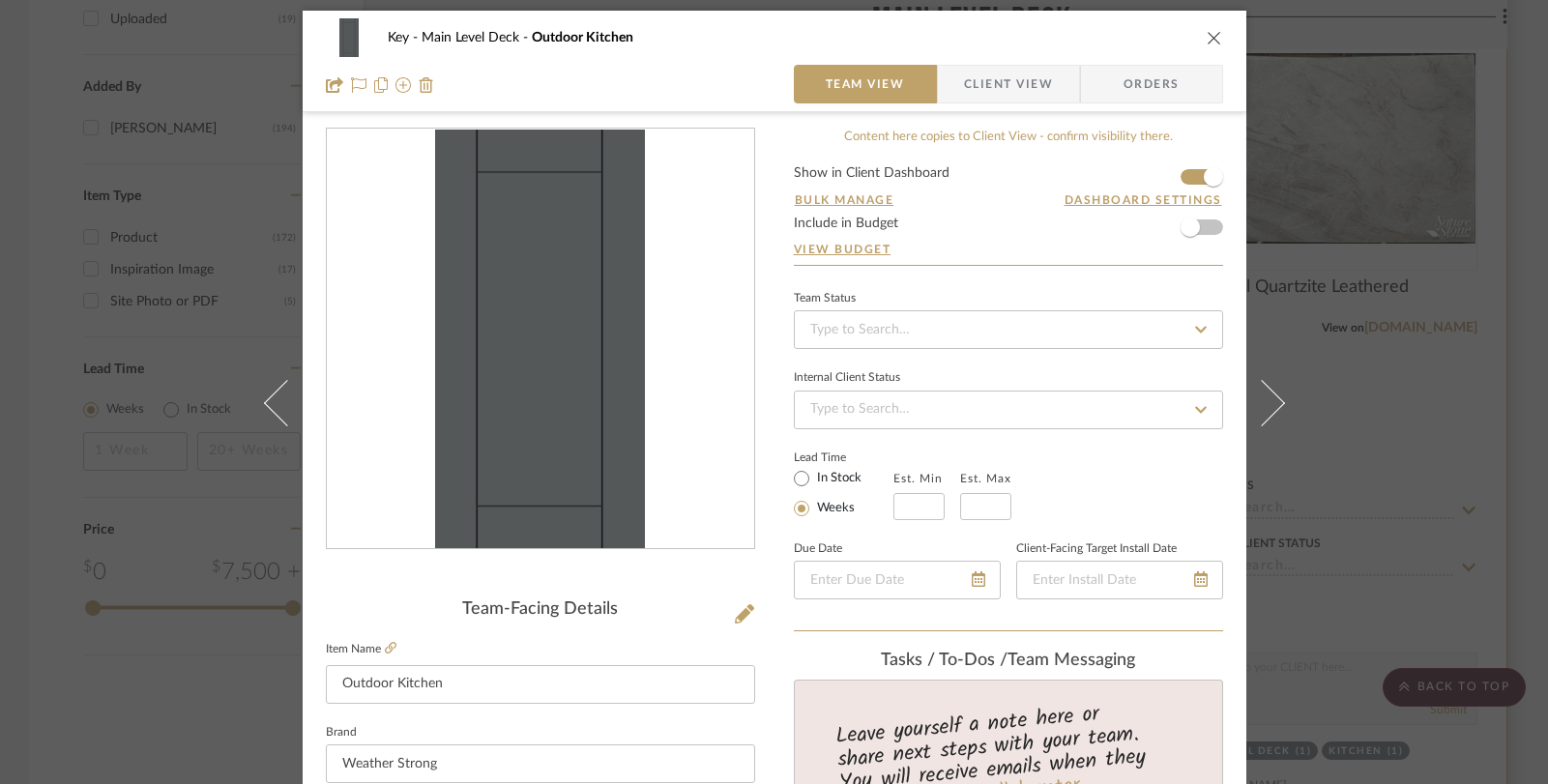
drag, startPoint x: 1201, startPoint y: 41, endPoint x: 1152, endPoint y: 118, distance: 91.3
click at [1206, 41] on icon "close" at bounding box center [1214, 38] width 16 height 16
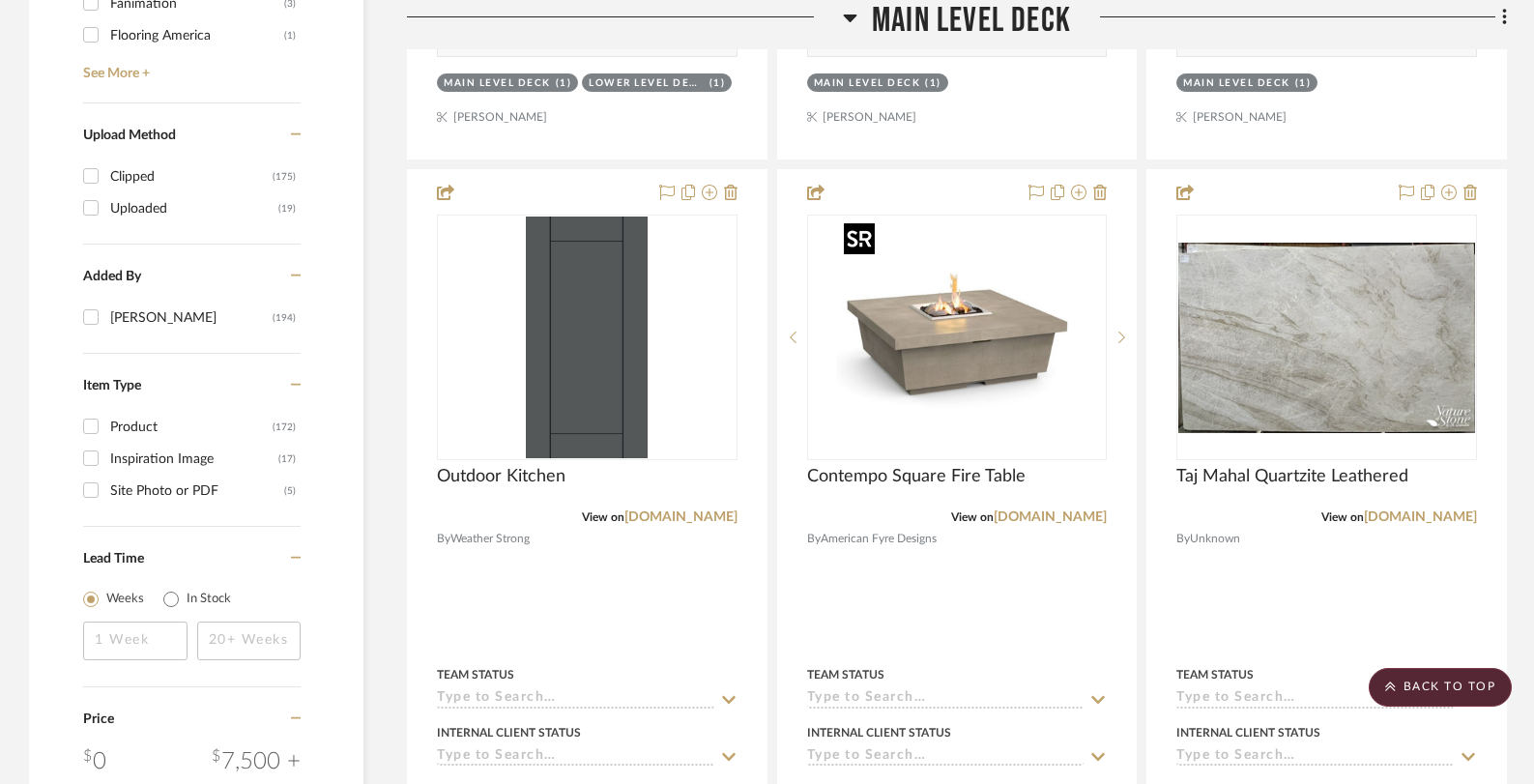
scroll to position [2280, 0]
click at [848, 20] on icon at bounding box center [850, 18] width 14 height 8
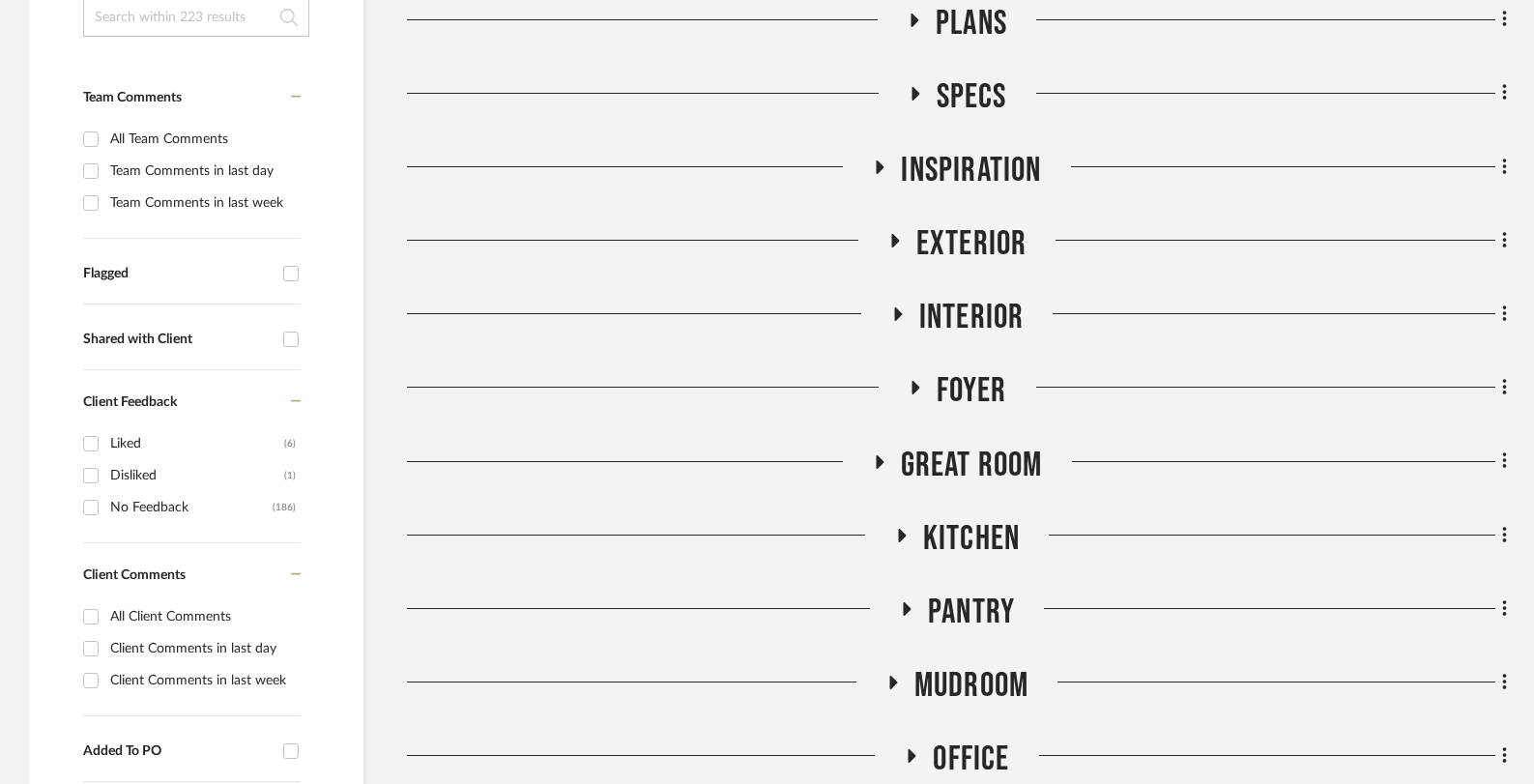
scroll to position [495, 0]
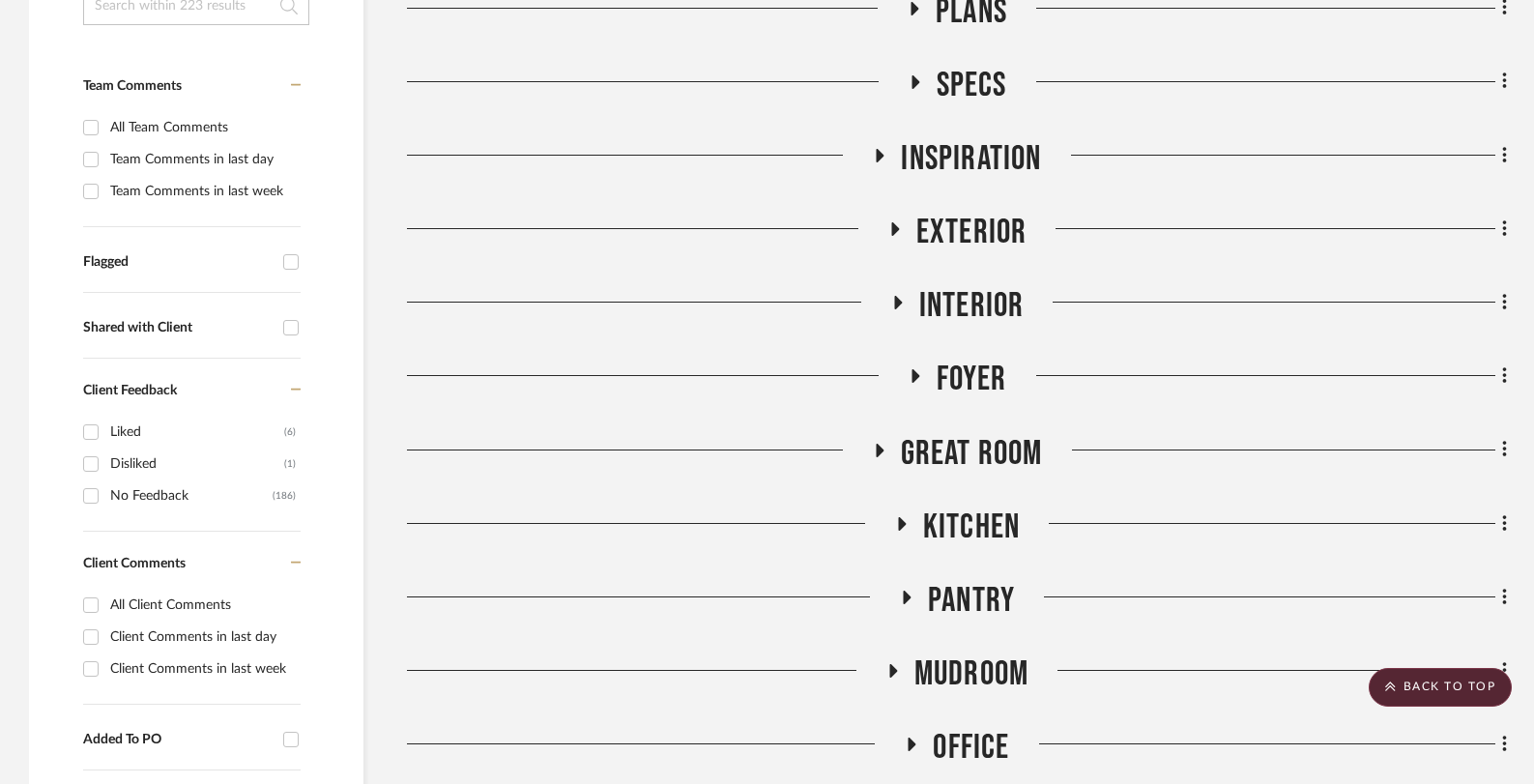
click at [900, 527] on icon at bounding box center [902, 524] width 8 height 14
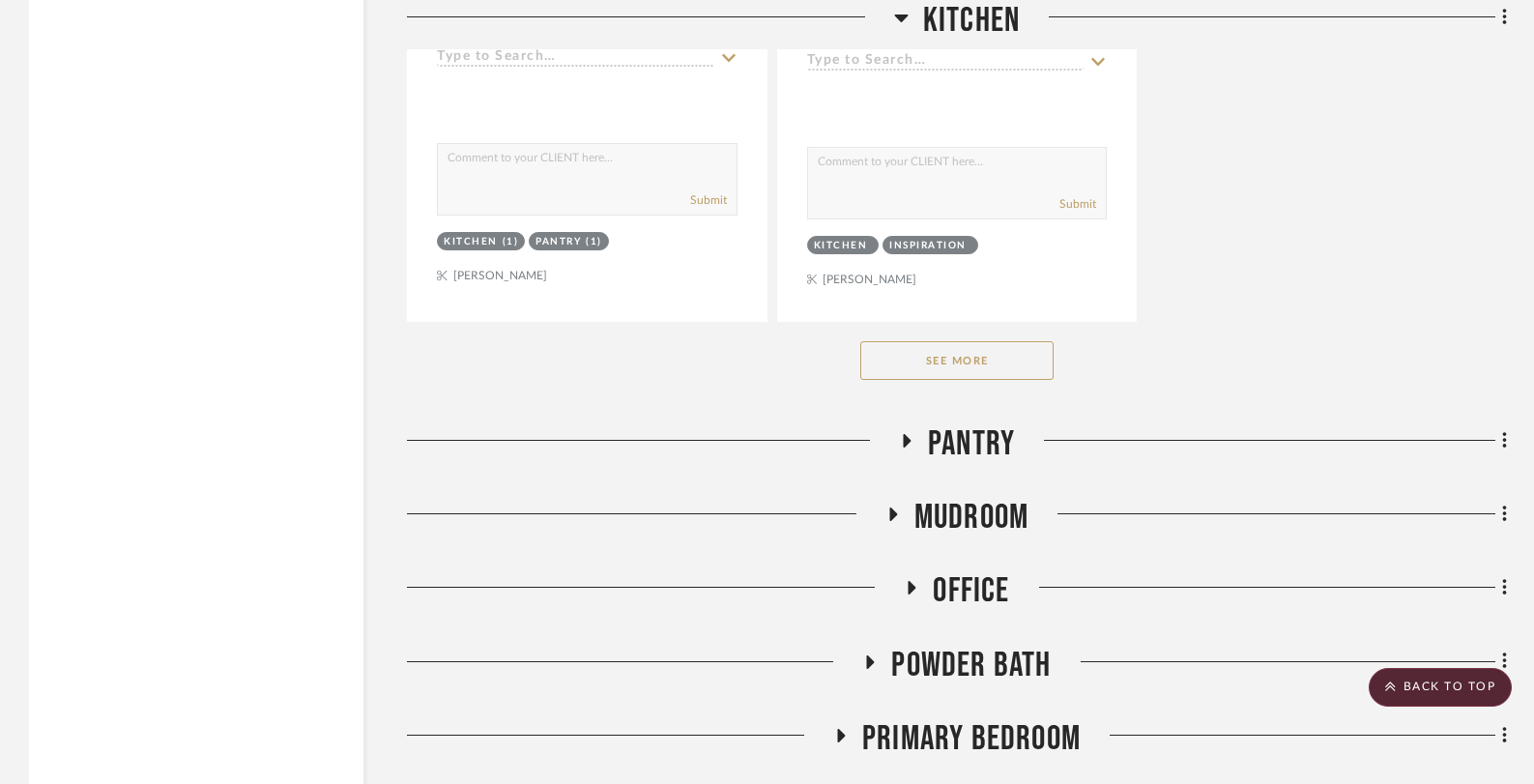
scroll to position [3389, 0]
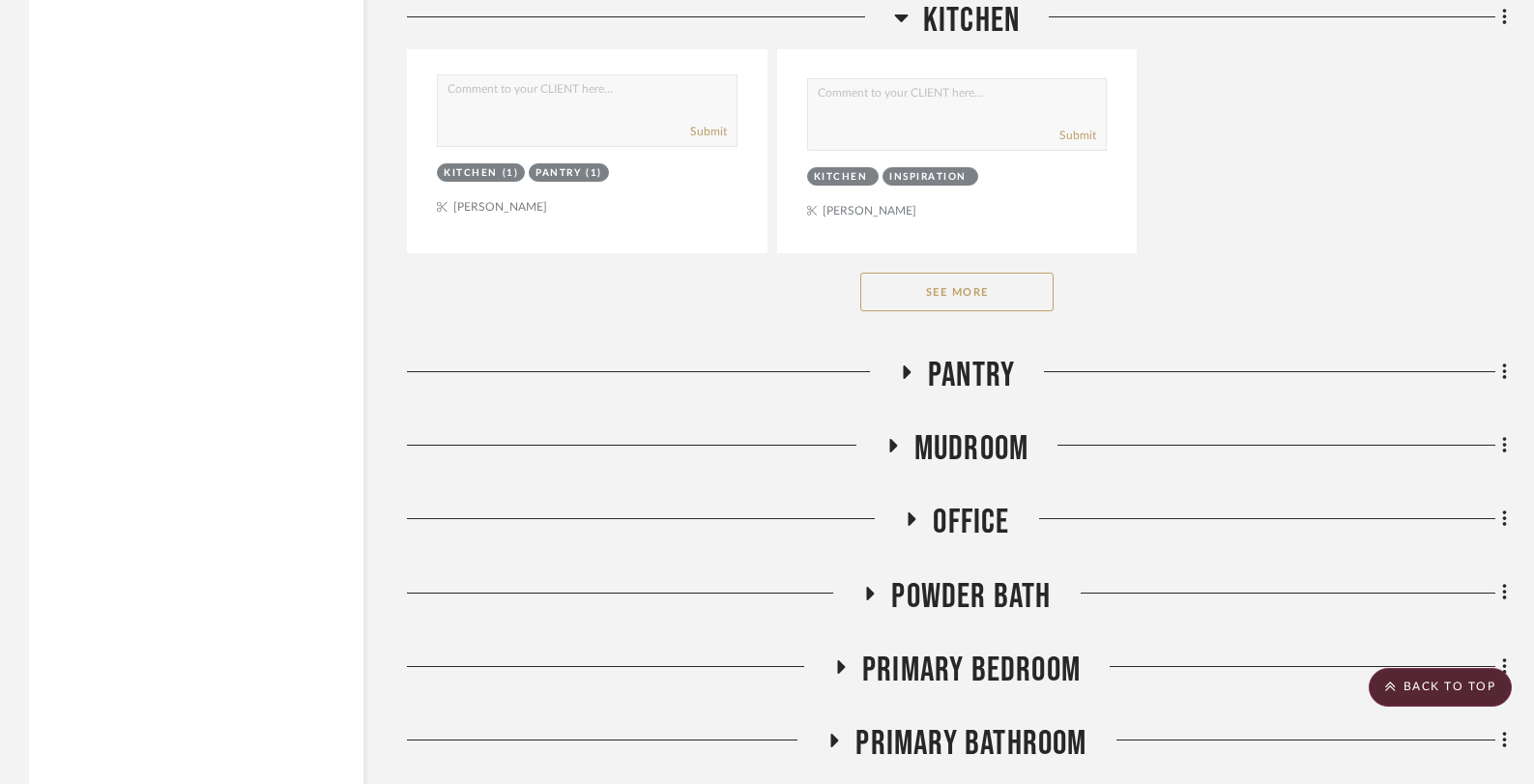
click at [954, 296] on button "See More" at bounding box center [956, 292] width 193 height 39
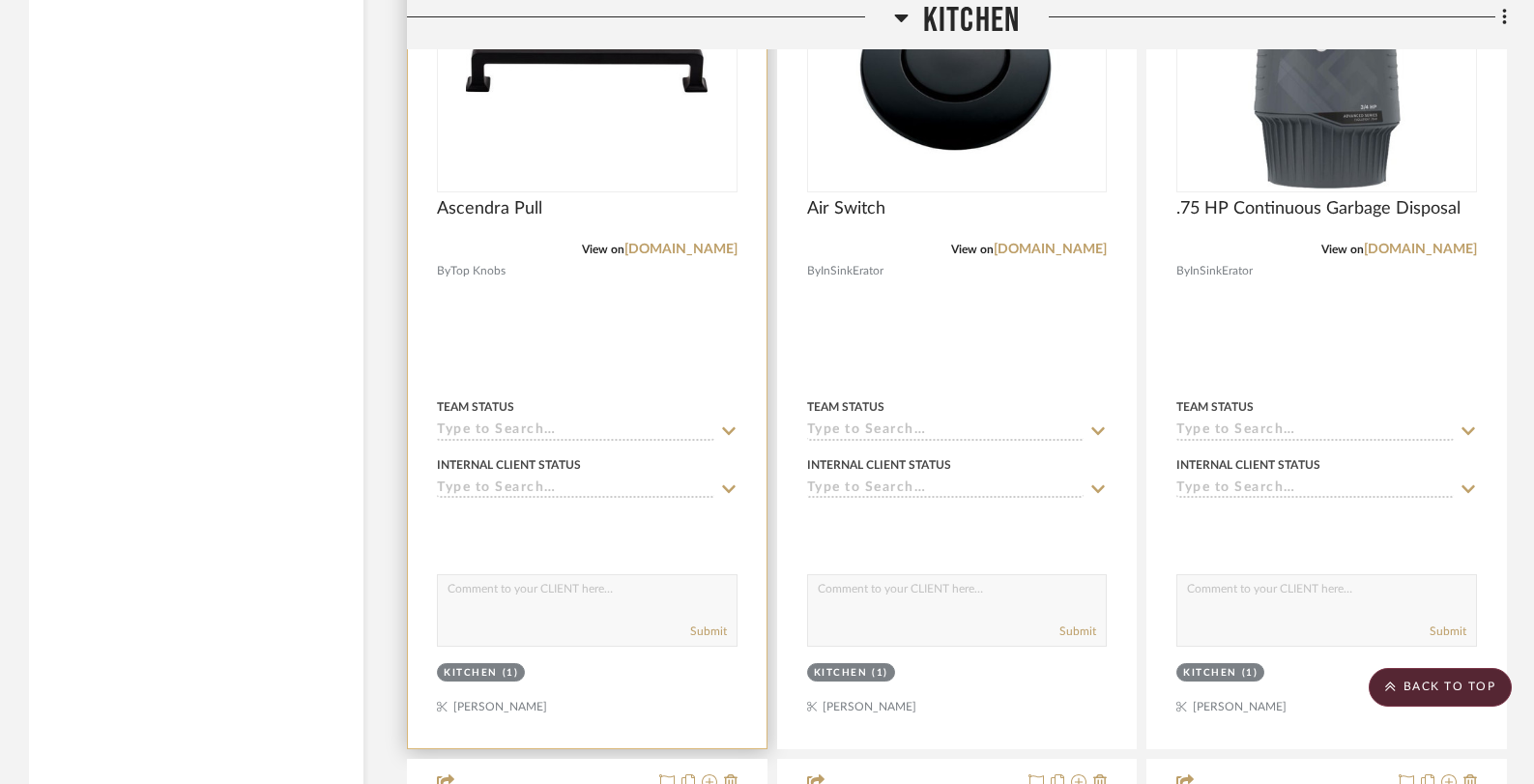
scroll to position [3458, 0]
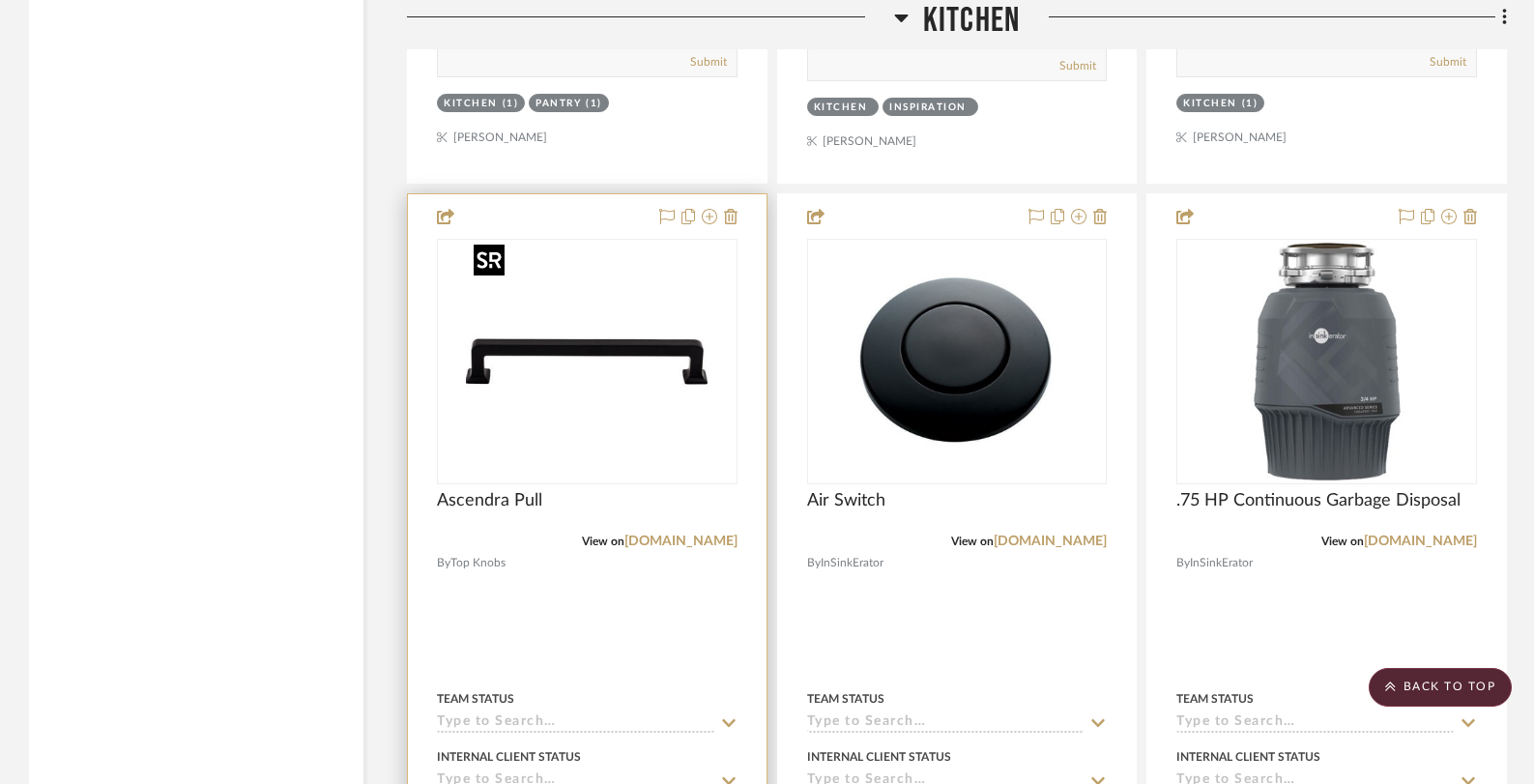
click at [660, 376] on img "0" at bounding box center [586, 361] width 242 height 242
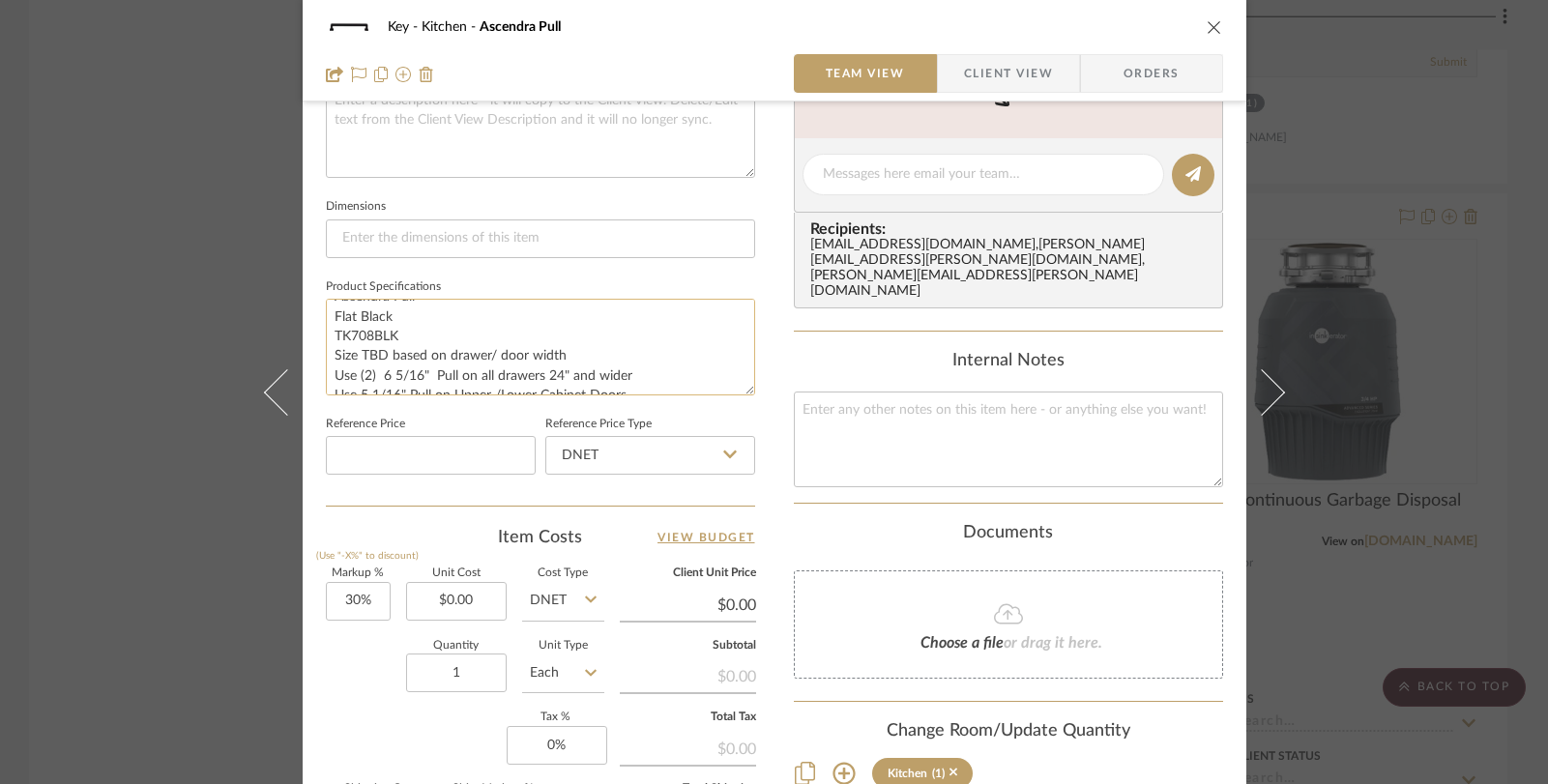
scroll to position [0, 0]
drag, startPoint x: 639, startPoint y: 385, endPoint x: 325, endPoint y: 298, distance: 325.8
click at [326, 298] on textarea "Ascendra Pull Flat Black TK708BLK Size TBD based on drawer/ door width Use (2) …" at bounding box center [540, 346] width 430 height 95
click at [180, 144] on div "Key Kitchen Ascendra Pull Team View Client View Orders Team-Facing Details Item…" at bounding box center [774, 392] width 1548 height 784
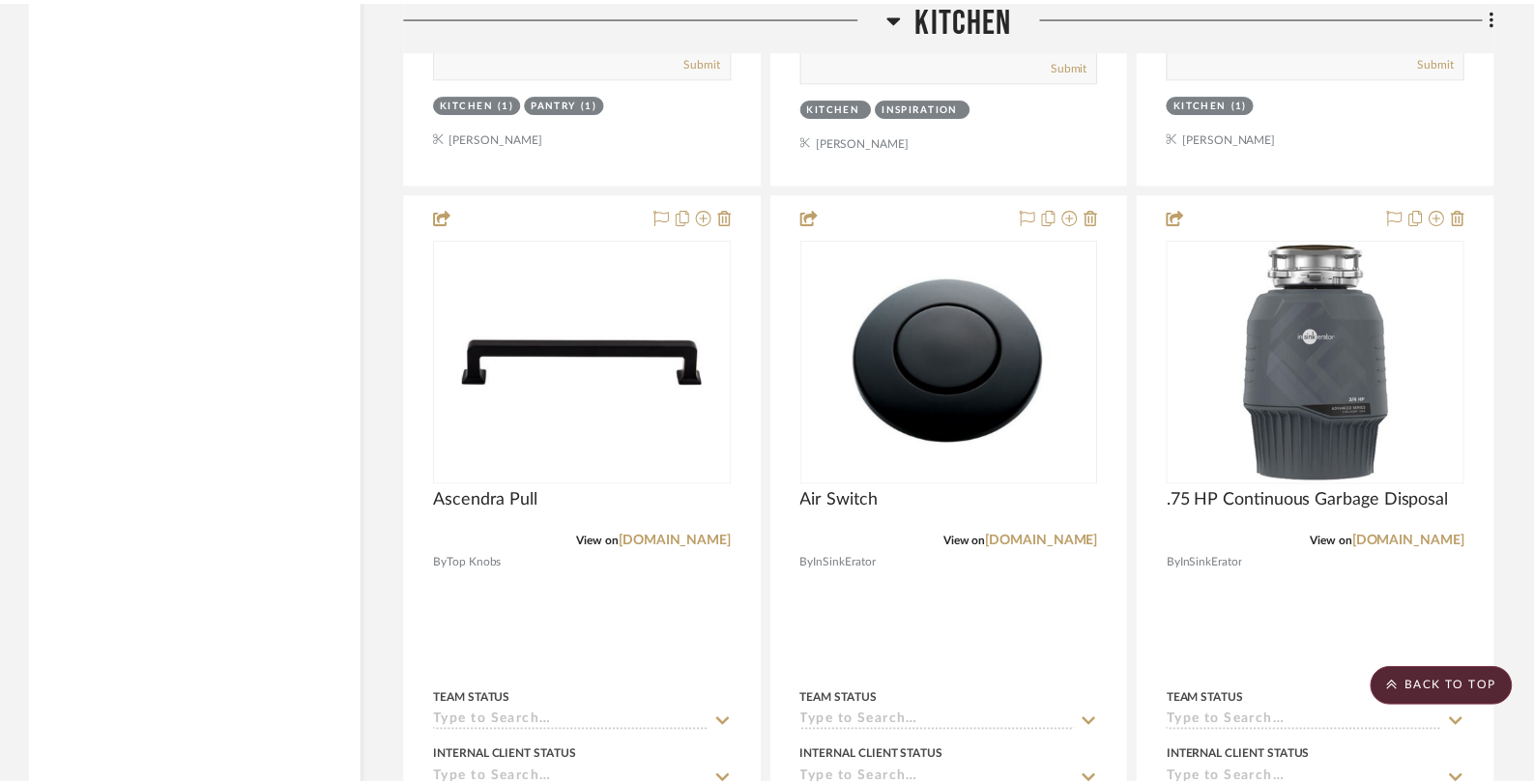
scroll to position [3458, 0]
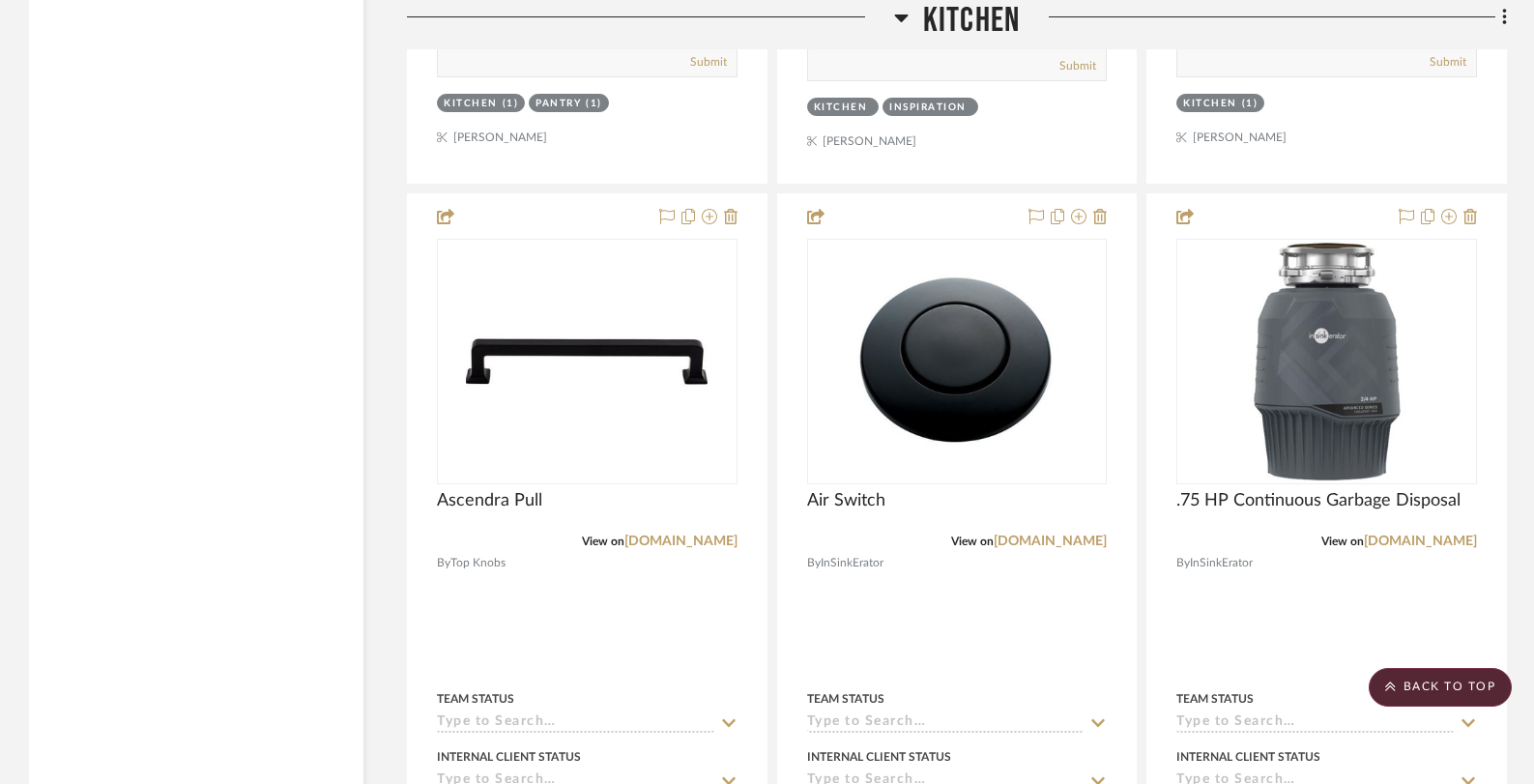
click at [906, 19] on icon at bounding box center [901, 17] width 15 height 23
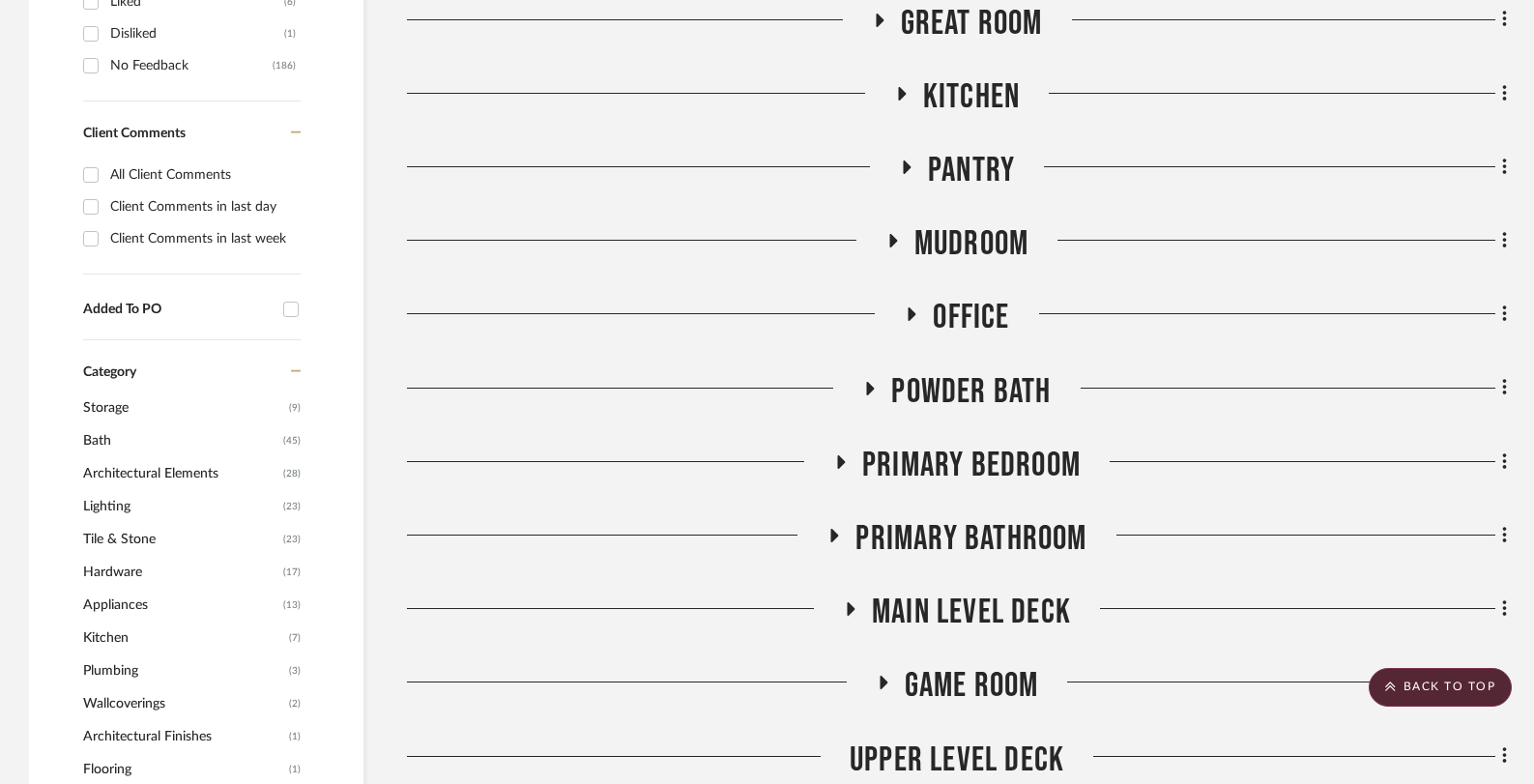
scroll to position [878, 0]
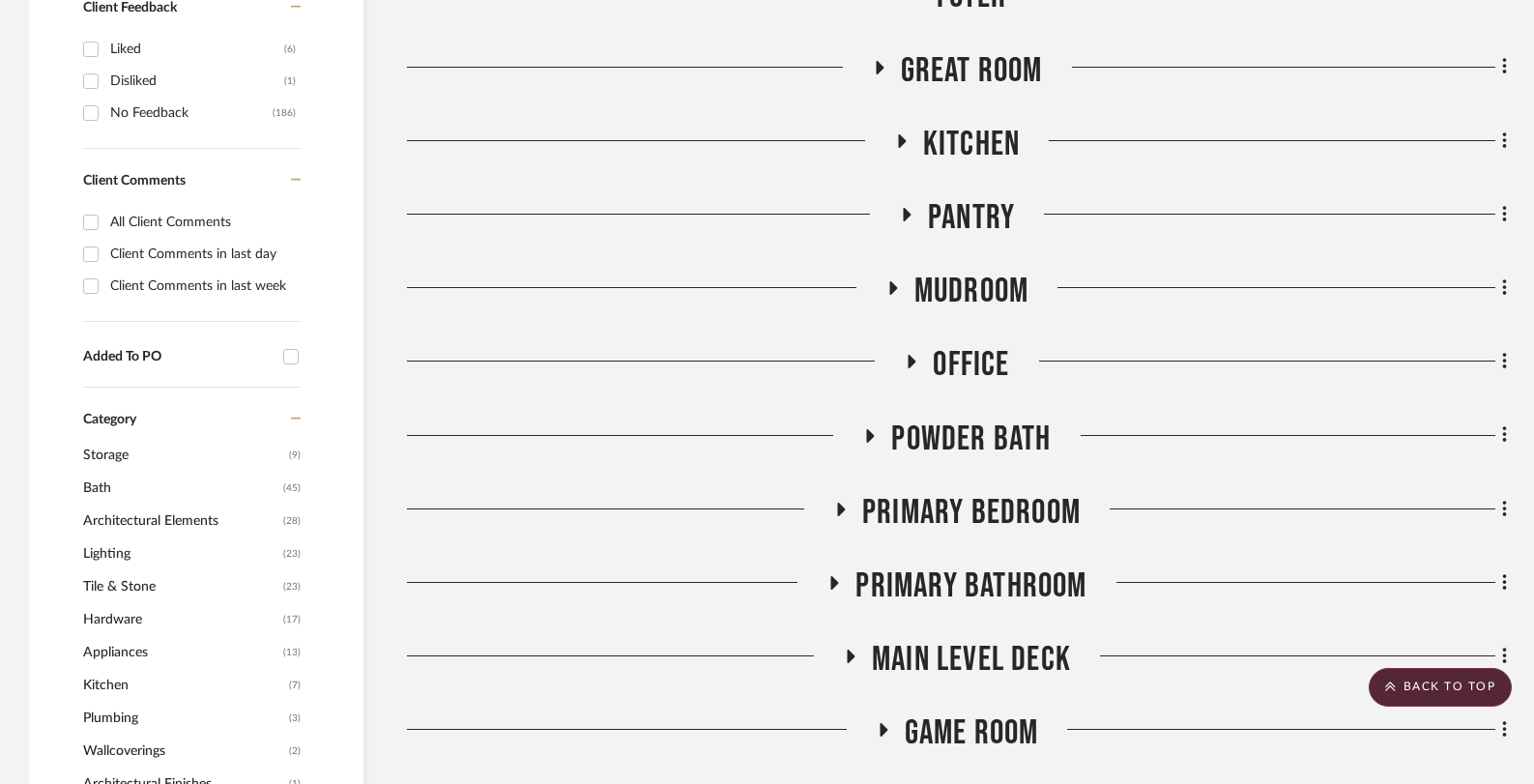
click at [902, 217] on icon at bounding box center [905, 215] width 23 height 15
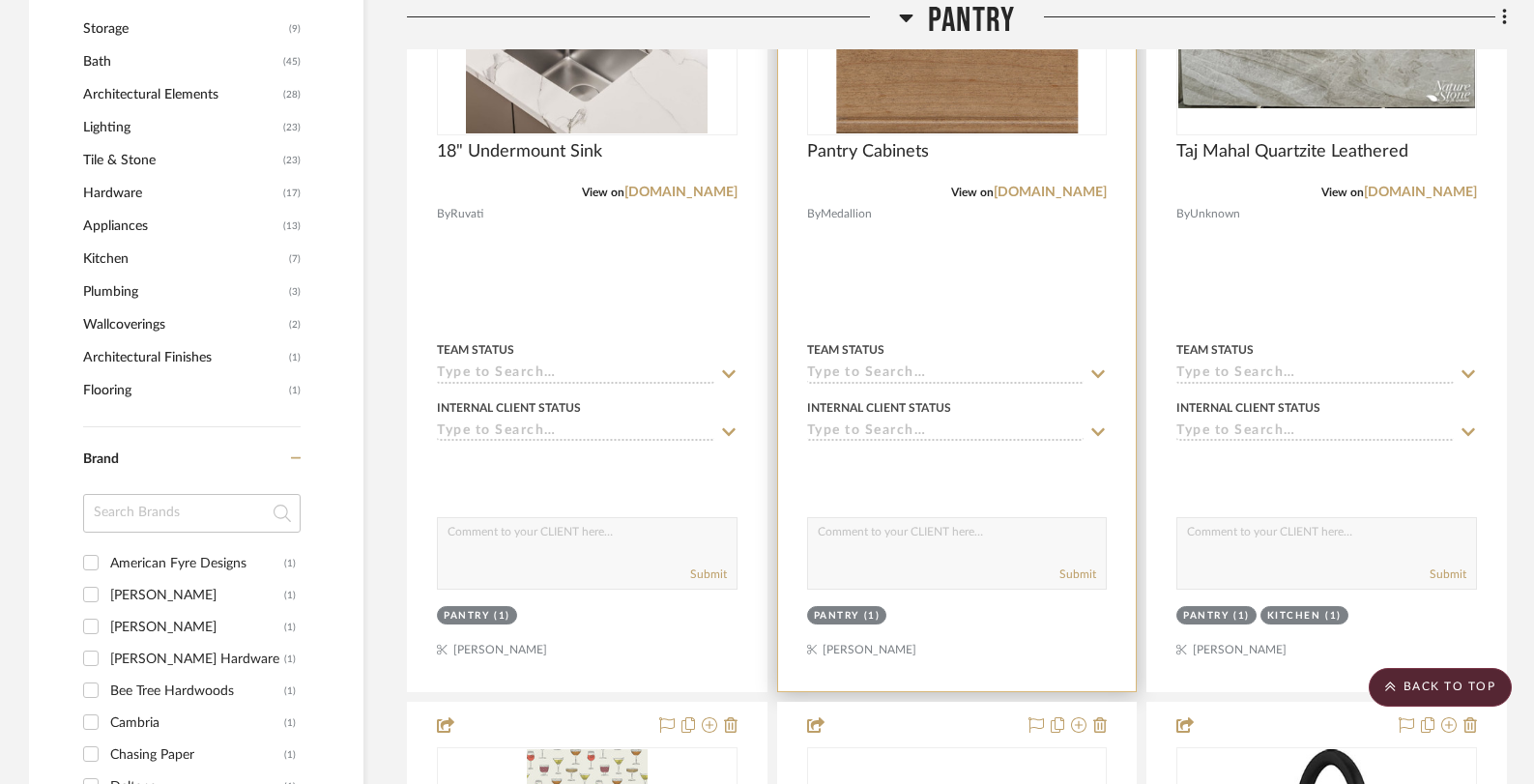
scroll to position [1619, 0]
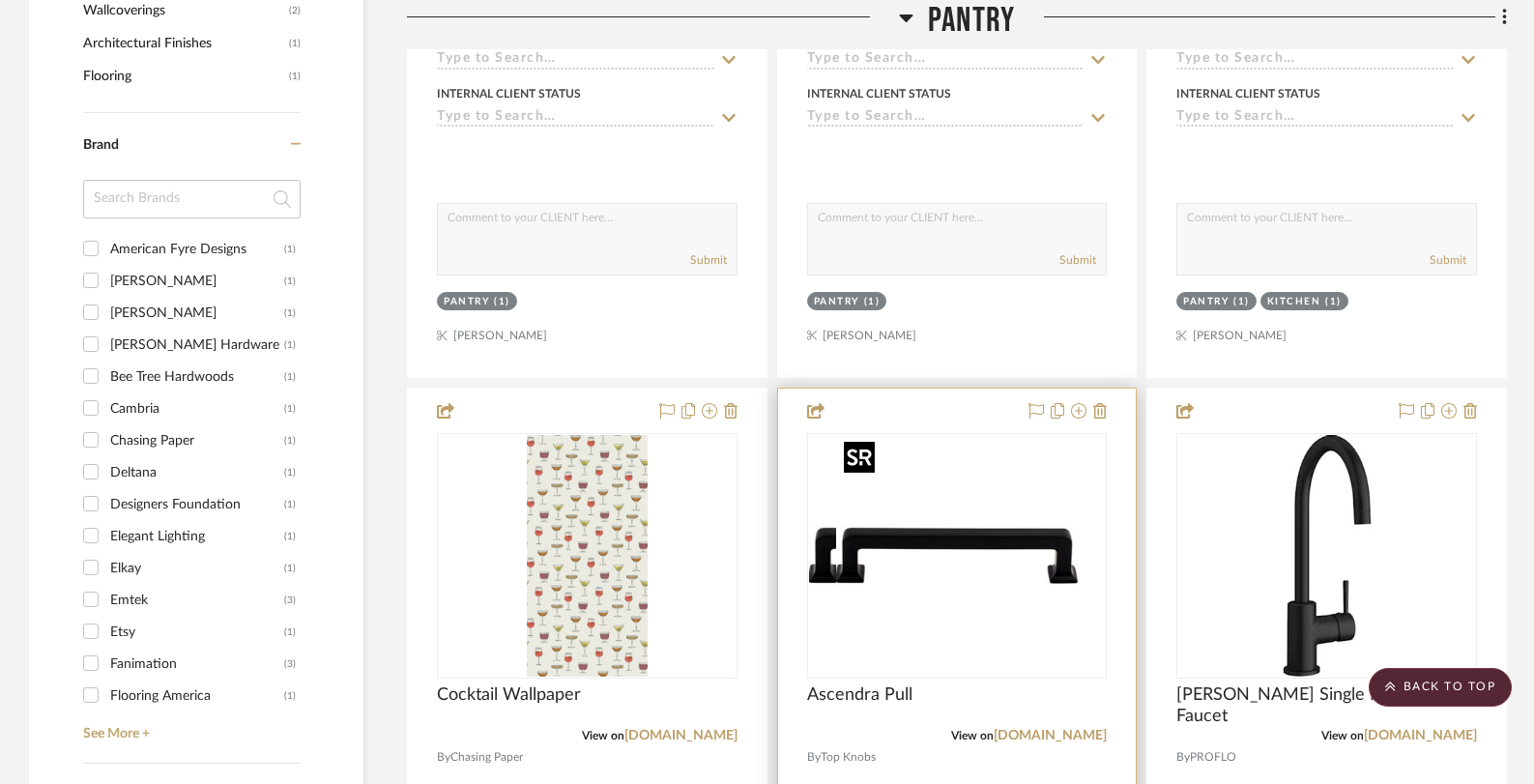
click at [957, 534] on div at bounding box center [957, 556] width 300 height 246
click at [976, 558] on img "0" at bounding box center [956, 556] width 242 height 242
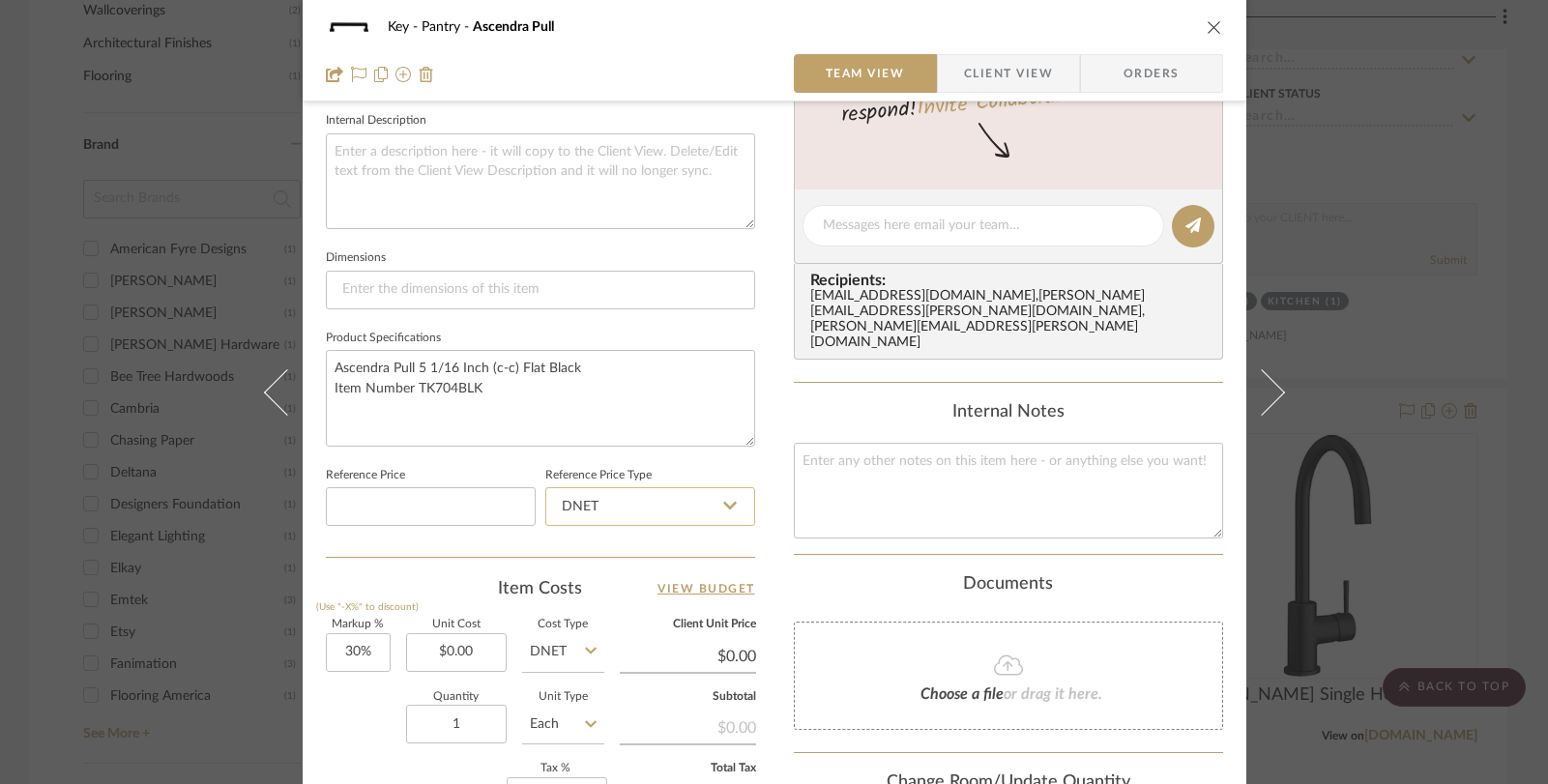
scroll to position [797, 0]
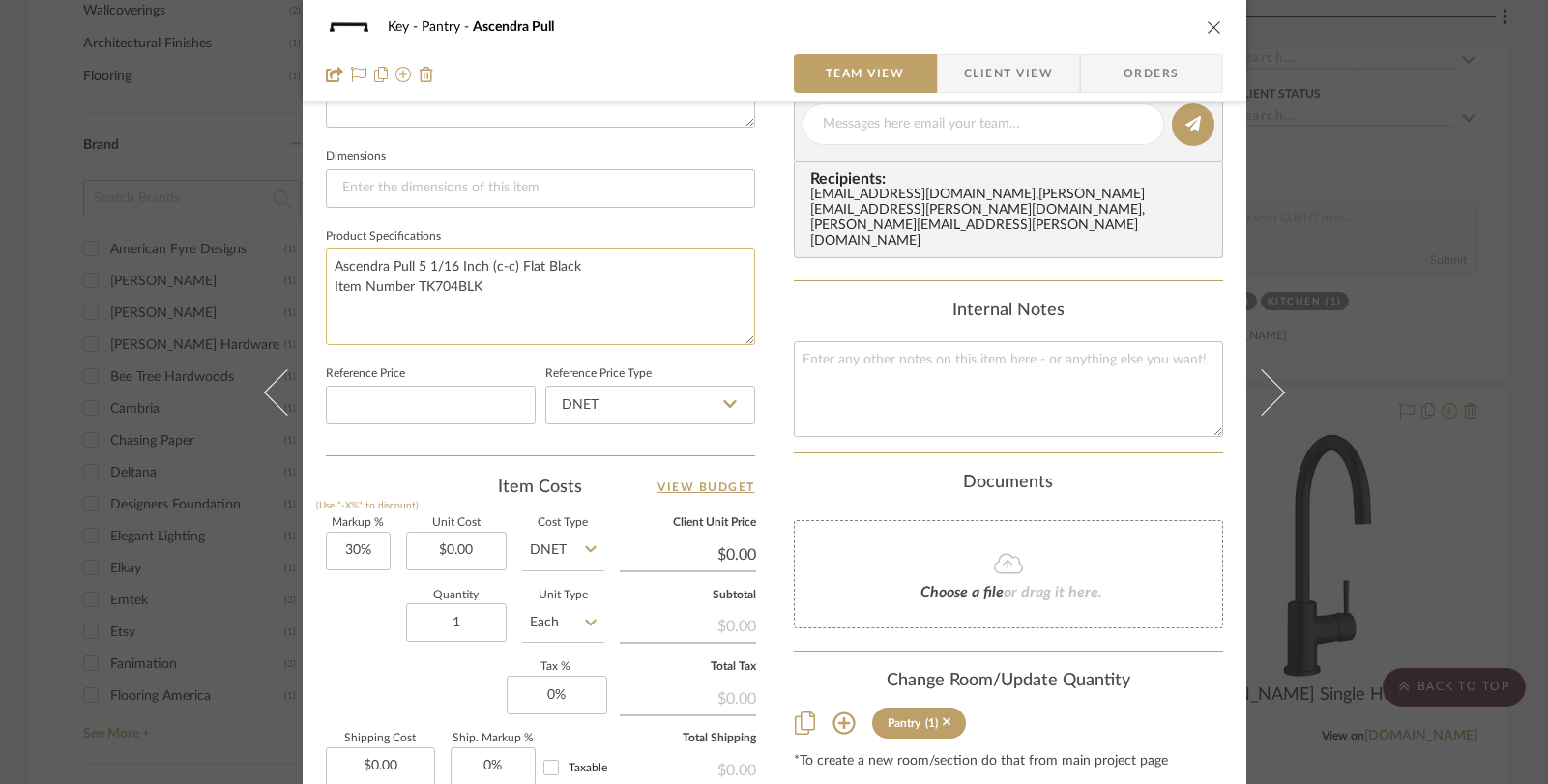
drag, startPoint x: 519, startPoint y: 290, endPoint x: 327, endPoint y: 266, distance: 193.5
click at [328, 266] on textarea "Ascendra Pull 5 1/16 Inch (c-c) Flat Black Item Number TK704BLK" at bounding box center [540, 296] width 430 height 95
click at [1388, 216] on div "Key Pantry Ascendra Pull Team View Client View Orders Team-Facing Details Item …" at bounding box center [774, 392] width 1548 height 784
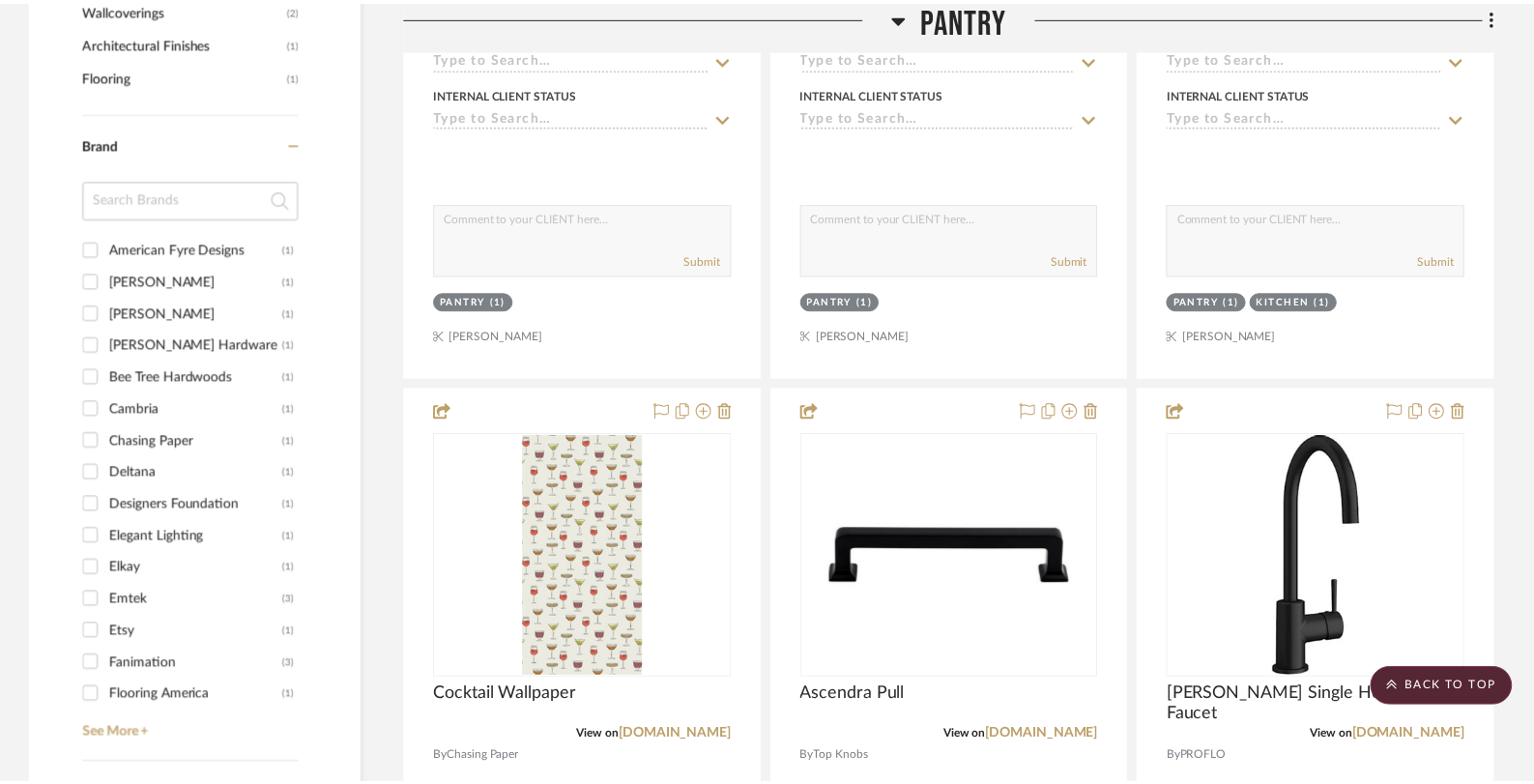
scroll to position [1619, 0]
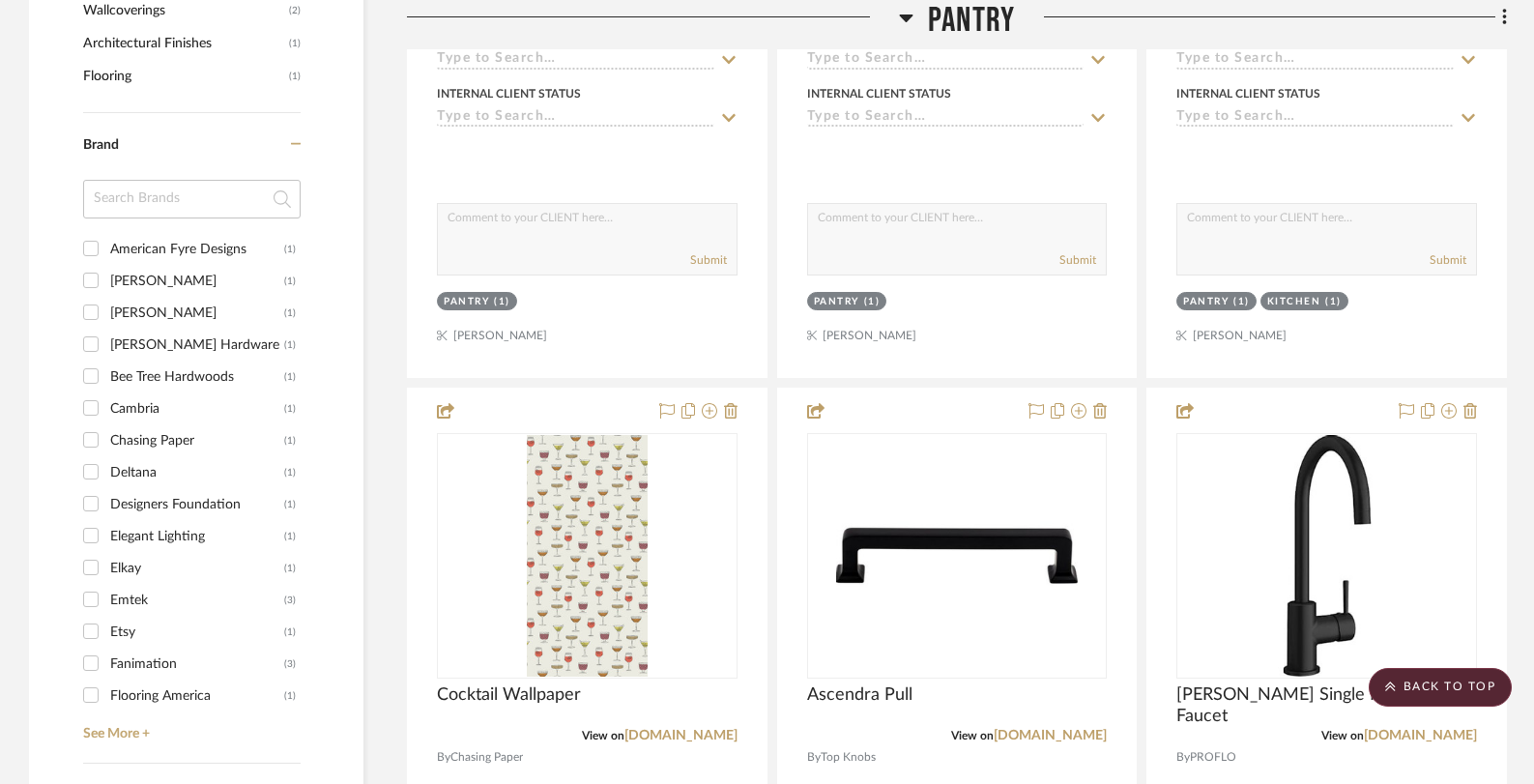
click at [913, 22] on h3 "Pantry" at bounding box center [956, 20] width 116 height 42
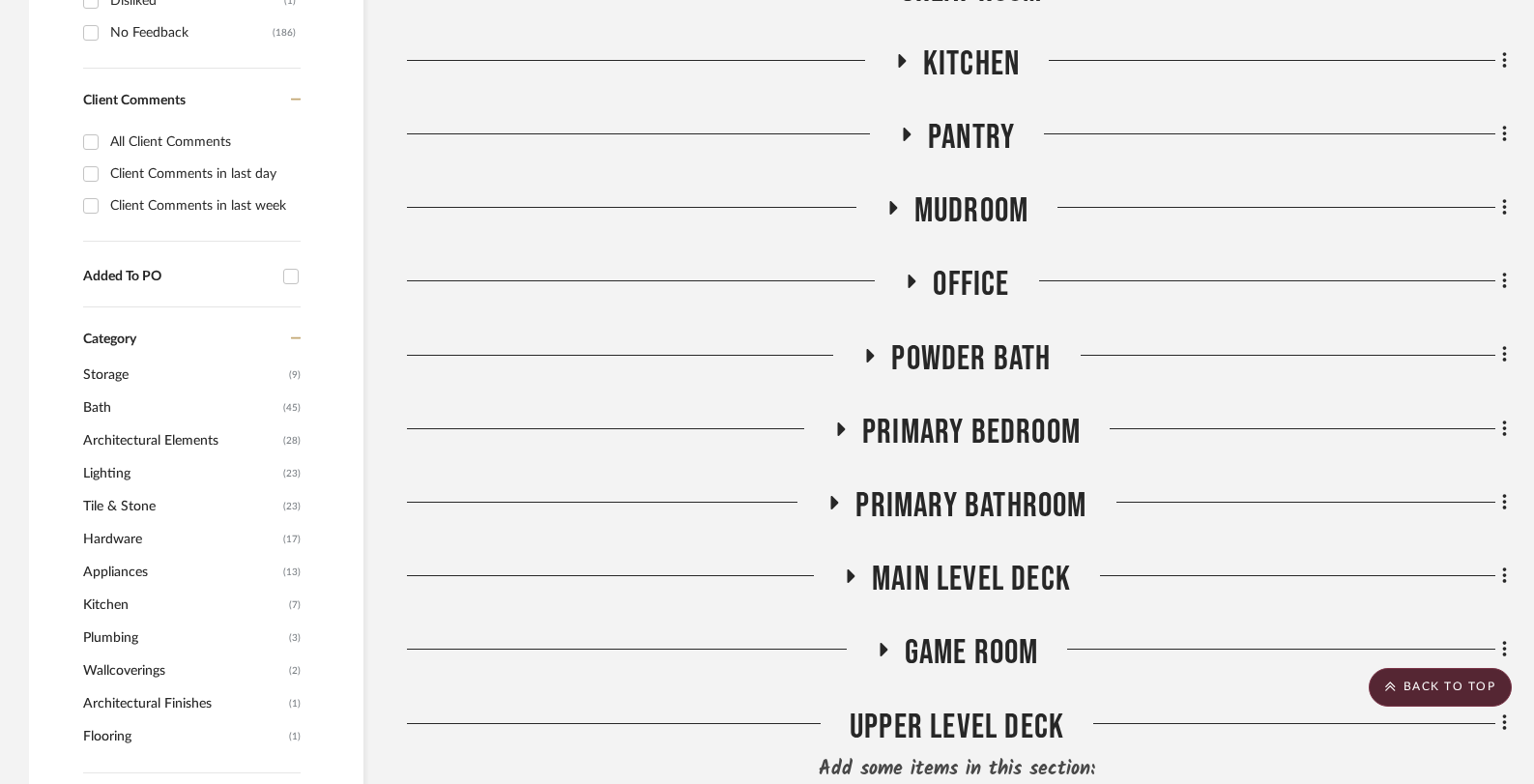
scroll to position [956, 0]
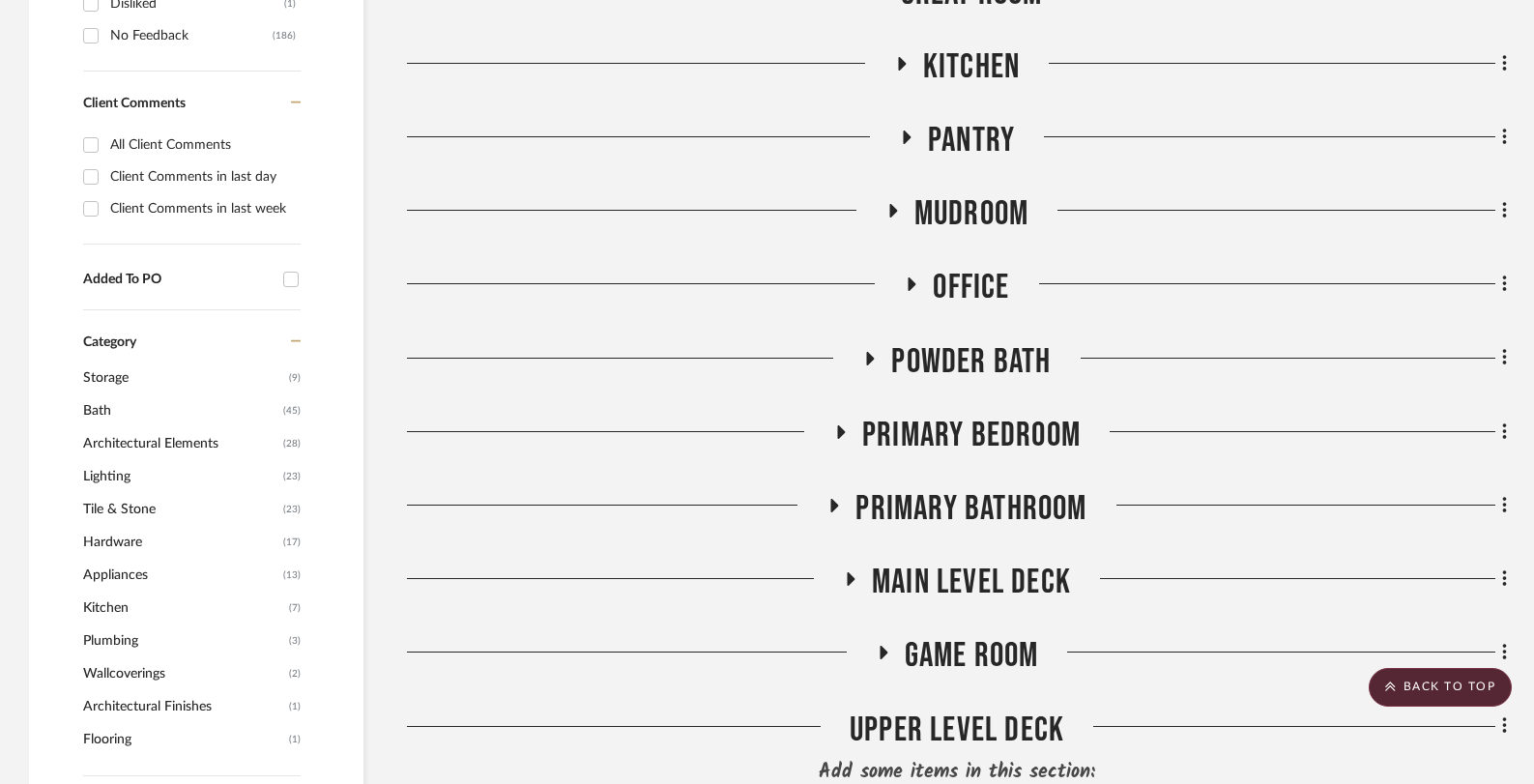
click at [895, 211] on icon at bounding box center [893, 211] width 8 height 14
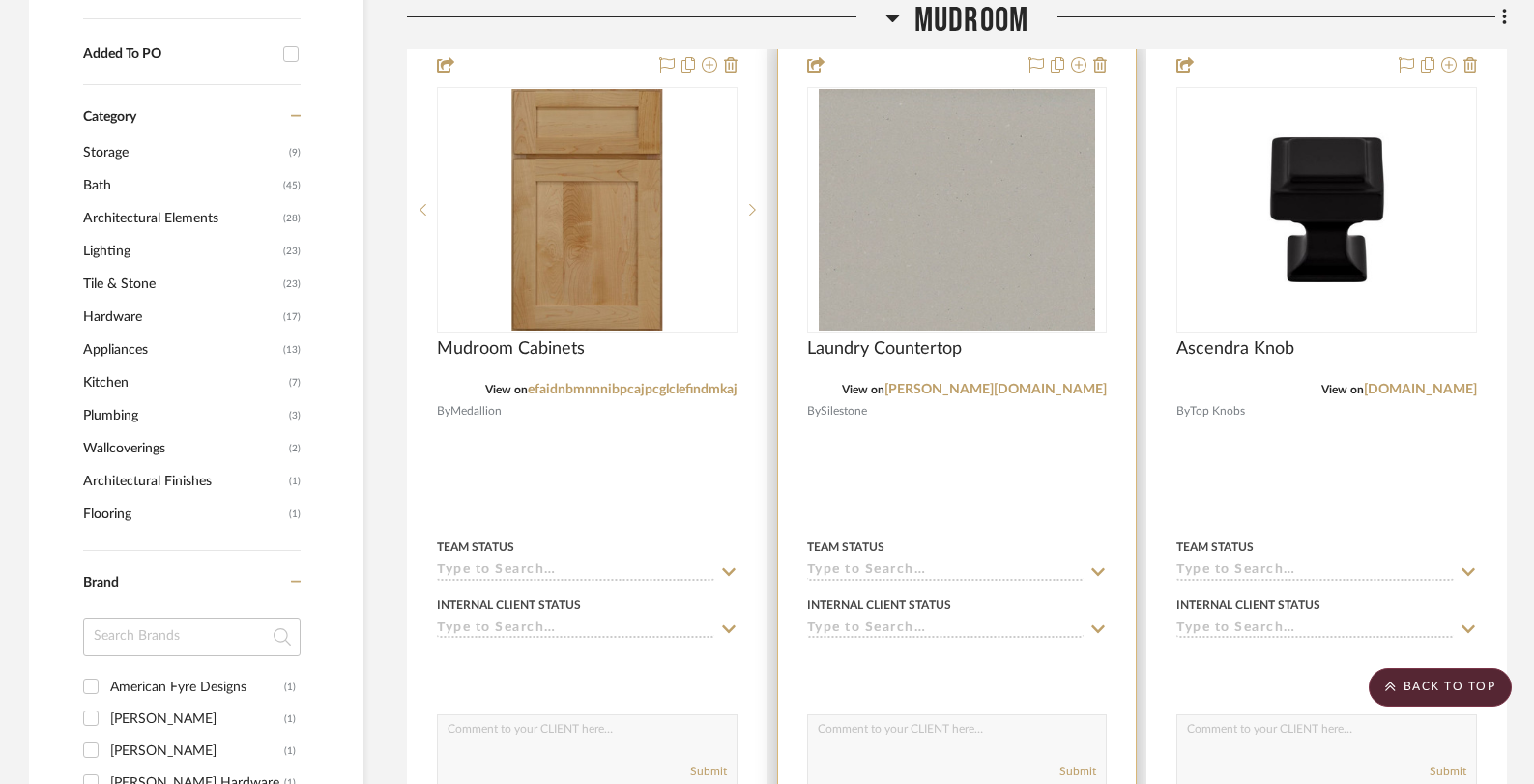
scroll to position [1227, 0]
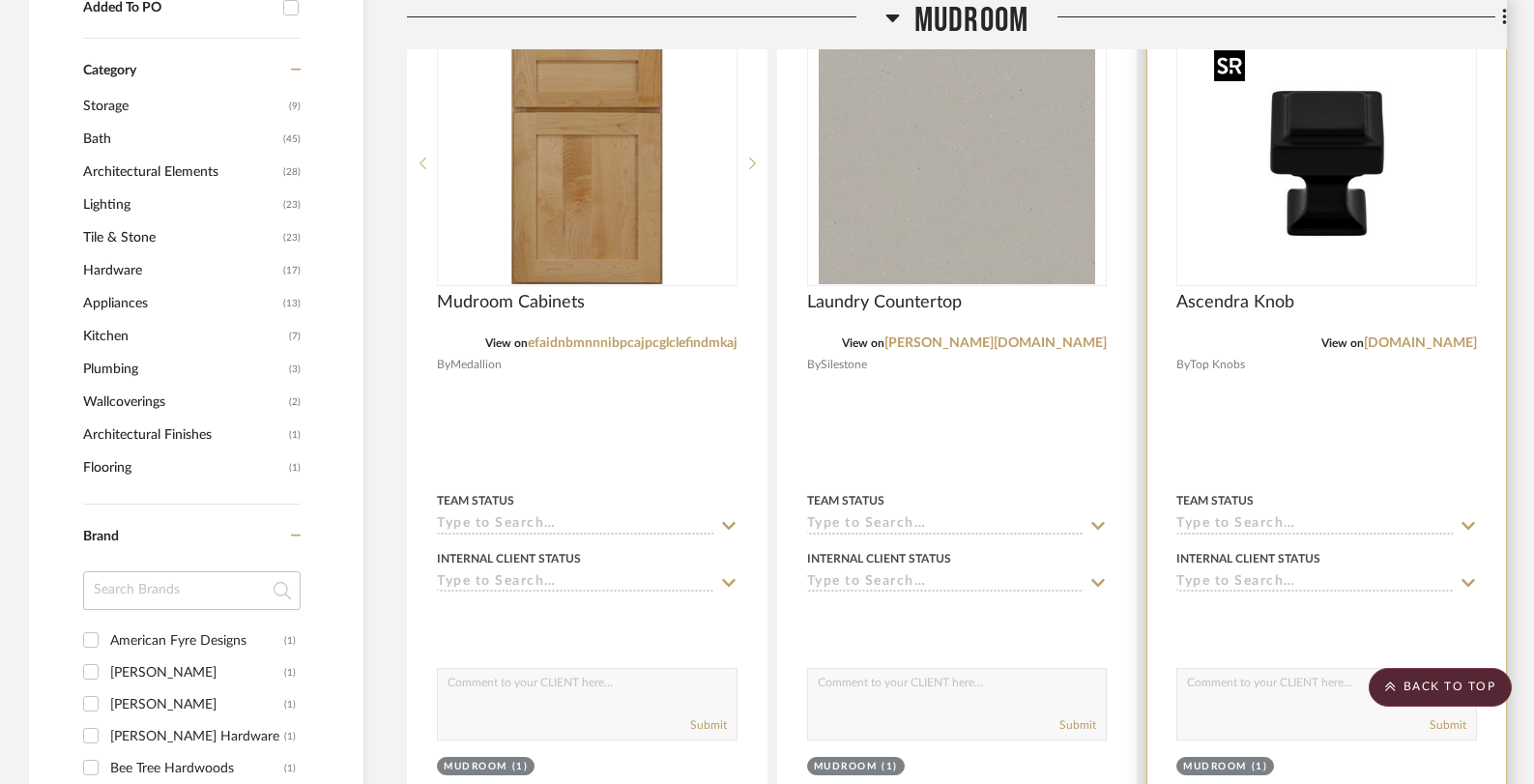
click at [0, 0] on img at bounding box center [0, 0] width 0 height 0
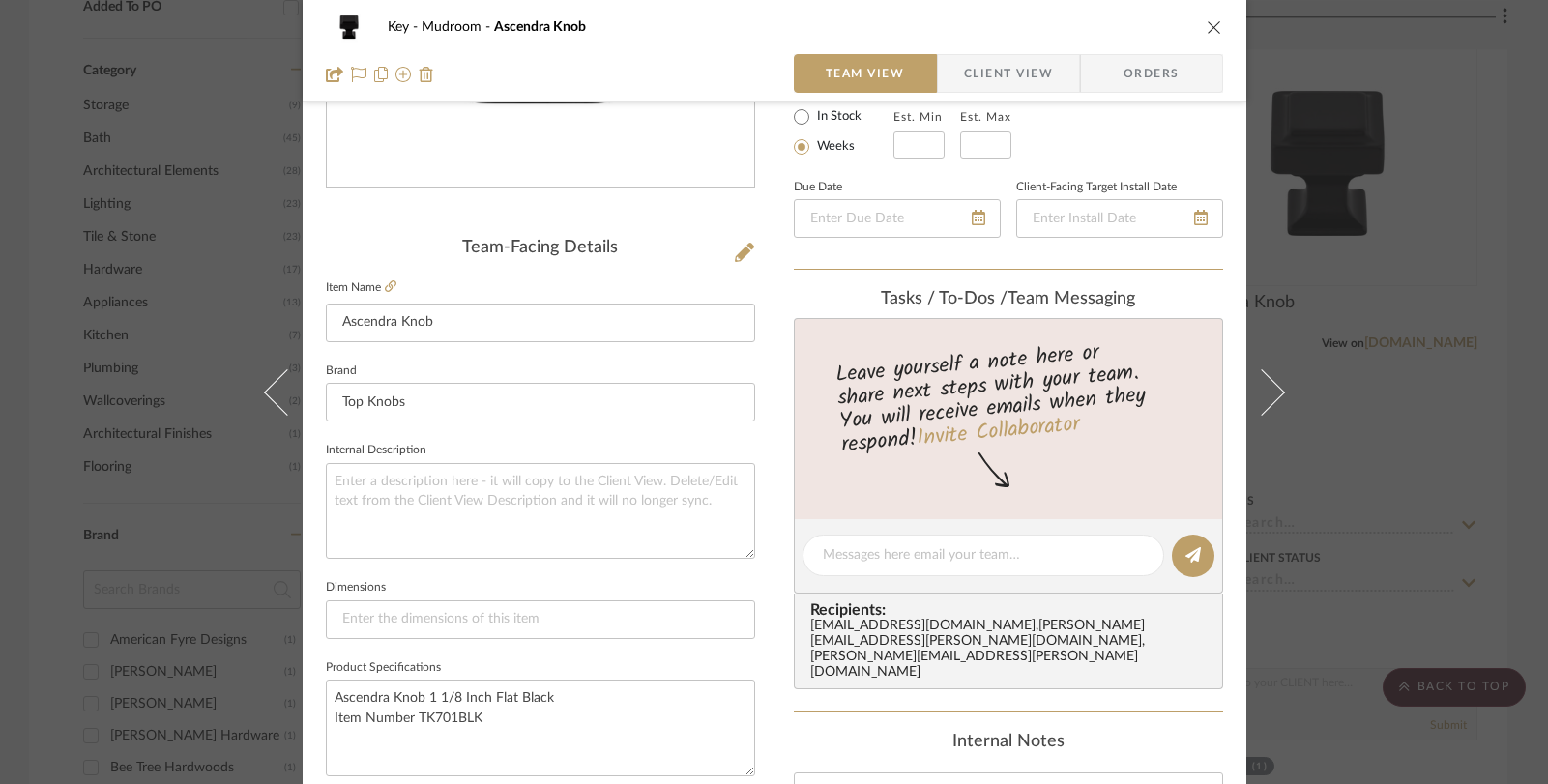
scroll to position [649, 0]
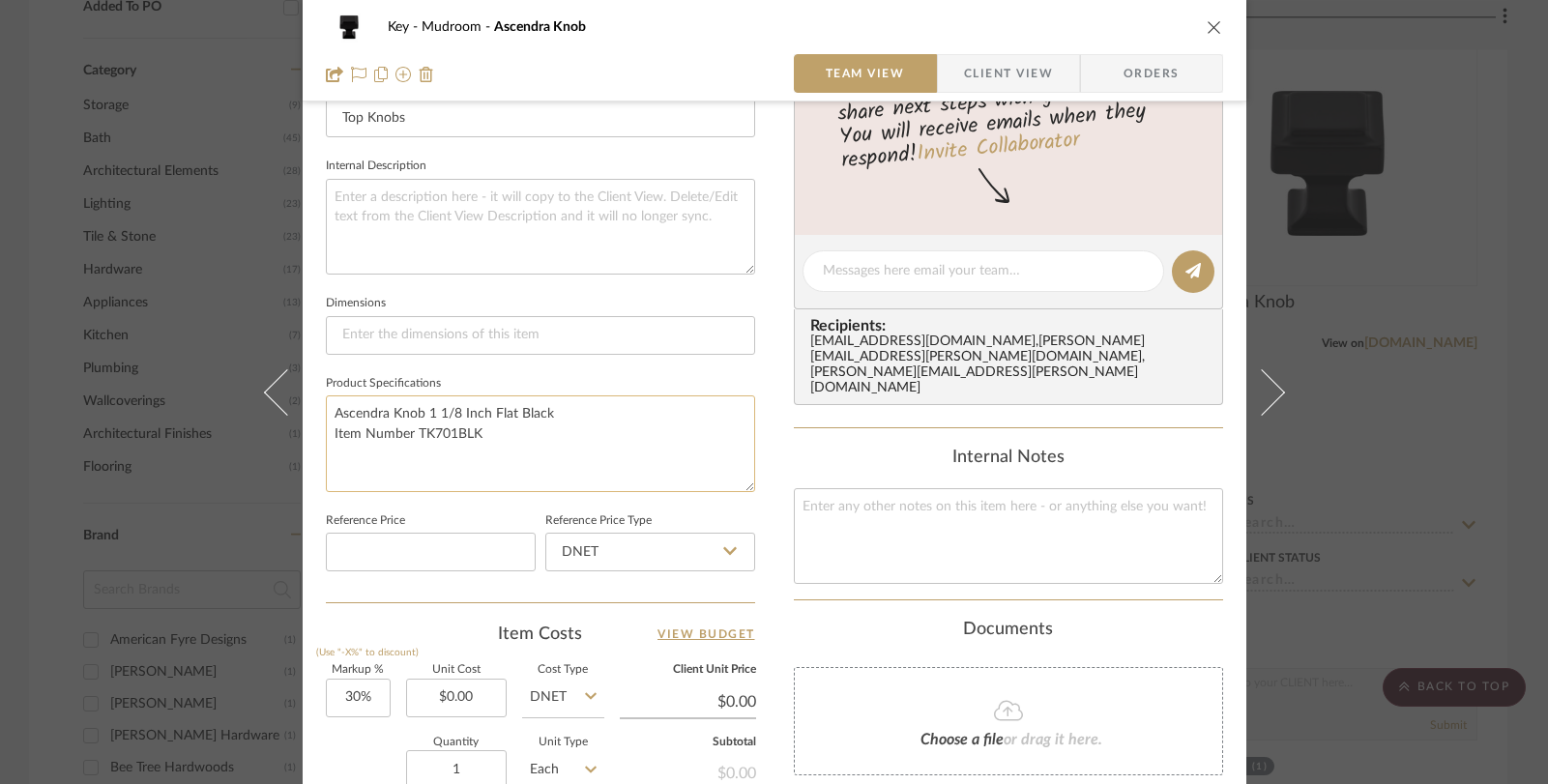
drag, startPoint x: 517, startPoint y: 436, endPoint x: 324, endPoint y: 413, distance: 194.4
click at [326, 413] on textarea "Ascendra Knob 1 1/8 Inch Flat Black Item Number TK701BLK" at bounding box center [540, 443] width 430 height 95
click at [1432, 261] on div "Key Mudroom Ascendra Knob Team View Client View Orders Team-Facing Details Item…" at bounding box center [774, 392] width 1548 height 784
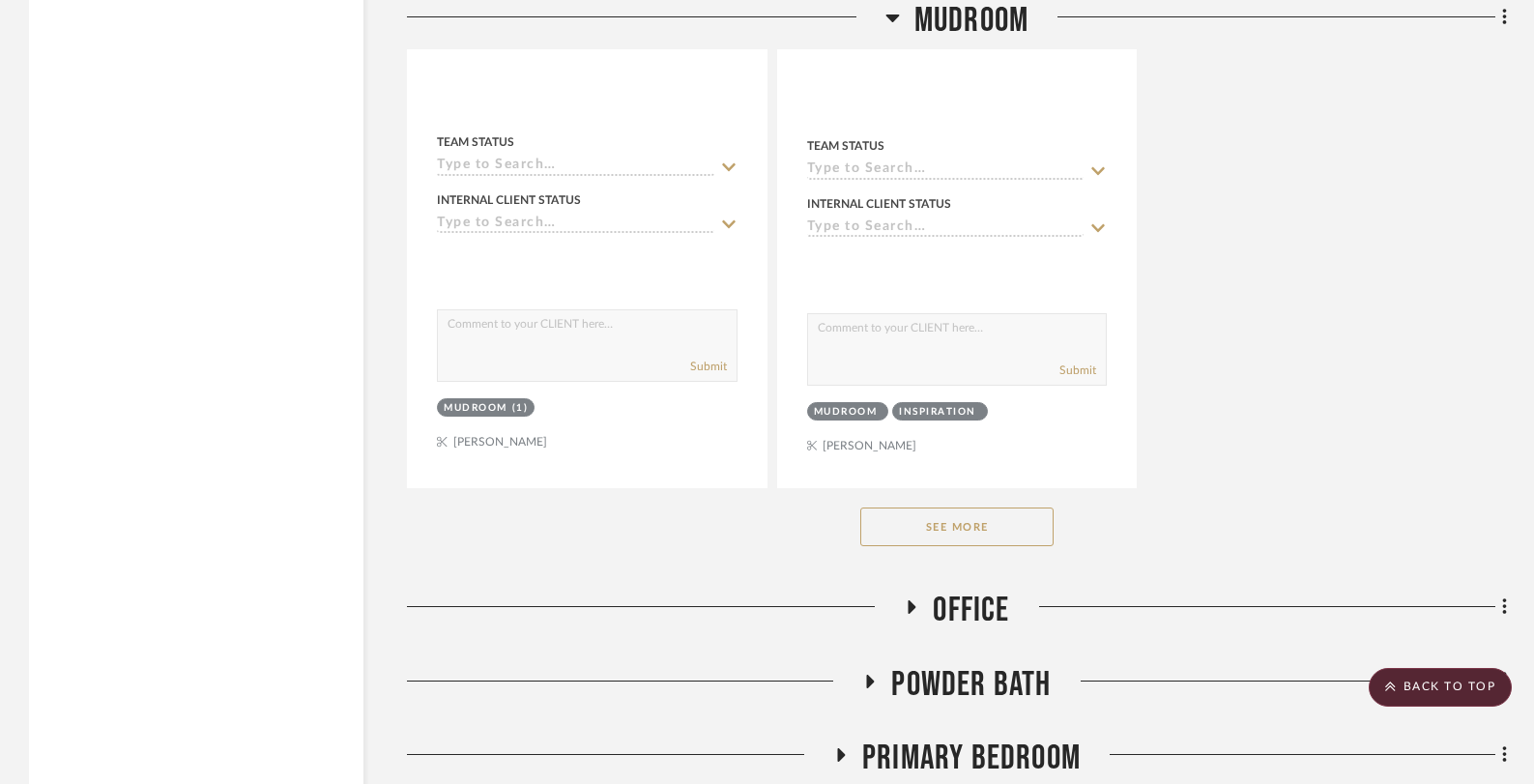
scroll to position [3336, 0]
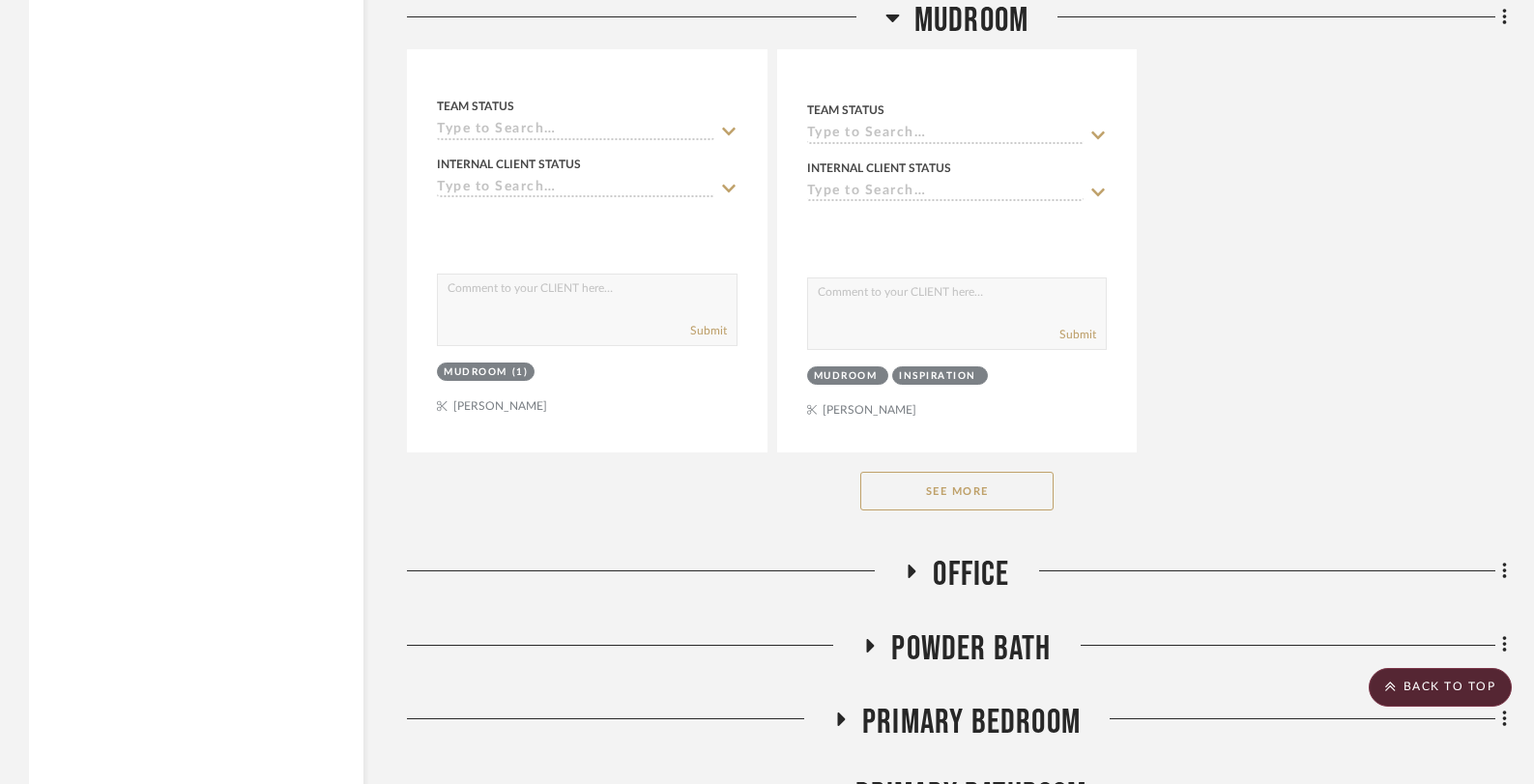
click at [916, 564] on icon at bounding box center [911, 571] width 23 height 15
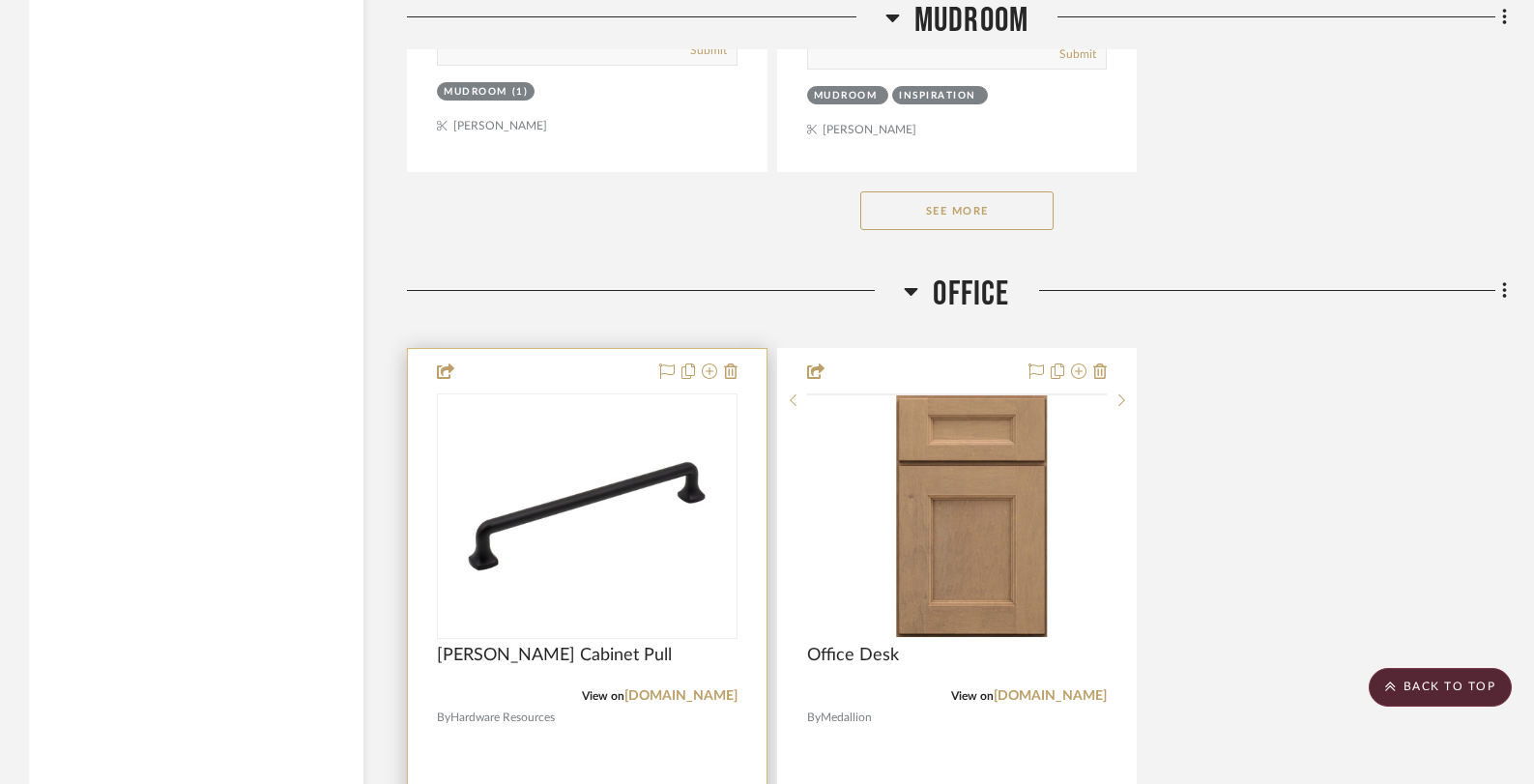
scroll to position [3623, 0]
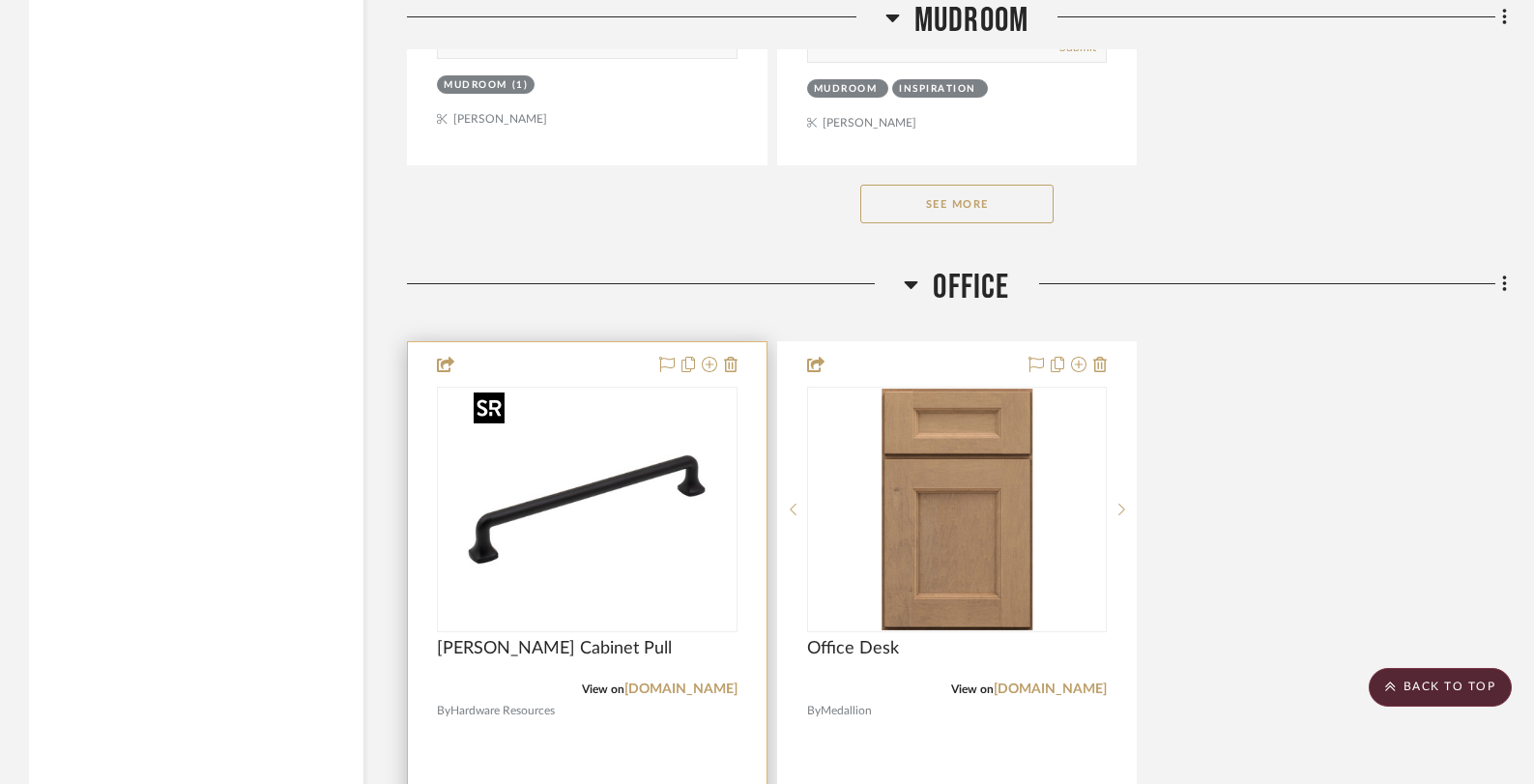
click at [0, 0] on img at bounding box center [0, 0] width 0 height 0
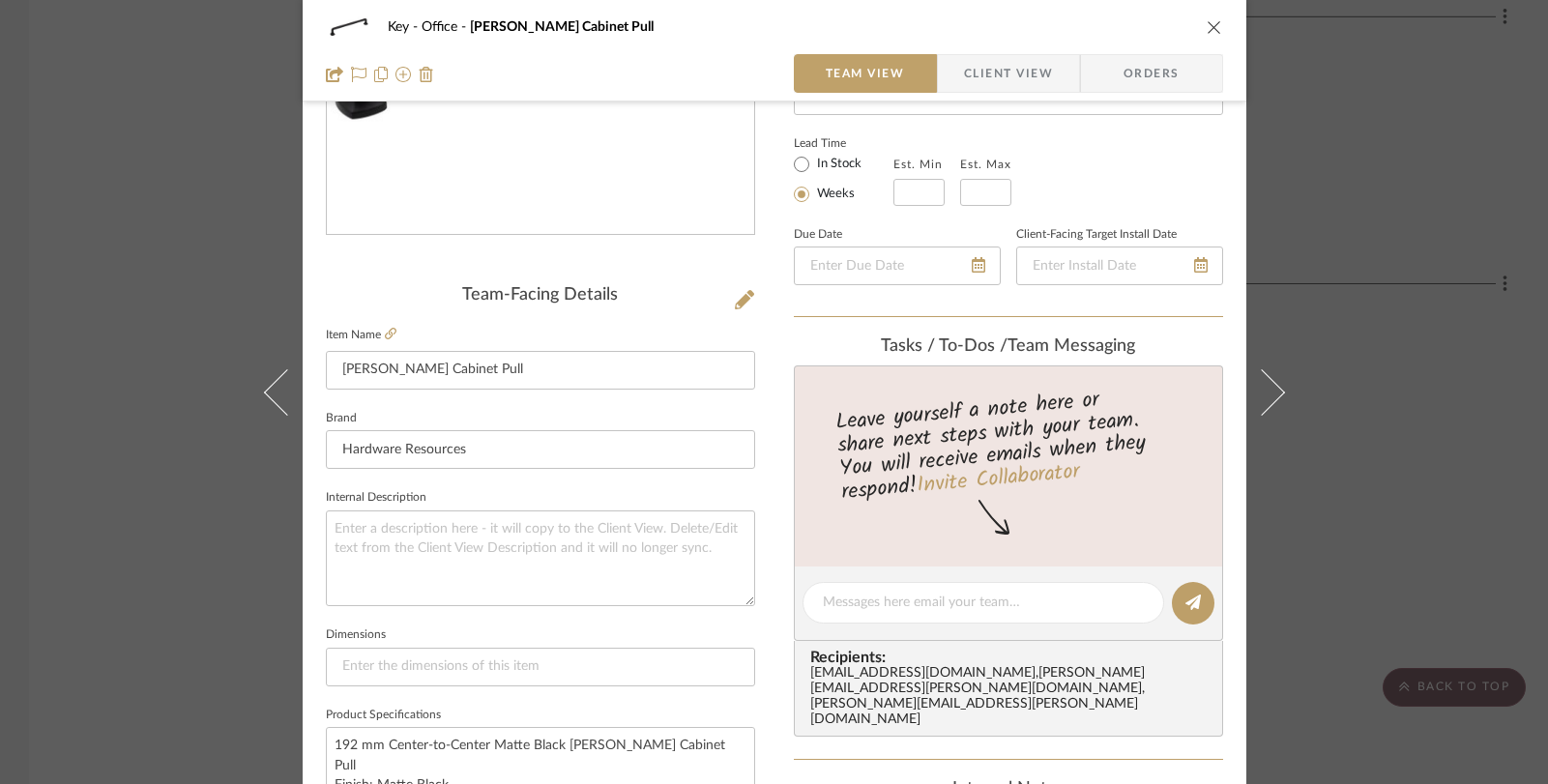
scroll to position [621, 0]
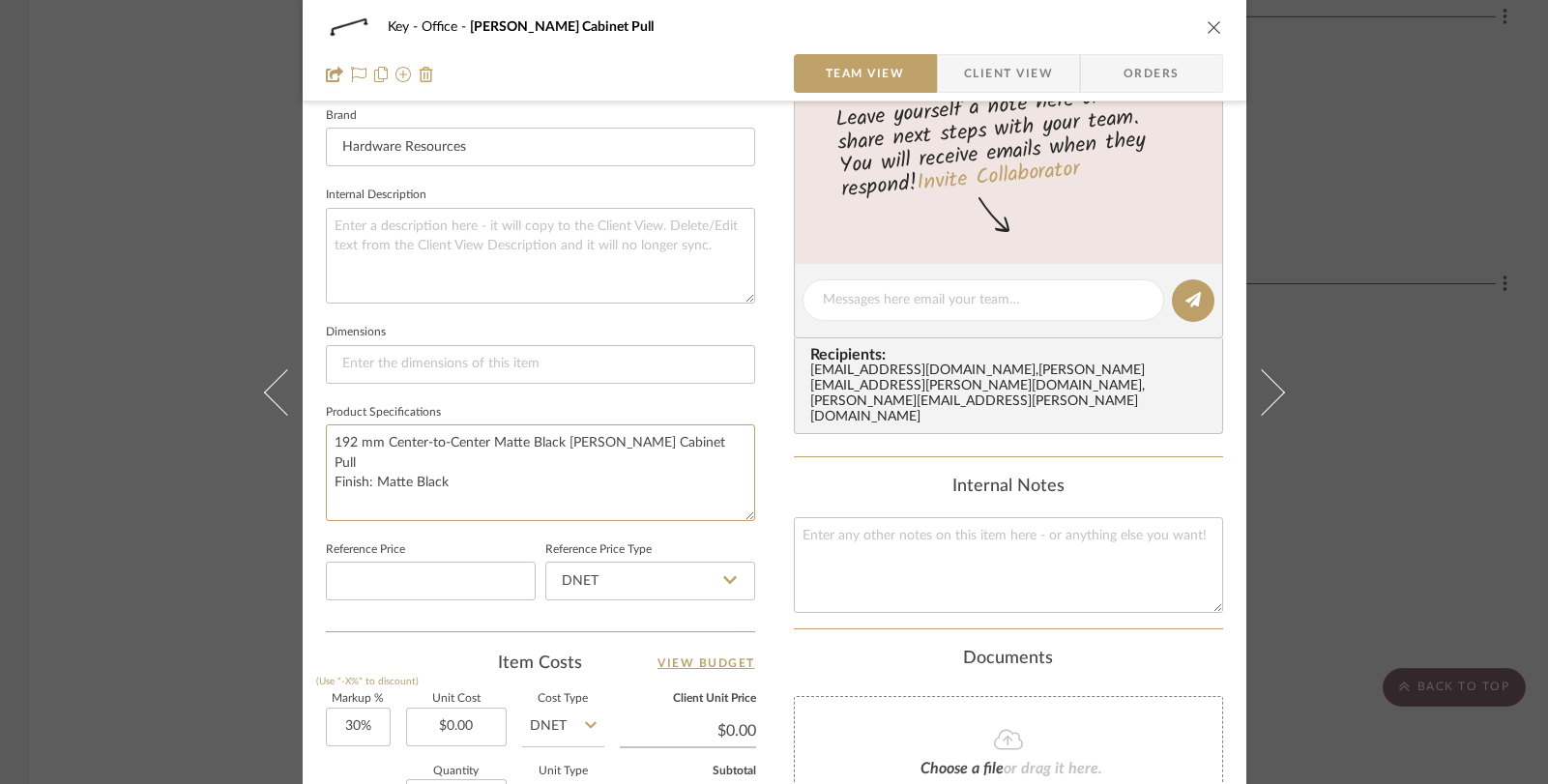
drag, startPoint x: 459, startPoint y: 467, endPoint x: 295, endPoint y: 432, distance: 167.7
click at [302, 432] on div "Key Office [PERSON_NAME] Cabinet Pull Team View Client View Orders Team-Facing …" at bounding box center [774, 286] width 944 height 1785
click at [90, 299] on div "Key Office [PERSON_NAME] Cabinet Pull Team View Client View Orders Team-Facing …" at bounding box center [774, 392] width 1548 height 784
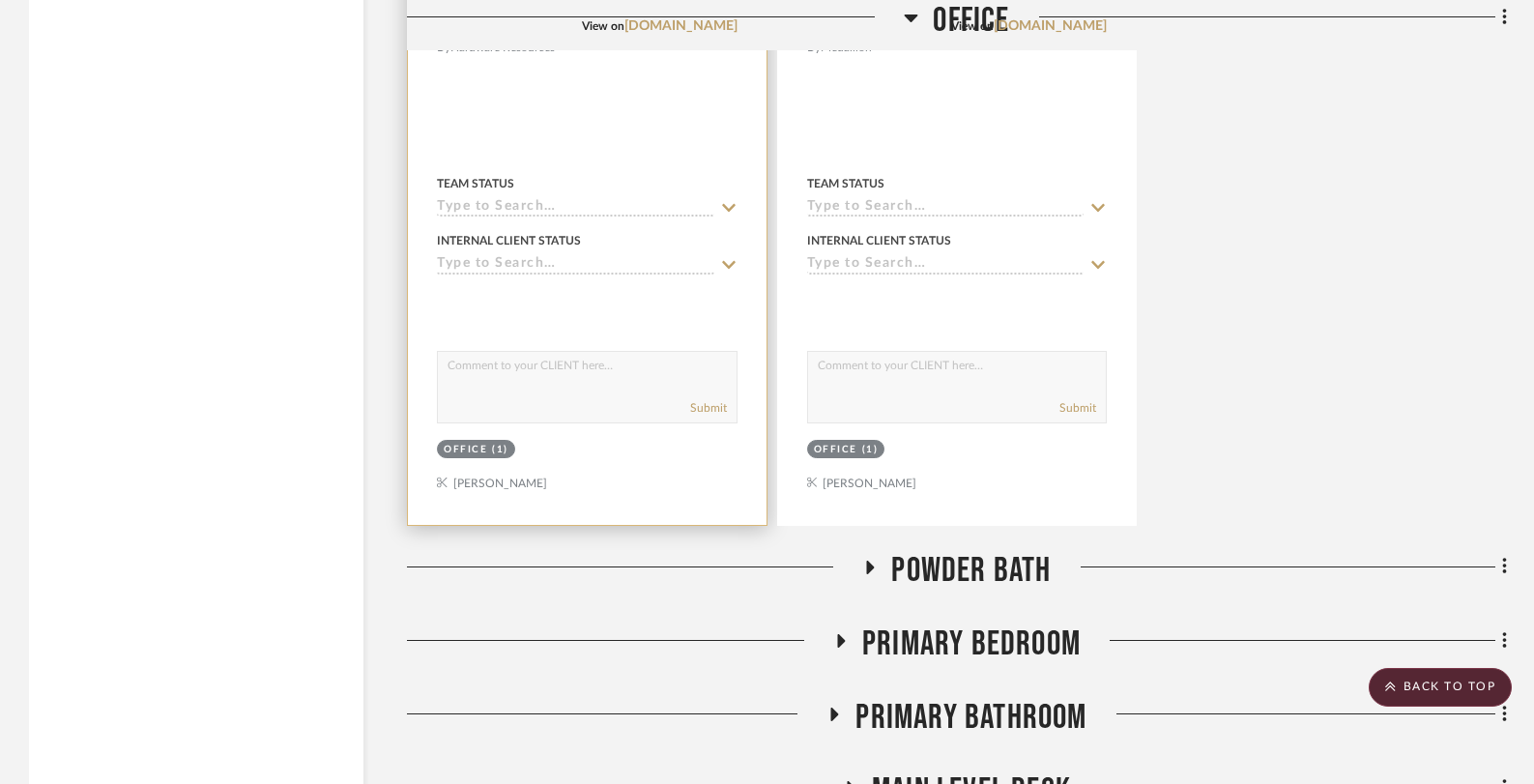
scroll to position [4289, 0]
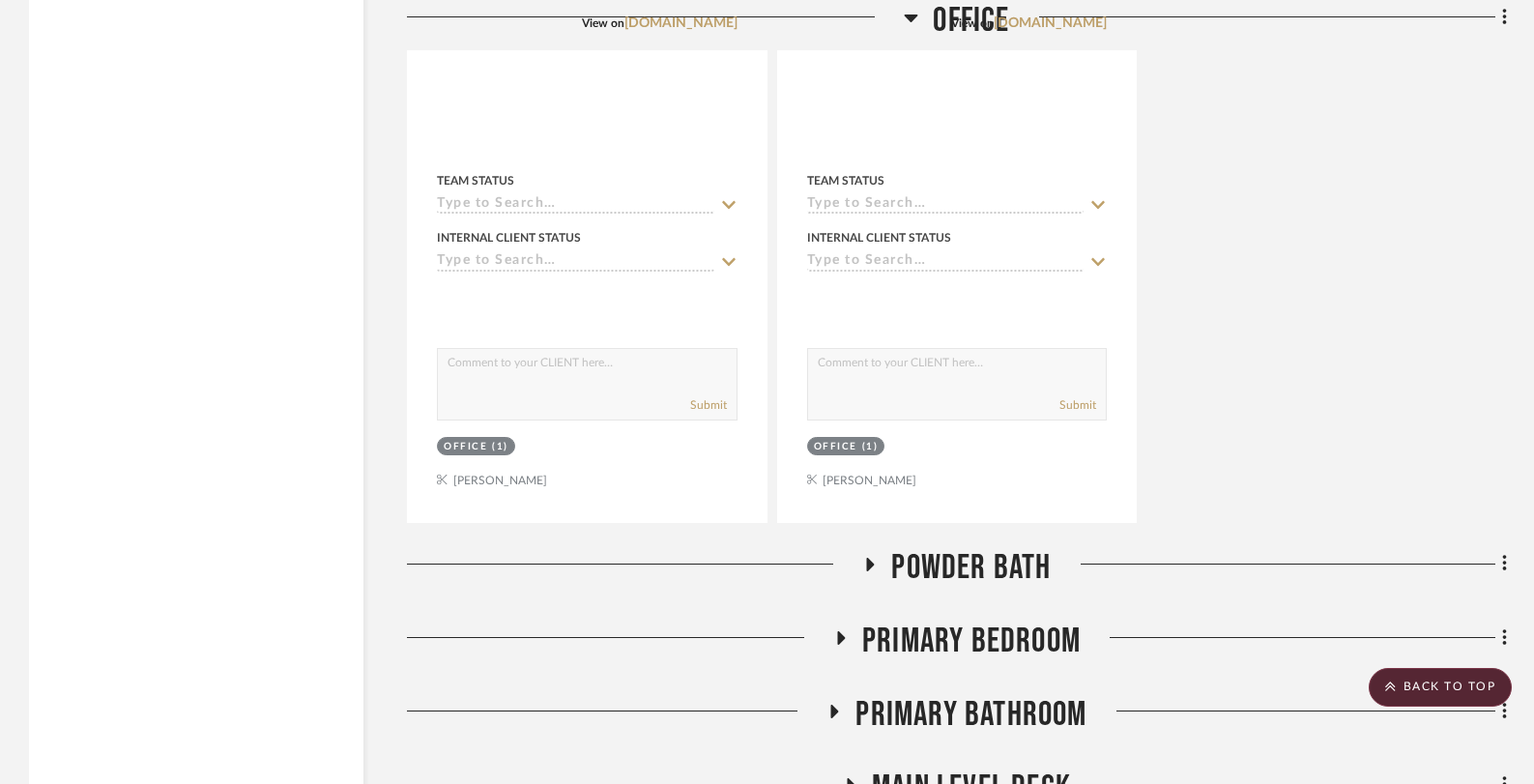
click at [864, 557] on icon at bounding box center [869, 563] width 23 height 15
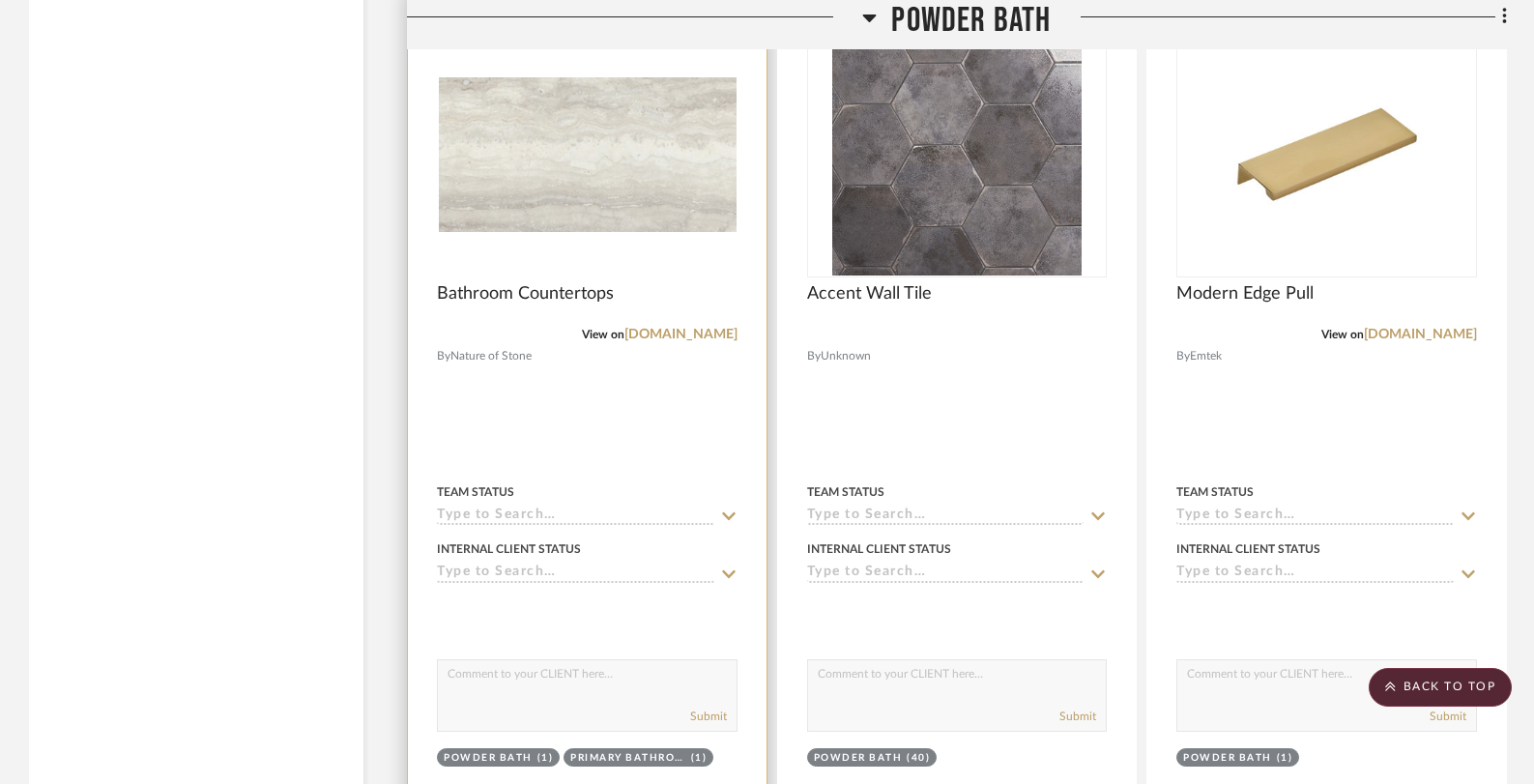
scroll to position [5031, 0]
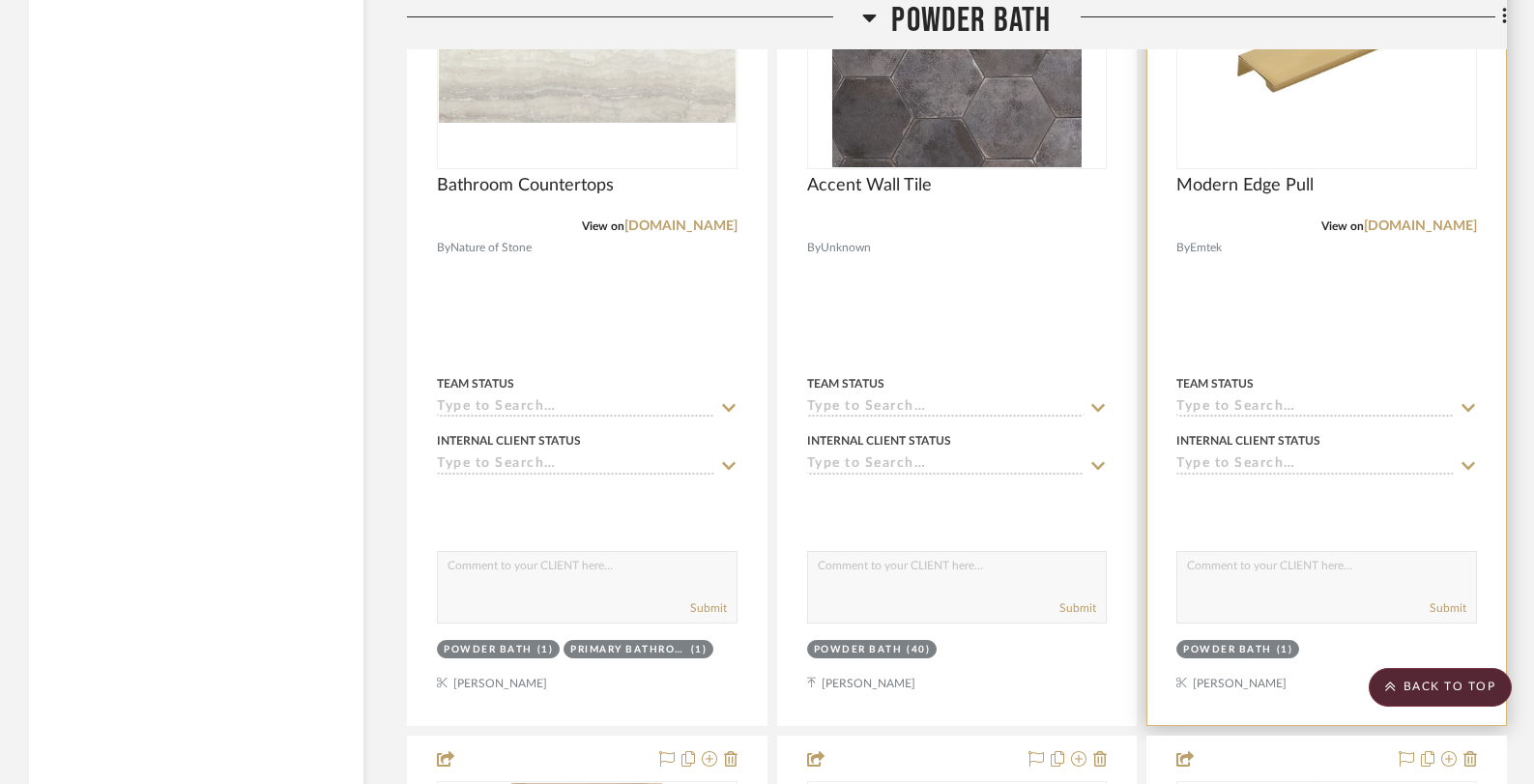
click at [0, 0] on img at bounding box center [0, 0] width 0 height 0
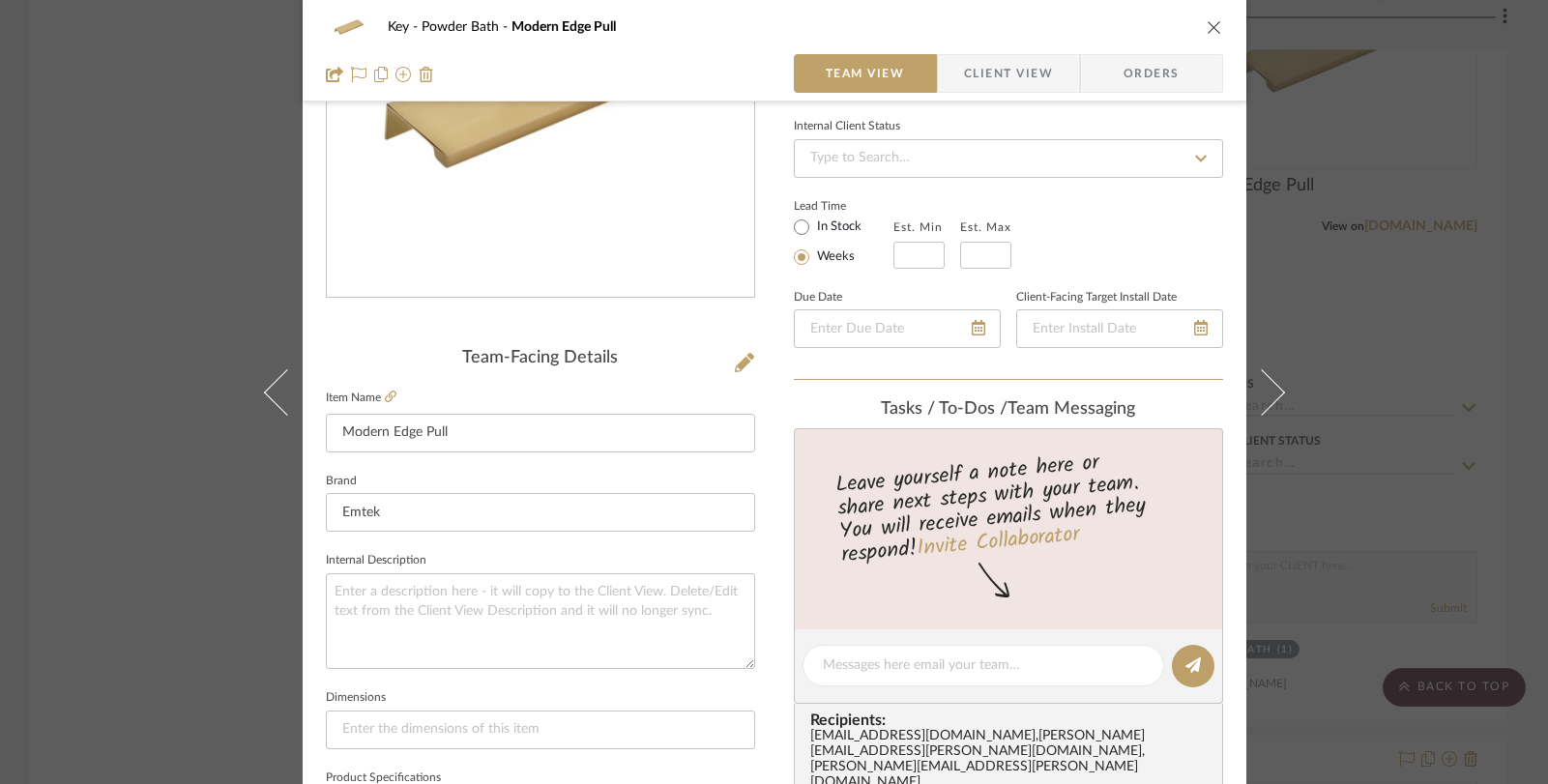
scroll to position [567, 0]
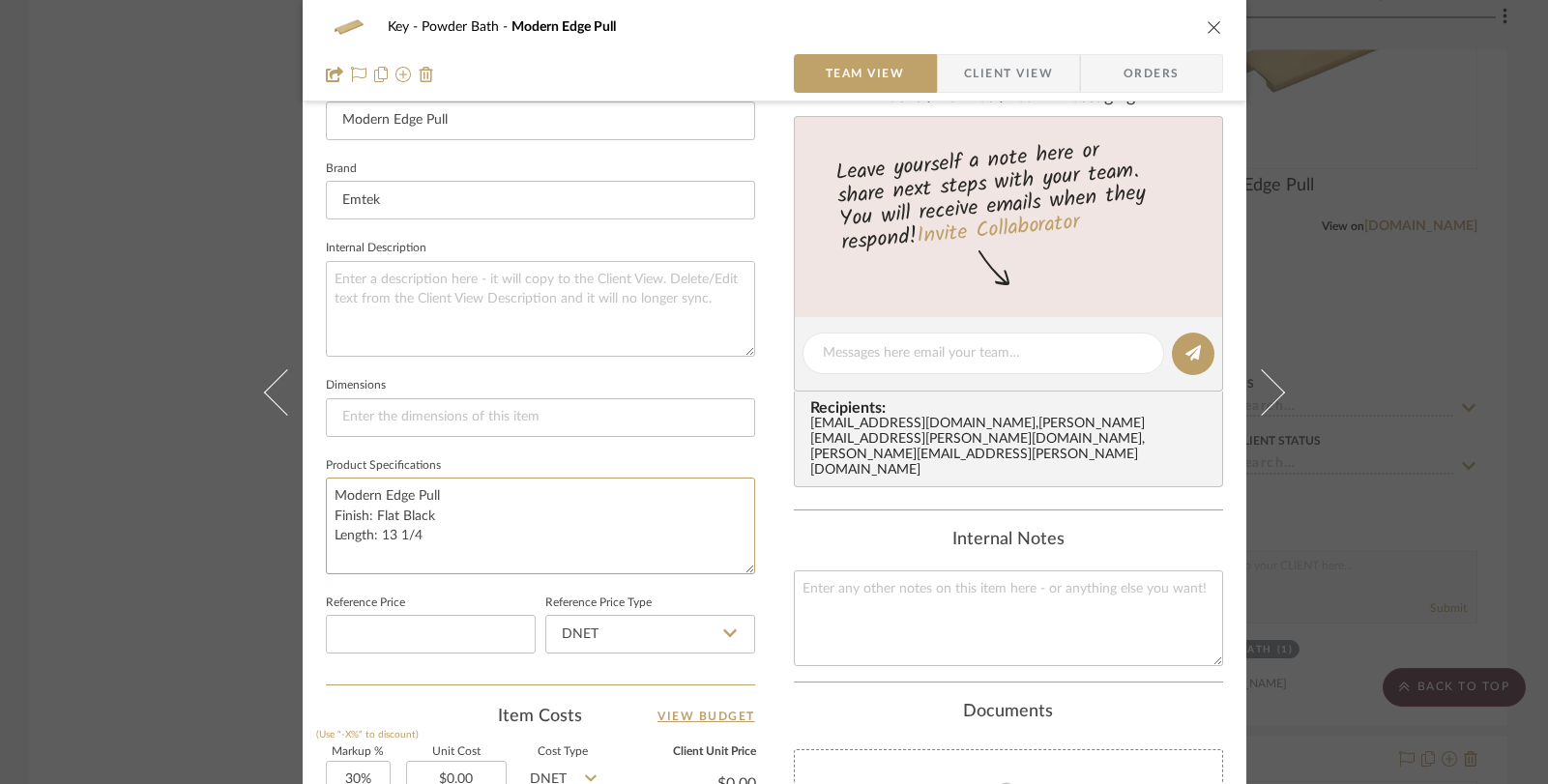
drag, startPoint x: 444, startPoint y: 537, endPoint x: 302, endPoint y: 491, distance: 149.3
click at [302, 491] on div "Key Powder Bath Modern Edge Pull Team View Client View Orders Team-Facing Detai…" at bounding box center [774, 339] width 944 height 1785
click at [143, 423] on div "Key Powder Bath Modern Edge Pull Team View Client View Orders Team-Facing Detai…" at bounding box center [774, 392] width 1548 height 784
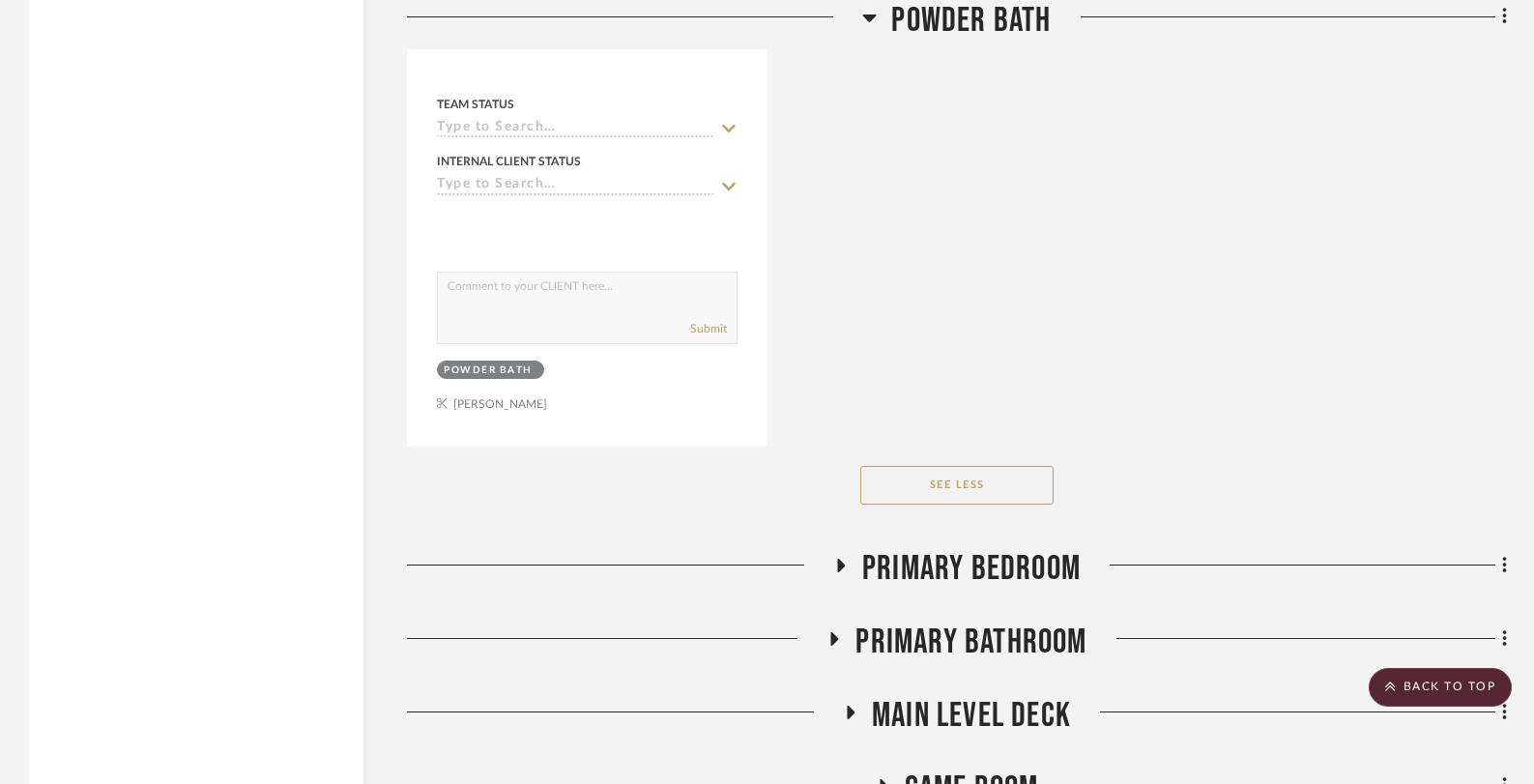
scroll to position [8758, 0]
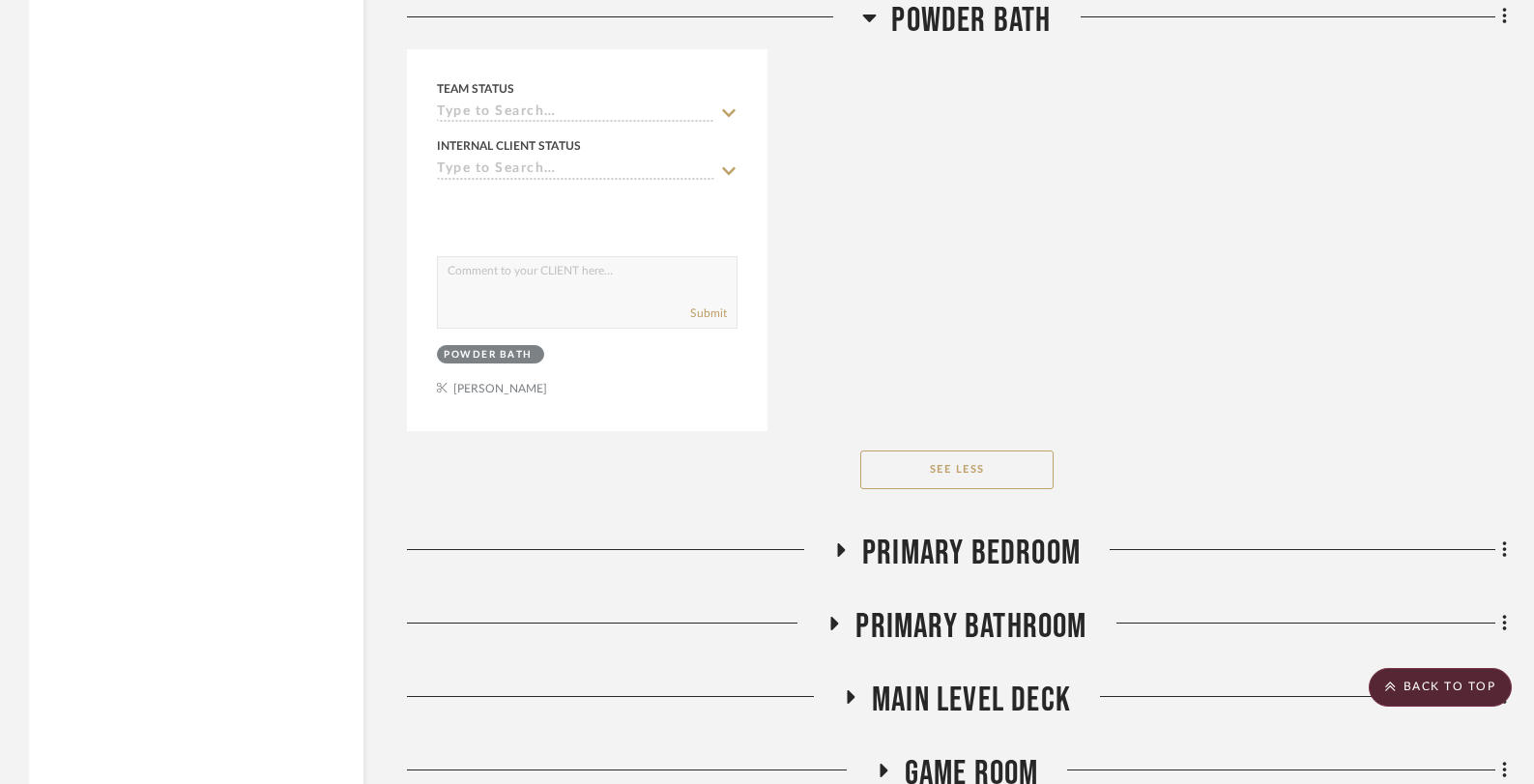
click at [843, 616] on icon at bounding box center [835, 623] width 23 height 15
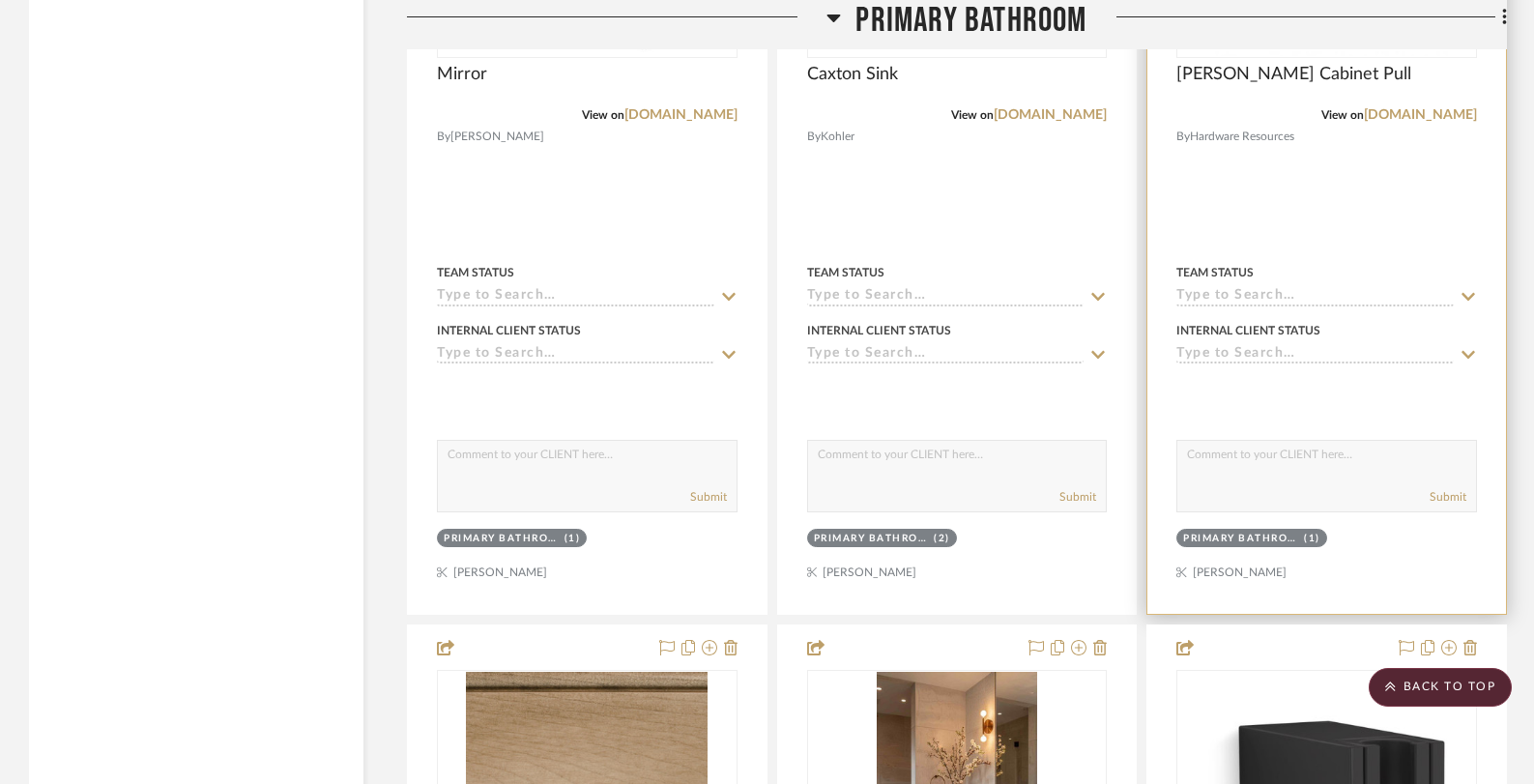
scroll to position [13774, 0]
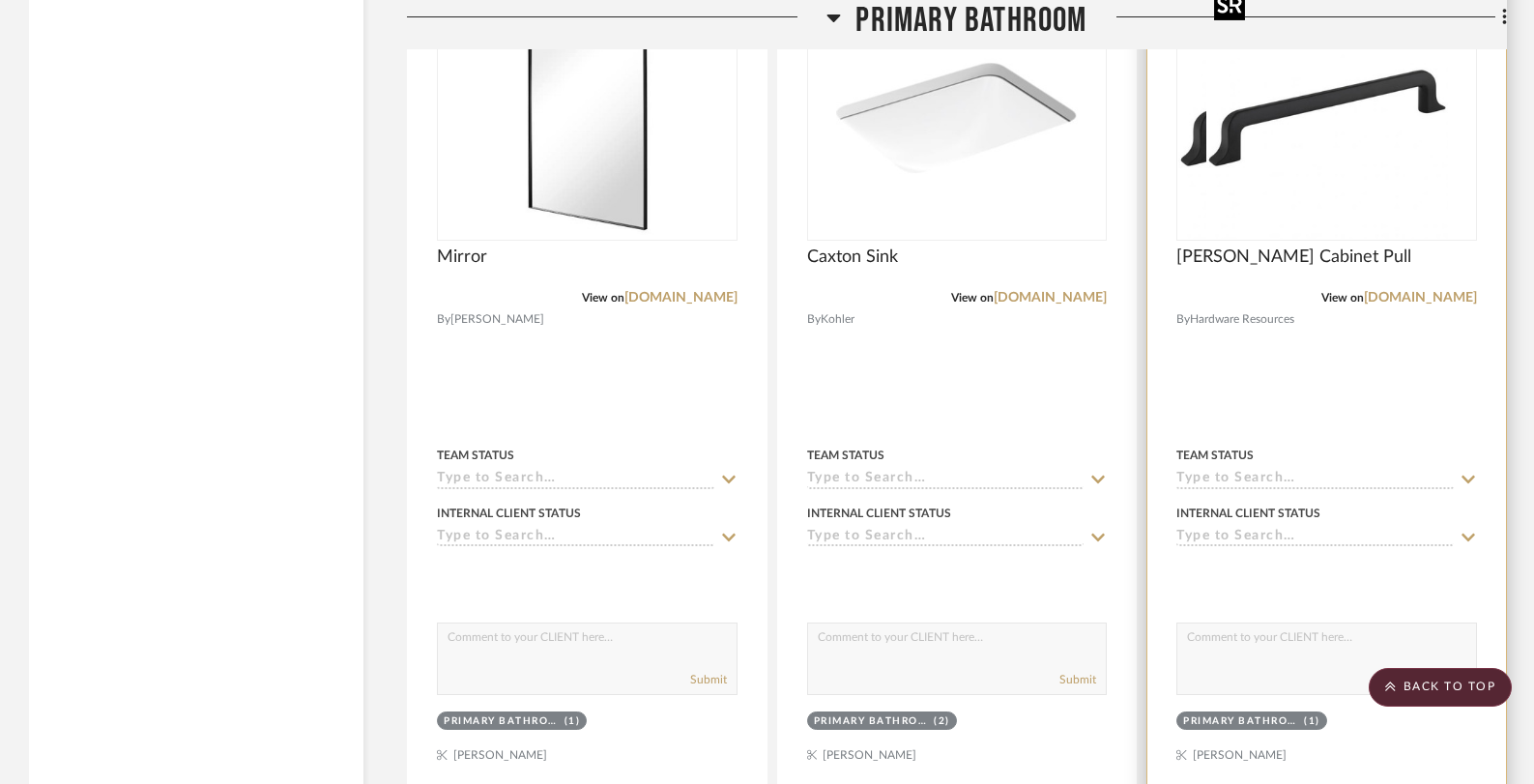
click at [1318, 196] on div at bounding box center [1326, 118] width 300 height 246
click at [1288, 111] on img "0" at bounding box center [1326, 118] width 242 height 242
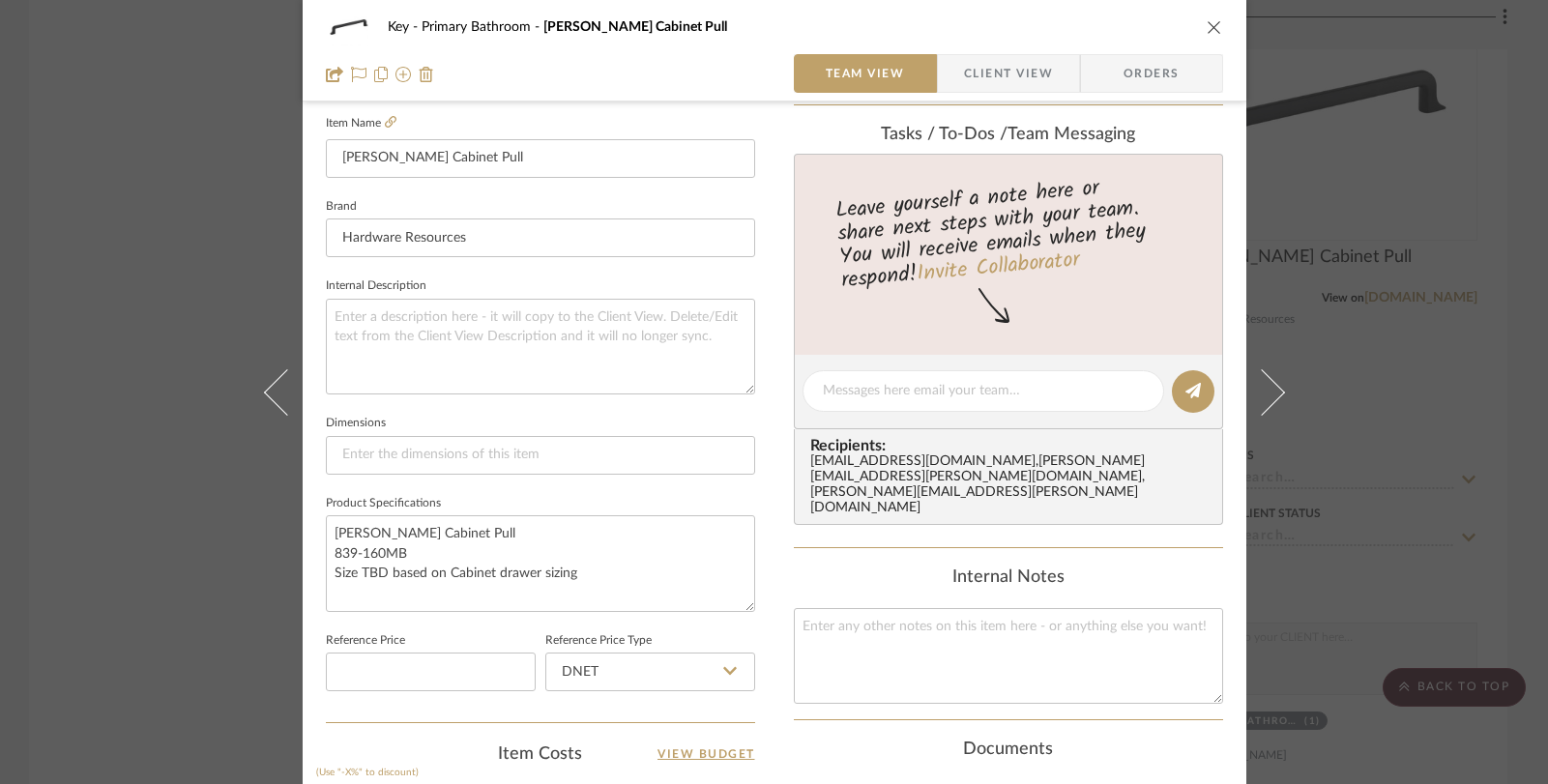
scroll to position [796, 0]
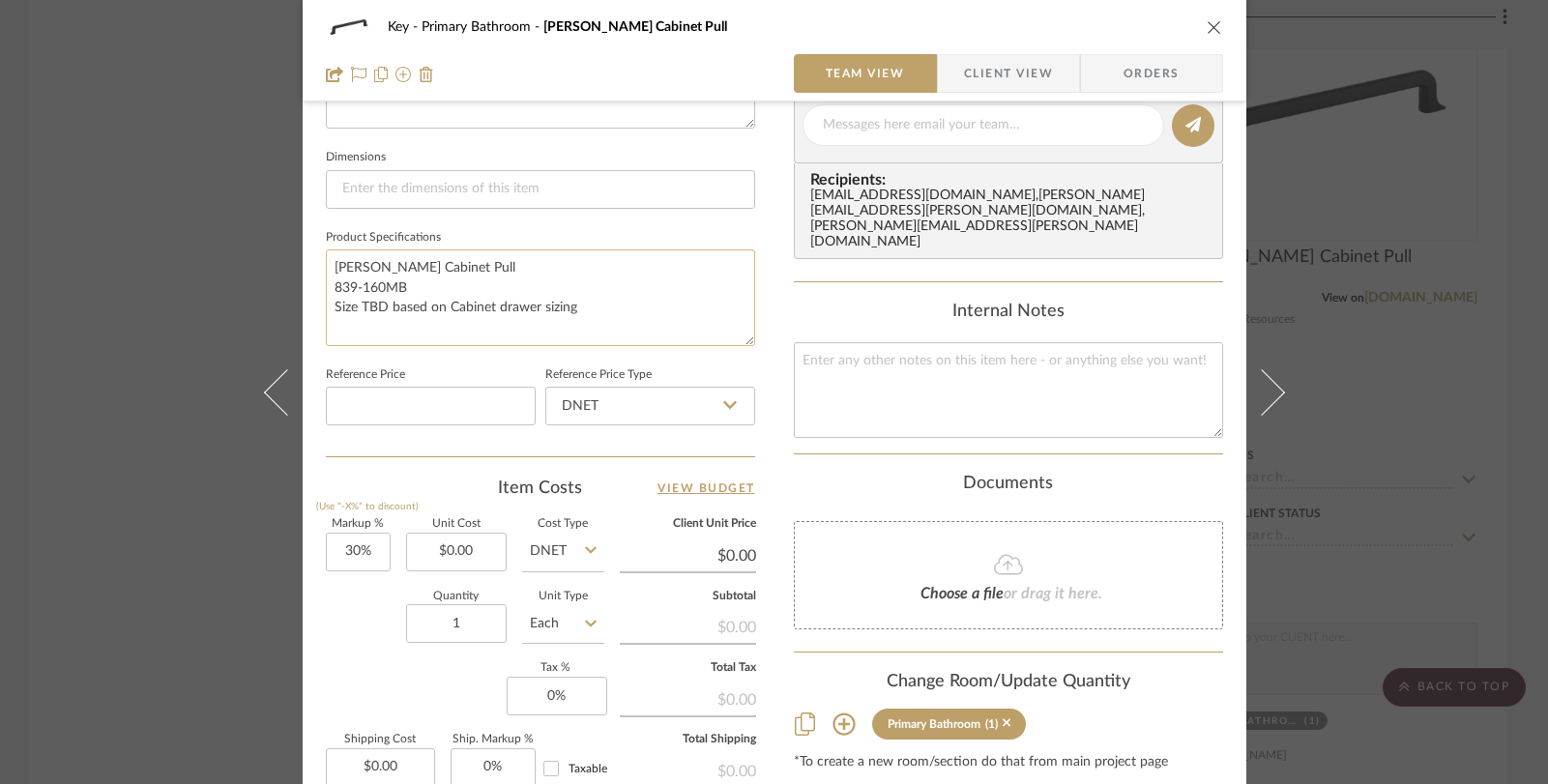
drag, startPoint x: 588, startPoint y: 306, endPoint x: 323, endPoint y: 259, distance: 269.1
click at [326, 259] on textarea "[PERSON_NAME] Cabinet Pull 839-160MB Size TBD based on Cabinet drawer sizing" at bounding box center [540, 297] width 430 height 95
click at [231, 636] on div "Key Primary Bathroom [PERSON_NAME] Cabinet Pull Team View Client View Orders Te…" at bounding box center [774, 392] width 1548 height 784
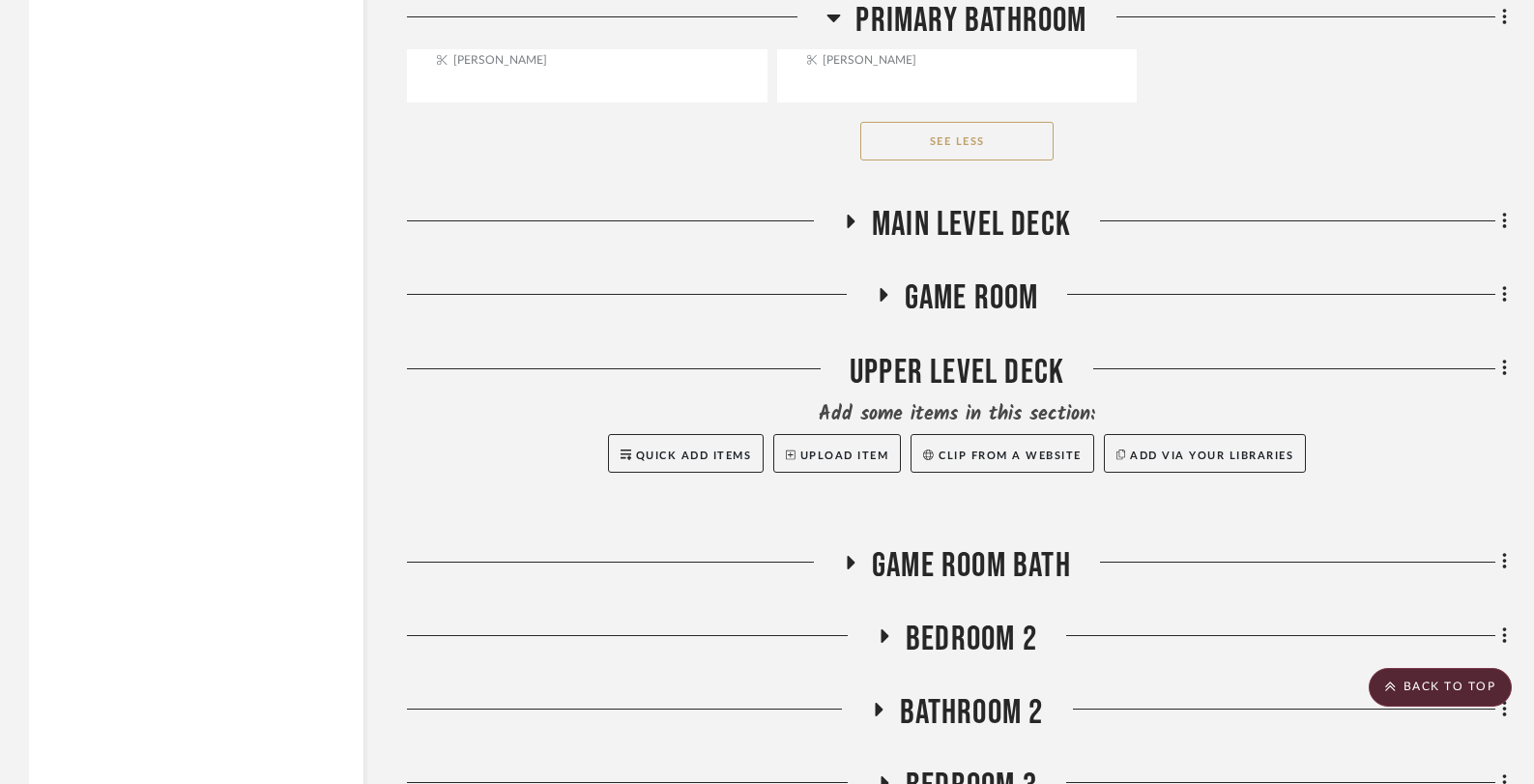
scroll to position [17269, 0]
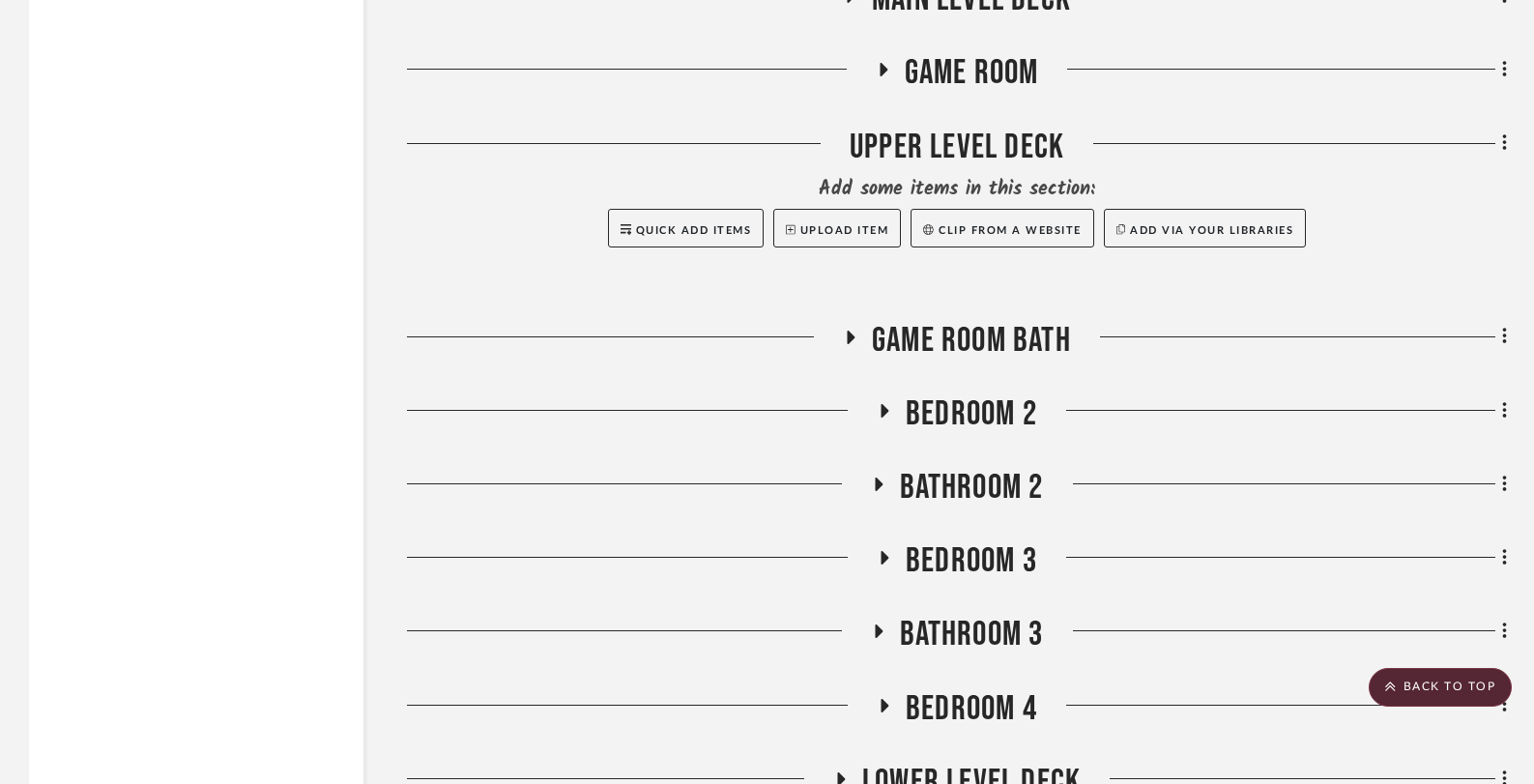
click at [884, 63] on icon at bounding box center [883, 70] width 8 height 14
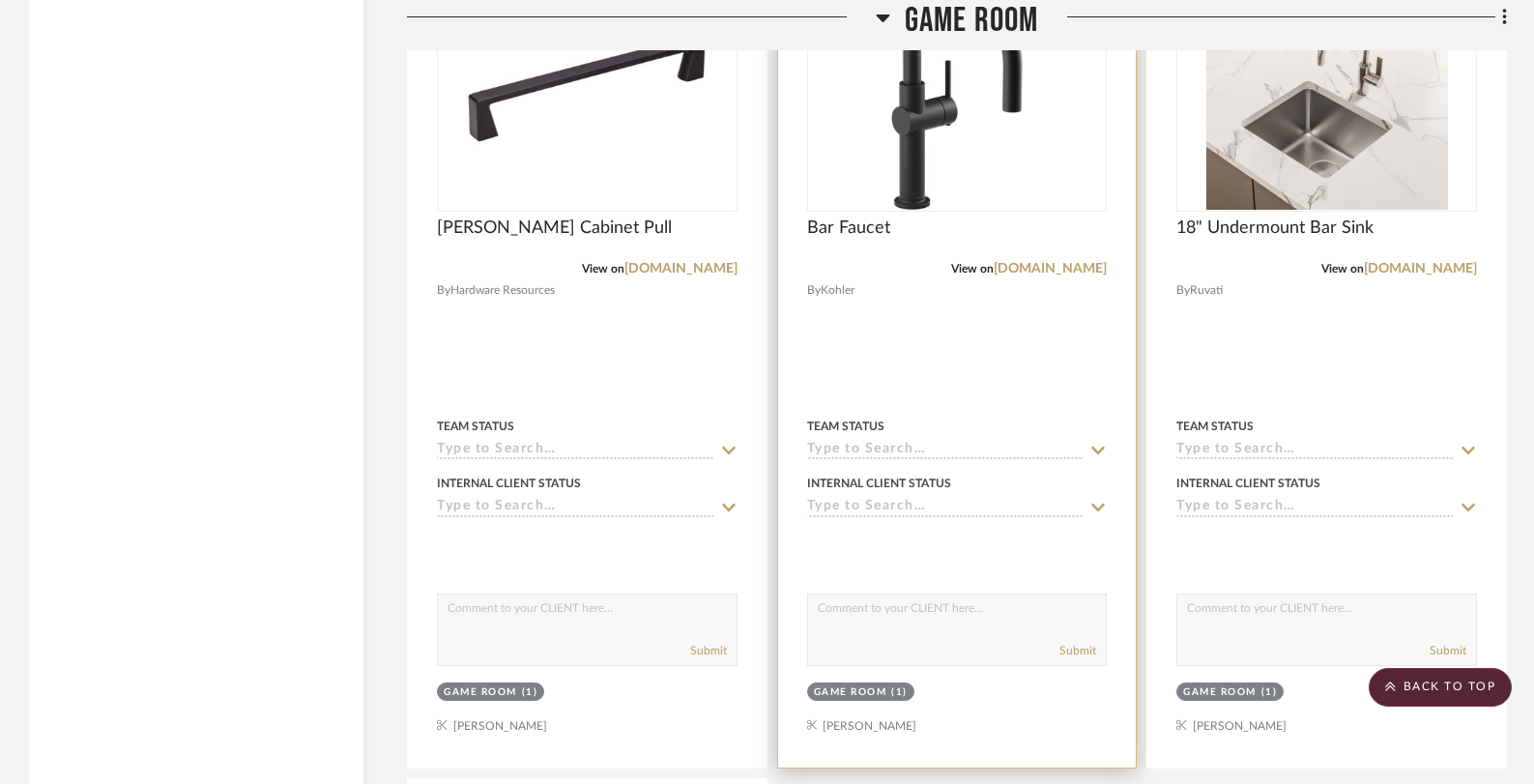
scroll to position [19189, 0]
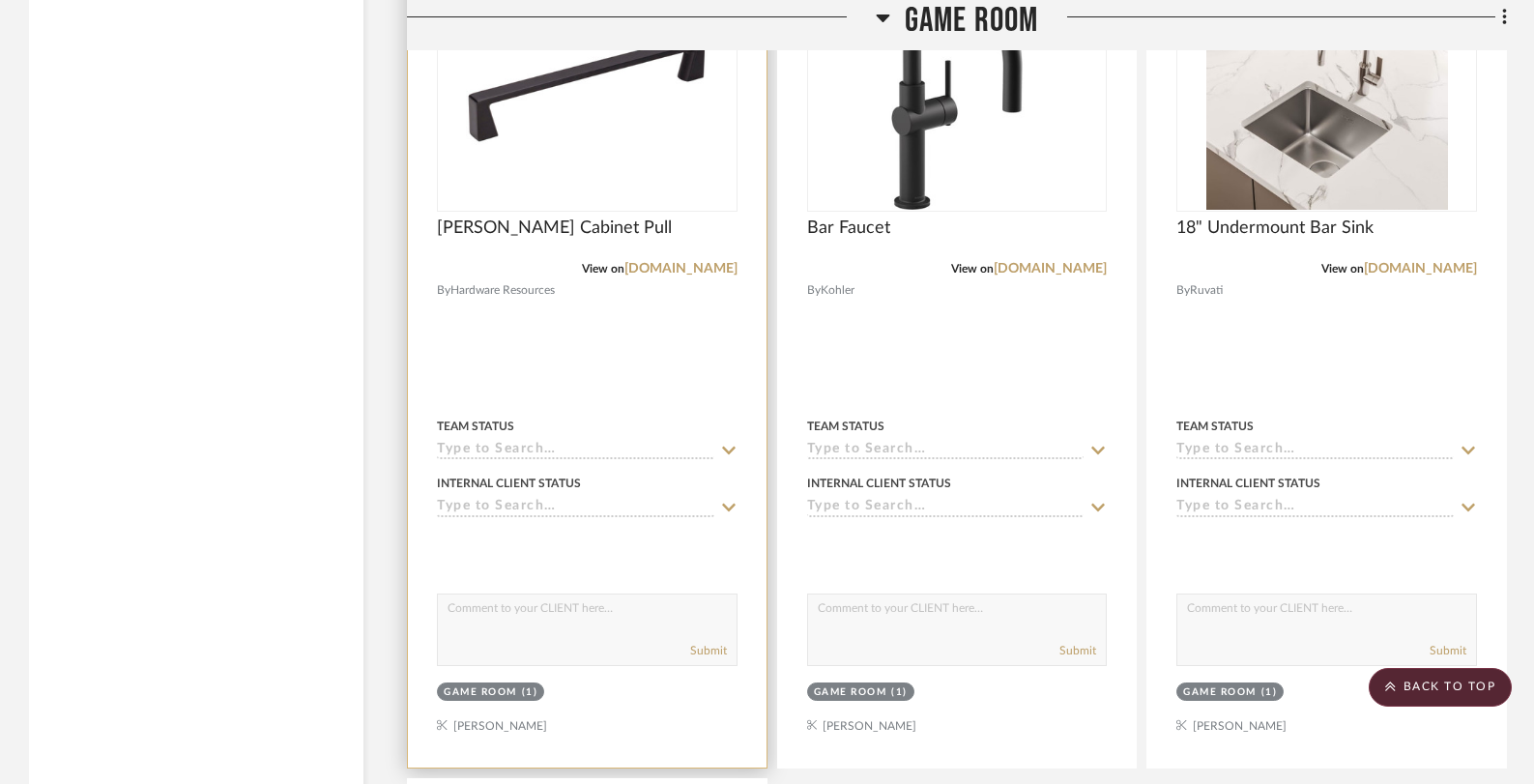
click at [0, 0] on img at bounding box center [0, 0] width 0 height 0
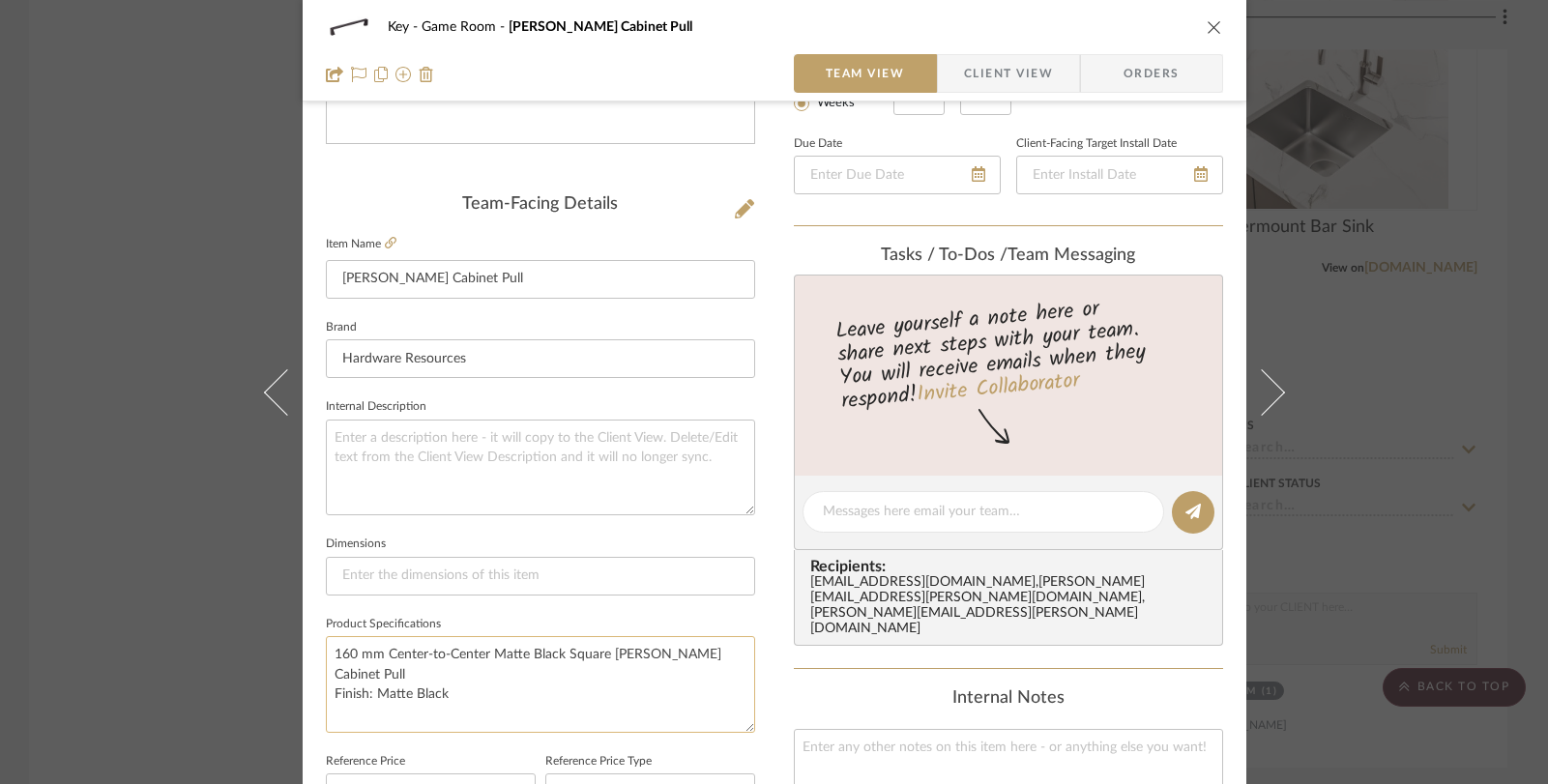
scroll to position [477, 0]
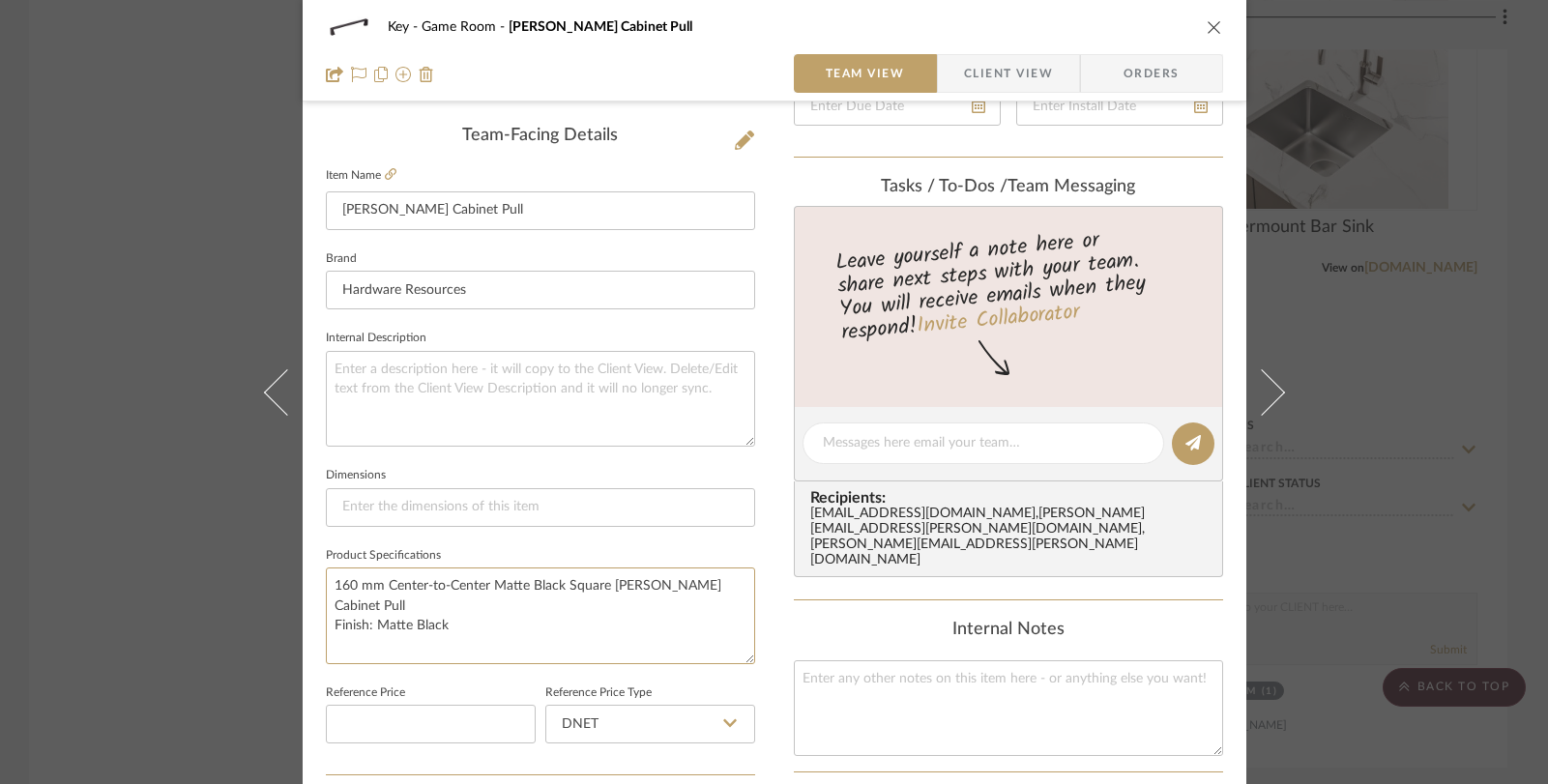
drag, startPoint x: 475, startPoint y: 606, endPoint x: 310, endPoint y: 573, distance: 168.3
click at [310, 573] on div "Key Game Room [PERSON_NAME] Cabinet Pull Team View Client View Orders Team-Faci…" at bounding box center [774, 429] width 944 height 1785
click at [138, 426] on div "Key Game Room [PERSON_NAME] Cabinet Pull Team View Client View Orders Team-Faci…" at bounding box center [774, 392] width 1548 height 784
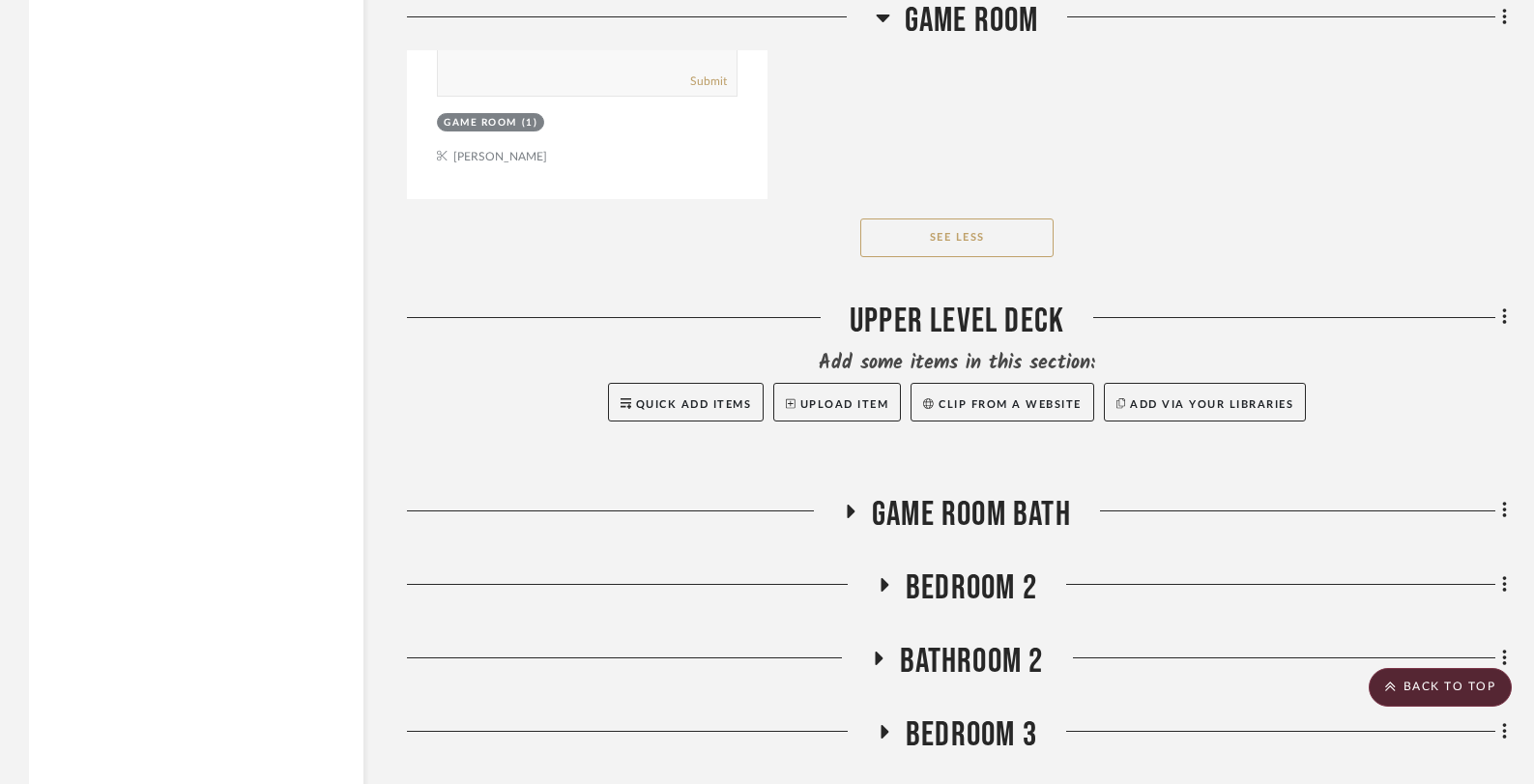
scroll to position [20618, 0]
click at [848, 492] on h3 "Game Room Bath" at bounding box center [956, 512] width 228 height 42
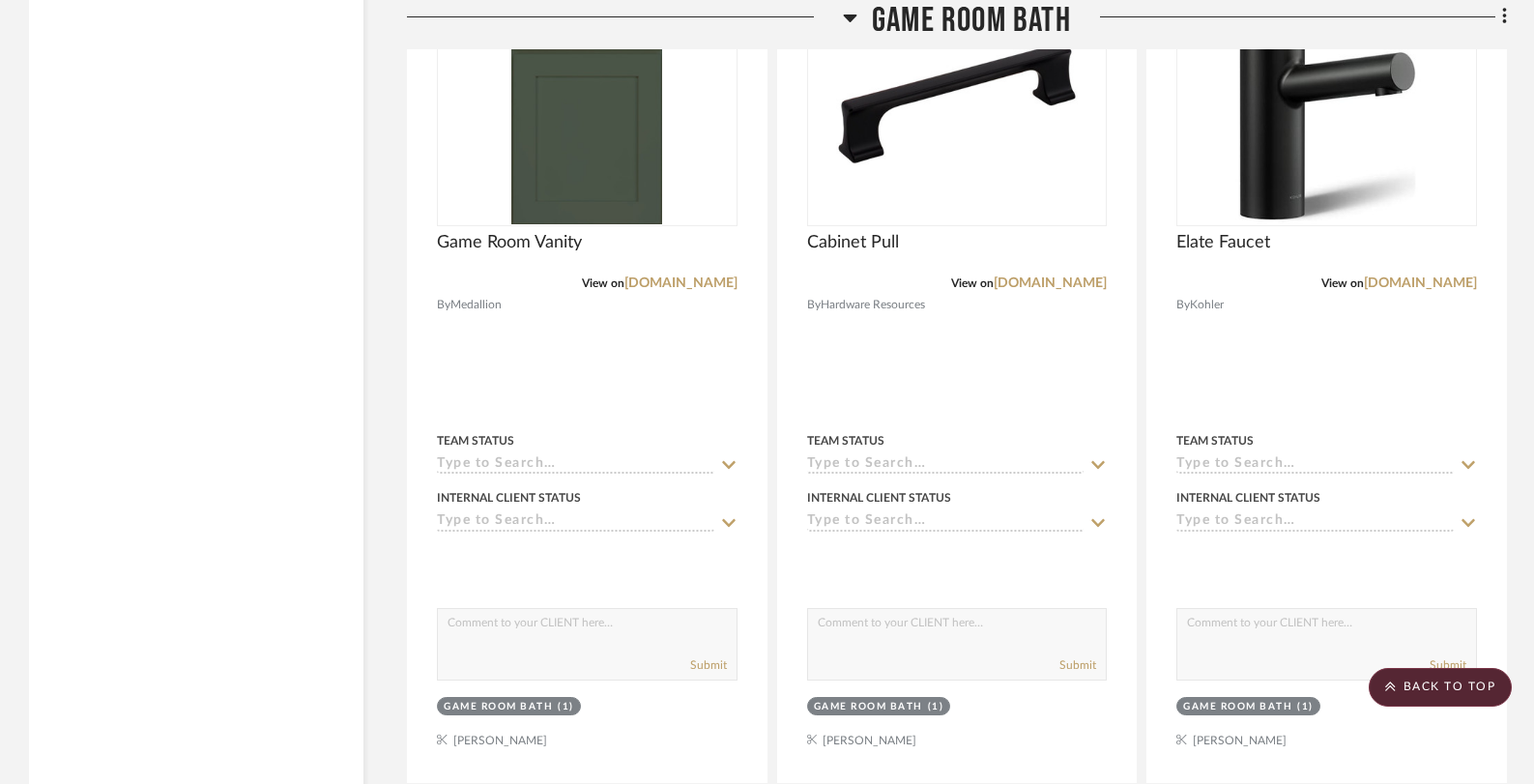
scroll to position [24699, 0]
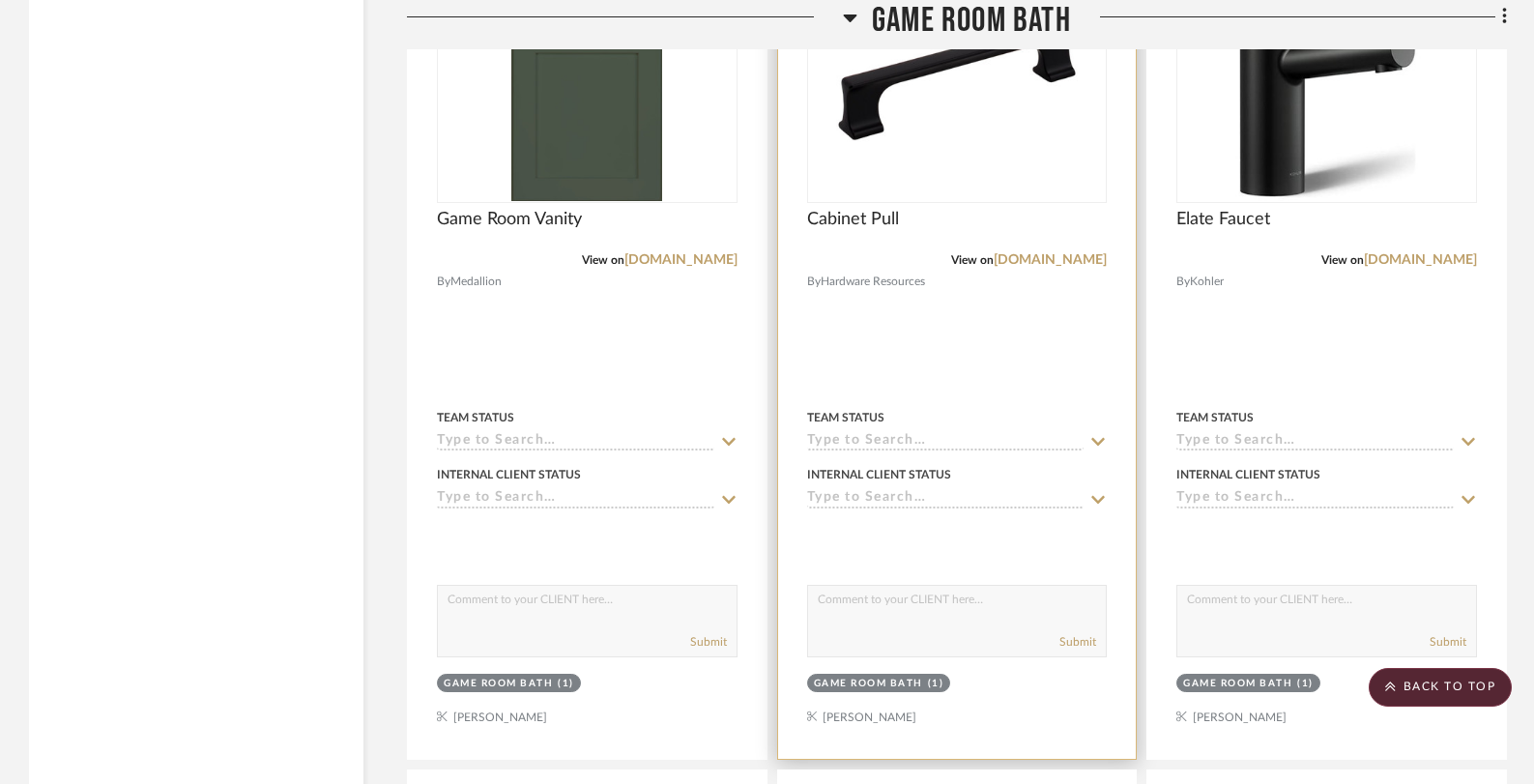
click at [0, 0] on img at bounding box center [0, 0] width 0 height 0
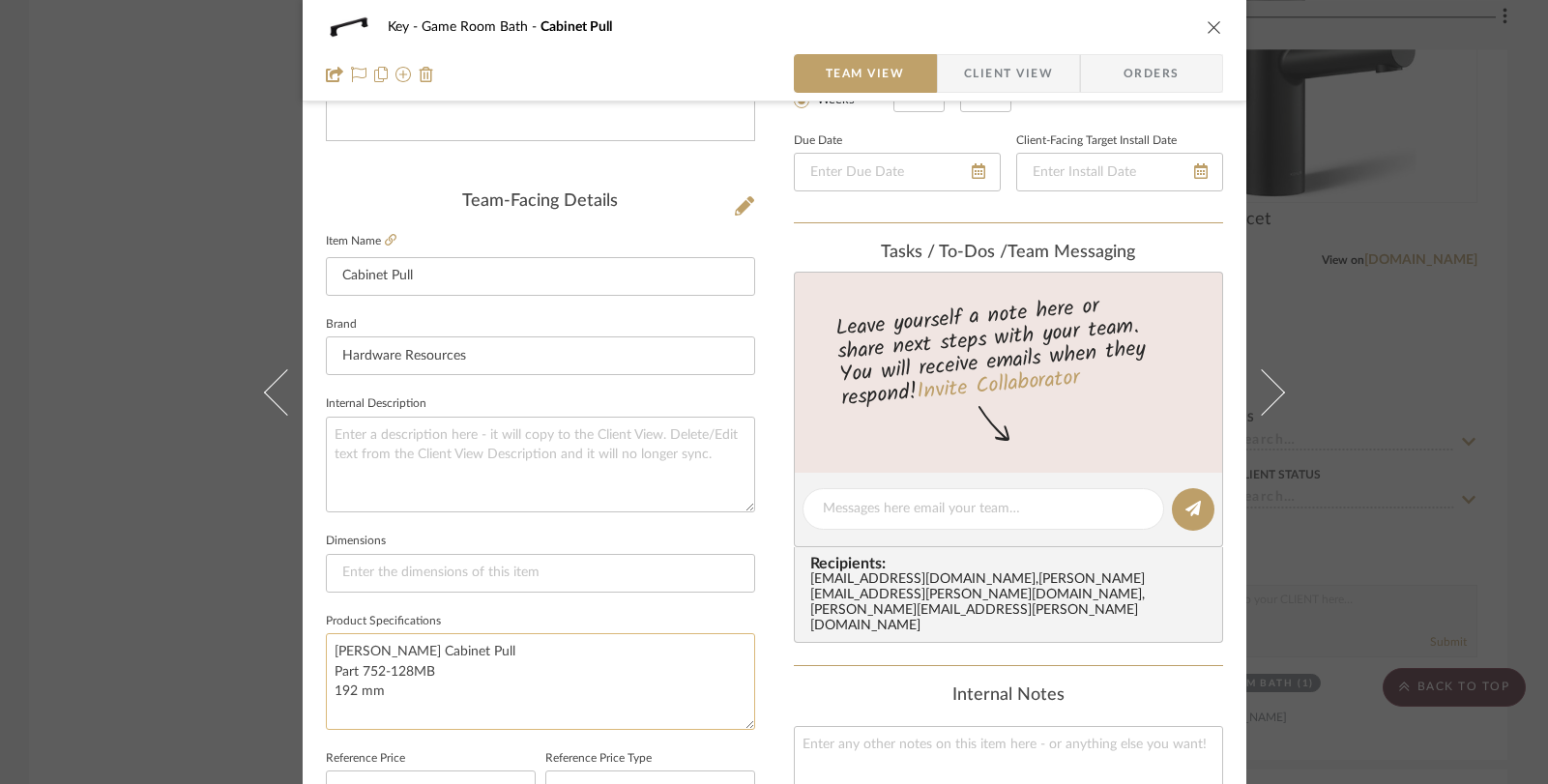
scroll to position [502, 0]
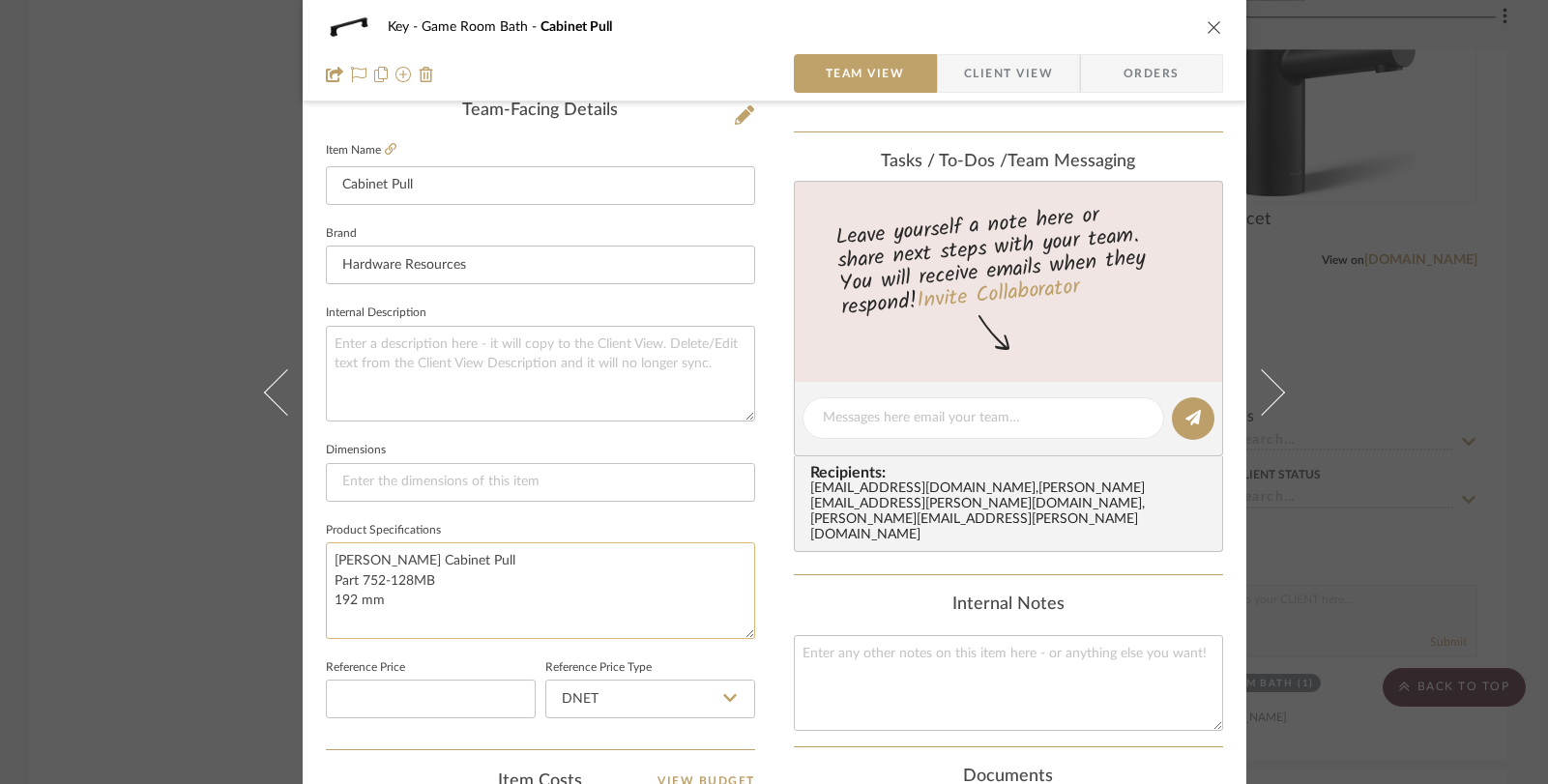
drag, startPoint x: 408, startPoint y: 606, endPoint x: 319, endPoint y: 561, distance: 99.7
click at [326, 561] on textarea "[PERSON_NAME] Cabinet Pull Part 752-128MB 192 mm" at bounding box center [540, 590] width 430 height 95
click at [97, 493] on div "Key Game Room Bath Cabinet Pull Team View Client View Orders Team-Facing Detail…" at bounding box center [774, 392] width 1548 height 784
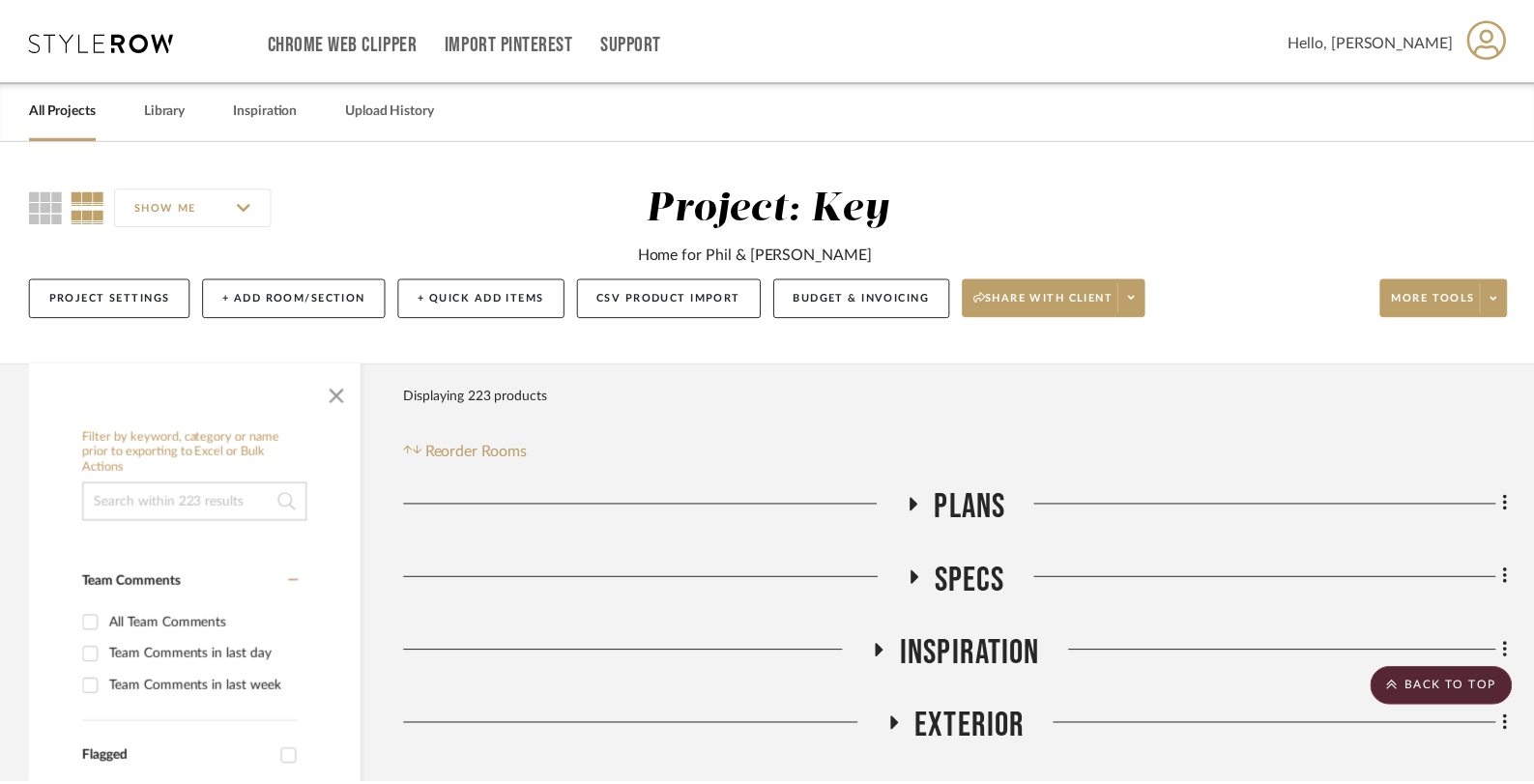
scroll to position [24699, 0]
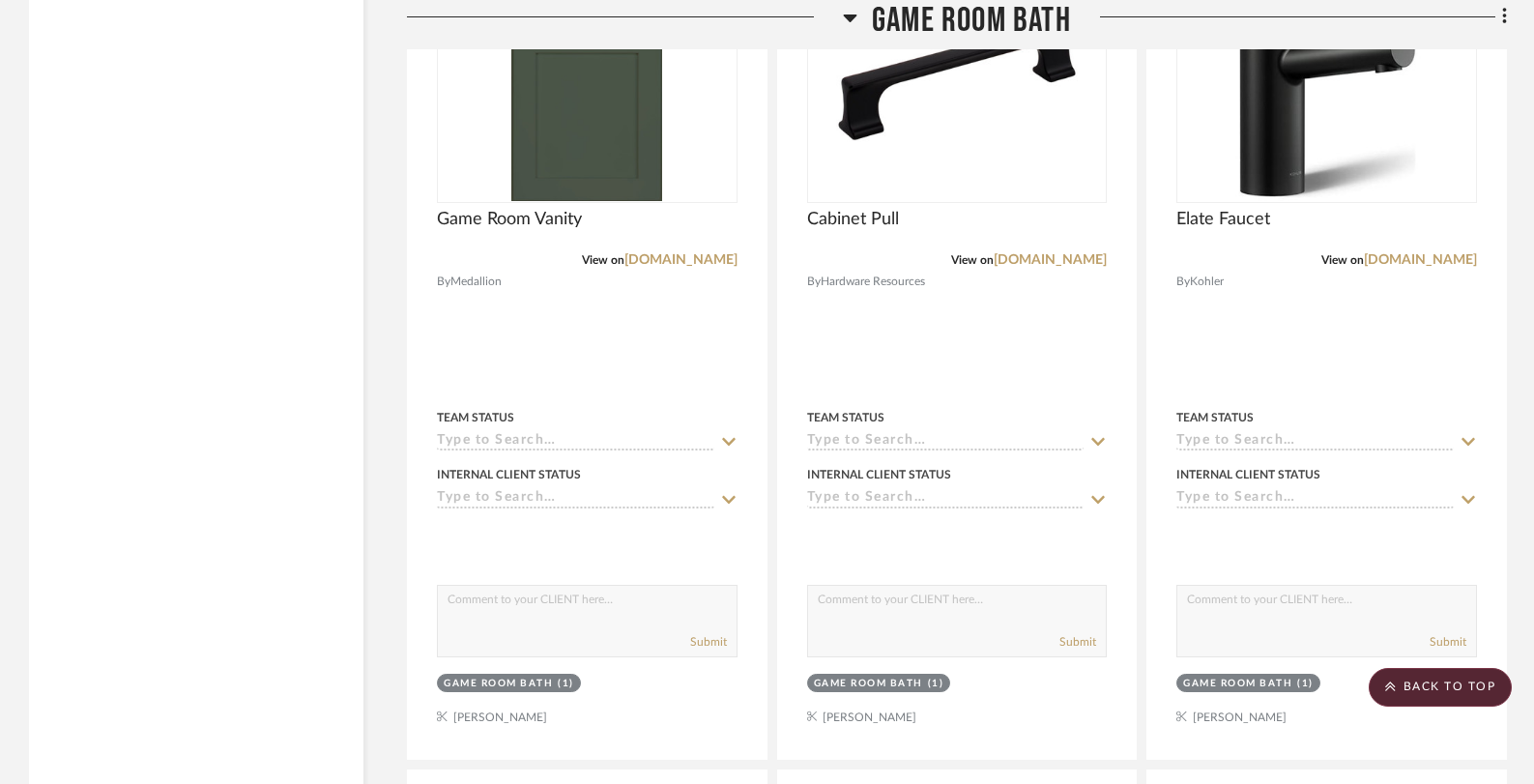
click at [861, 13] on h3 "Game Room Bath" at bounding box center [956, 20] width 228 height 42
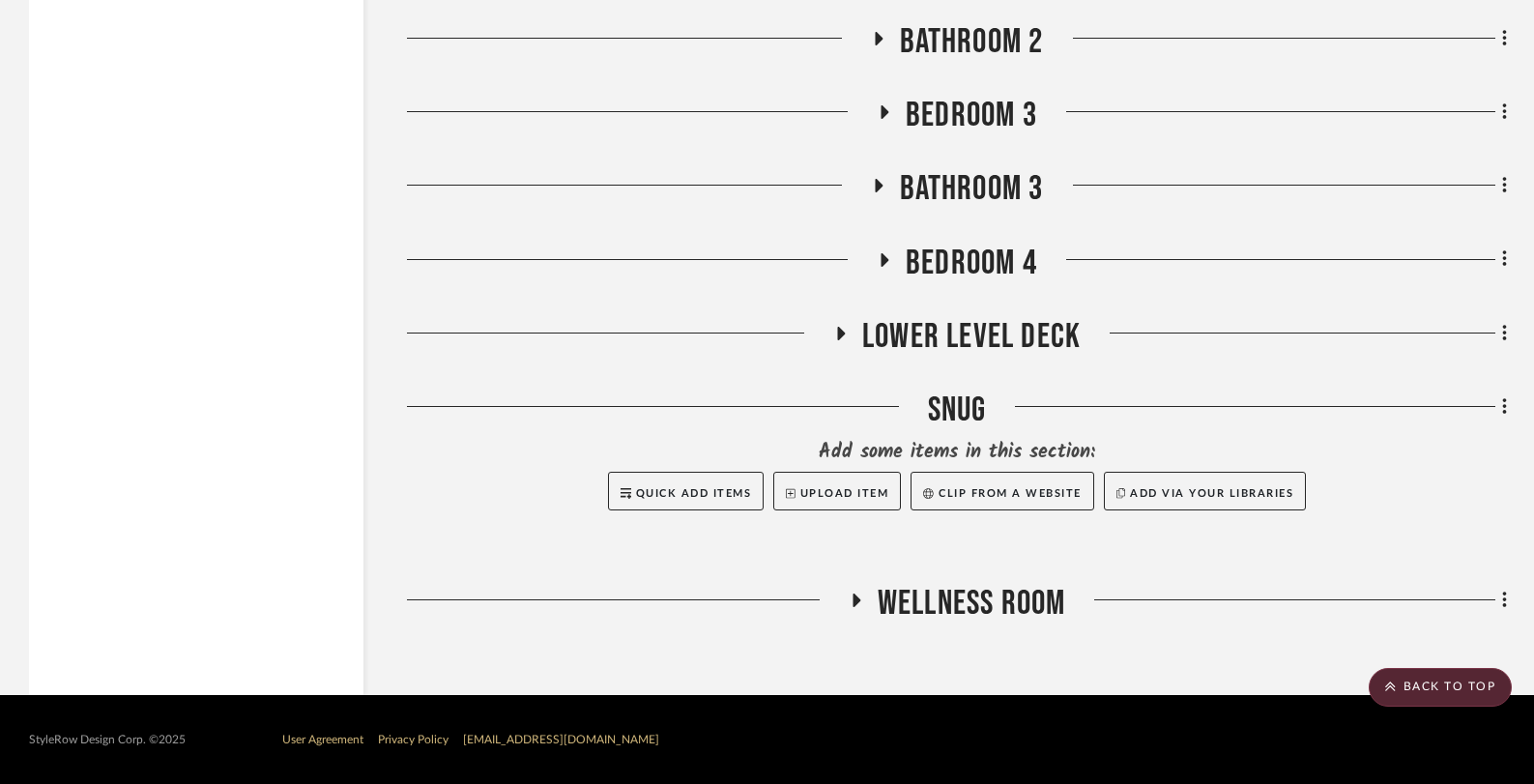
scroll to position [21211, 0]
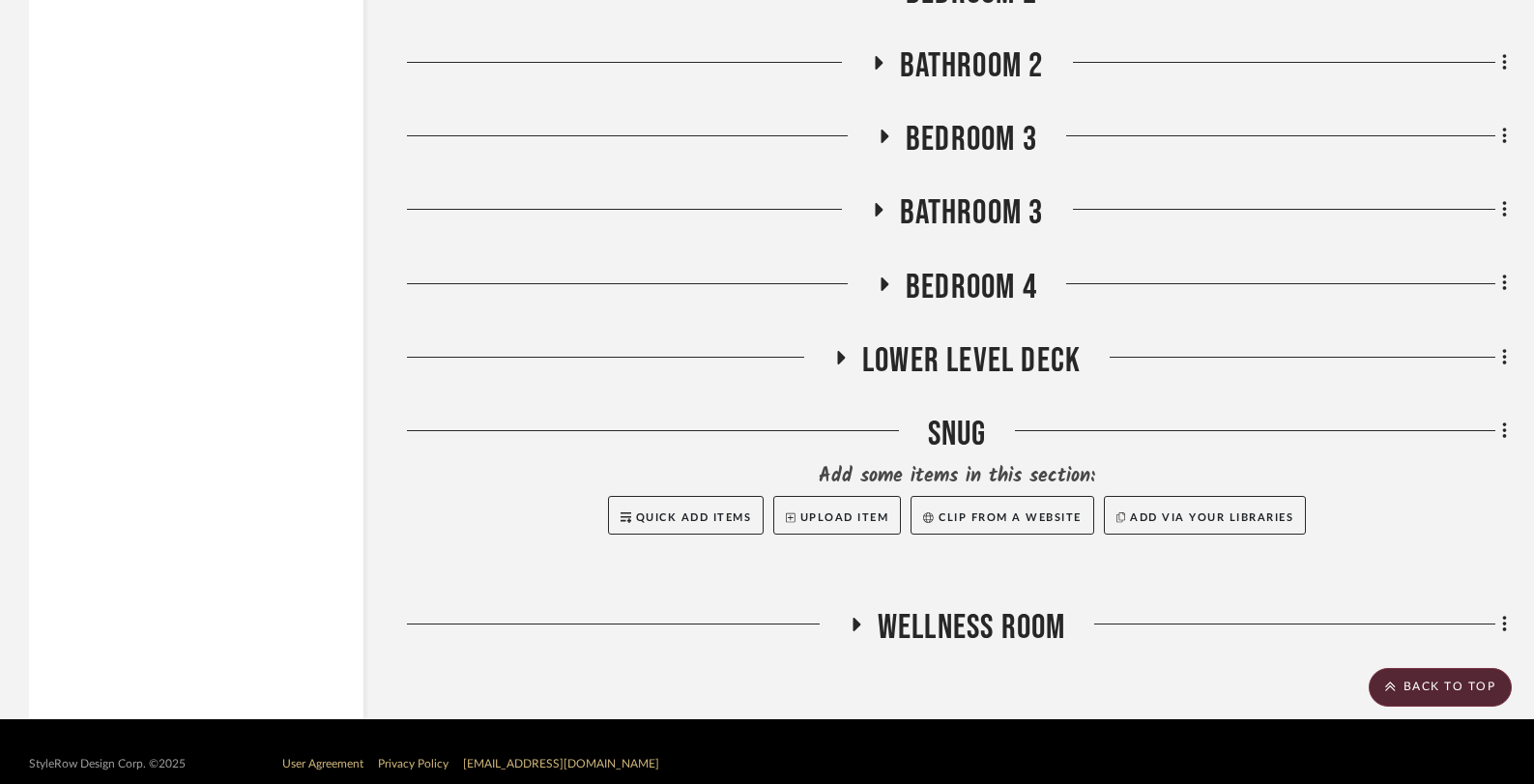
click at [876, 56] on icon at bounding box center [878, 63] width 8 height 14
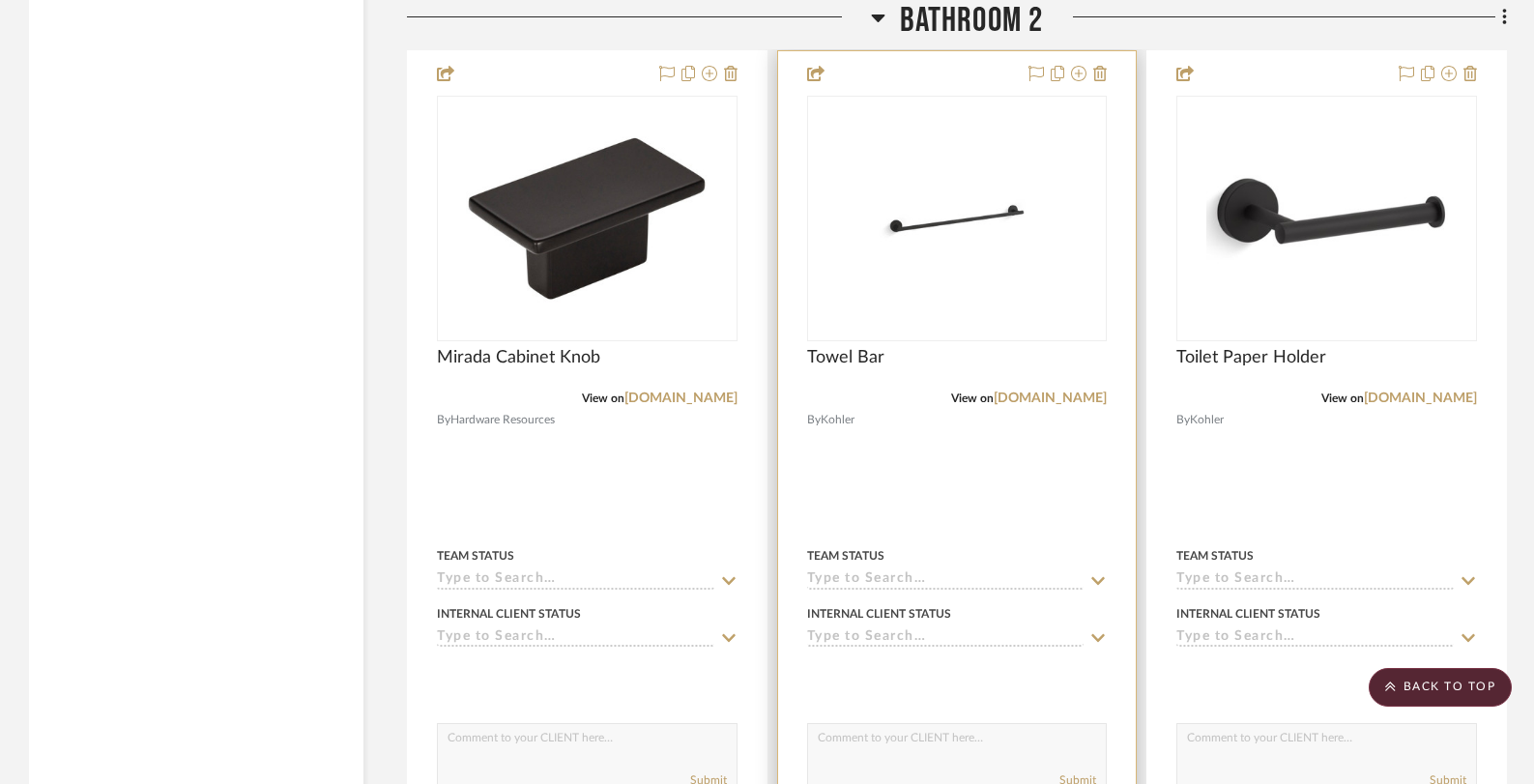
scroll to position [24703, 0]
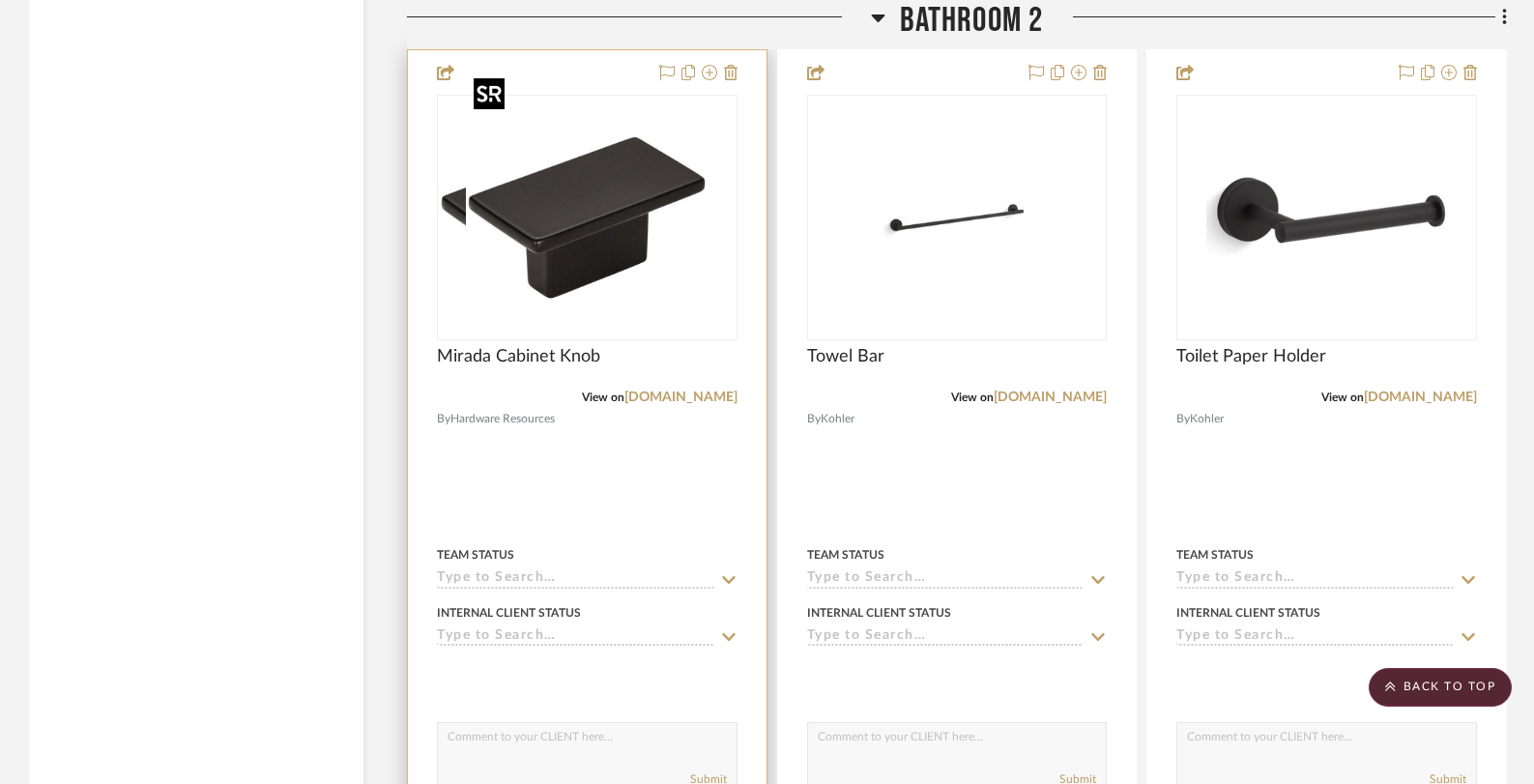
click at [548, 222] on img "0" at bounding box center [560, 217] width 242 height 242
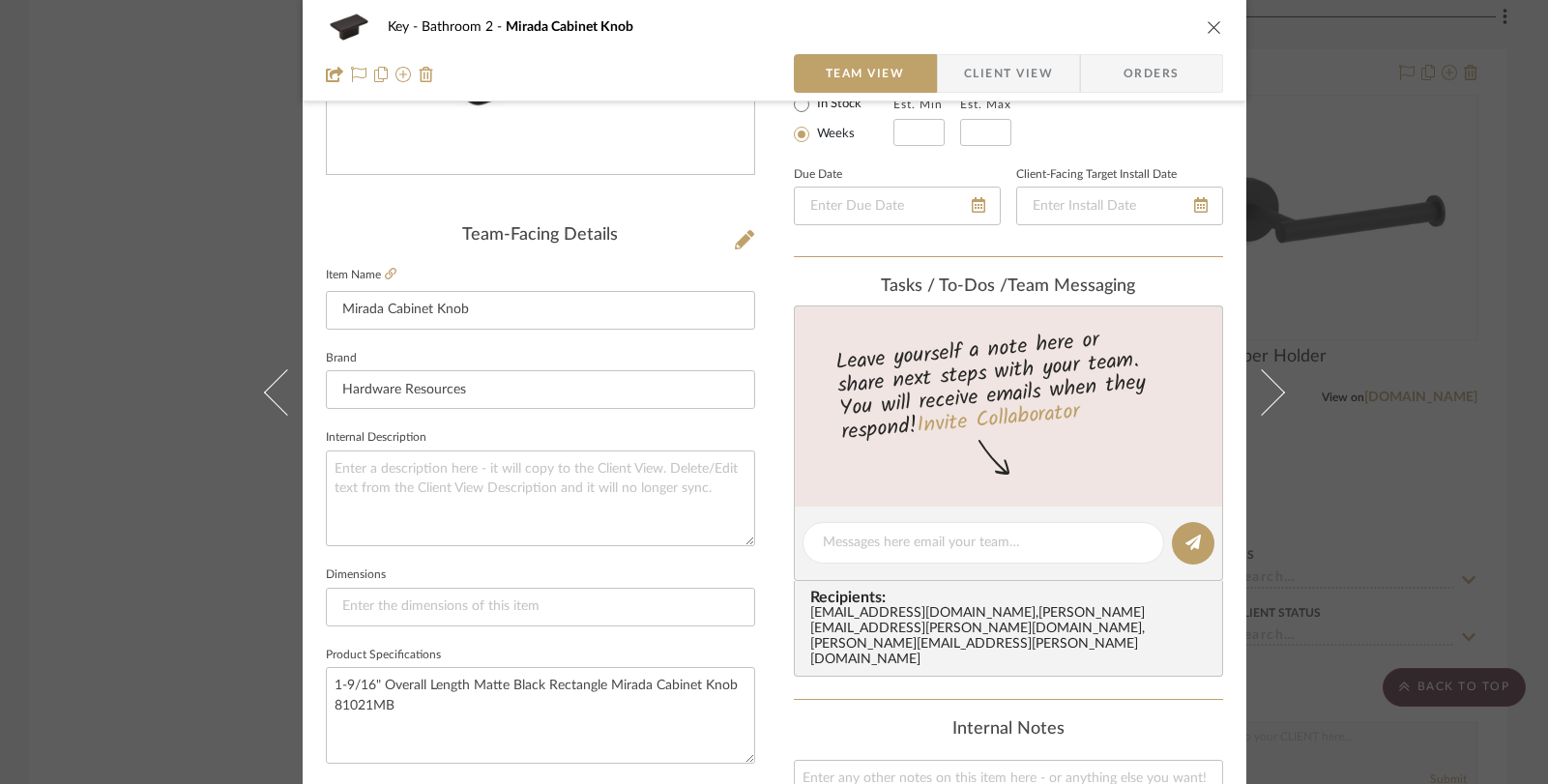
scroll to position [449, 0]
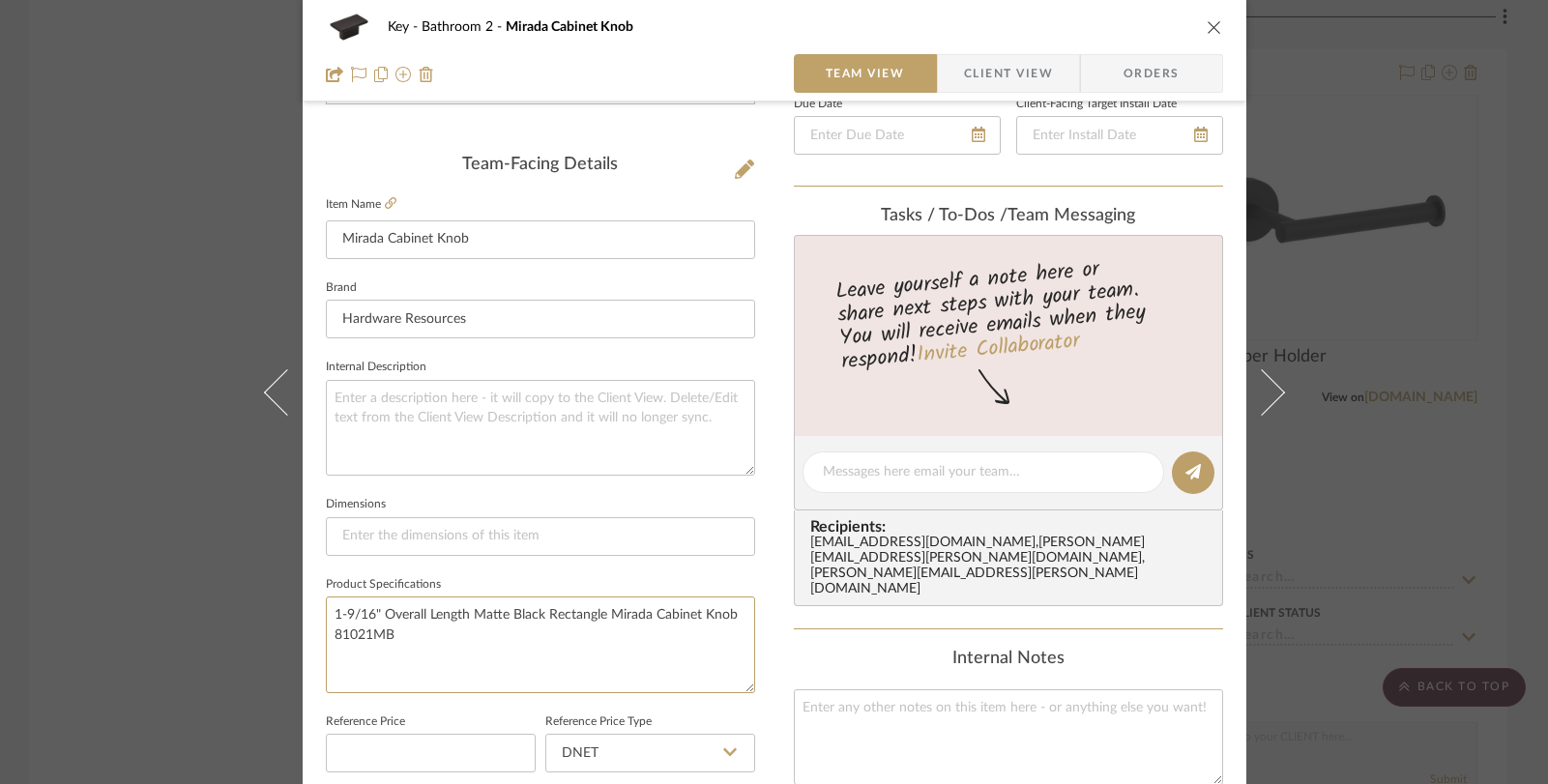
drag, startPoint x: 416, startPoint y: 634, endPoint x: 303, endPoint y: 598, distance: 118.6
click at [303, 598] on div "Key Bathroom 2 Mirada Cabinet Knob Team View Client View Orders Team-Facing Det…" at bounding box center [774, 458] width 944 height 1785
click at [71, 349] on div "Key Bathroom 2 Mirada Cabinet Knob Team View Client View Orders Team-Facing Det…" at bounding box center [774, 392] width 1548 height 784
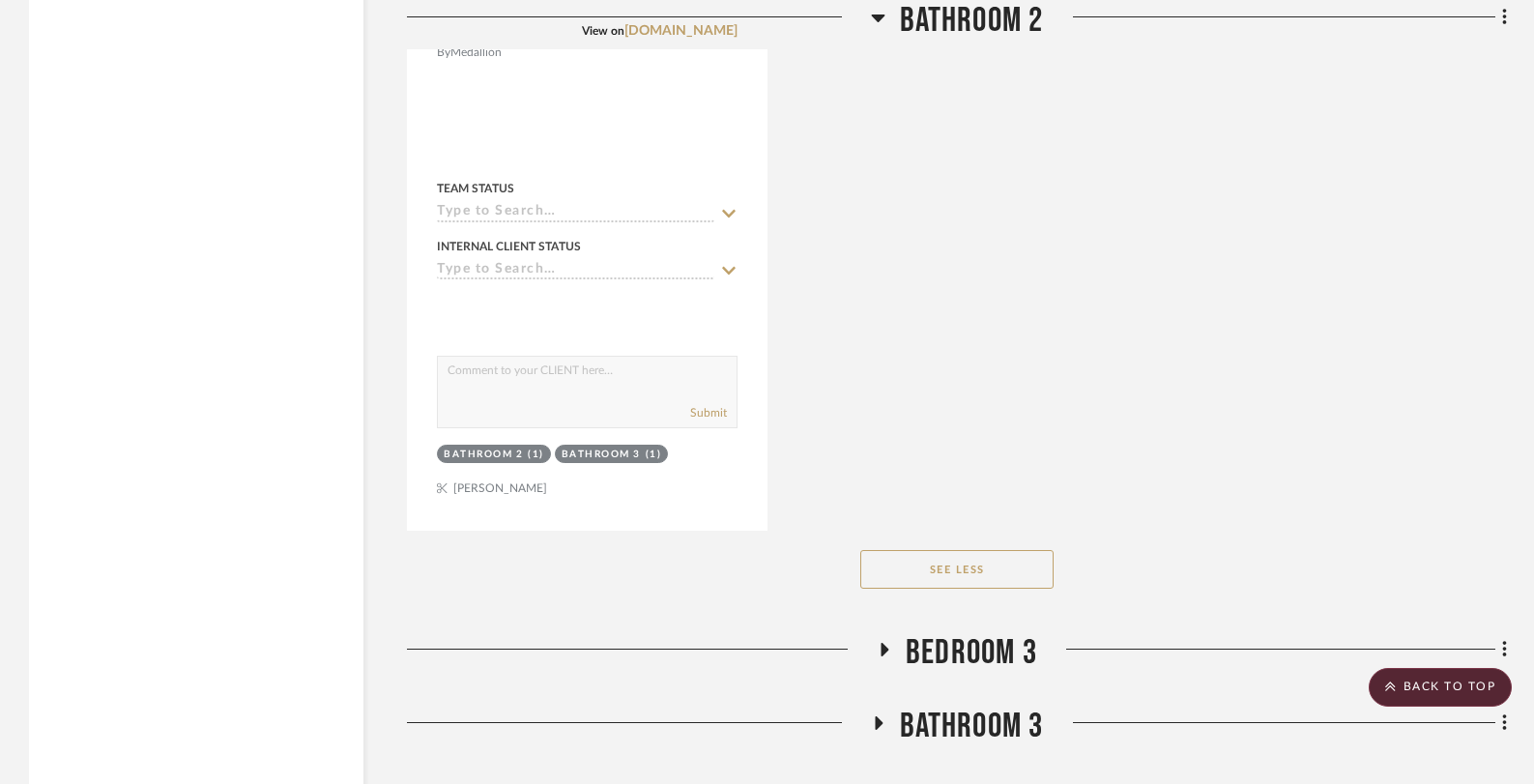
scroll to position [27671, 0]
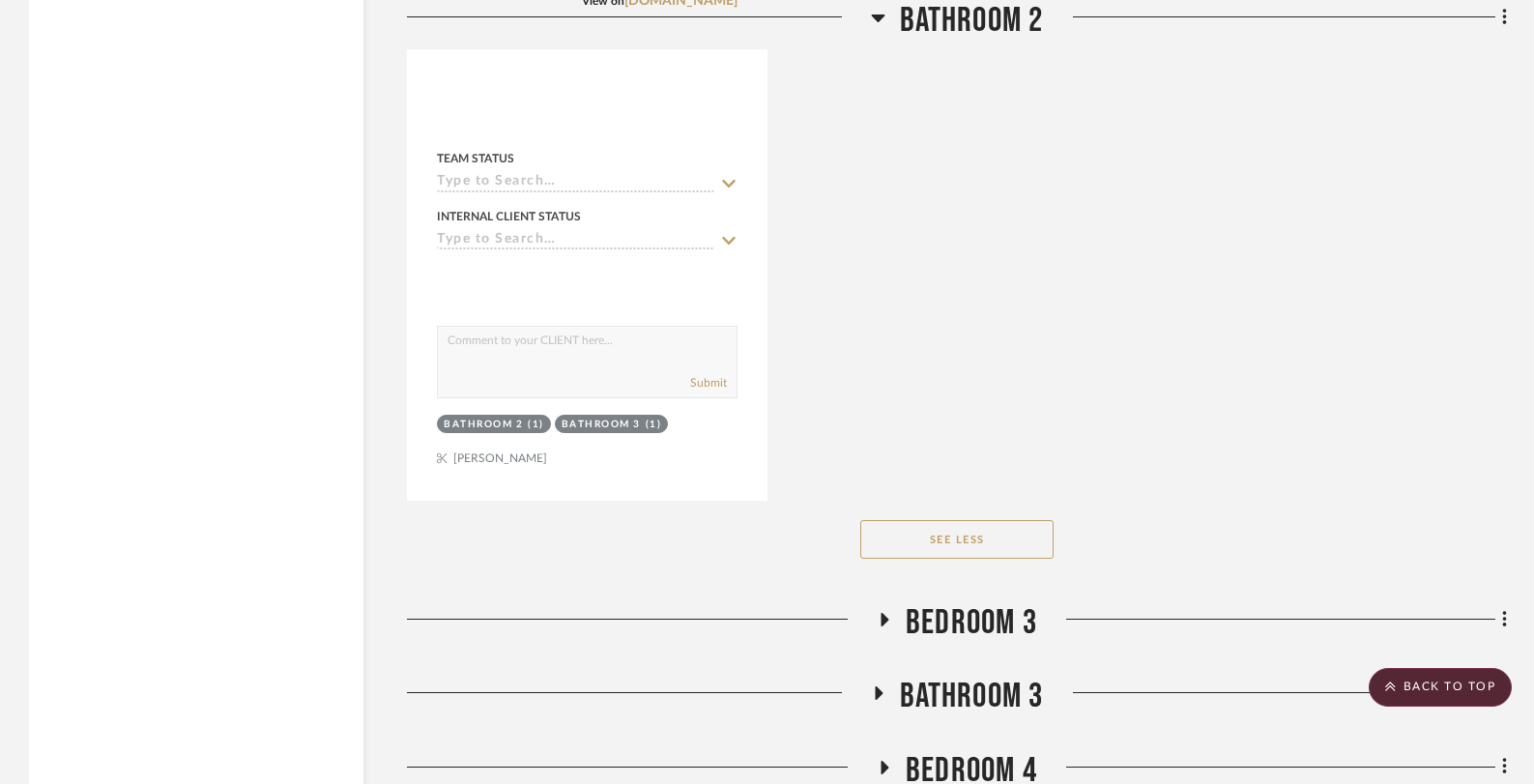
click at [875, 686] on icon at bounding box center [878, 693] width 8 height 14
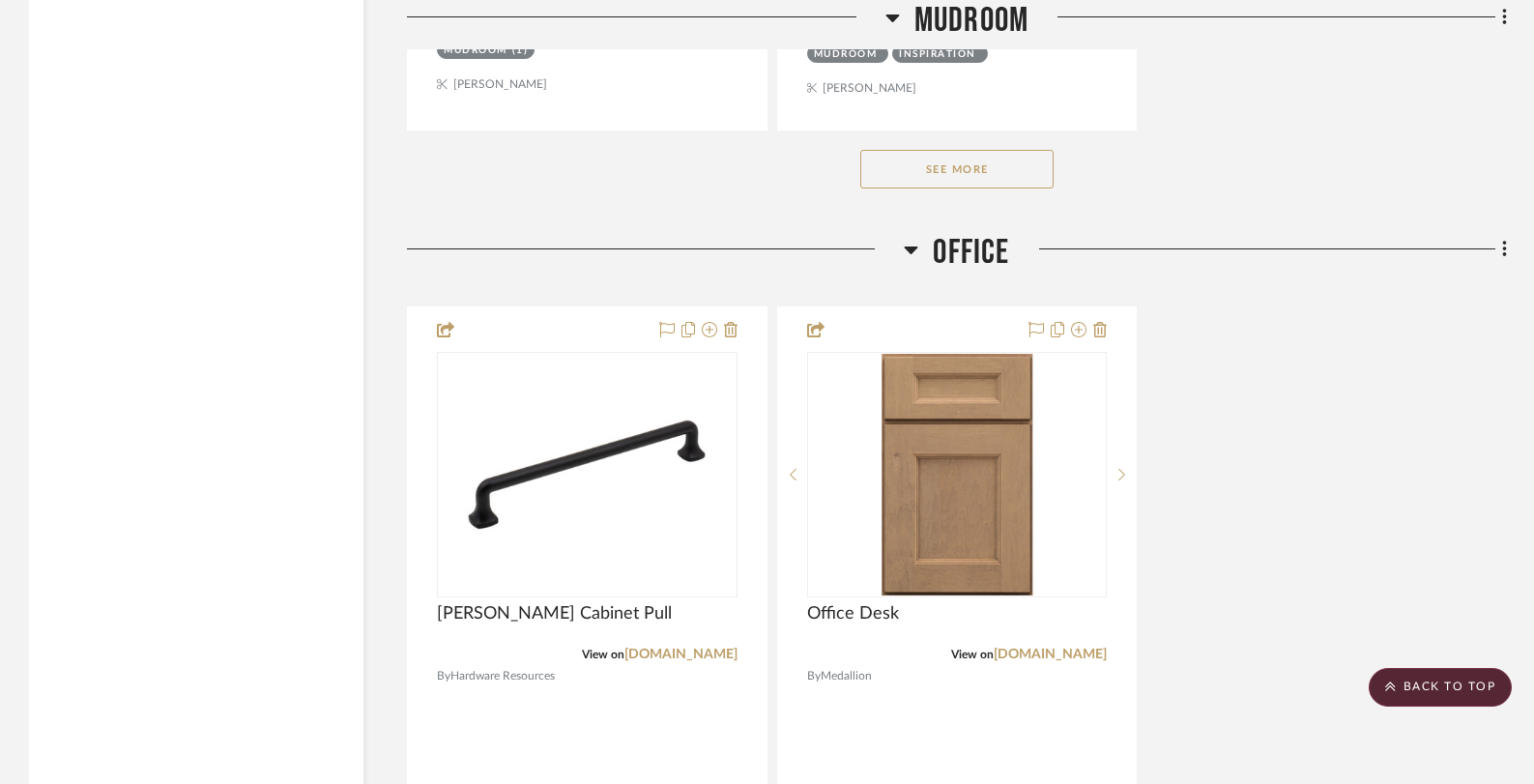
scroll to position [958, 0]
